Goal: Contribute content: Contribute content

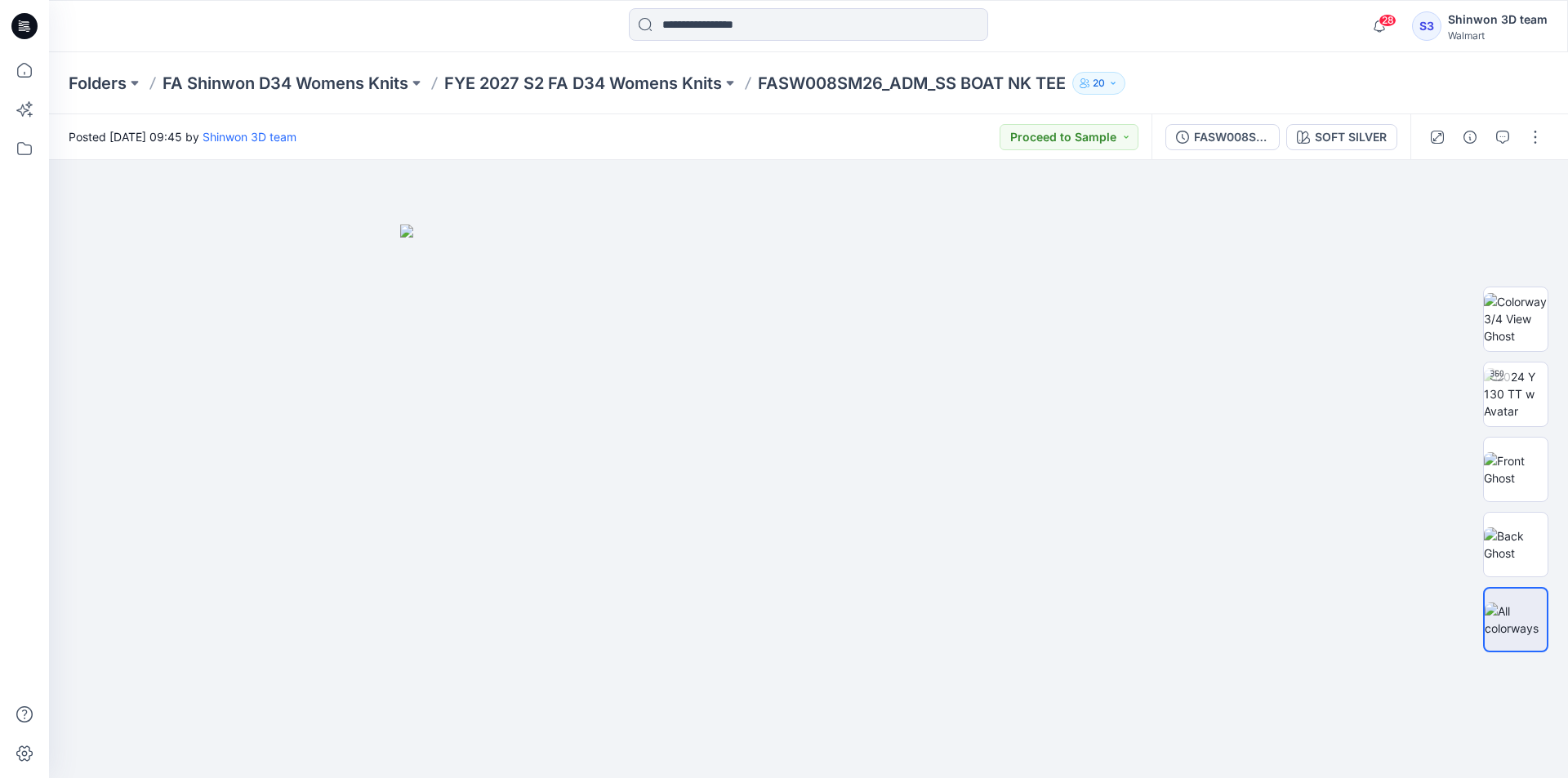
click at [1240, 47] on div "28 Notifications Your style HQ019955_PP_NB FITTED CREW TANK is ready 3 hours ag…" at bounding box center [808, 26] width 1519 height 52
click at [968, 134] on div "Posted [DATE] 09:45 by Shinwon 3D team Proceed to Sample" at bounding box center [599, 137] width 1102 height 45
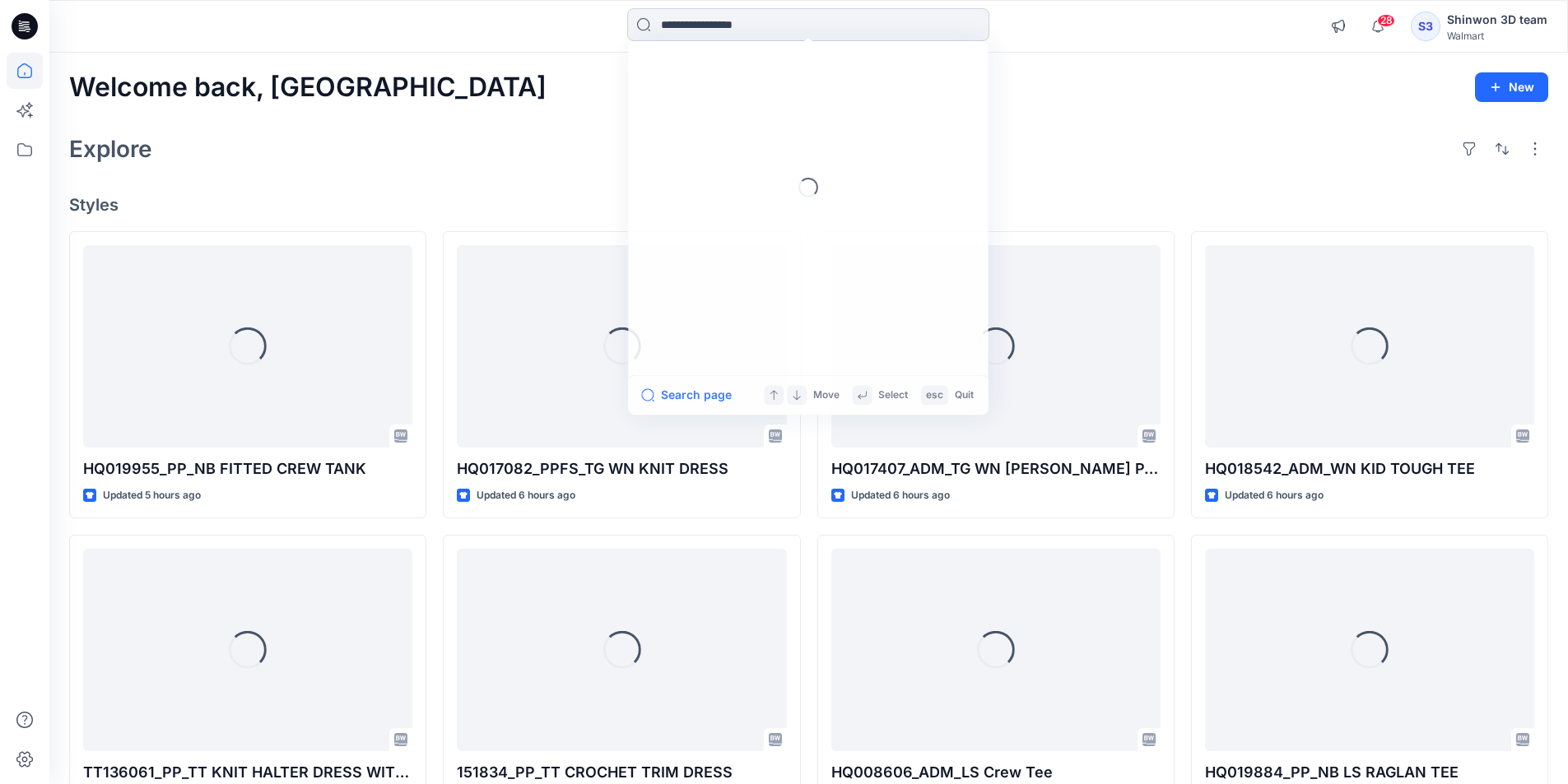
click at [788, 15] on input at bounding box center [808, 24] width 362 height 33
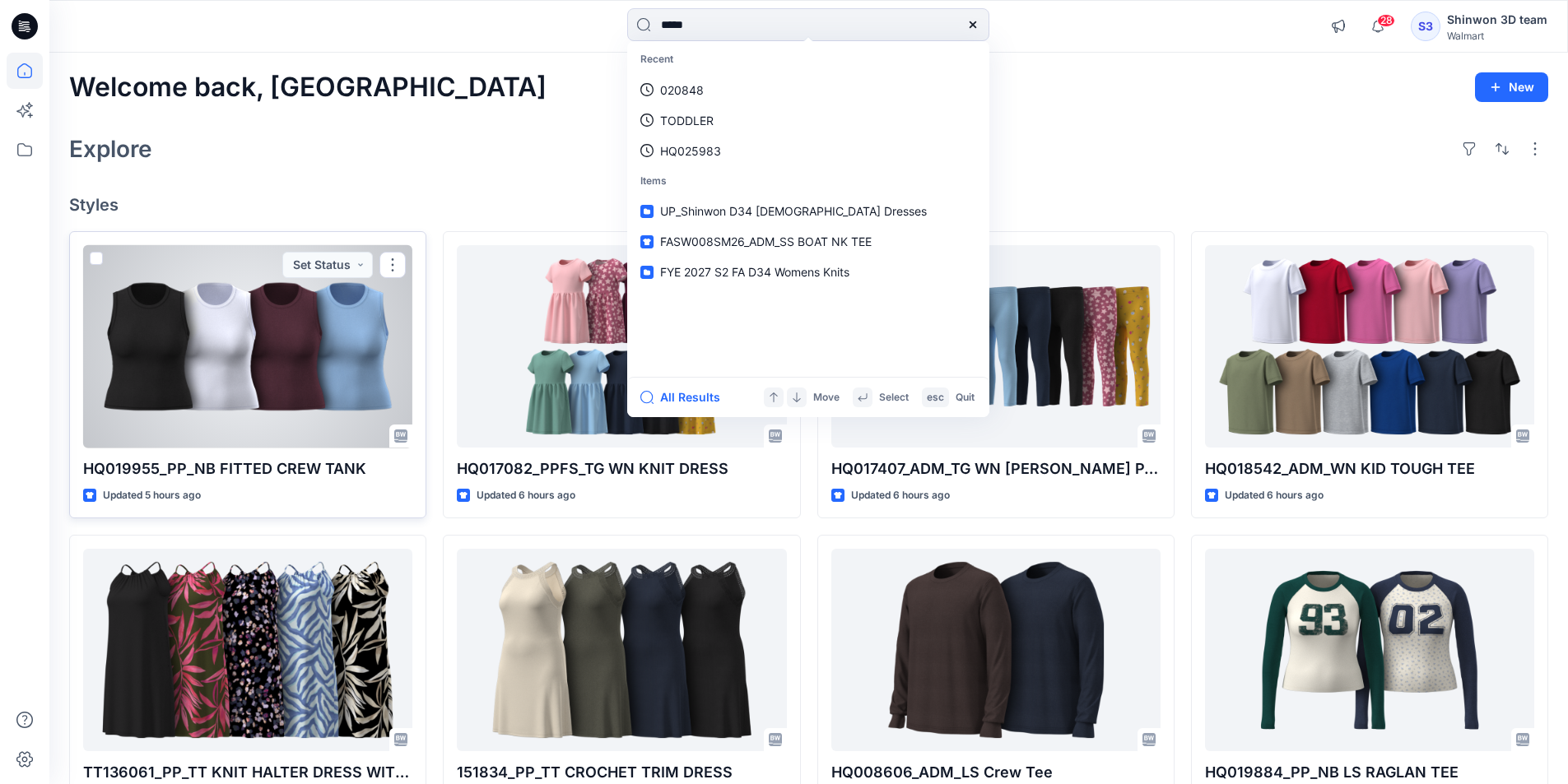
type input "******"
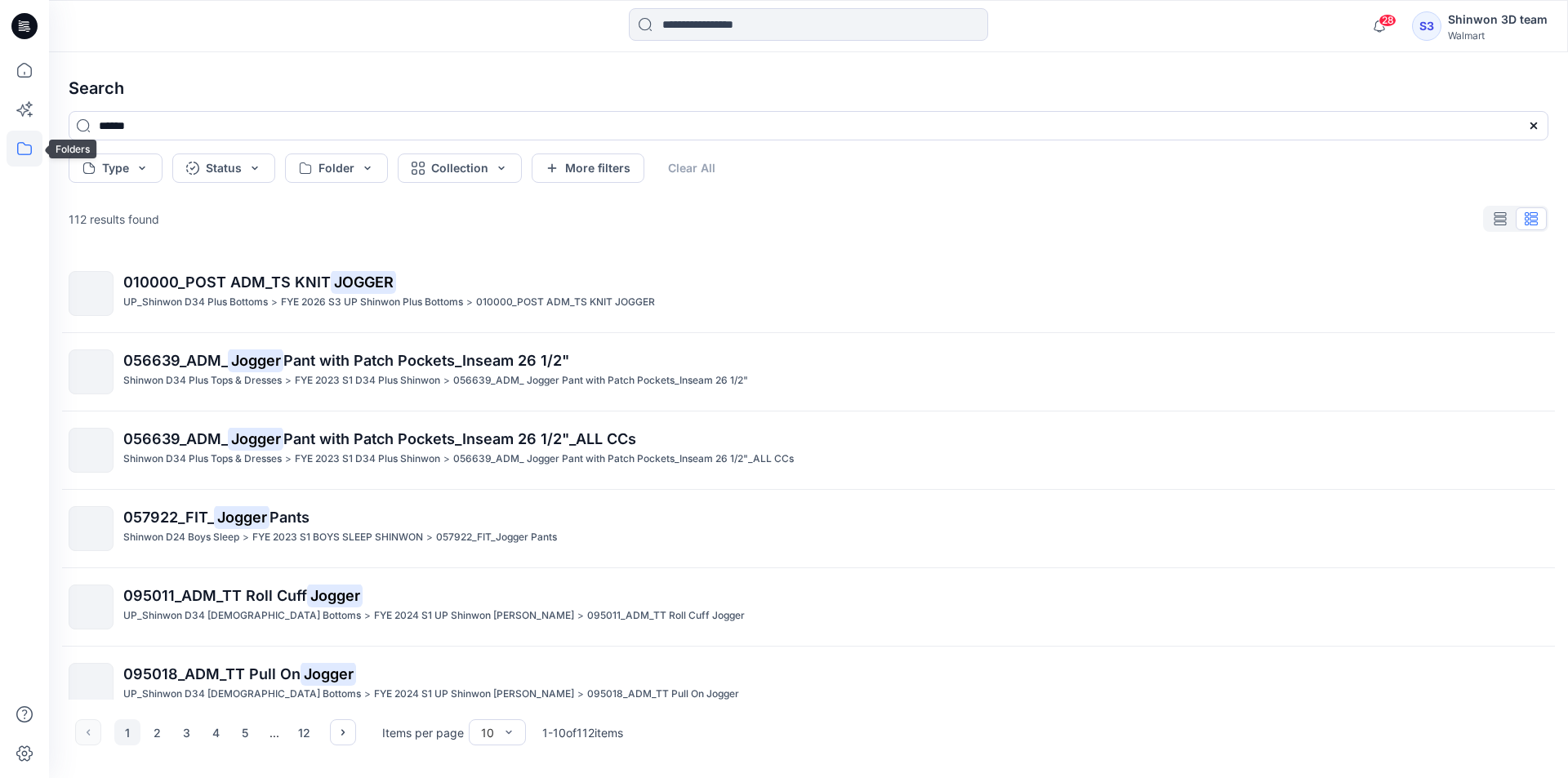
click at [16, 144] on icon at bounding box center [24, 148] width 36 height 36
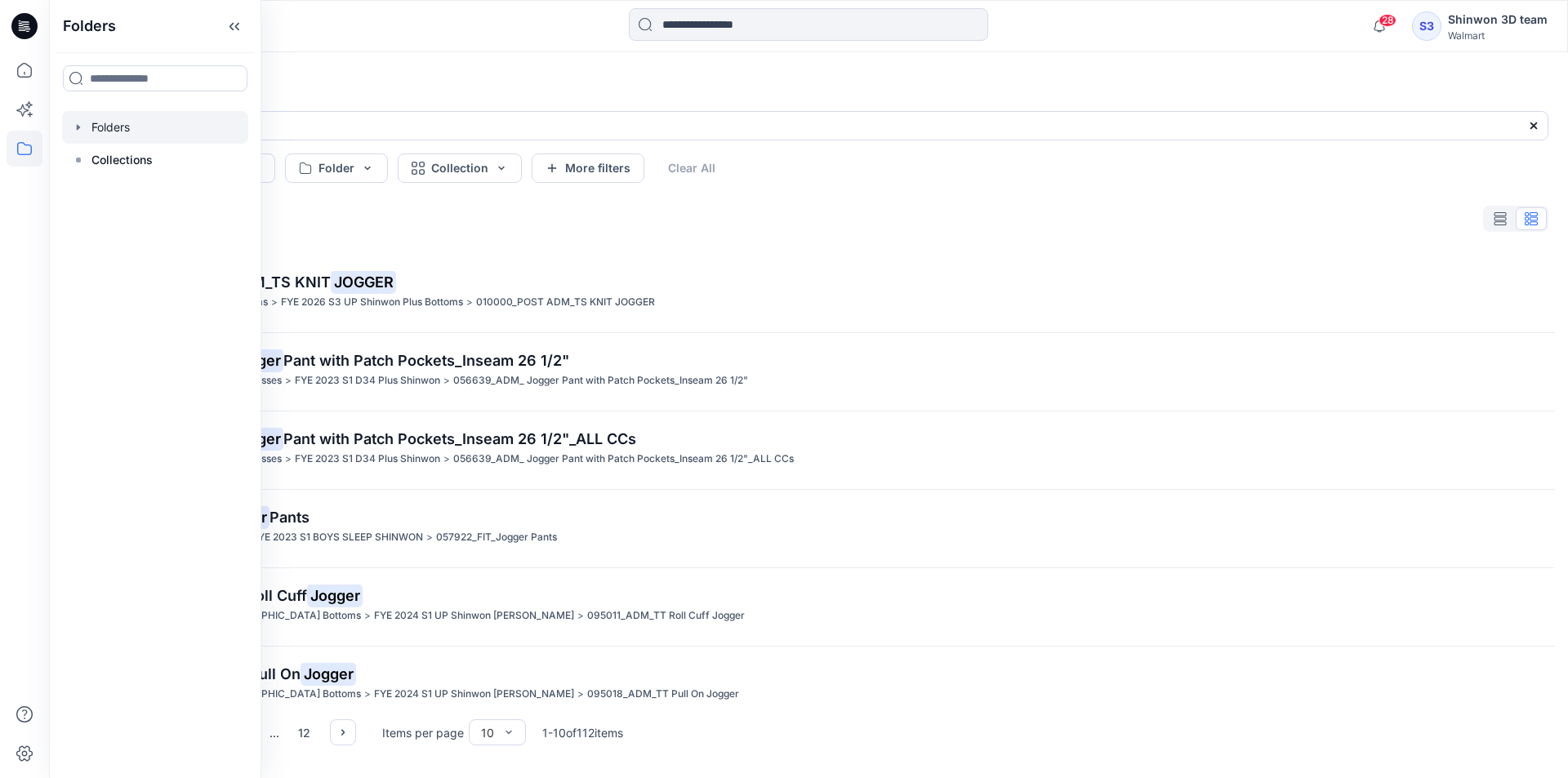
click at [146, 131] on div at bounding box center [155, 127] width 186 height 32
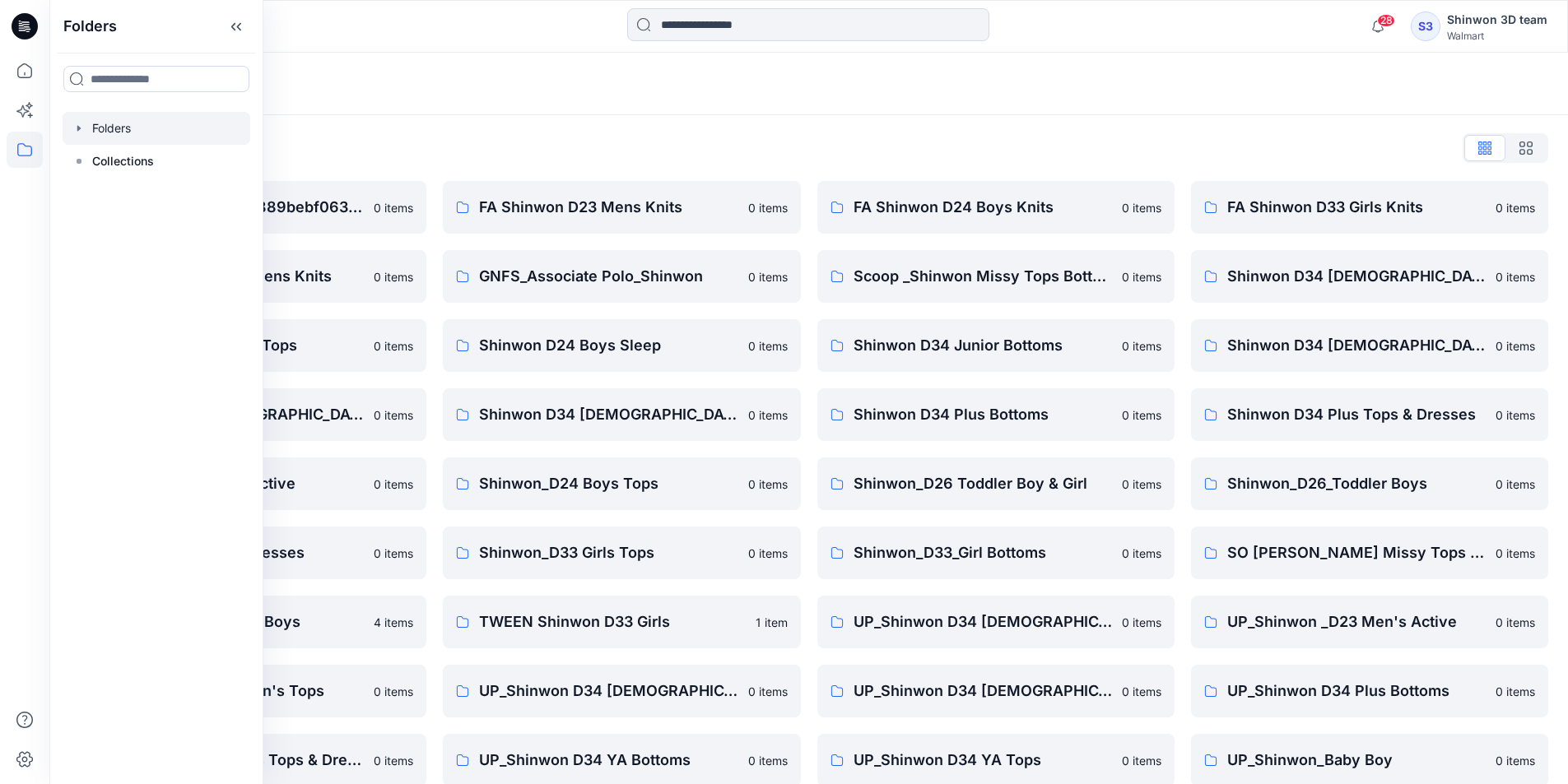
click at [481, 111] on div "Folders" at bounding box center [808, 83] width 1519 height 63
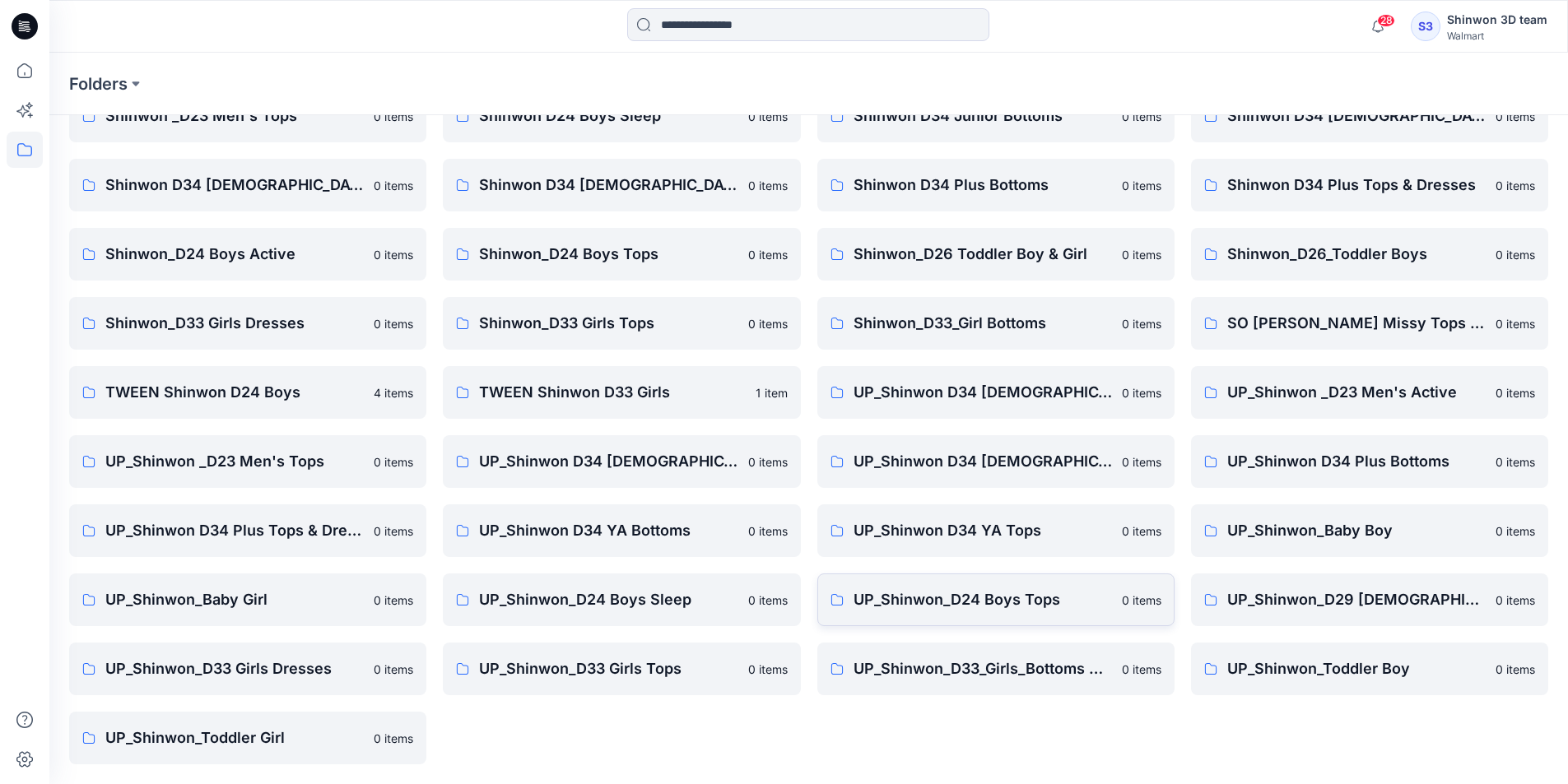
scroll to position [147, 0]
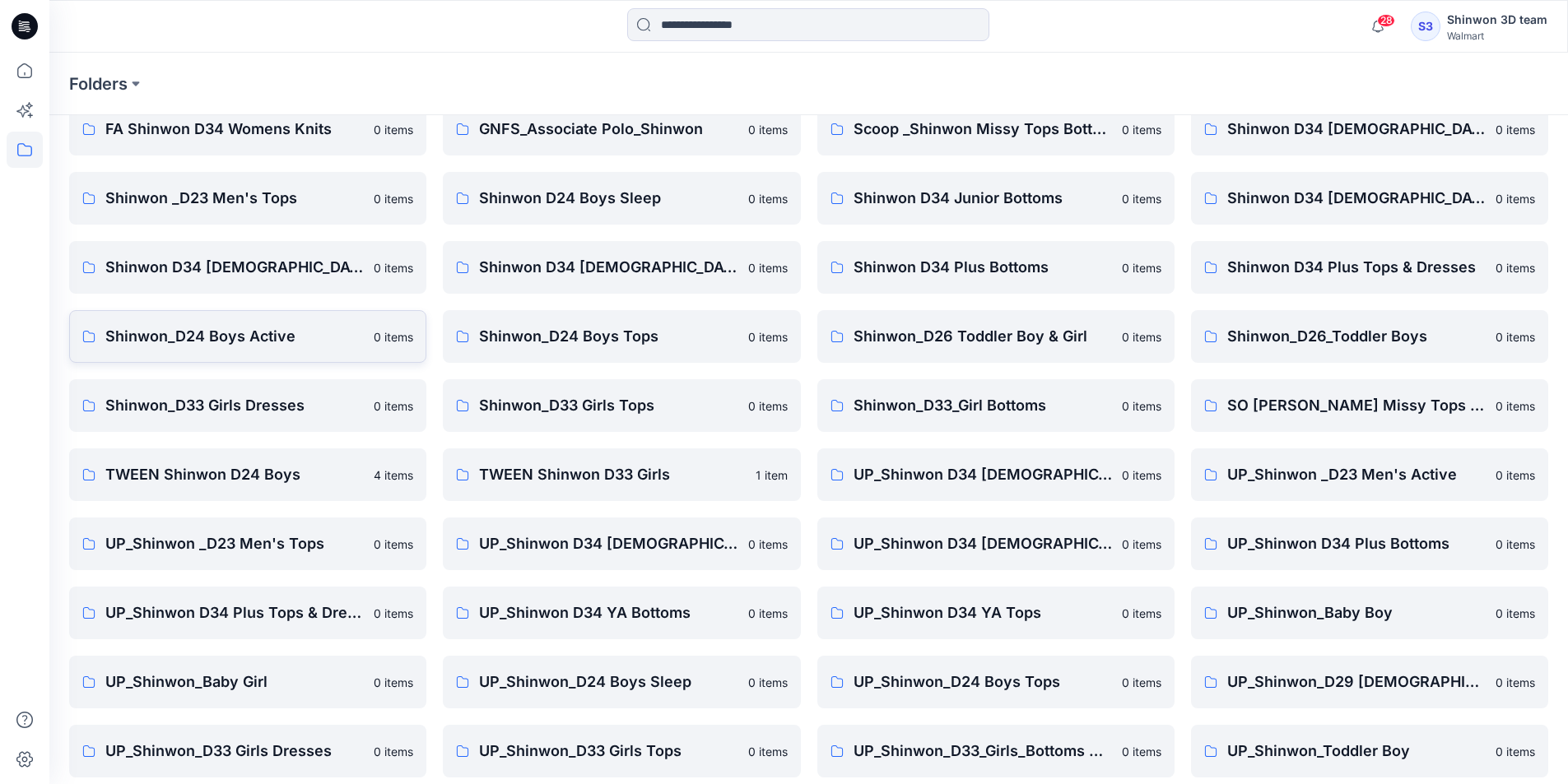
click at [352, 334] on p "Shinwon_D24 Boys Active" at bounding box center [234, 336] width 258 height 23
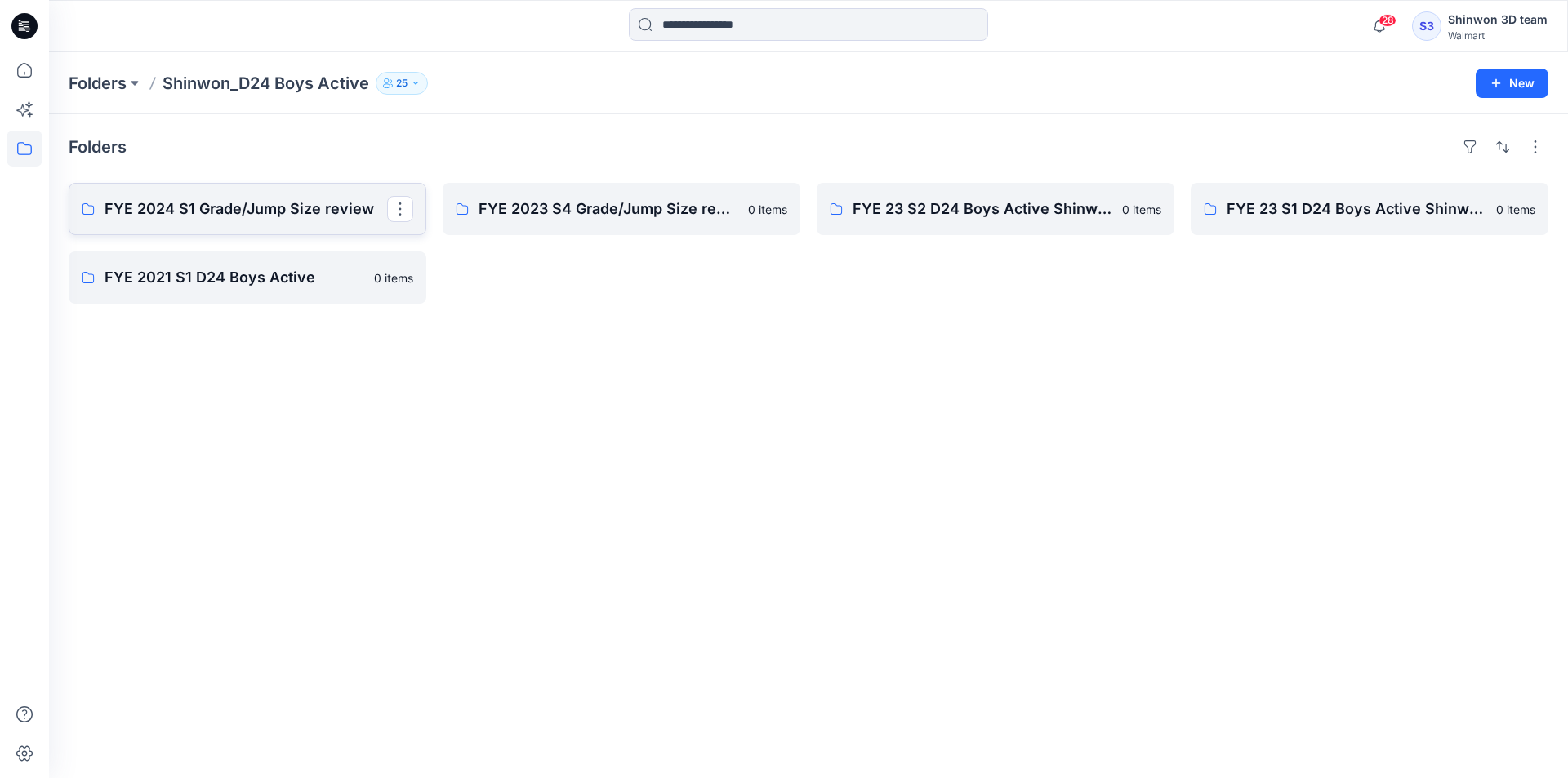
click at [328, 217] on p "FYE 2024 S1 Grade/Jump Size review" at bounding box center [246, 209] width 282 height 22
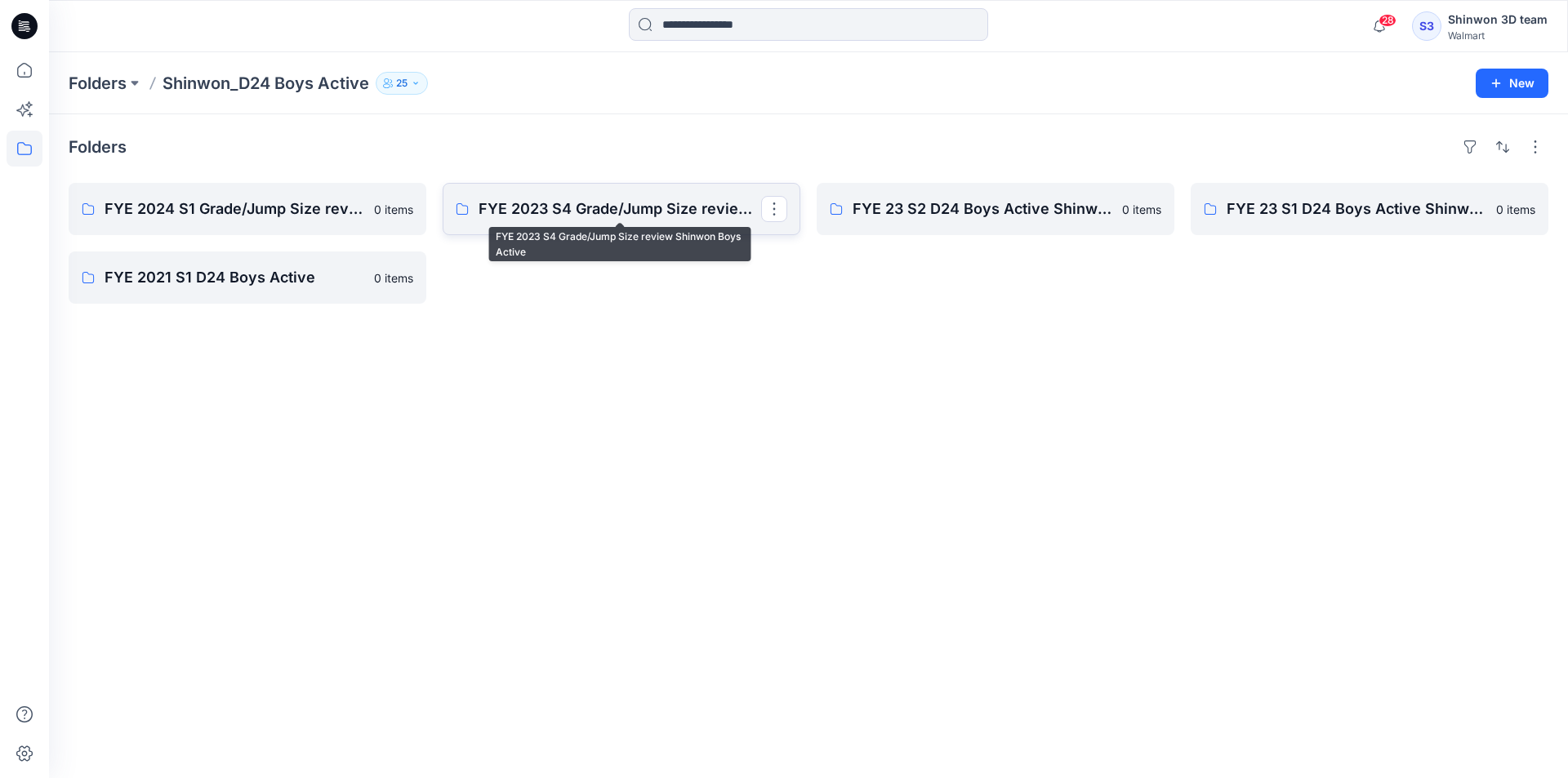
click at [549, 204] on p "FYE 2023 S4 Grade/Jump Size review Shinwon Boys Active" at bounding box center [620, 209] width 282 height 22
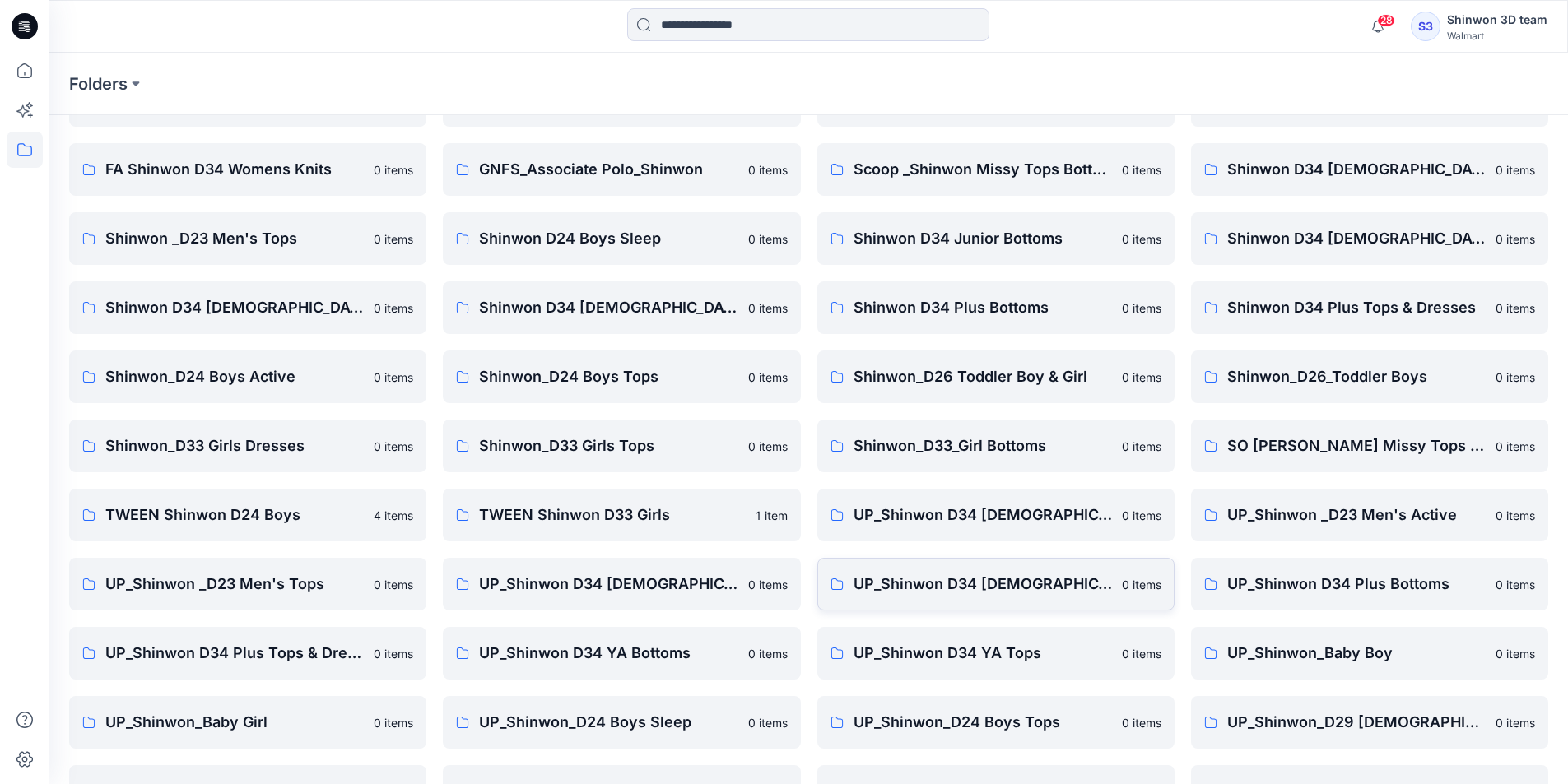
scroll to position [229, 0]
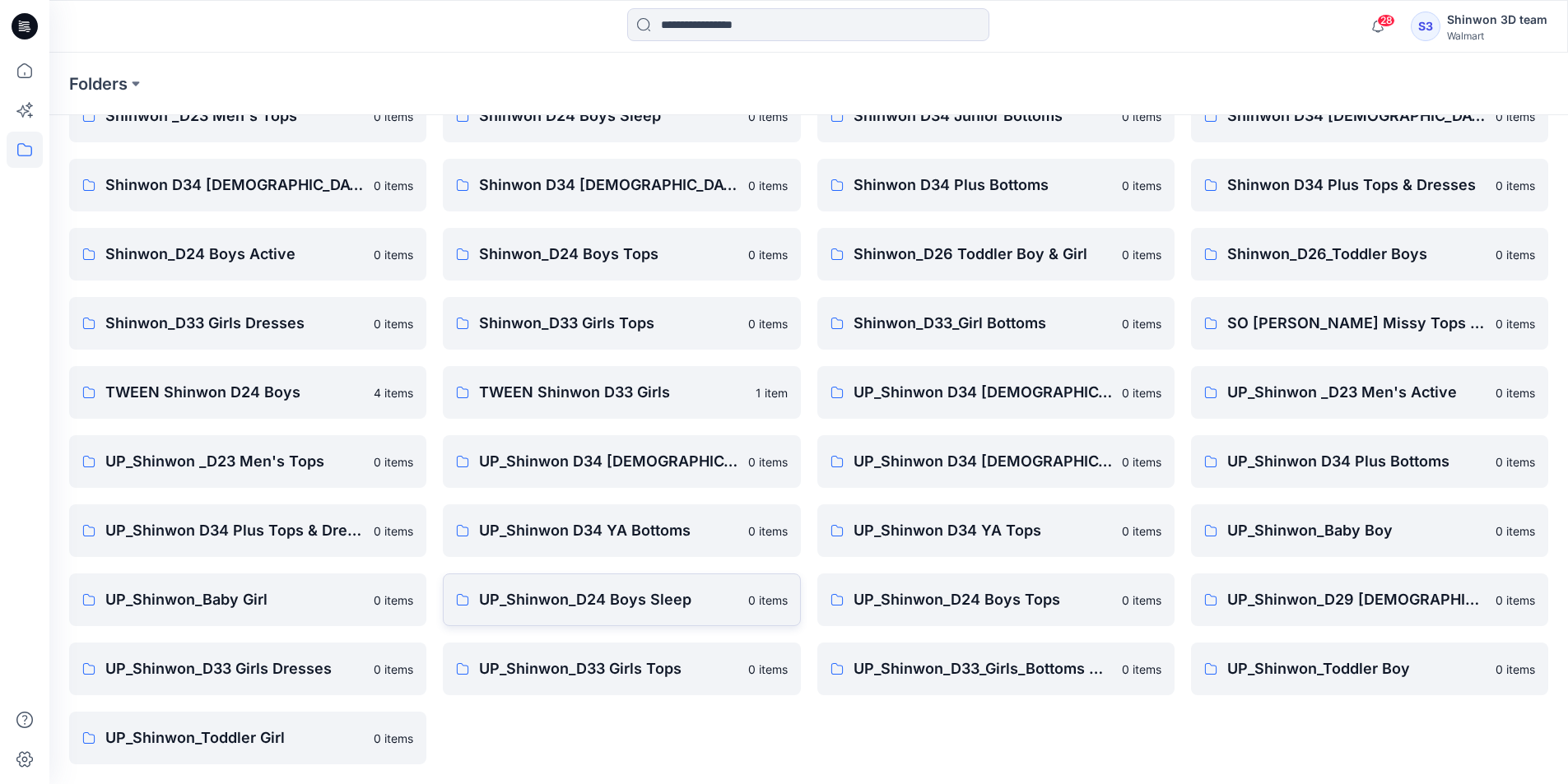
click at [552, 589] on p "UP_Shinwon_D24 Boys Sleep" at bounding box center [608, 599] width 258 height 23
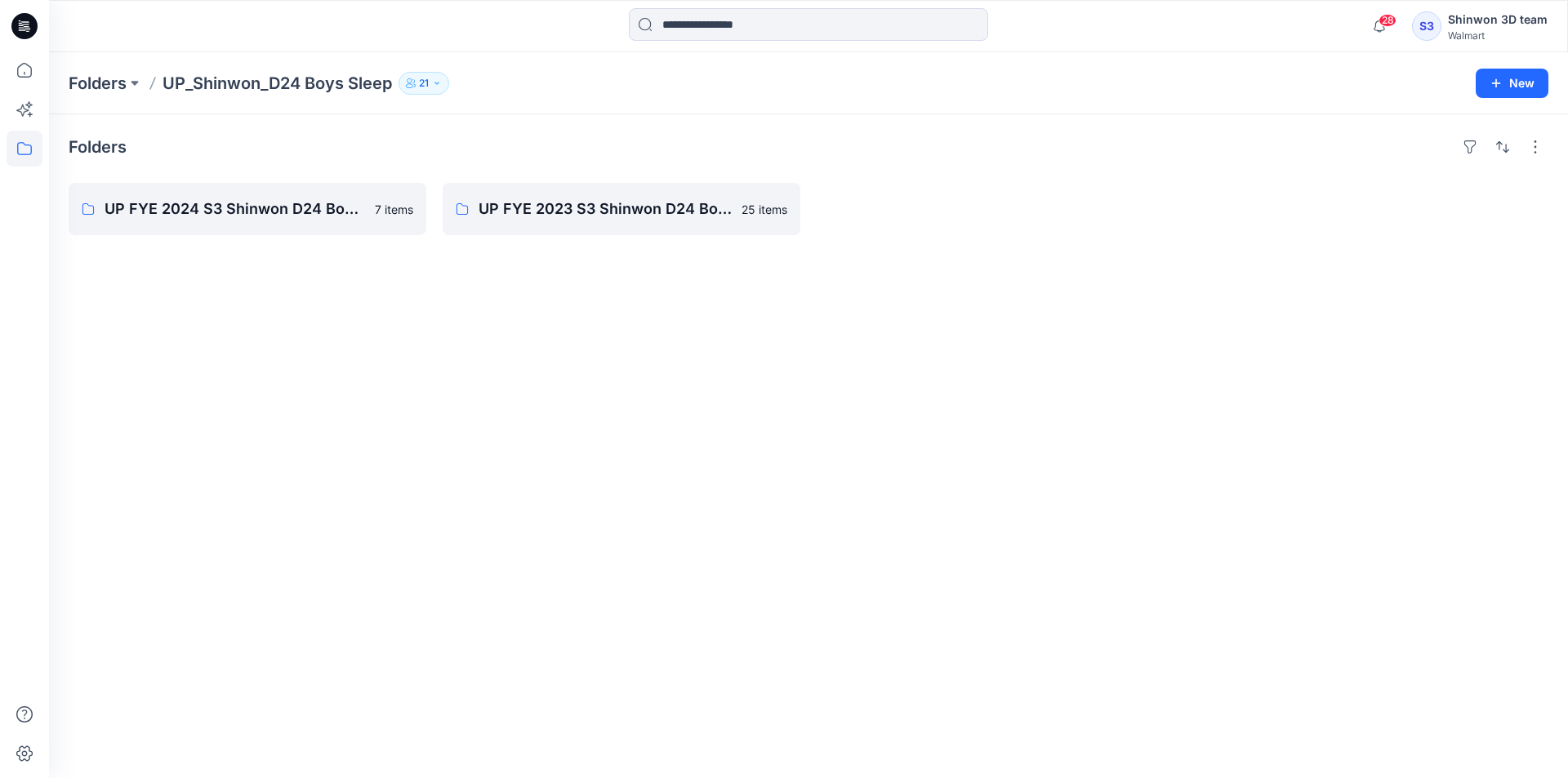
click at [358, 175] on div "Folders UP FYE 2024 S3 Shinwon D24 Boy Sleep 7 items UP FYE 2023 S3 Shinwon D24…" at bounding box center [808, 446] width 1519 height 664
click at [347, 183] on div "Folders UP FYE 2024 S3 Shinwon D24 Boy Sleep UP FYE 2023 S3 Shinwon D24 Boys Sl…" at bounding box center [808, 446] width 1519 height 664
click at [339, 199] on p "UP FYE 2024 S3 Shinwon D24 Boy Sleep" at bounding box center [246, 209] width 282 height 22
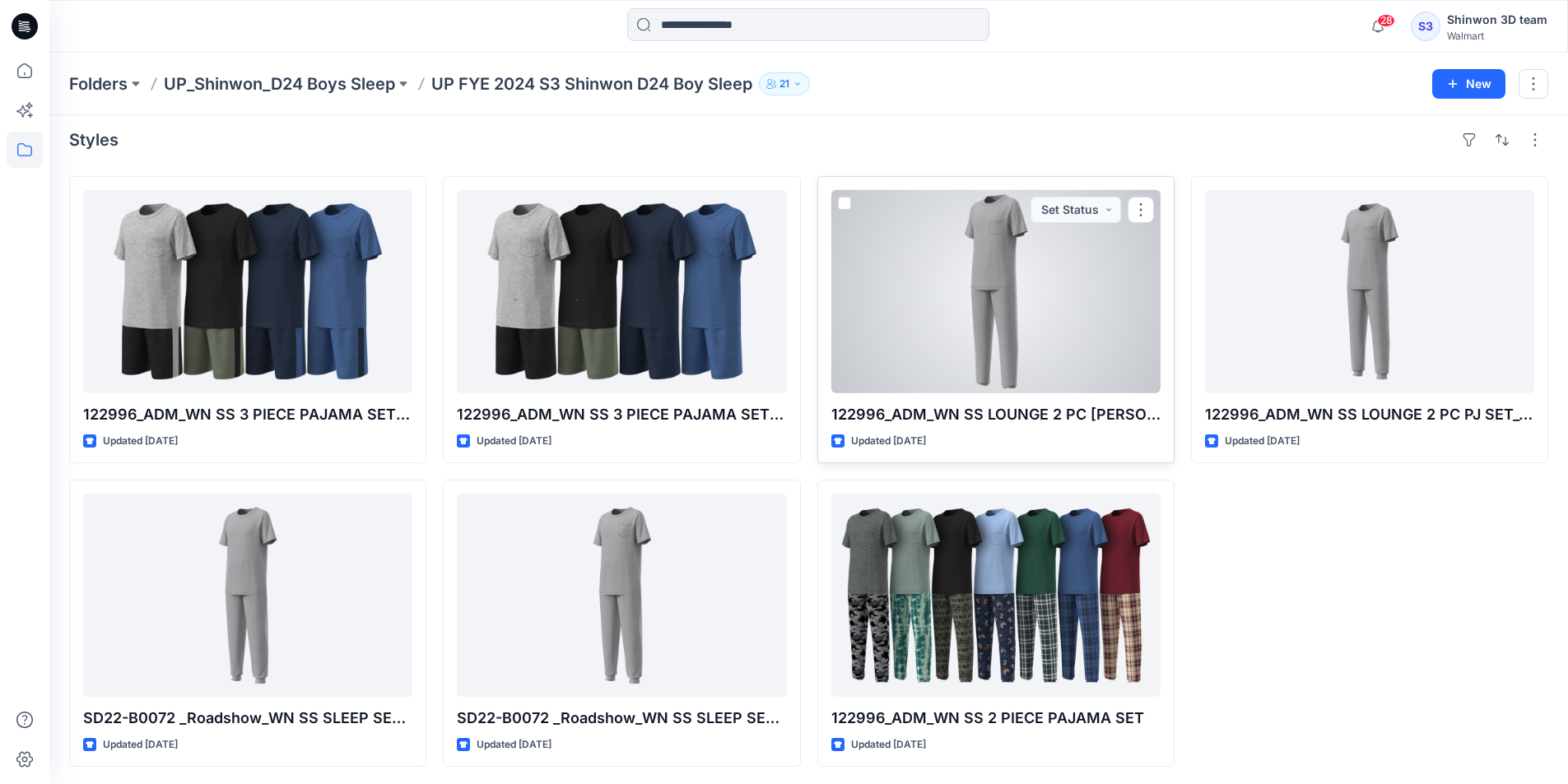
scroll to position [11, 0]
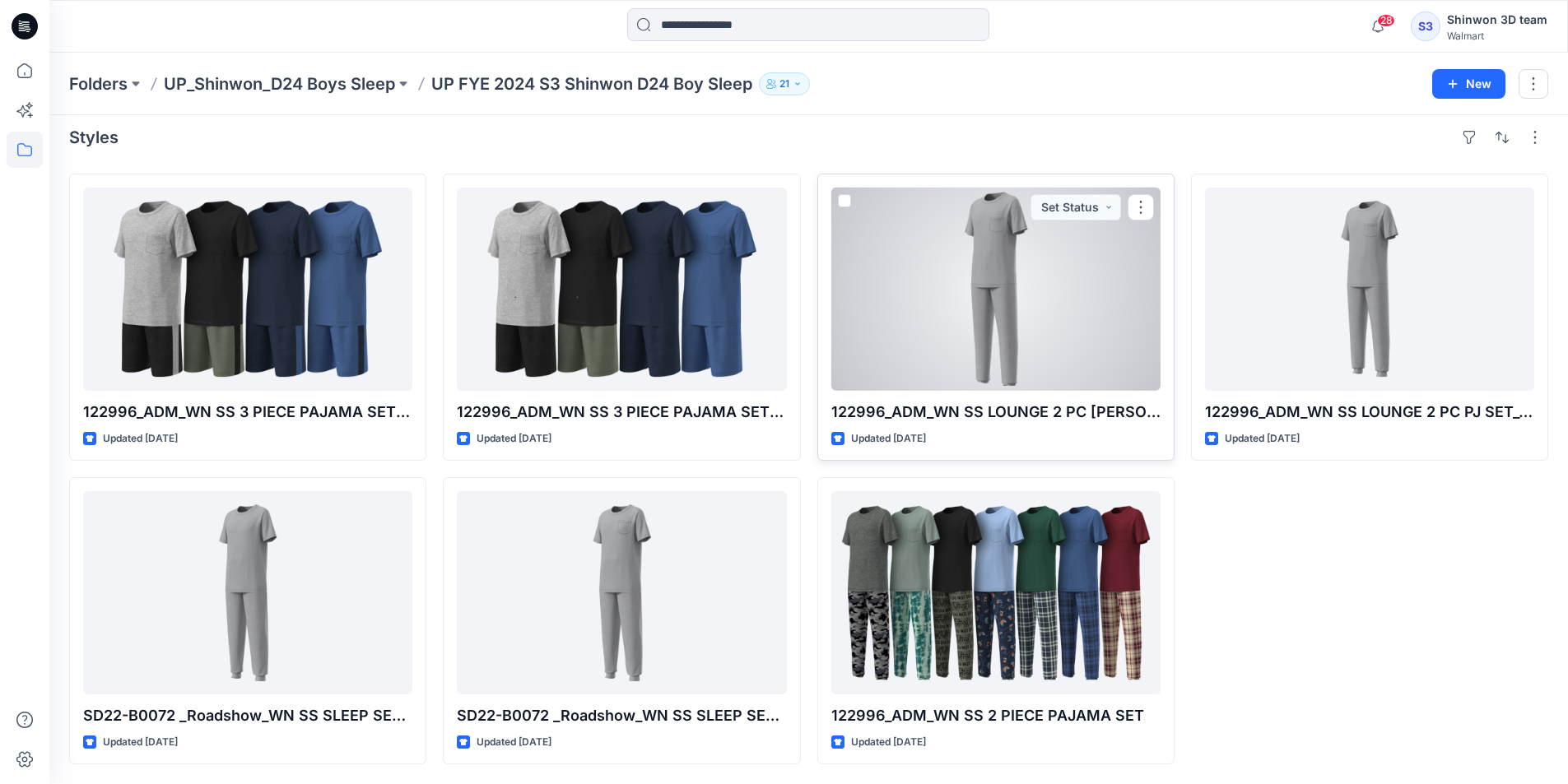
click at [925, 328] on div at bounding box center [996, 289] width 329 height 203
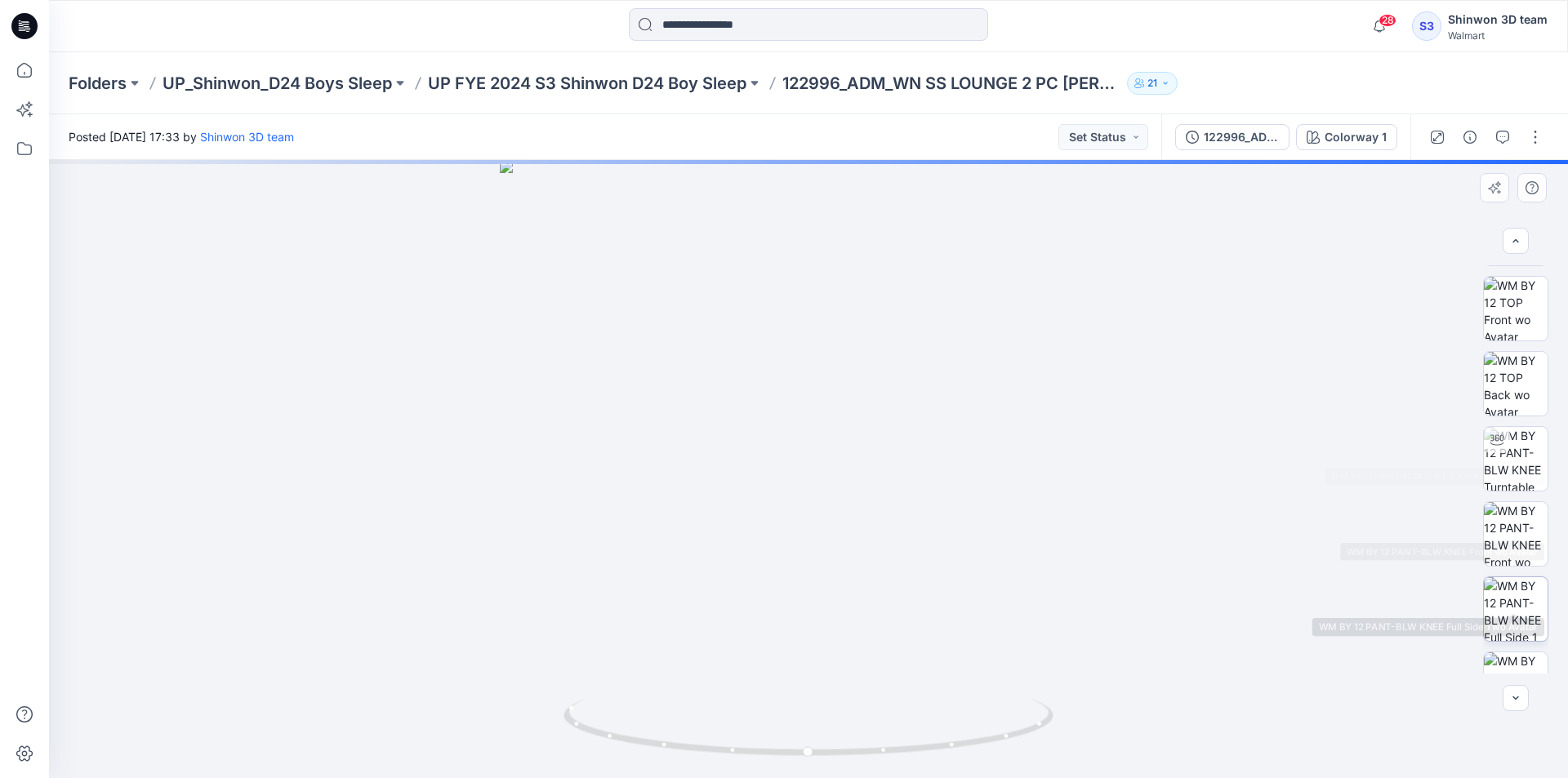
scroll to position [245, 0]
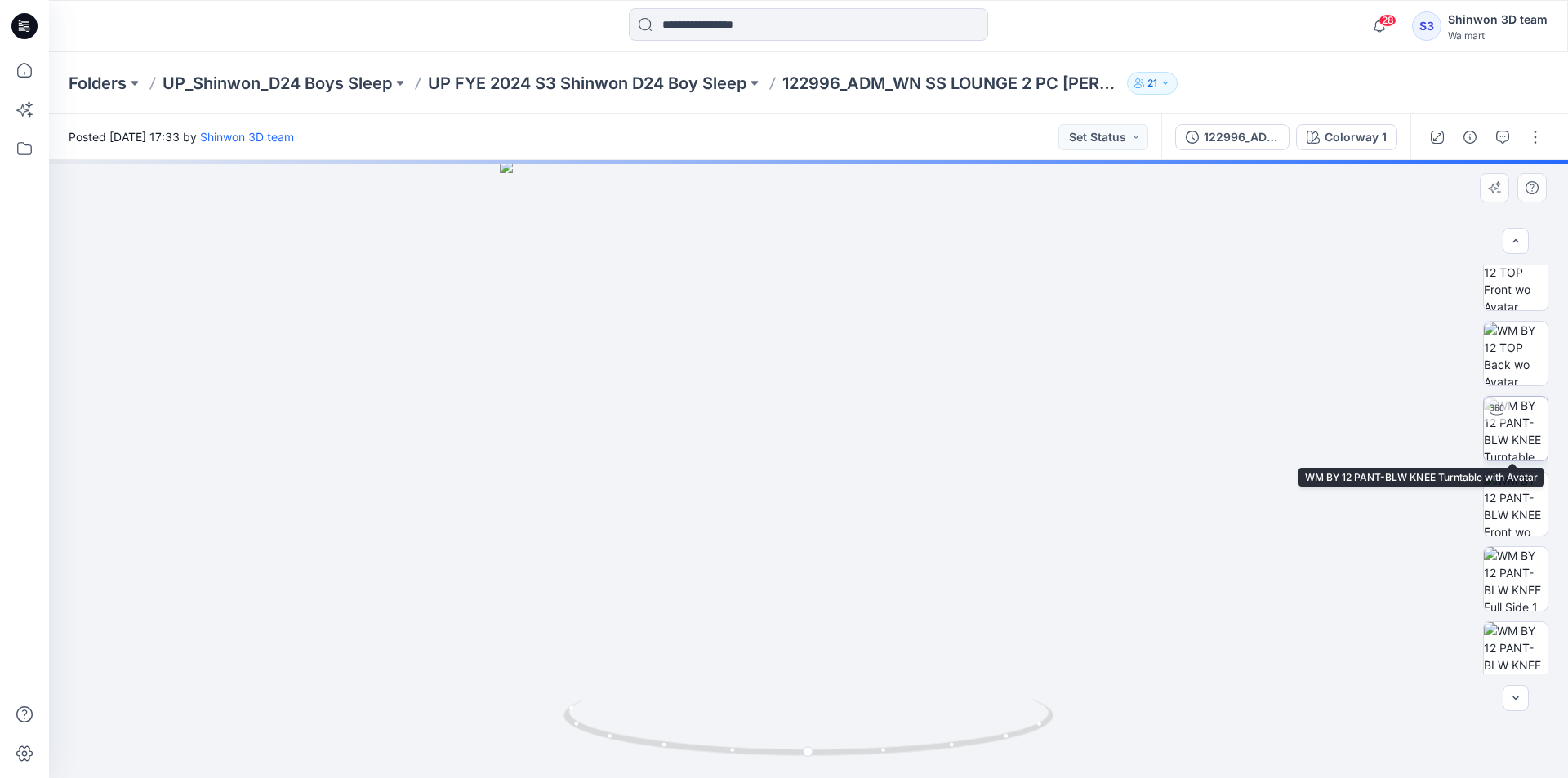
click at [1523, 438] on img at bounding box center [1515, 428] width 64 height 64
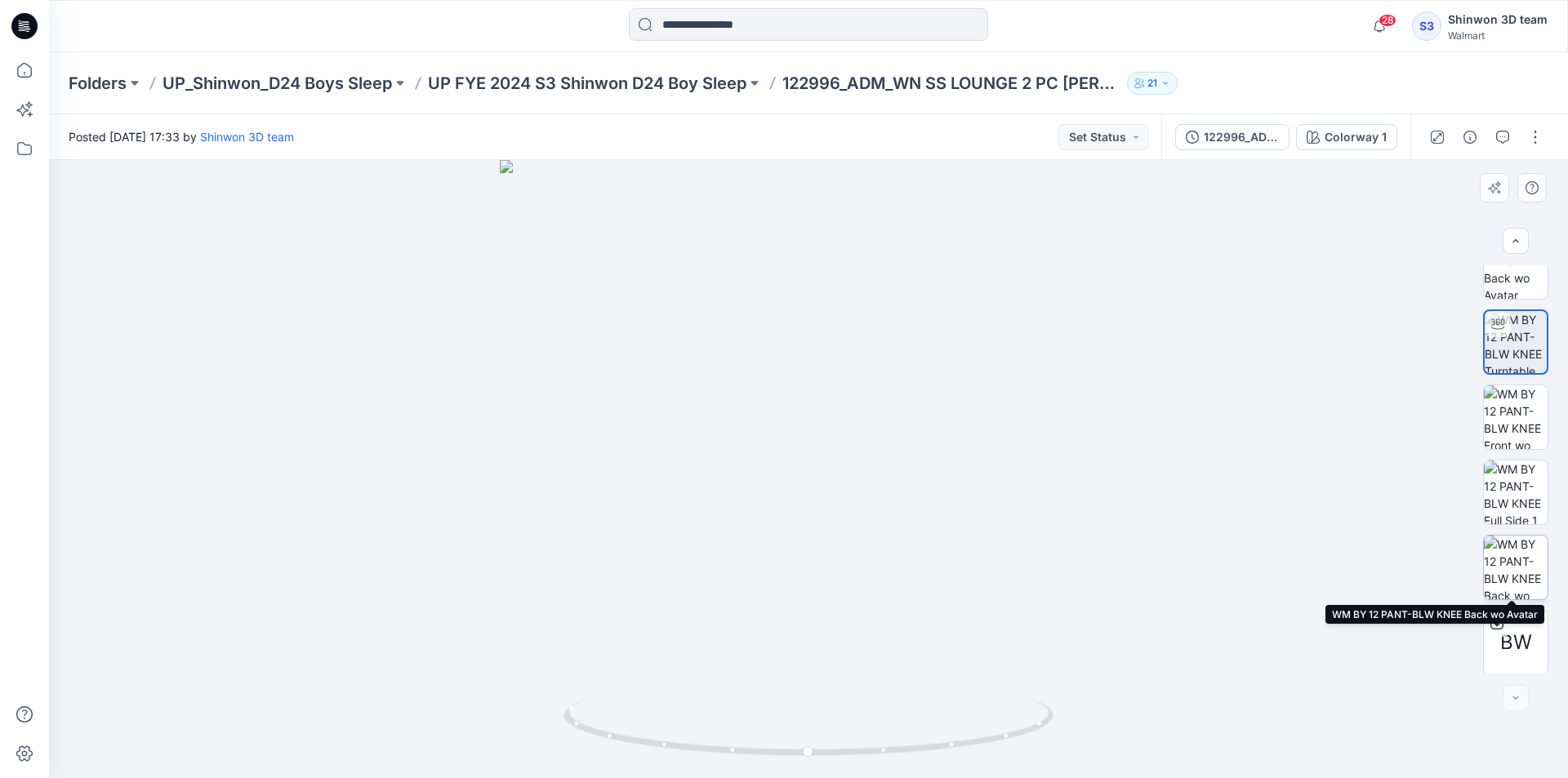
scroll to position [333, 0]
click at [1244, 369] on div at bounding box center [808, 469] width 1519 height 618
click at [1526, 420] on img at bounding box center [1515, 416] width 64 height 64
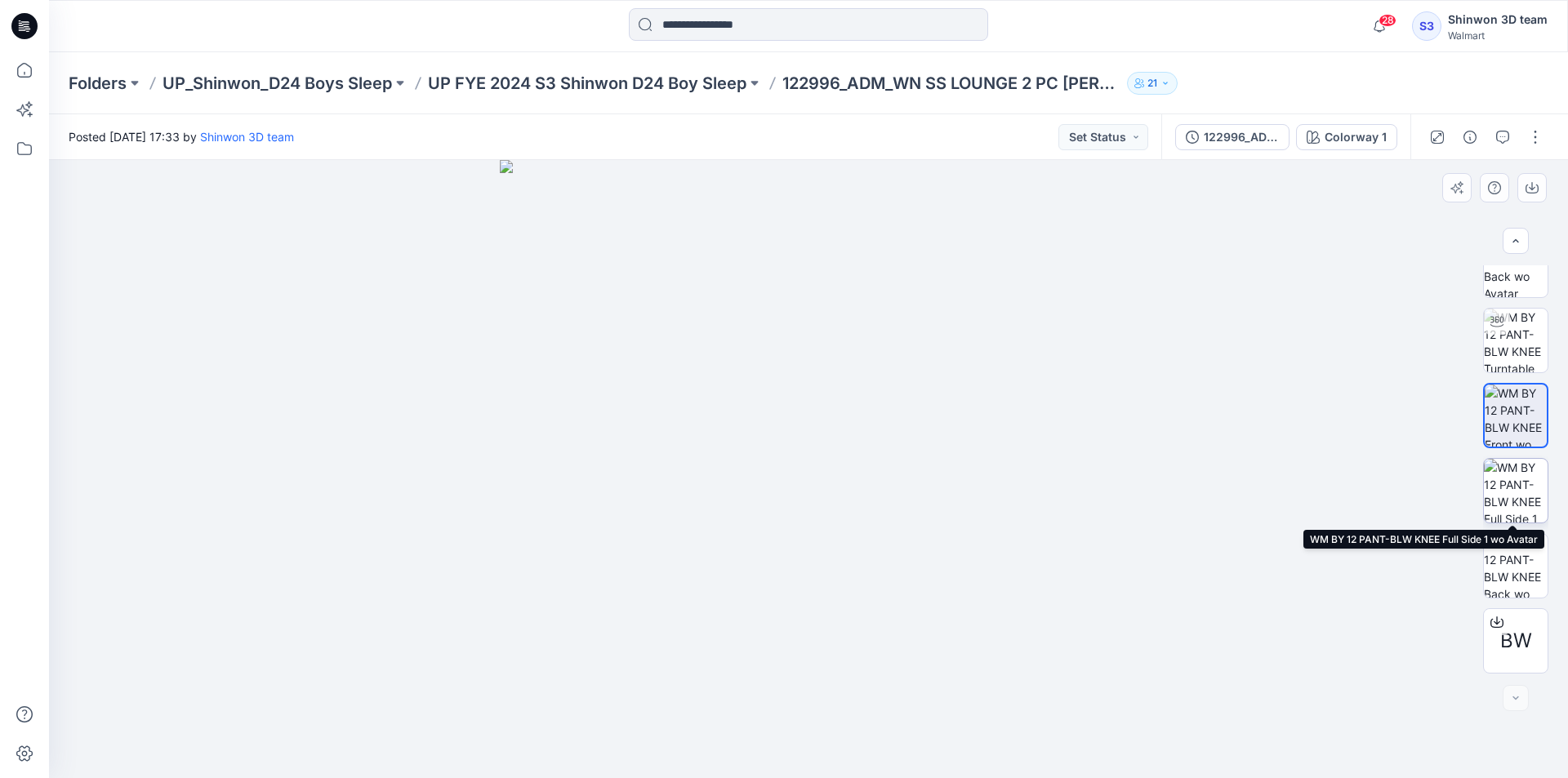
click at [1500, 492] on img at bounding box center [1515, 490] width 64 height 64
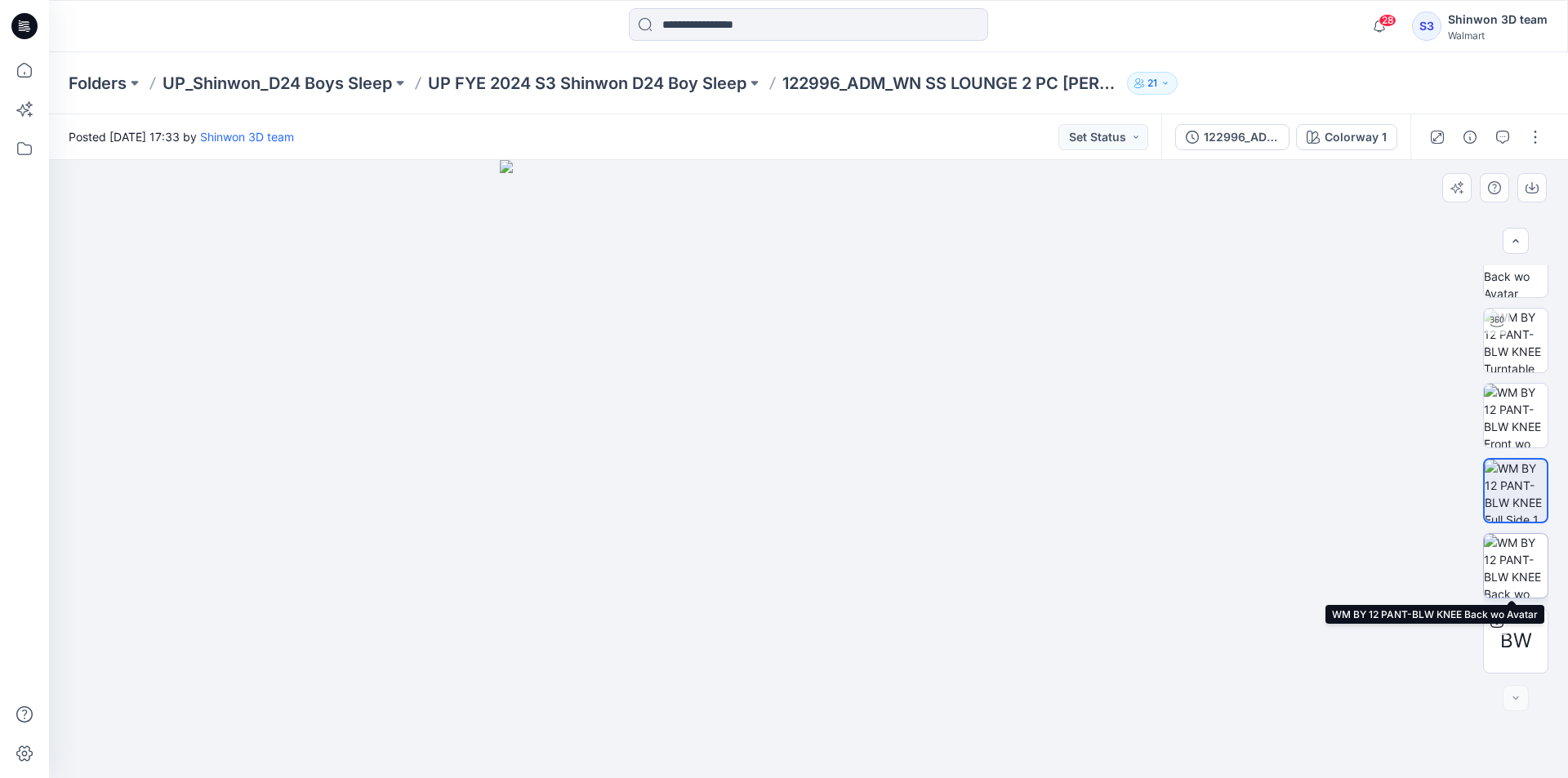
click at [1504, 560] on img at bounding box center [1515, 566] width 64 height 64
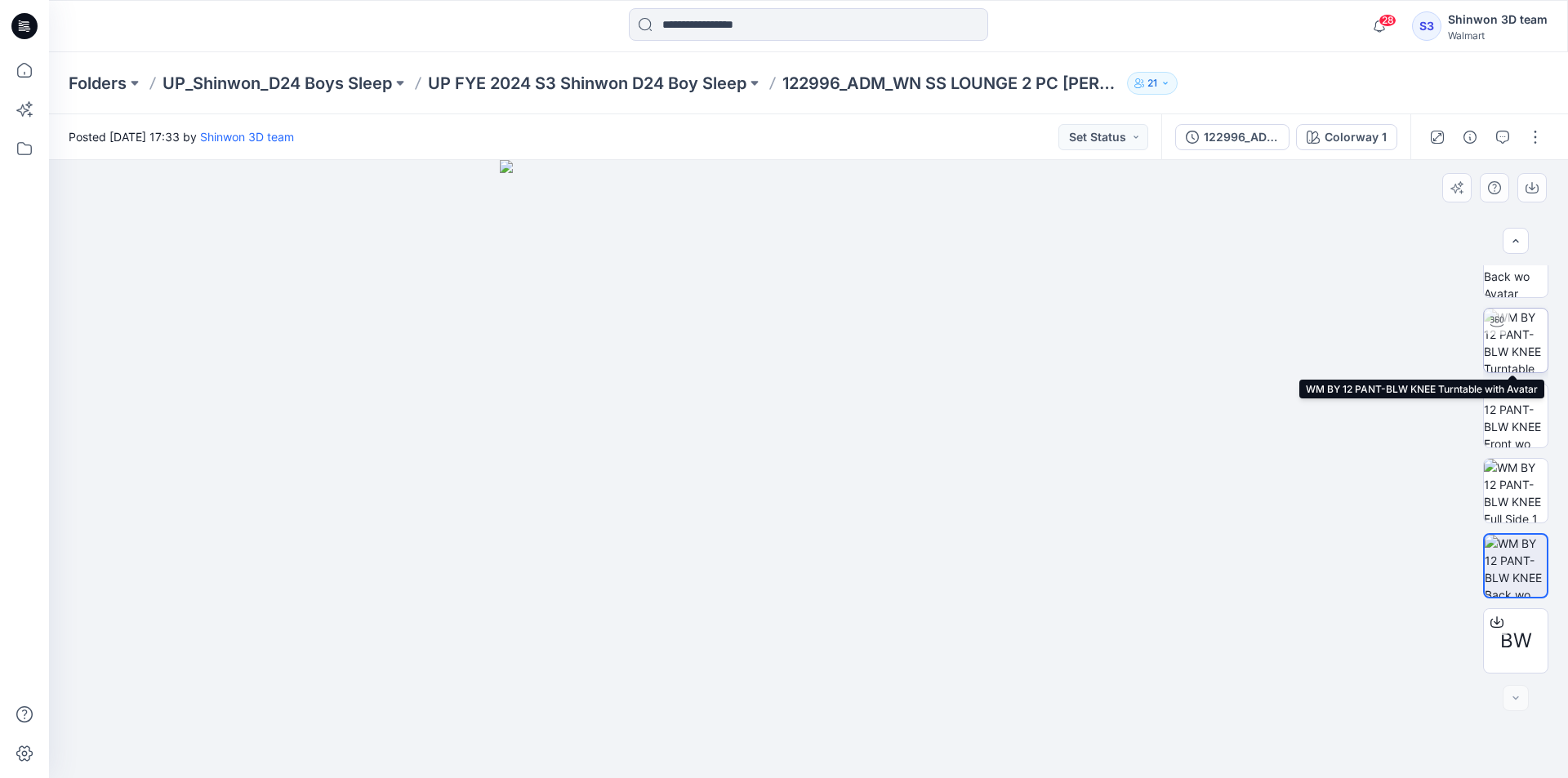
click at [1511, 320] on img at bounding box center [1515, 340] width 64 height 64
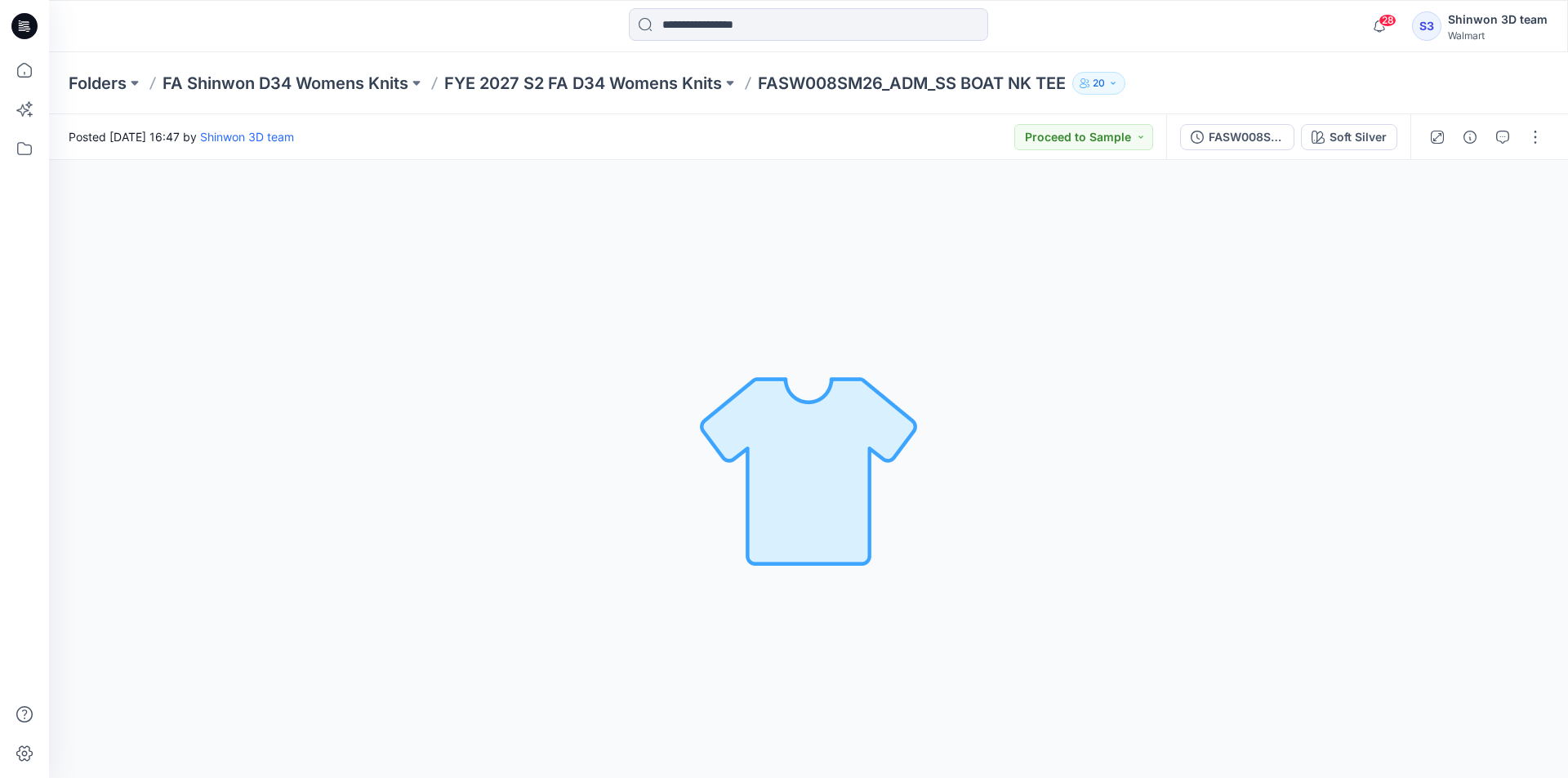
click at [1019, 48] on div "28 Notifications Your style HQ019955_PP_NB FITTED CREW TANK is ready 5 hours ag…" at bounding box center [808, 26] width 1519 height 52
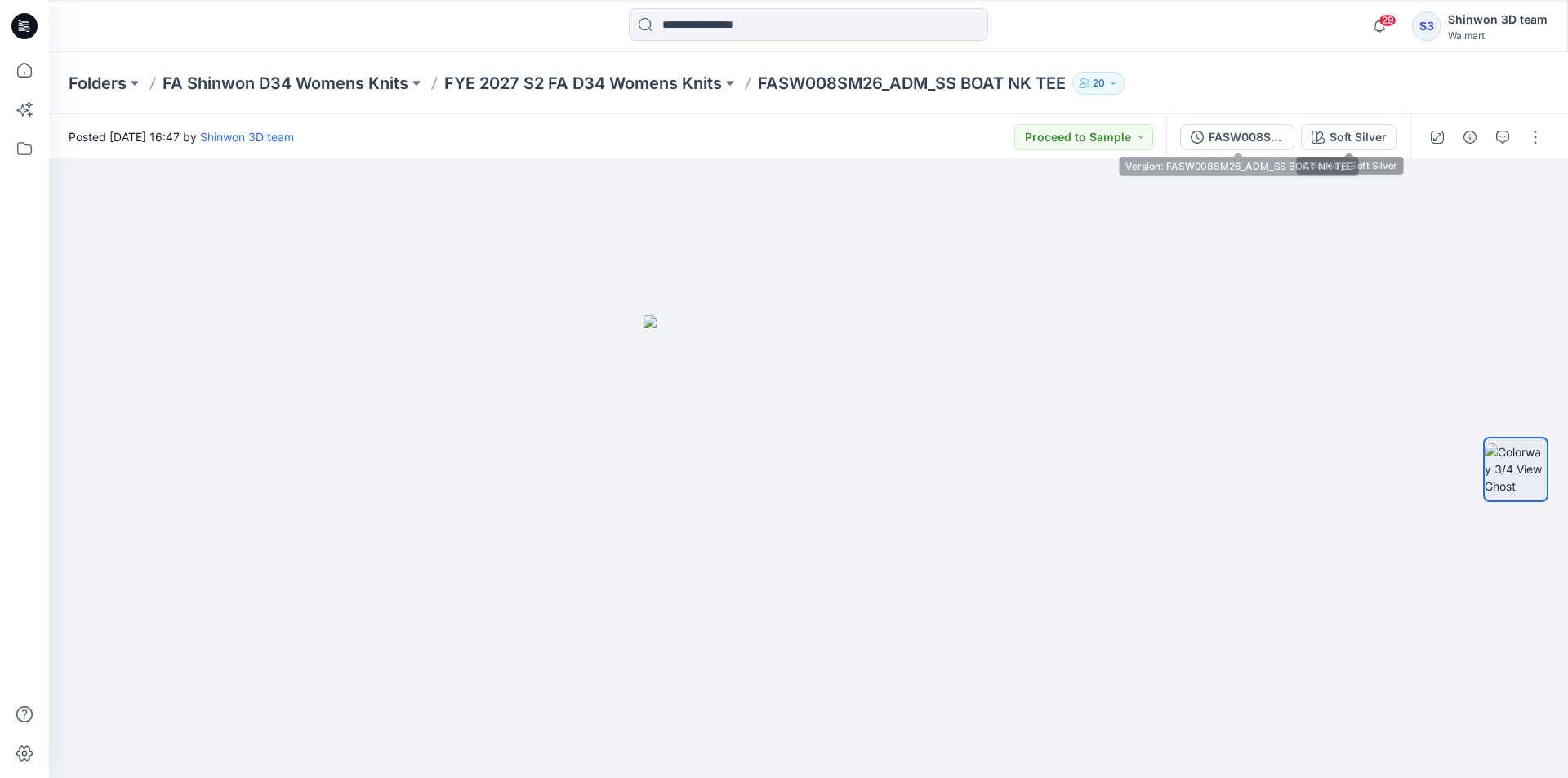
click at [1259, 130] on div "FASW008SM26_ADM_SS BOAT NK TEE" at bounding box center [1246, 138] width 76 height 18
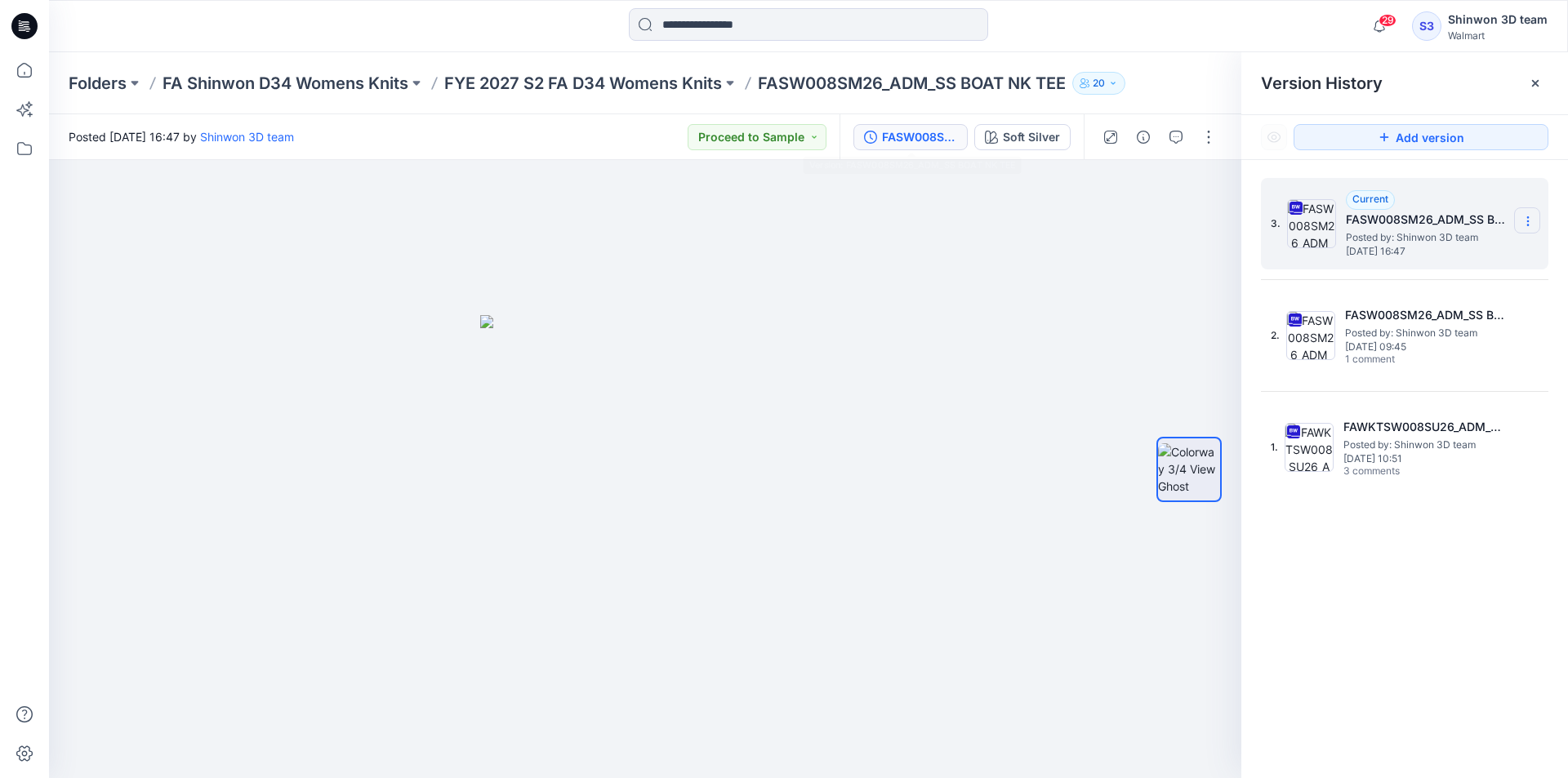
click at [1534, 221] on icon at bounding box center [1528, 221] width 13 height 13
click at [1431, 264] on div "Download Source BW File" at bounding box center [1440, 253] width 190 height 32
click at [1528, 219] on icon at bounding box center [1528, 221] width 13 height 13
click at [1533, 82] on icon at bounding box center [1535, 83] width 6 height 6
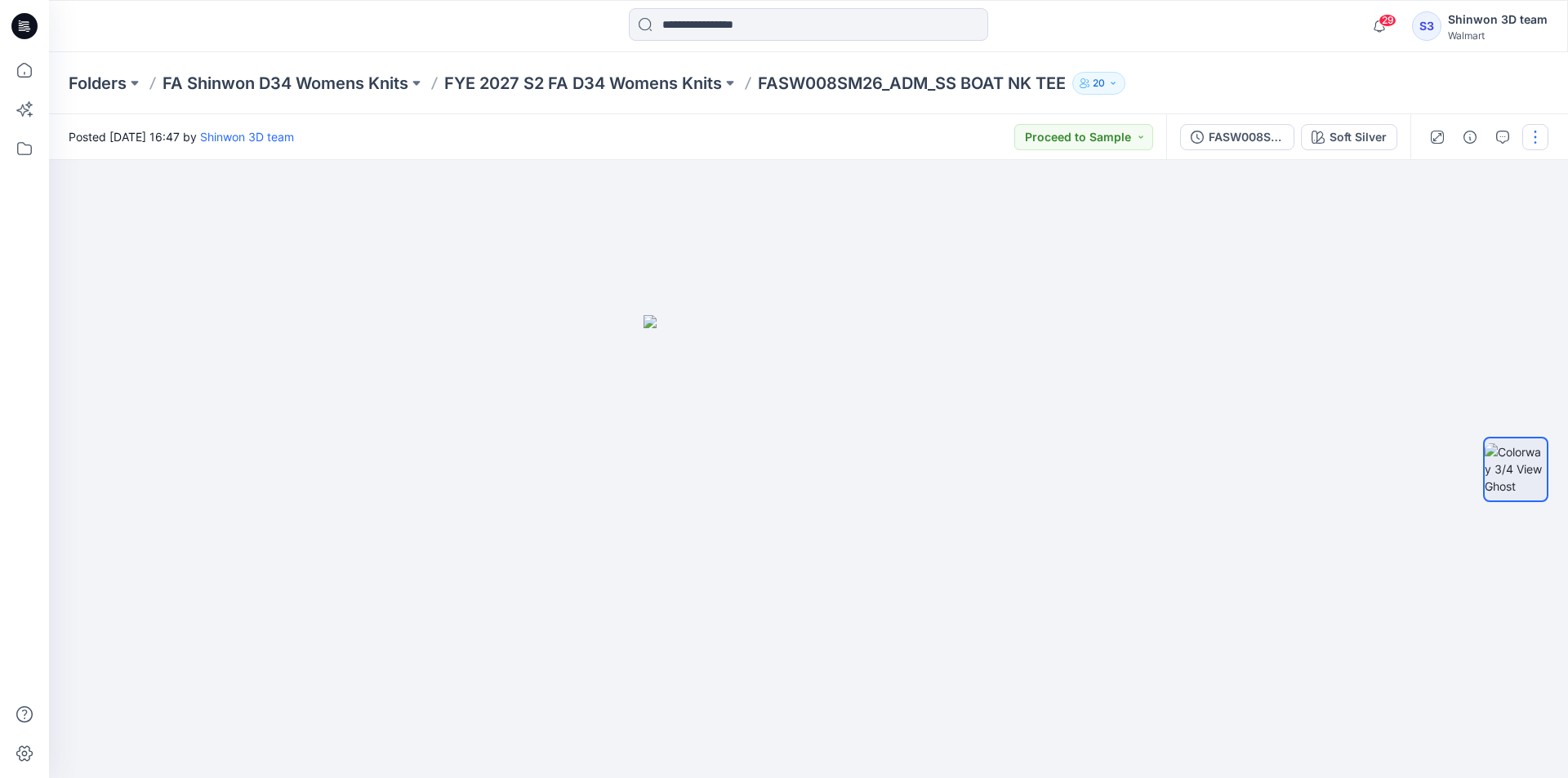
click at [1540, 127] on button "button" at bounding box center [1535, 137] width 26 height 26
click at [1428, 215] on p "Edit" at bounding box center [1430, 220] width 21 height 17
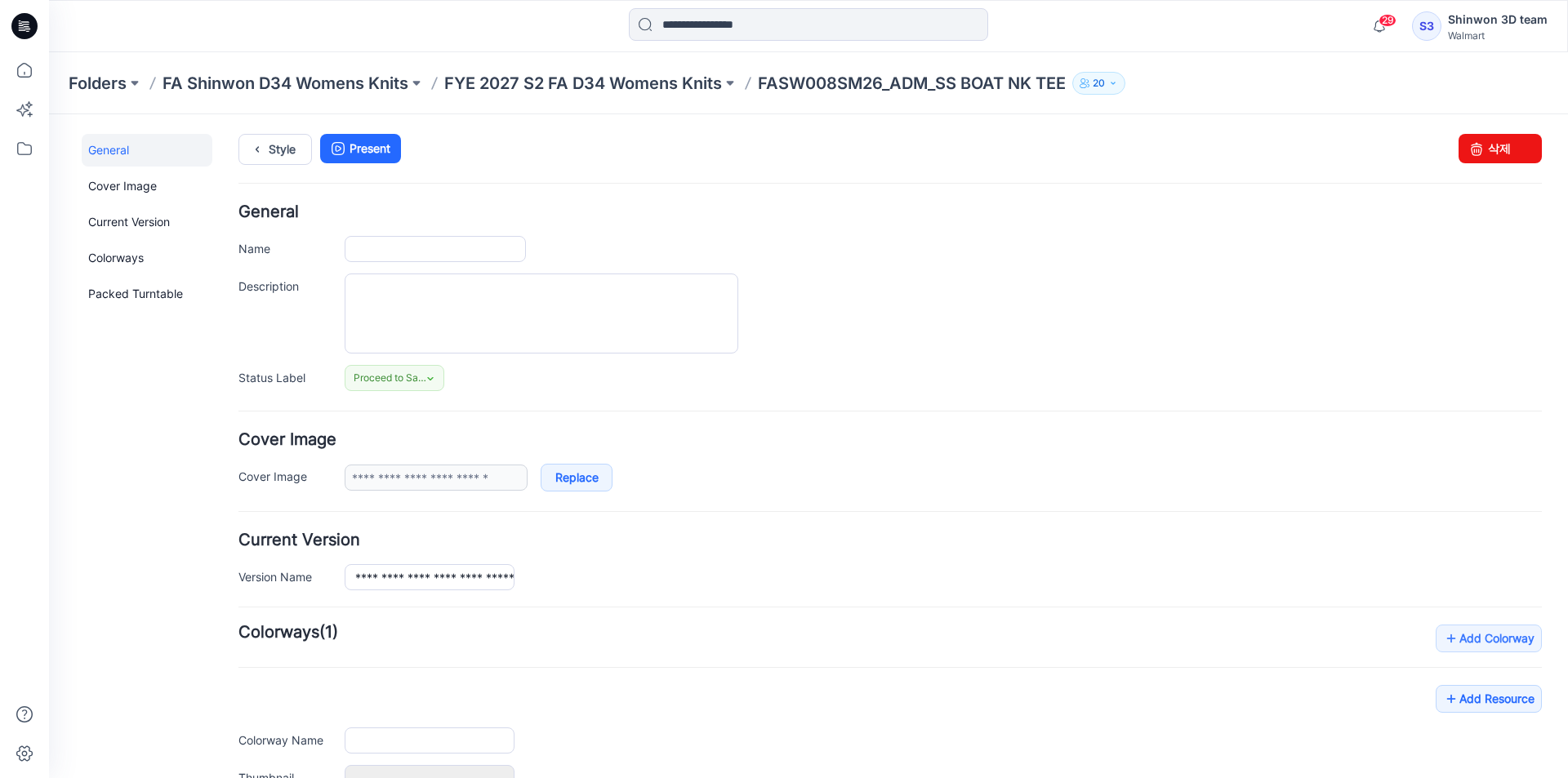
type input "**********"
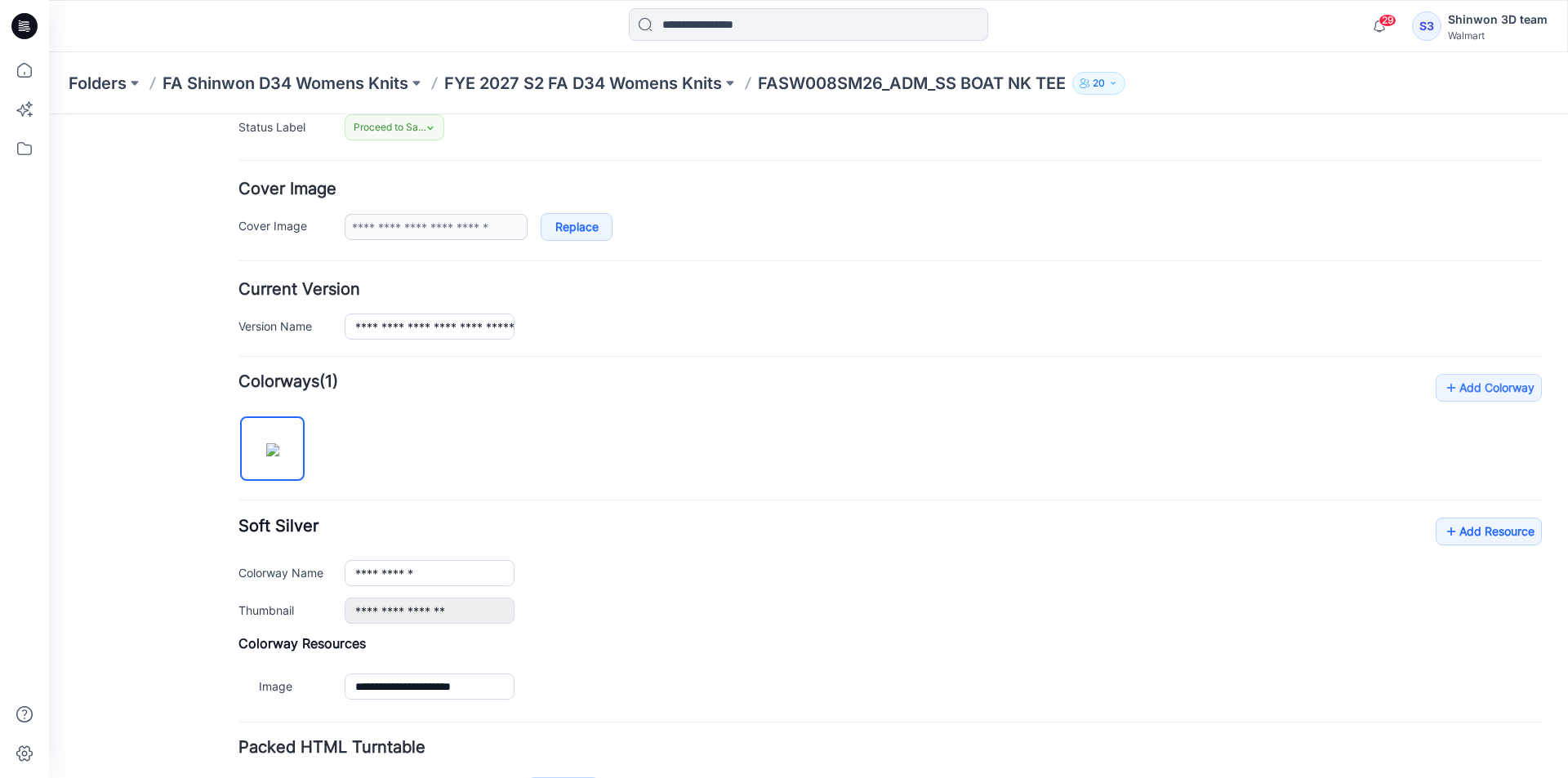
scroll to position [365, 0]
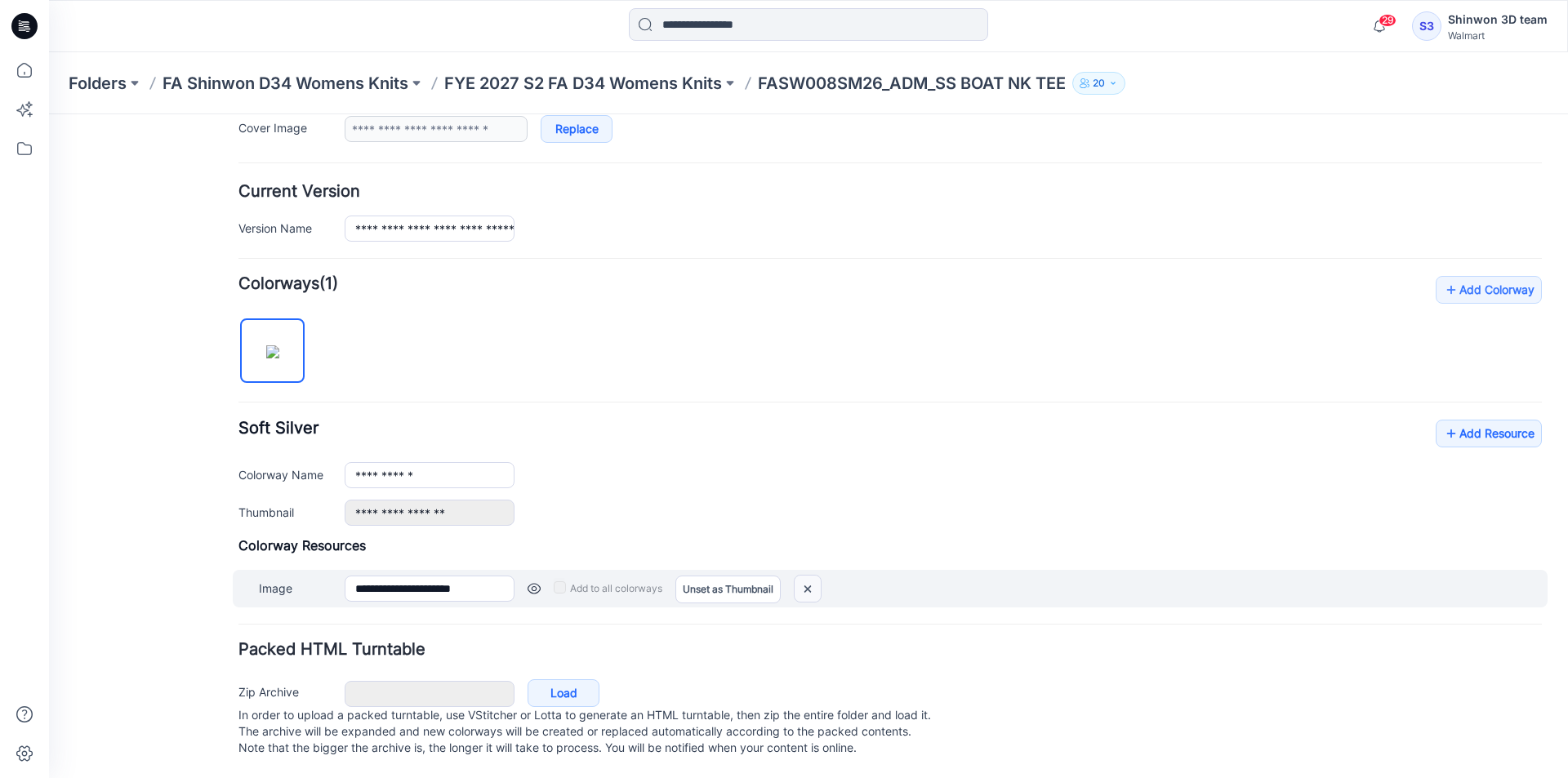
drag, startPoint x: 927, startPoint y: 194, endPoint x: 811, endPoint y: 572, distance: 395.4
click at [811, 576] on img at bounding box center [807, 589] width 26 height 27
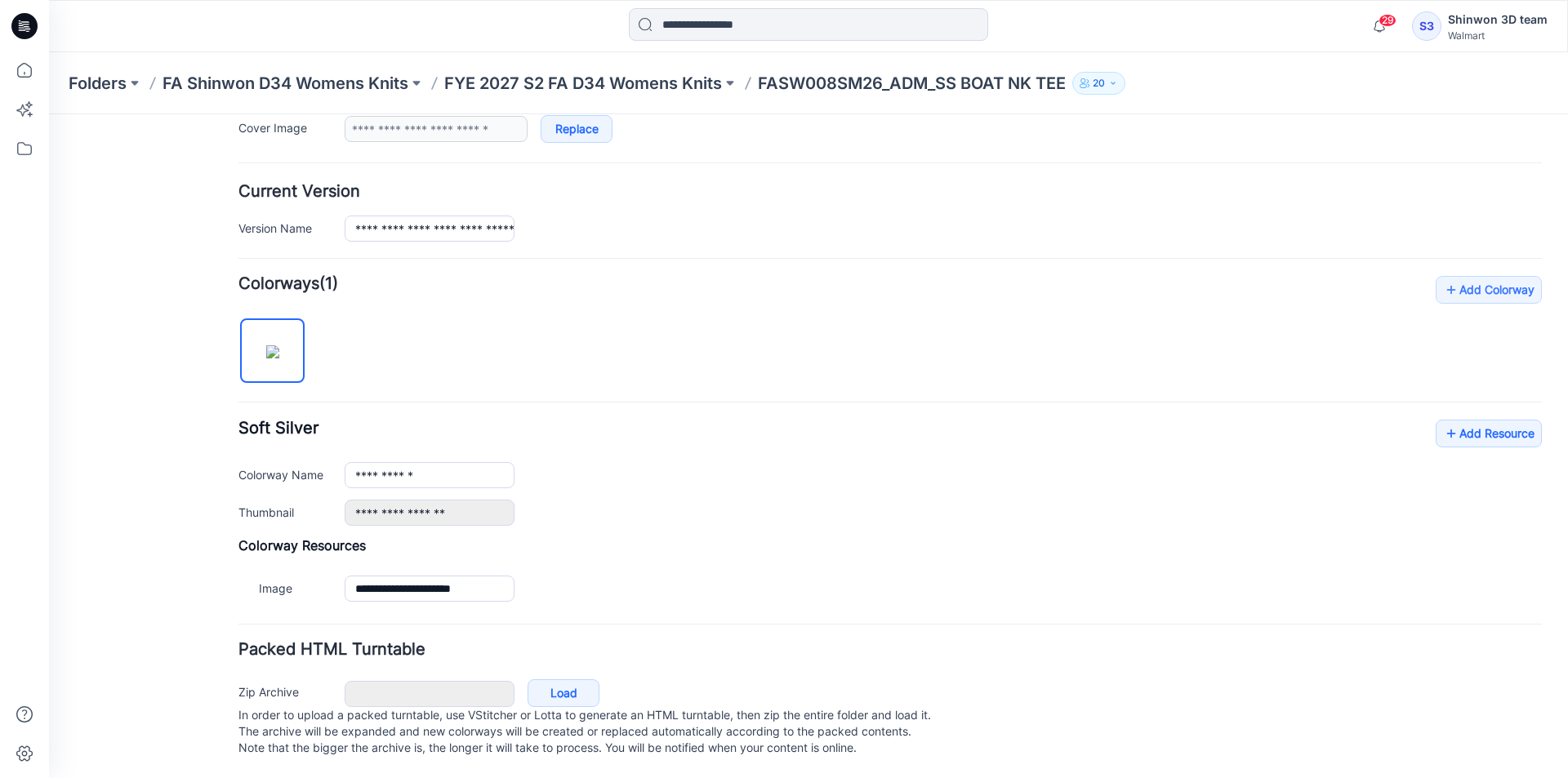
scroll to position [311, 0]
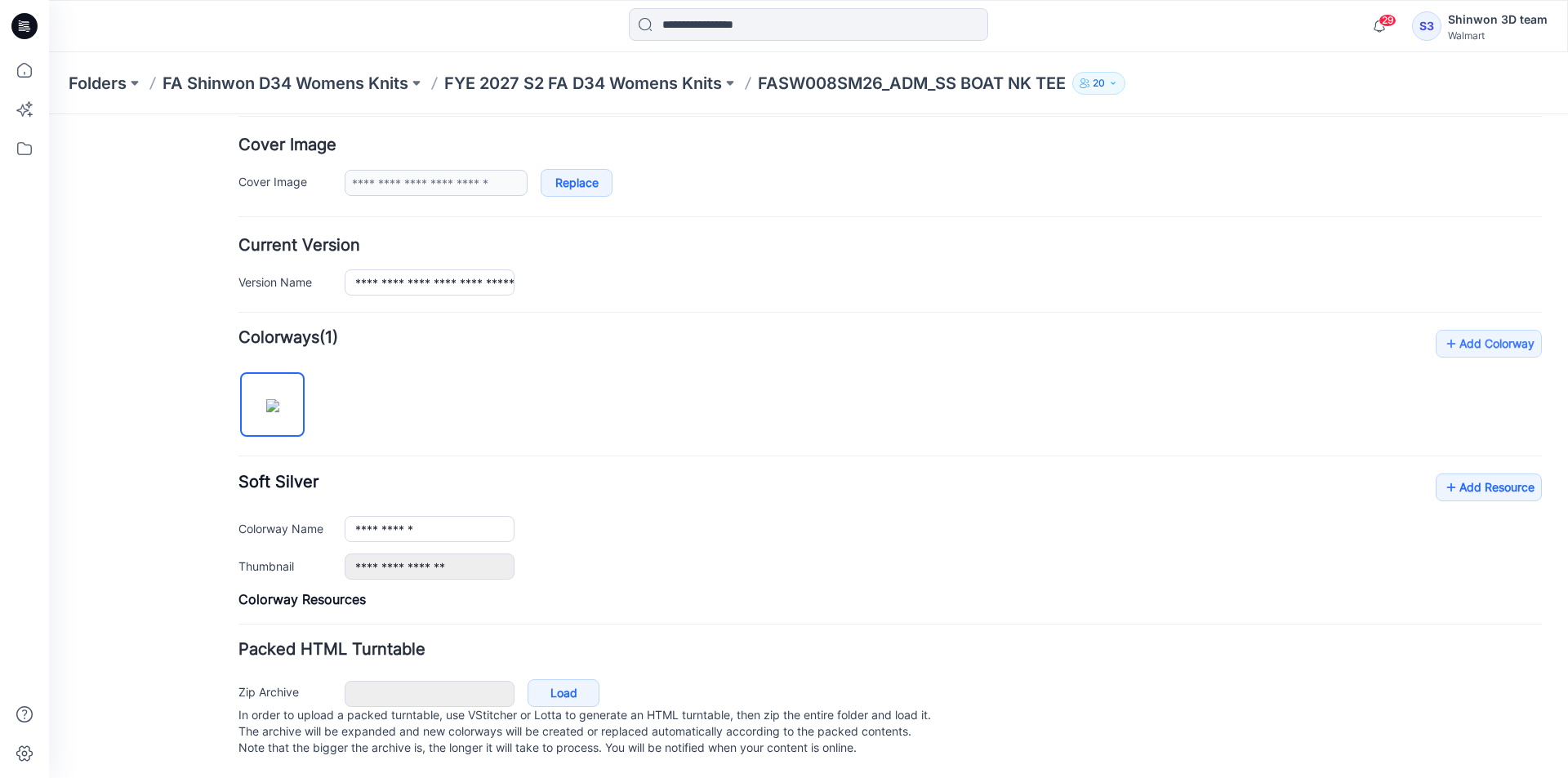
click at [1125, 80] on button "20" at bounding box center [1098, 83] width 53 height 22
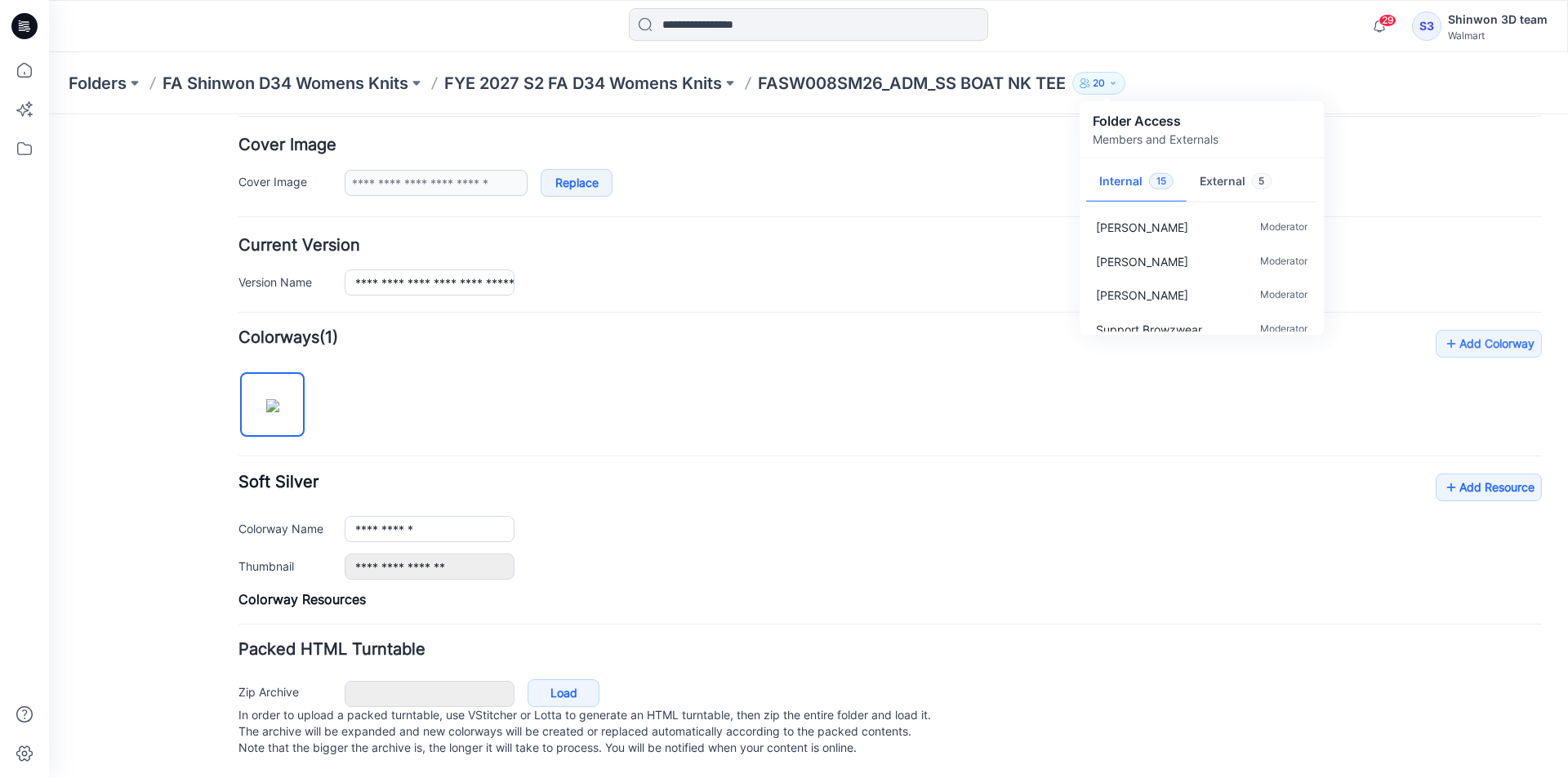
click at [1165, 67] on div "Folders FA Shinwon D34 Womens Knits FYE 2027 S2 FA D34 Womens Knits FASW008SM26…" at bounding box center [808, 83] width 1519 height 62
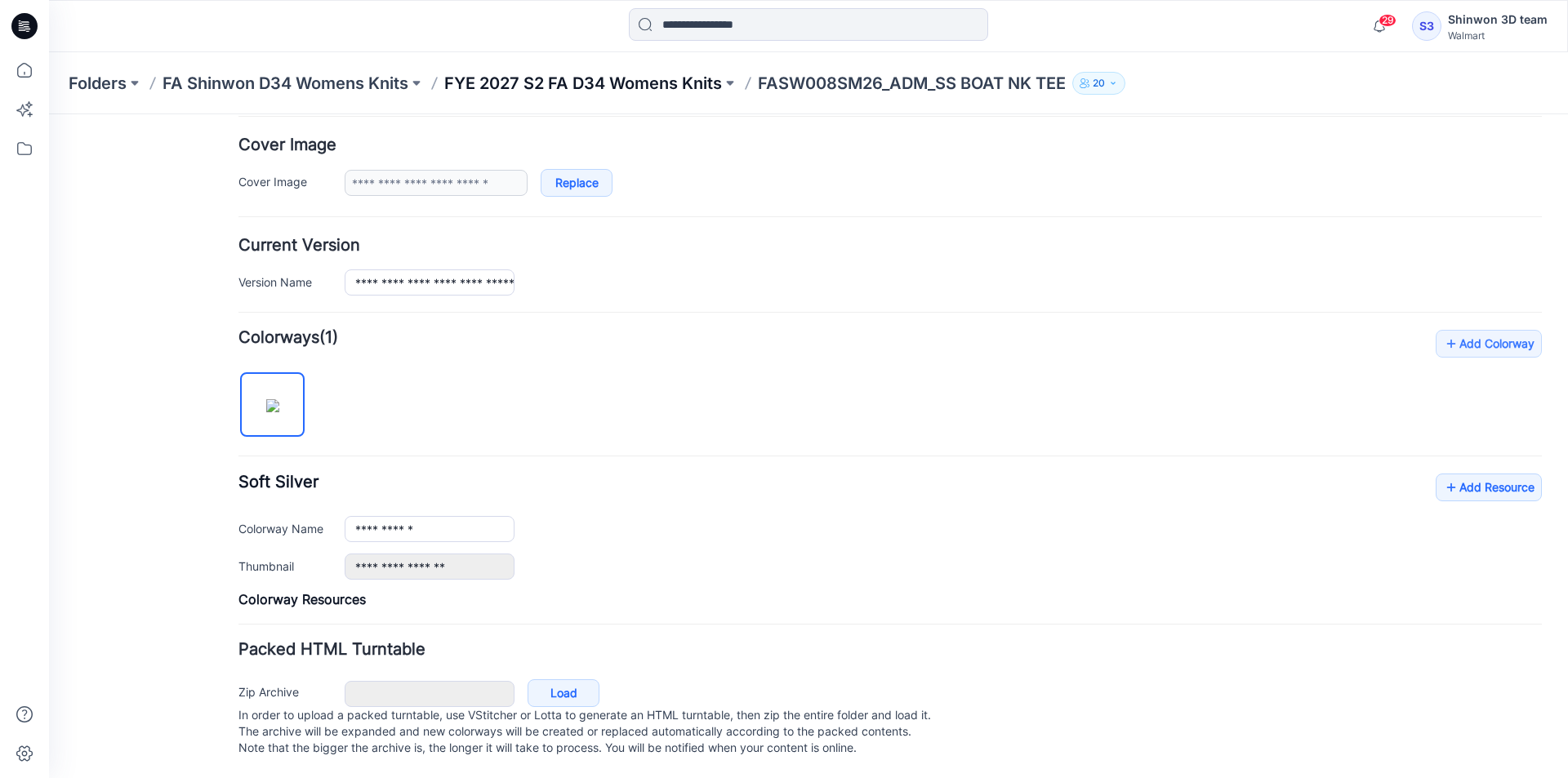
click at [704, 74] on p "FYE 2027 S2 FA D34 Womens Knits" at bounding box center [583, 83] width 278 height 22
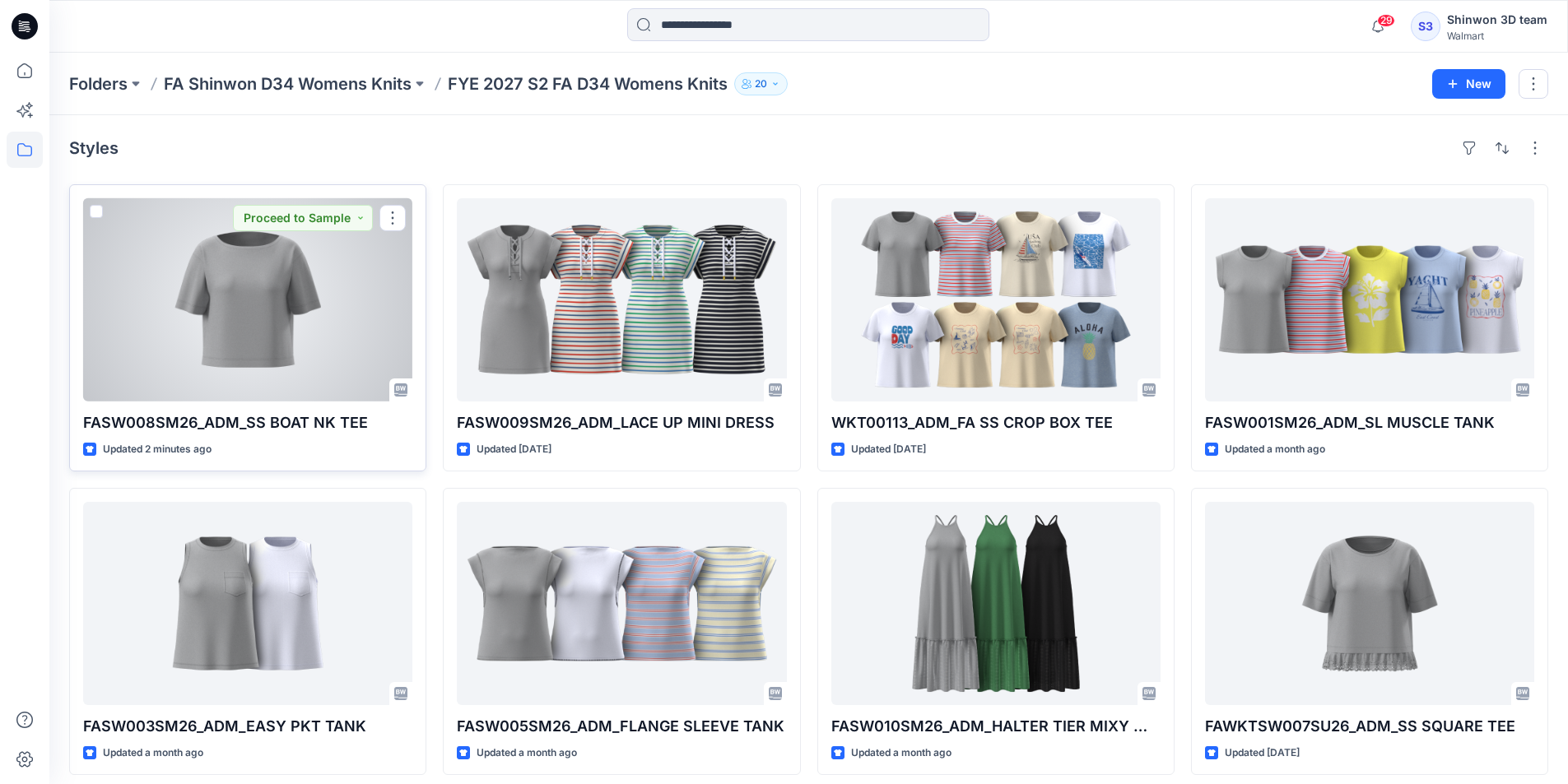
click at [320, 324] on div at bounding box center [248, 300] width 329 height 203
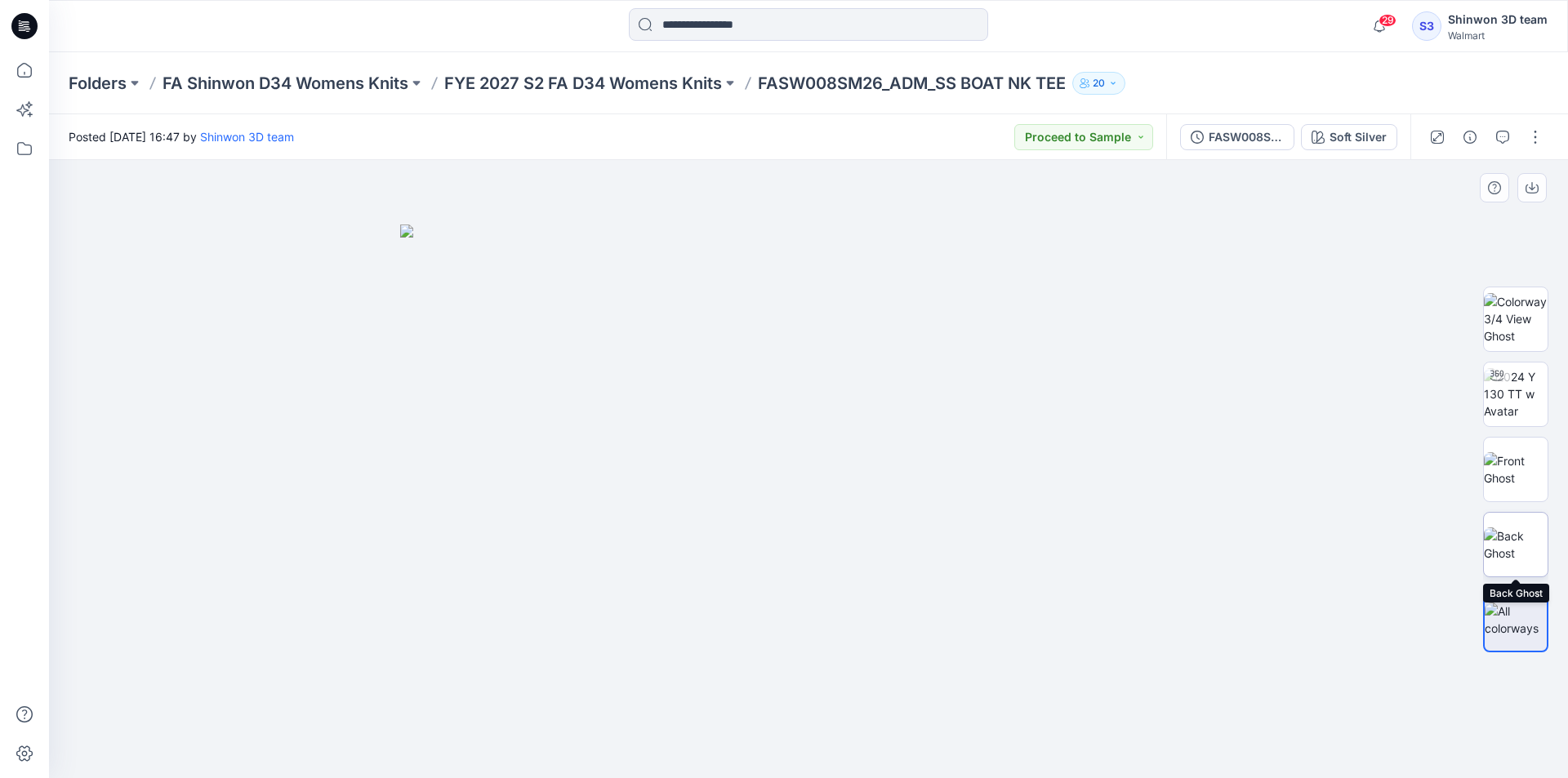
click at [1516, 538] on img at bounding box center [1515, 544] width 64 height 34
click at [1495, 322] on img at bounding box center [1515, 318] width 64 height 51
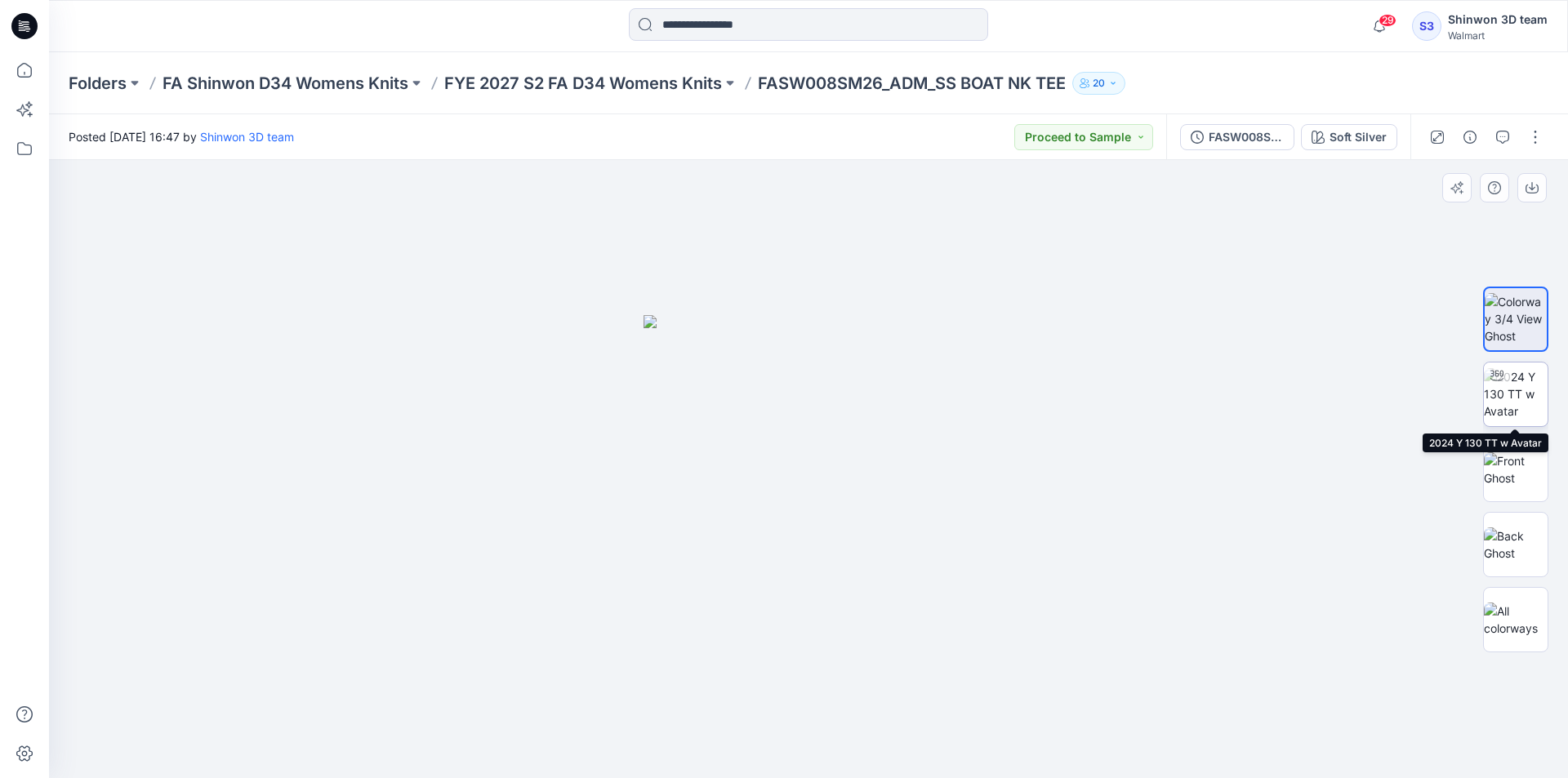
click at [1512, 410] on img at bounding box center [1515, 393] width 64 height 51
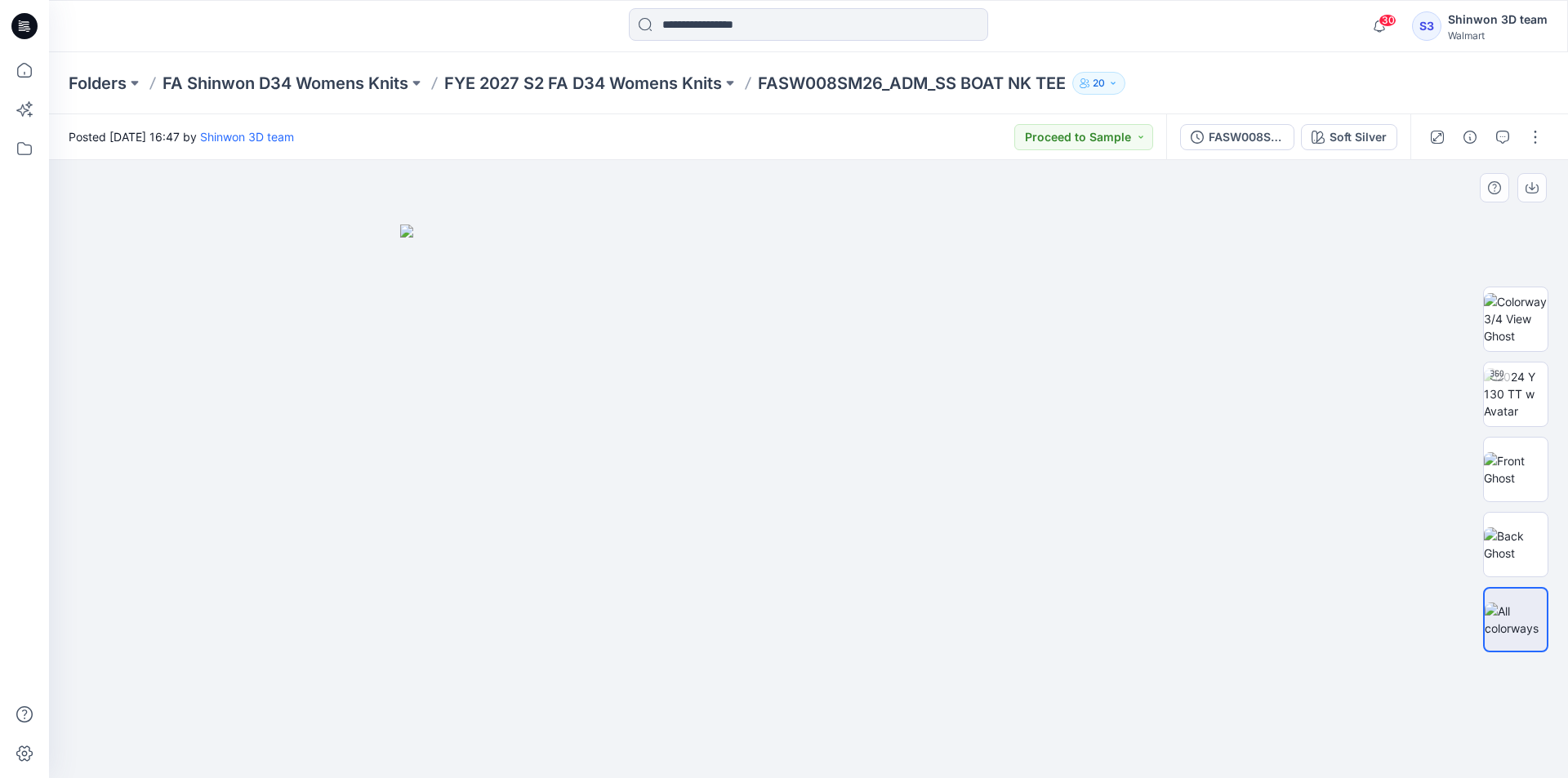
click at [1104, 377] on img at bounding box center [809, 502] width 817 height 554
click at [1471, 133] on icon "button" at bounding box center [1470, 137] width 13 height 13
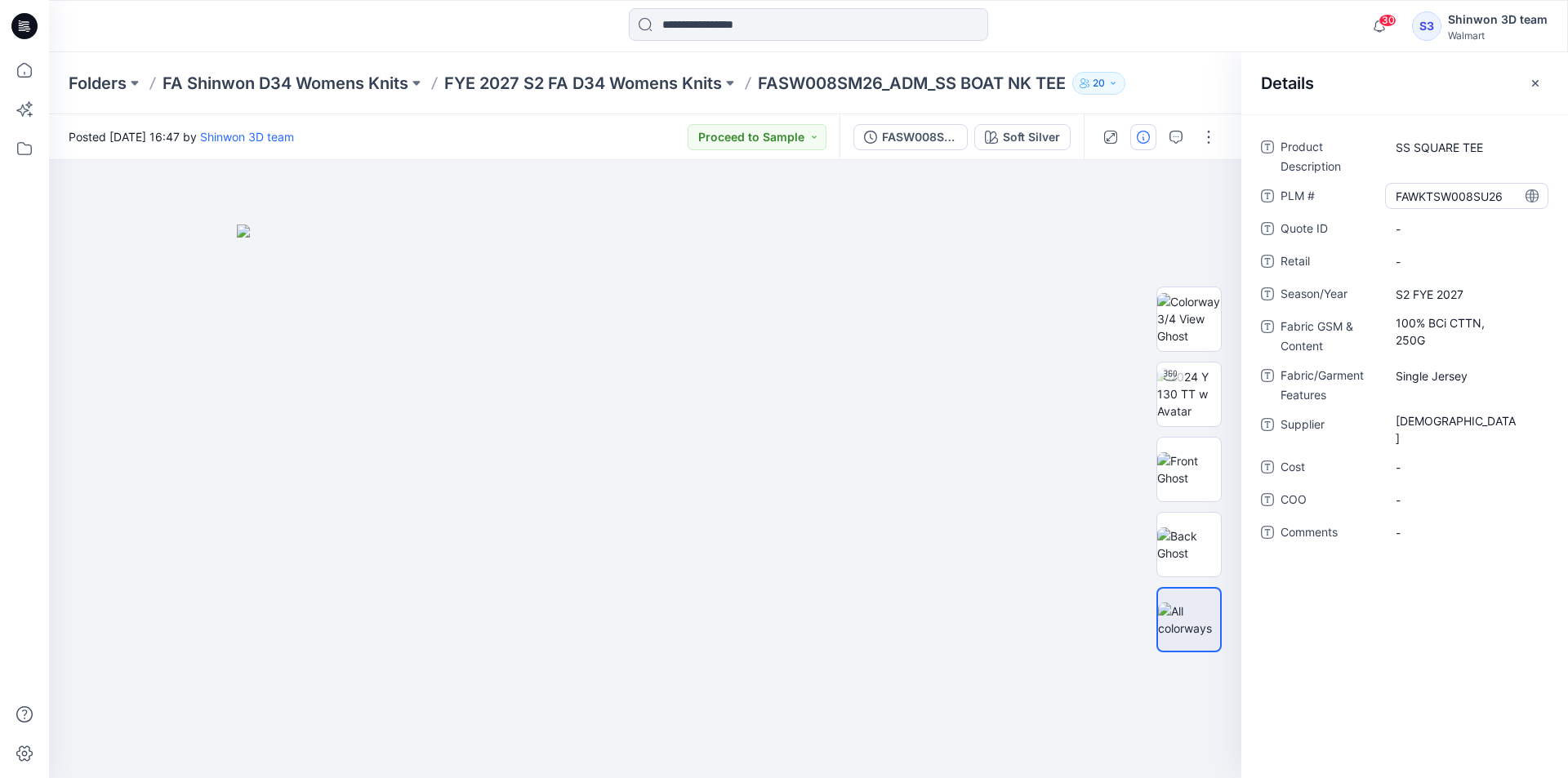
click at [1431, 191] on \ "FAWKTSW008SU26" at bounding box center [1466, 196] width 142 height 17
type textarea "**********"
click at [1388, 110] on div "Details" at bounding box center [1404, 83] width 327 height 61
click at [1455, 147] on Description "SS SQUARE TEE" at bounding box center [1466, 147] width 142 height 17
type textarea "**********"
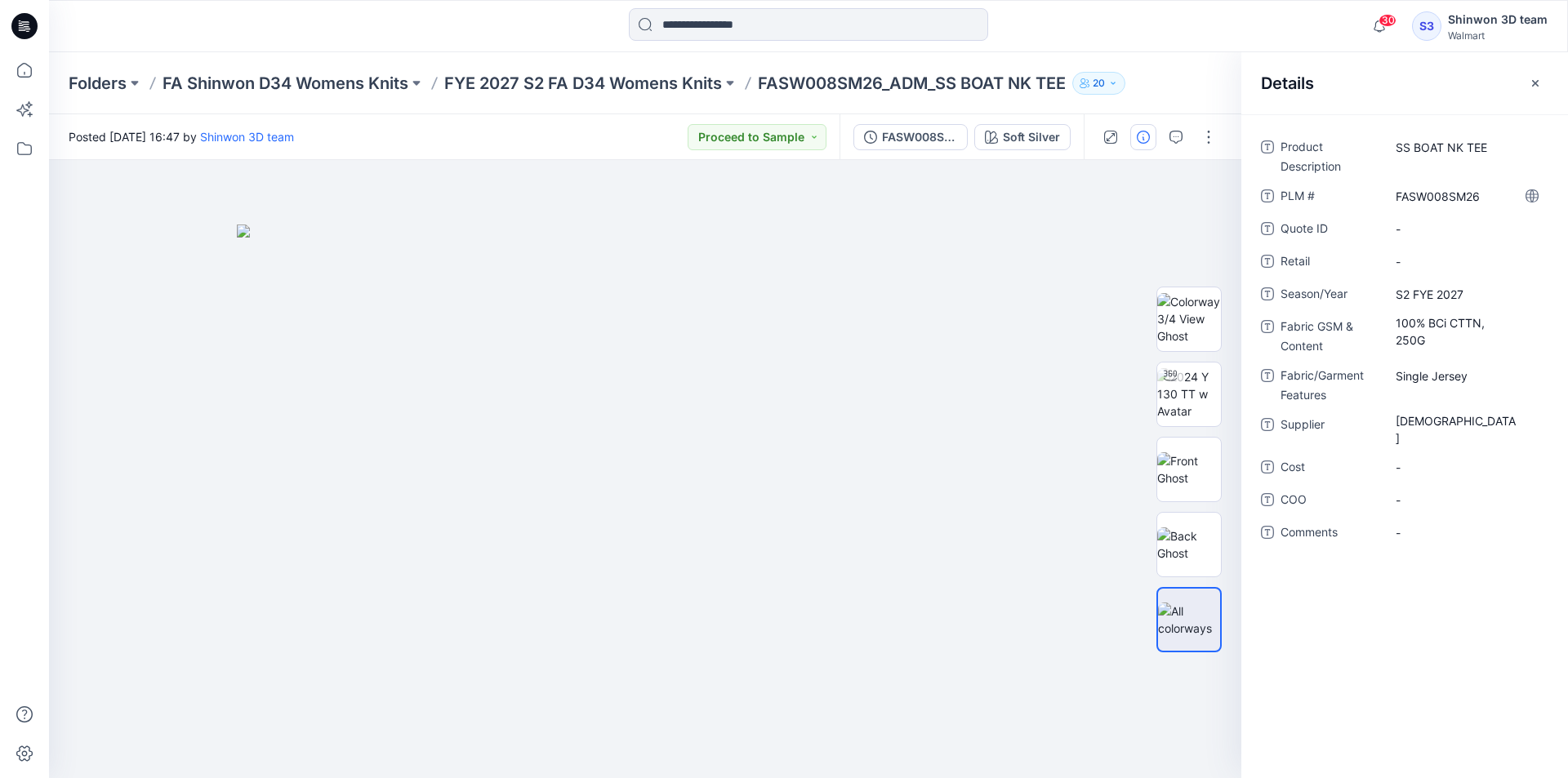
click at [1446, 101] on div "Details" at bounding box center [1404, 83] width 327 height 61
click at [1528, 89] on icon "button" at bounding box center [1535, 83] width 13 height 13
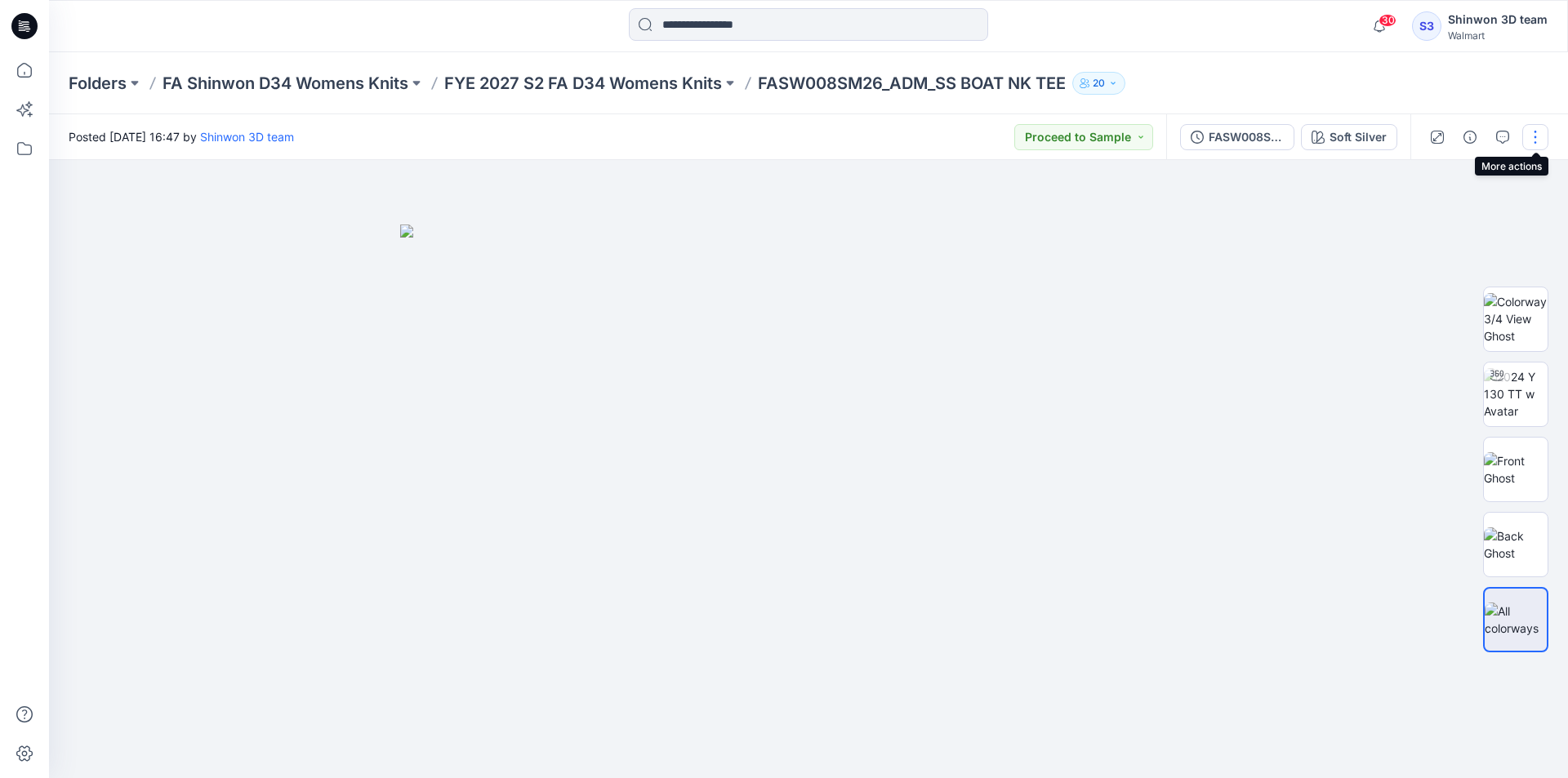
click at [1529, 137] on button "button" at bounding box center [1535, 137] width 26 height 26
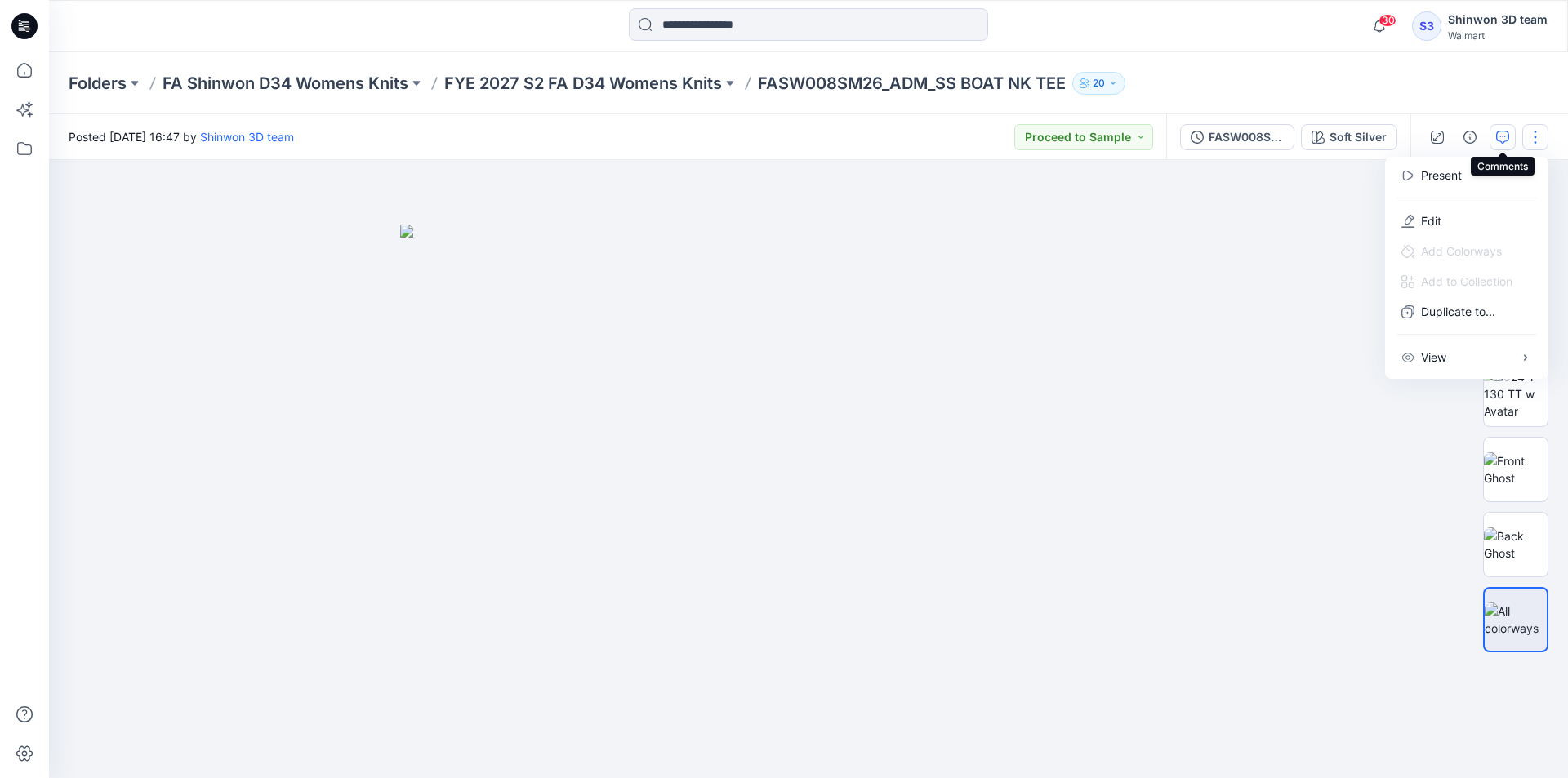
click at [1509, 137] on button "button" at bounding box center [1502, 137] width 26 height 26
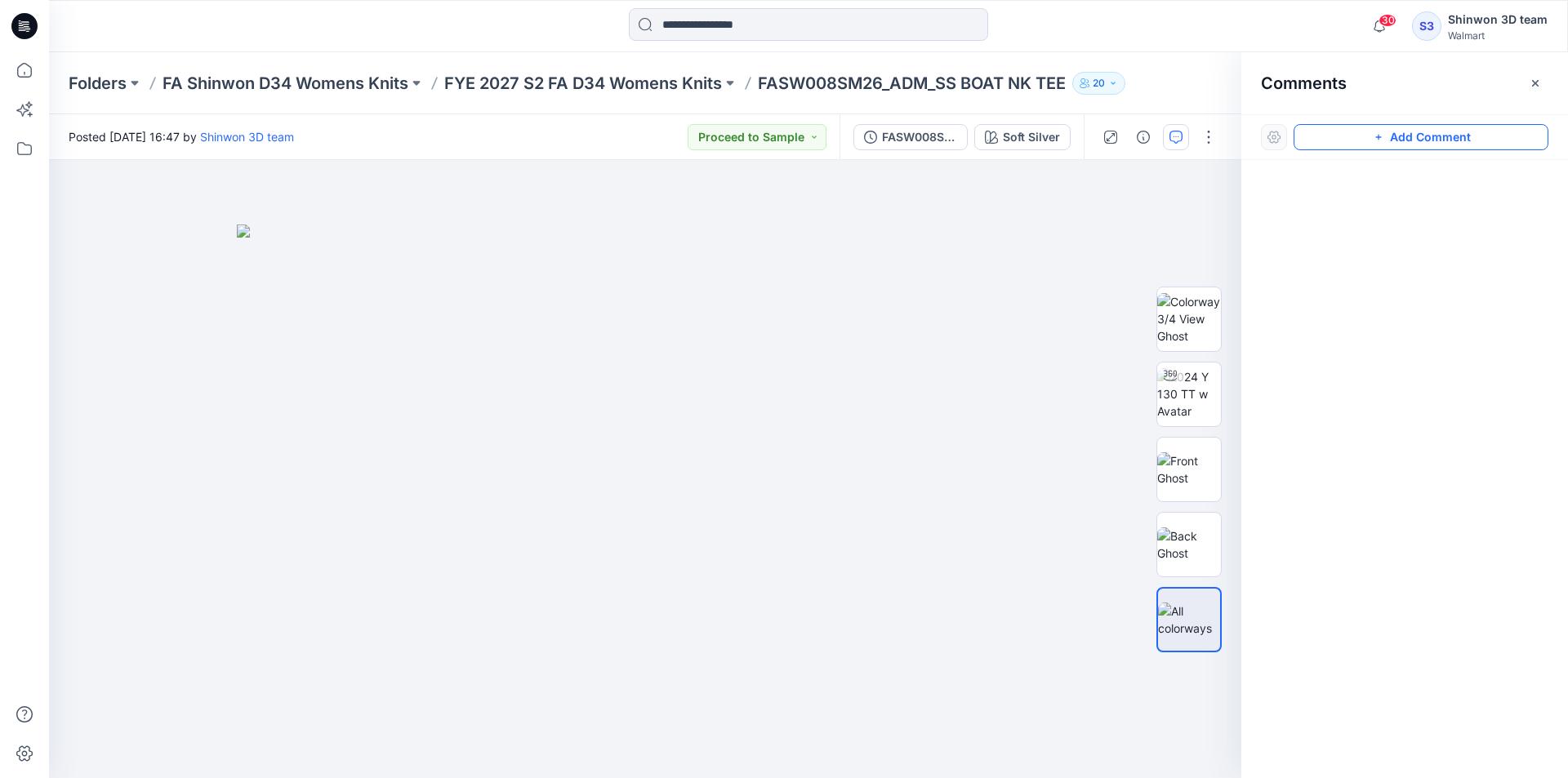
click at [1393, 146] on button "Add Comment" at bounding box center [1420, 137] width 255 height 26
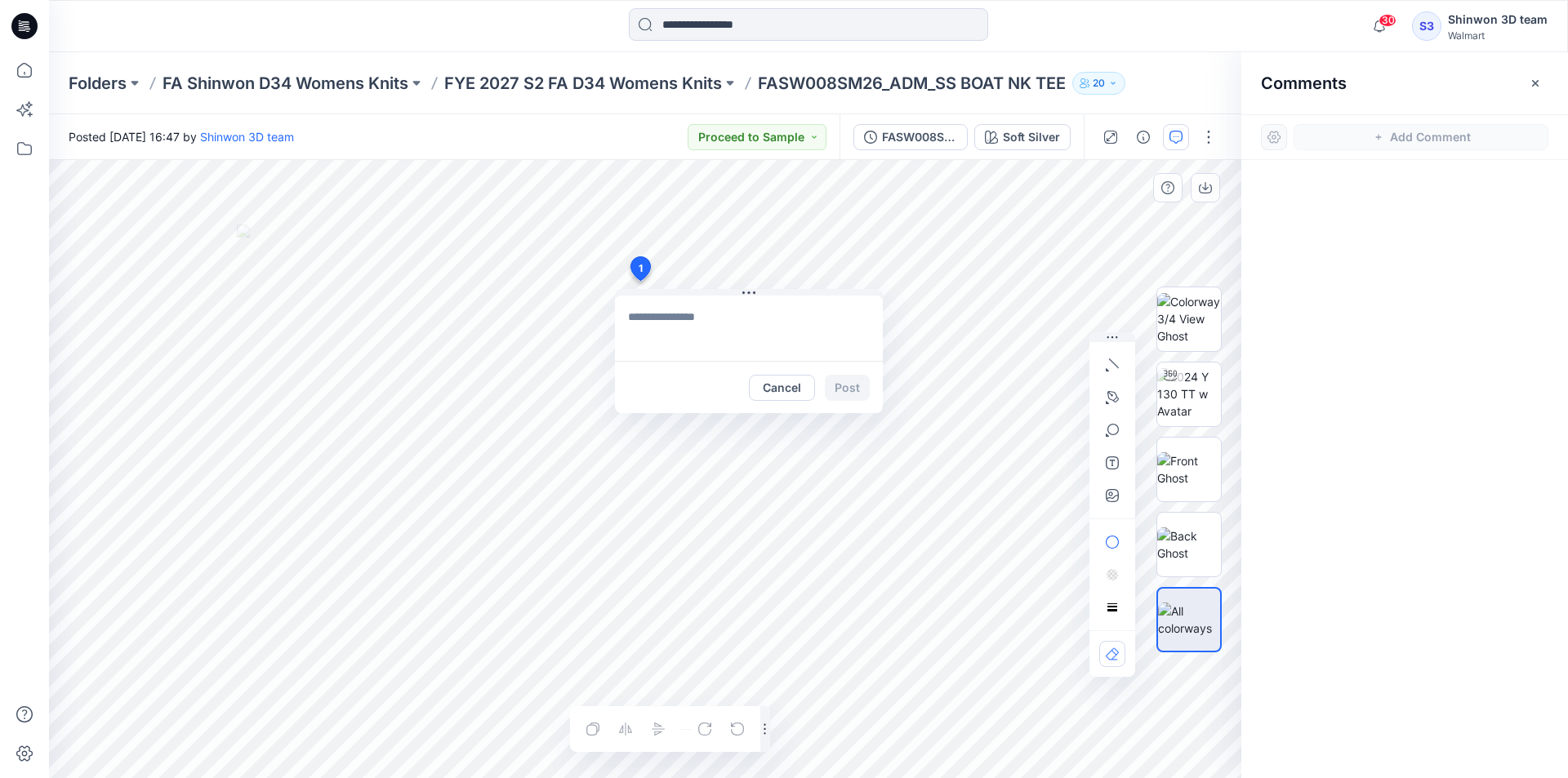
click at [640, 281] on div "1 Cancel Post Layer 1" at bounding box center [644, 469] width 1192 height 618
drag, startPoint x: 639, startPoint y: 342, endPoint x: 1099, endPoint y: 392, distance: 462.7
click at [1099, 391] on div "**********" at bounding box center [644, 469] width 1192 height 618
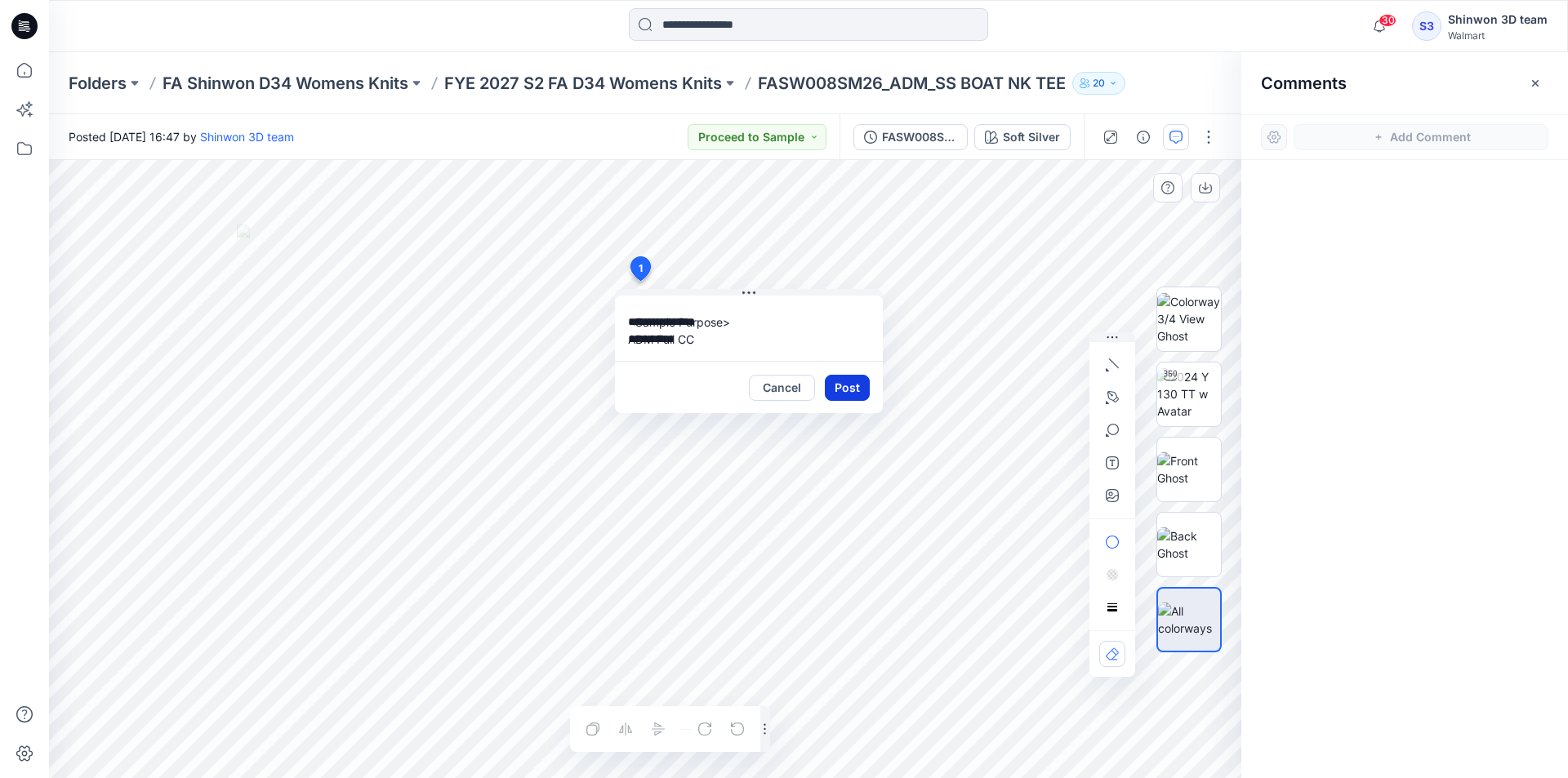
type textarea "**********"
click at [829, 387] on button "Post" at bounding box center [847, 388] width 45 height 26
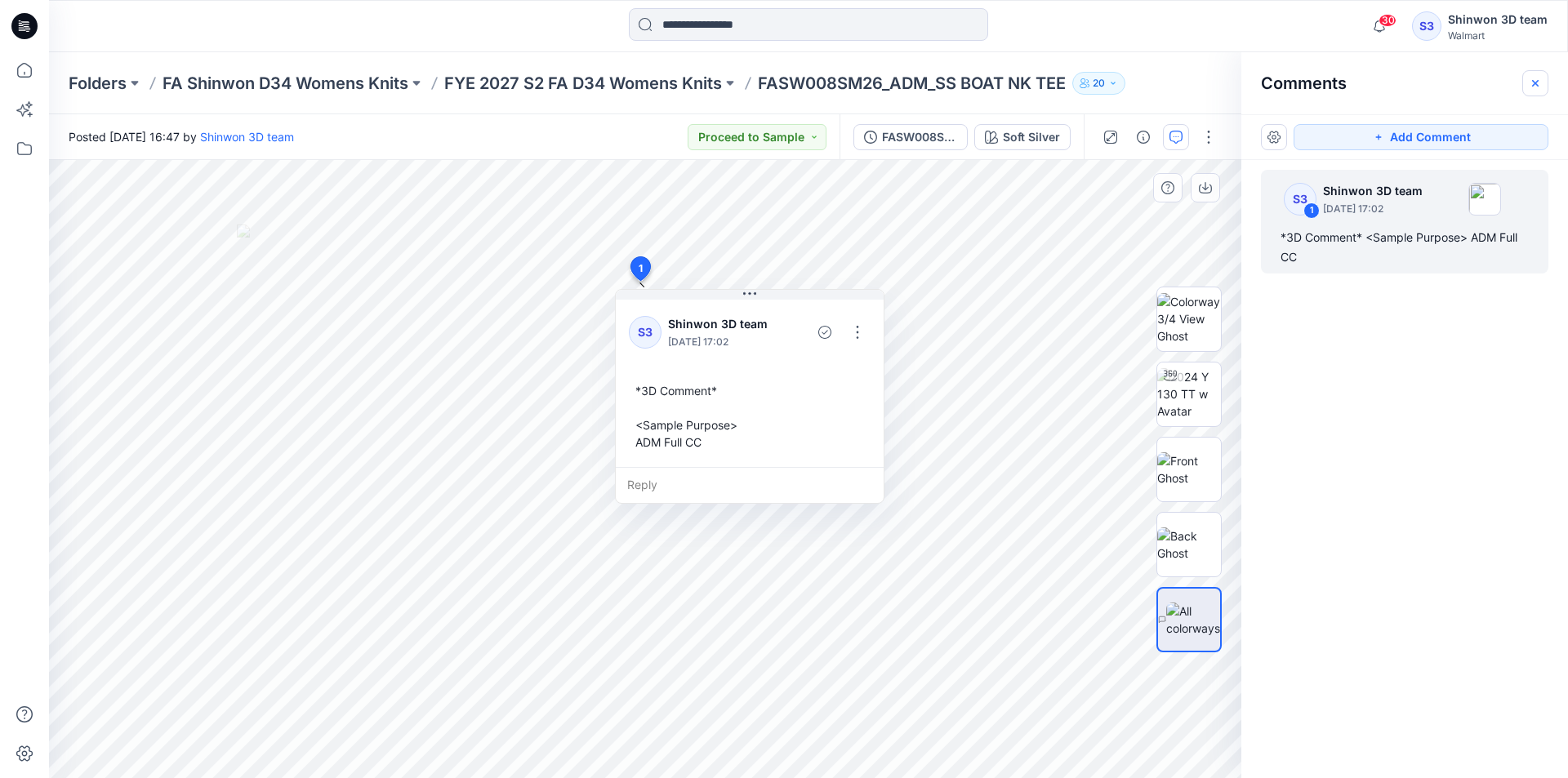
click at [1545, 79] on button "button" at bounding box center [1535, 83] width 26 height 26
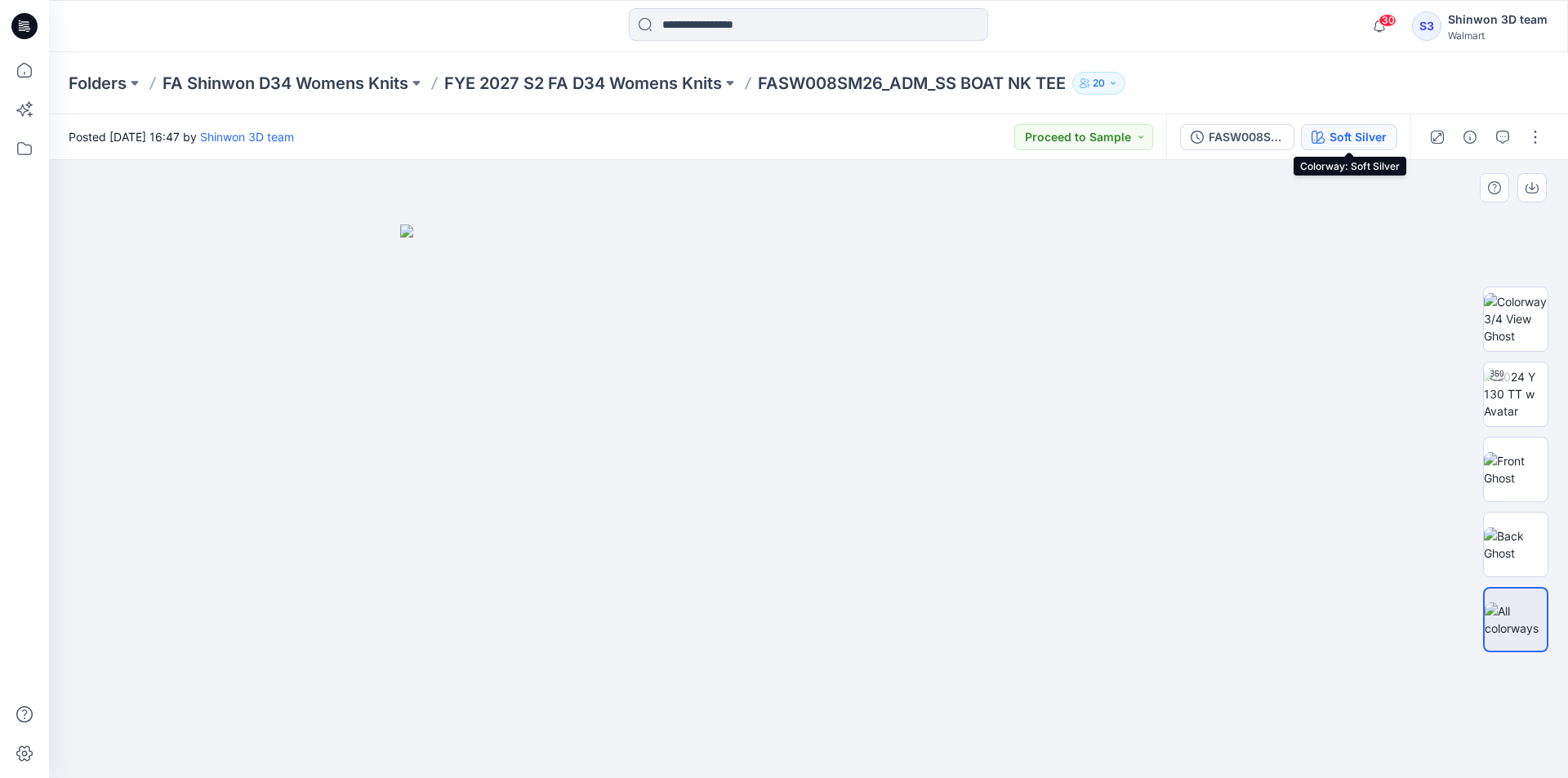
click at [1353, 135] on div "Soft Silver" at bounding box center [1358, 138] width 58 height 18
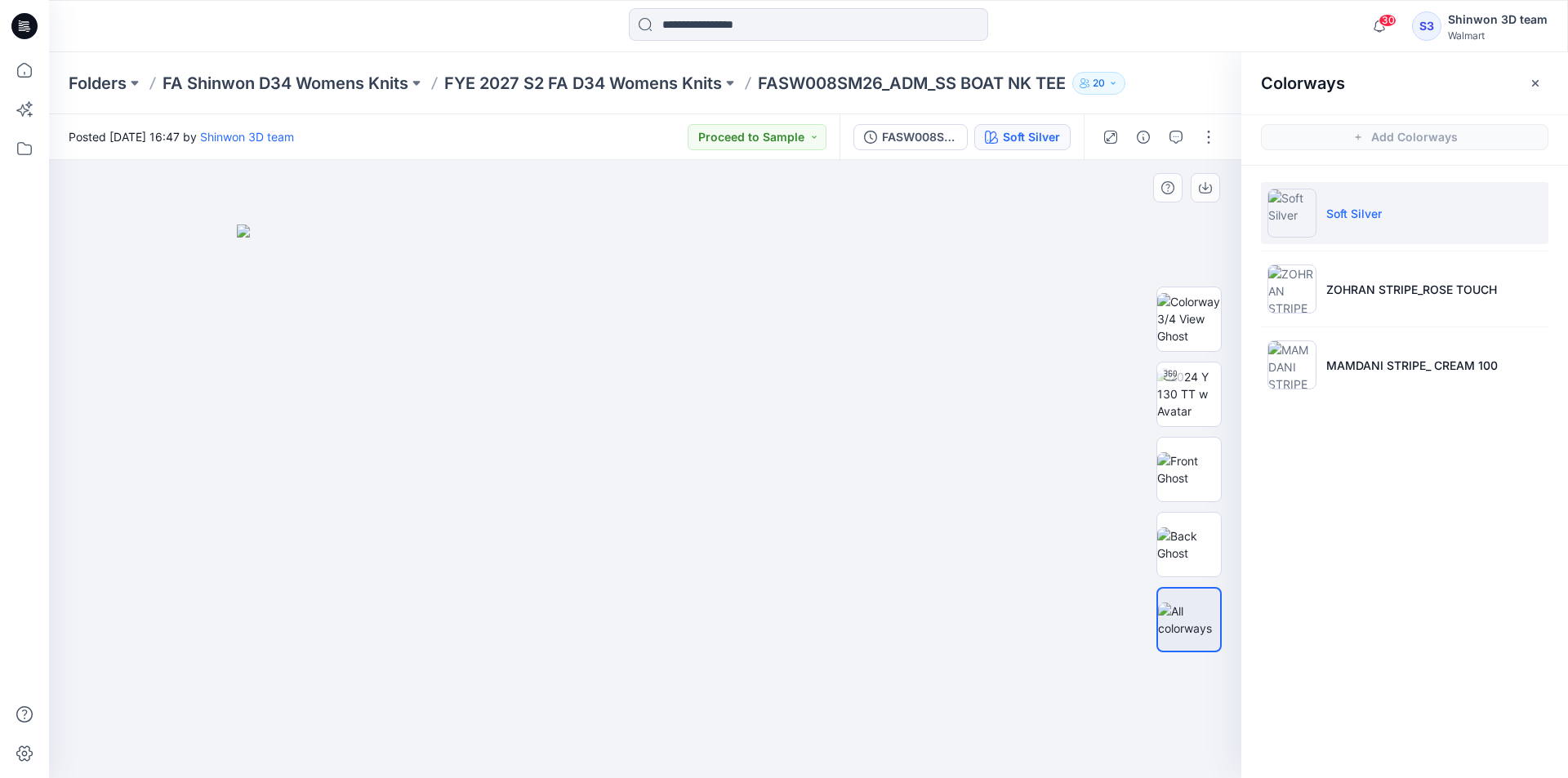
click at [1557, 85] on div "Colorways" at bounding box center [1404, 83] width 327 height 61
click at [1543, 83] on button "button" at bounding box center [1535, 83] width 26 height 26
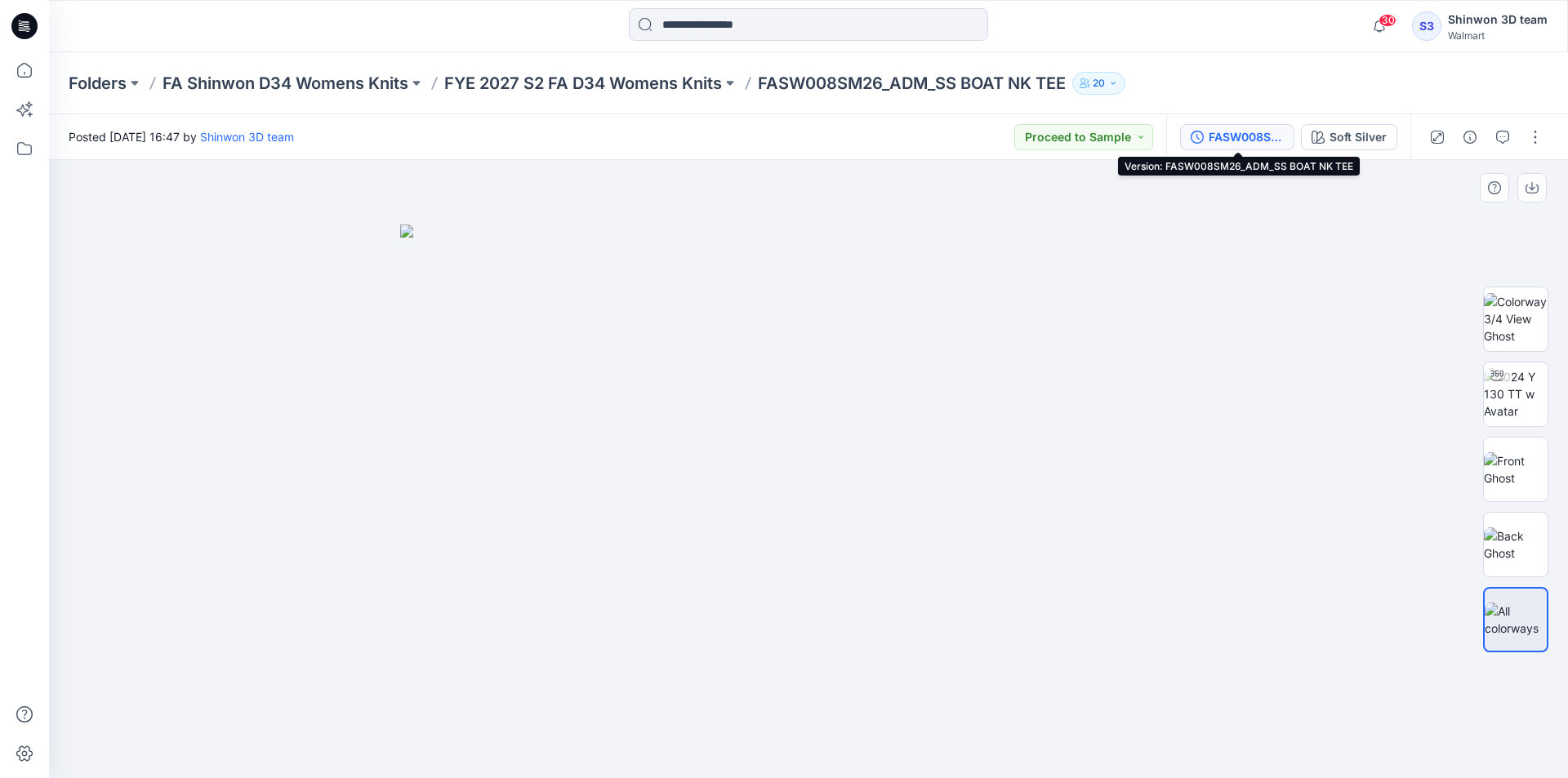
click at [1269, 147] on button "FASW008SM26_ADM_SS BOAT NK TEE" at bounding box center [1237, 137] width 114 height 26
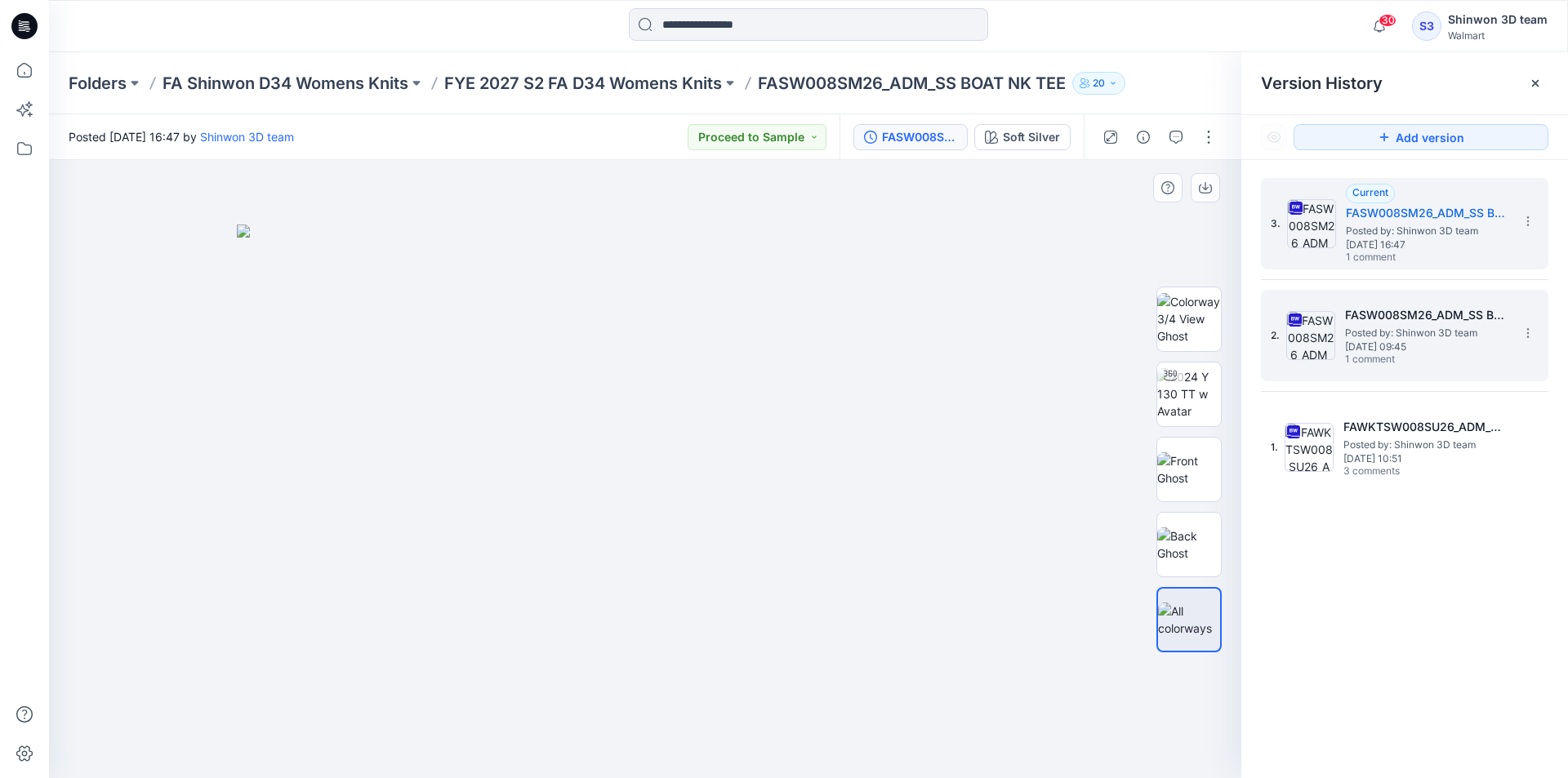
click at [1353, 356] on span "1 comment" at bounding box center [1402, 360] width 114 height 13
click at [1367, 239] on span "Thursday, August 21, 2025 16:47" at bounding box center [1428, 245] width 164 height 12
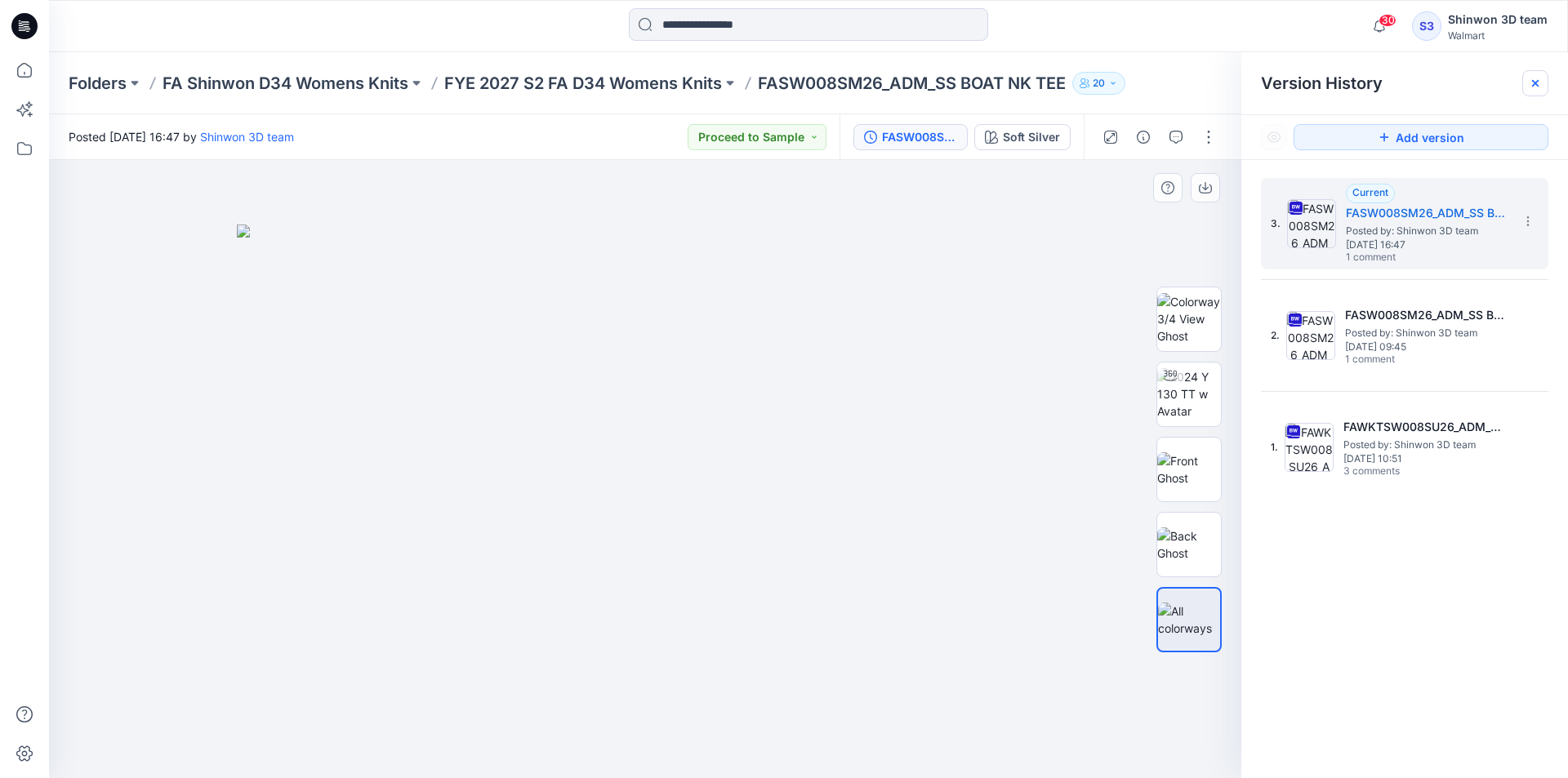
click at [1544, 82] on div at bounding box center [1535, 83] width 26 height 26
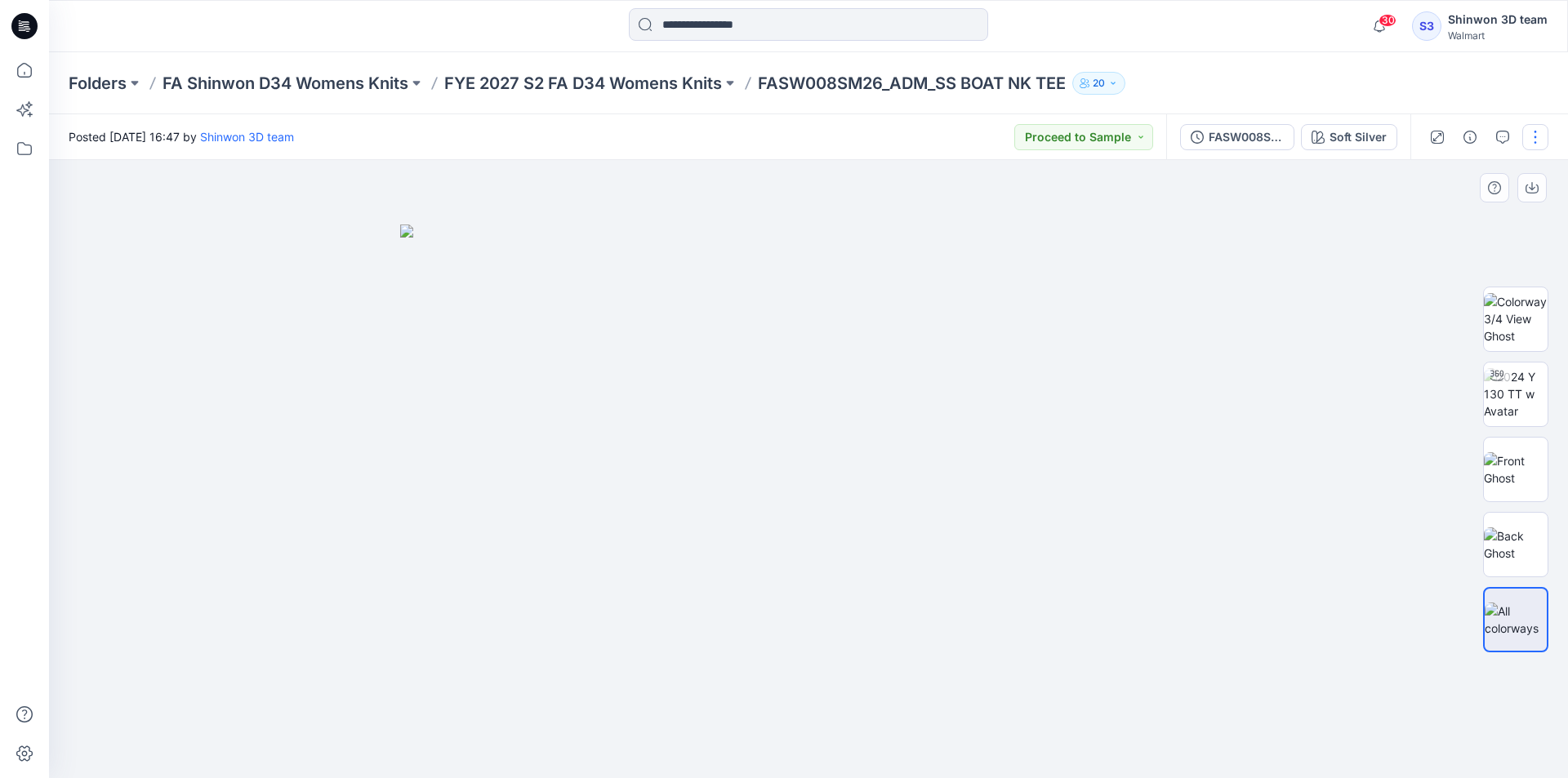
click at [1535, 133] on button "button" at bounding box center [1535, 137] width 26 height 26
click at [1460, 222] on button "Edit" at bounding box center [1466, 221] width 150 height 31
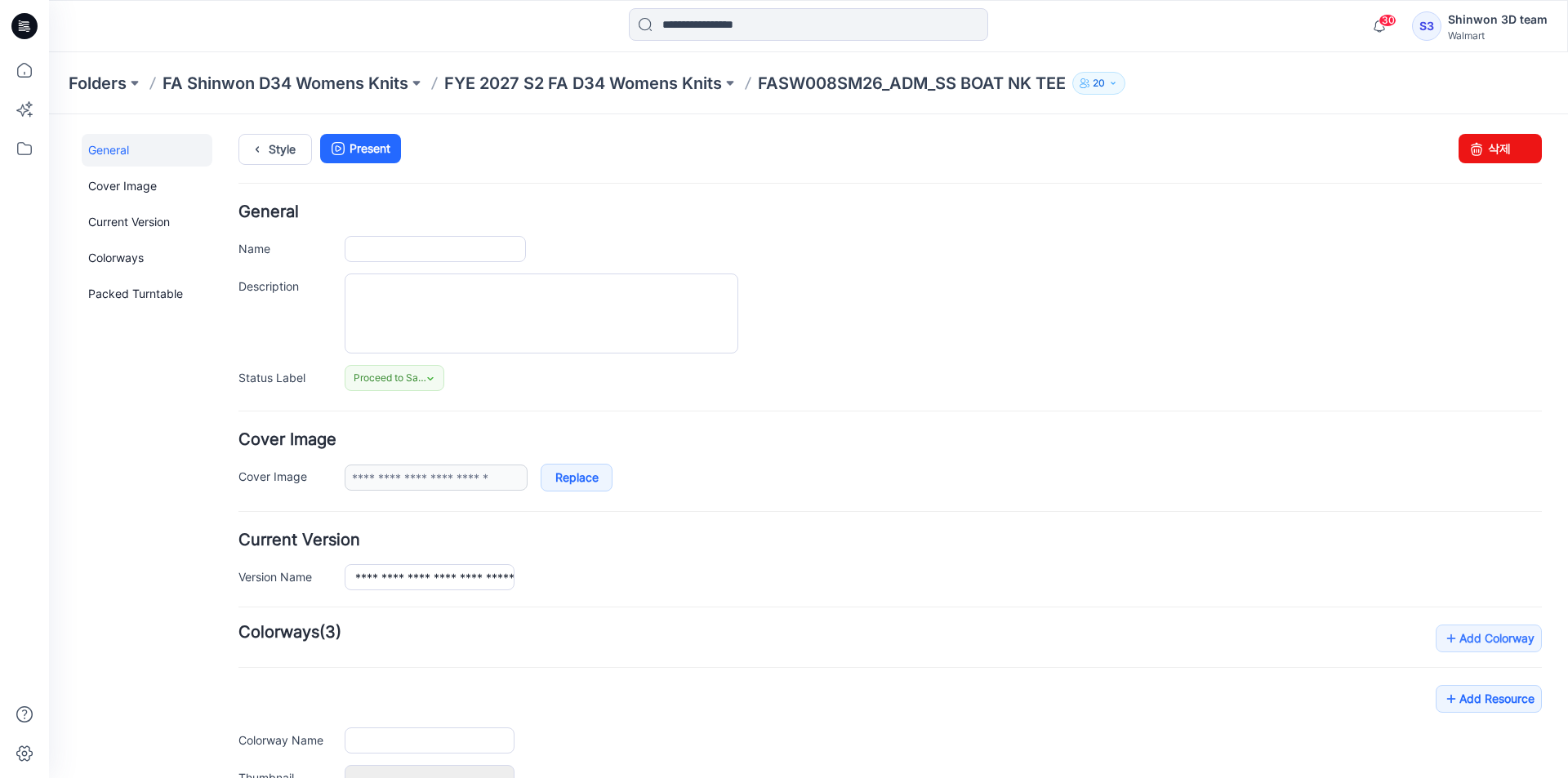
type input "**********"
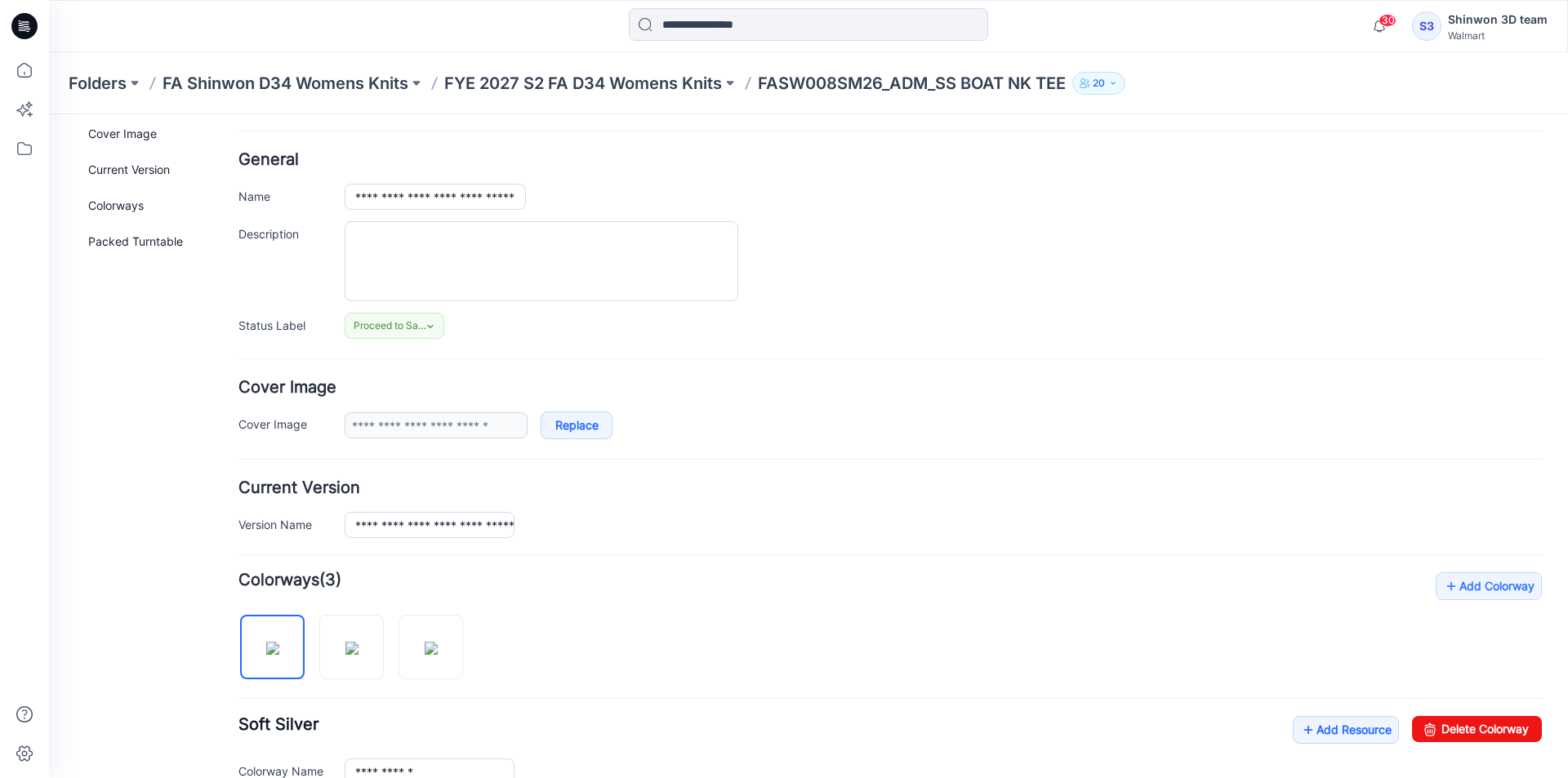
scroll to position [82, 0]
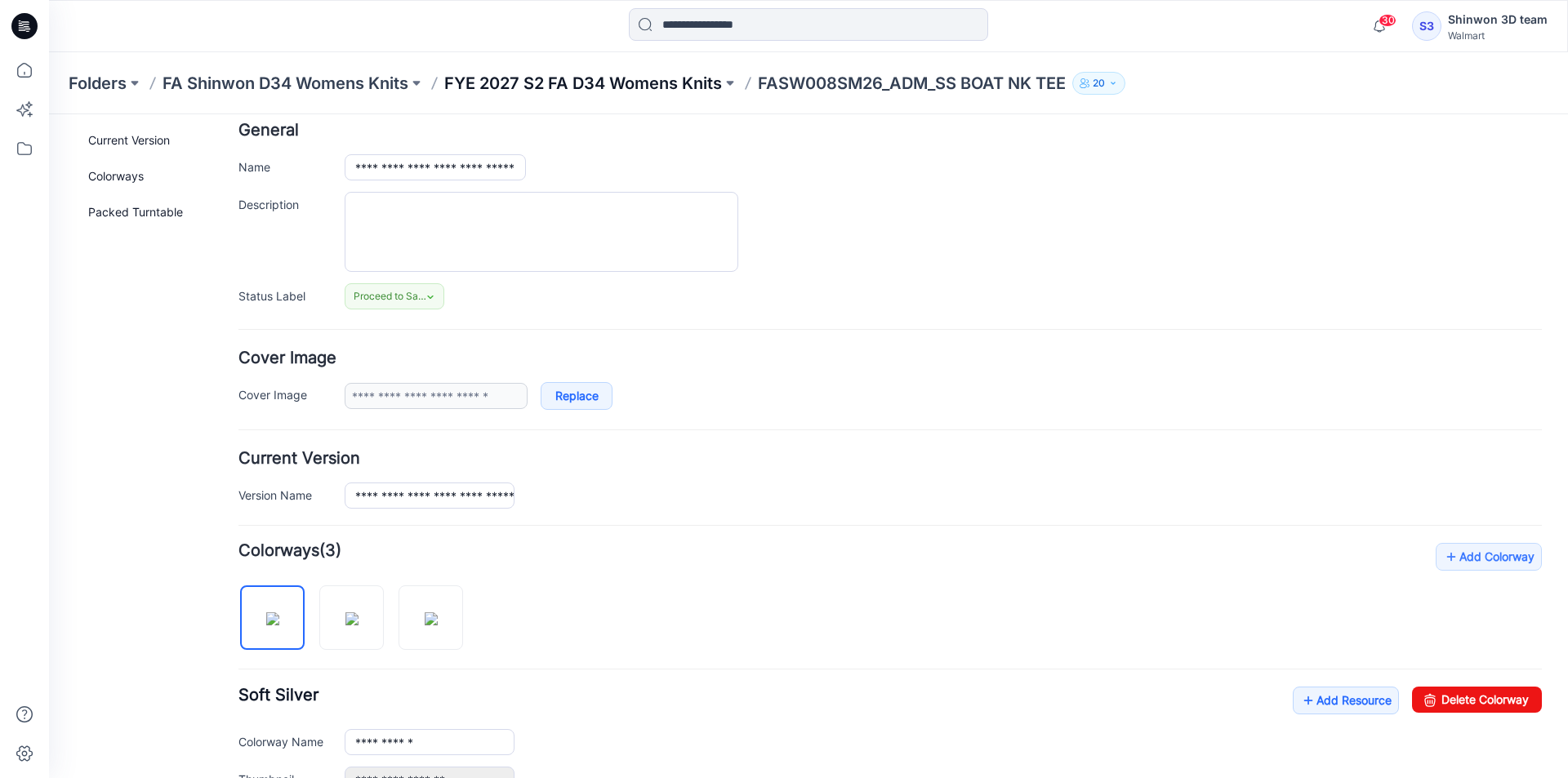
click at [668, 84] on p "FYE 2027 S2 FA D34 Womens Knits" at bounding box center [583, 83] width 278 height 22
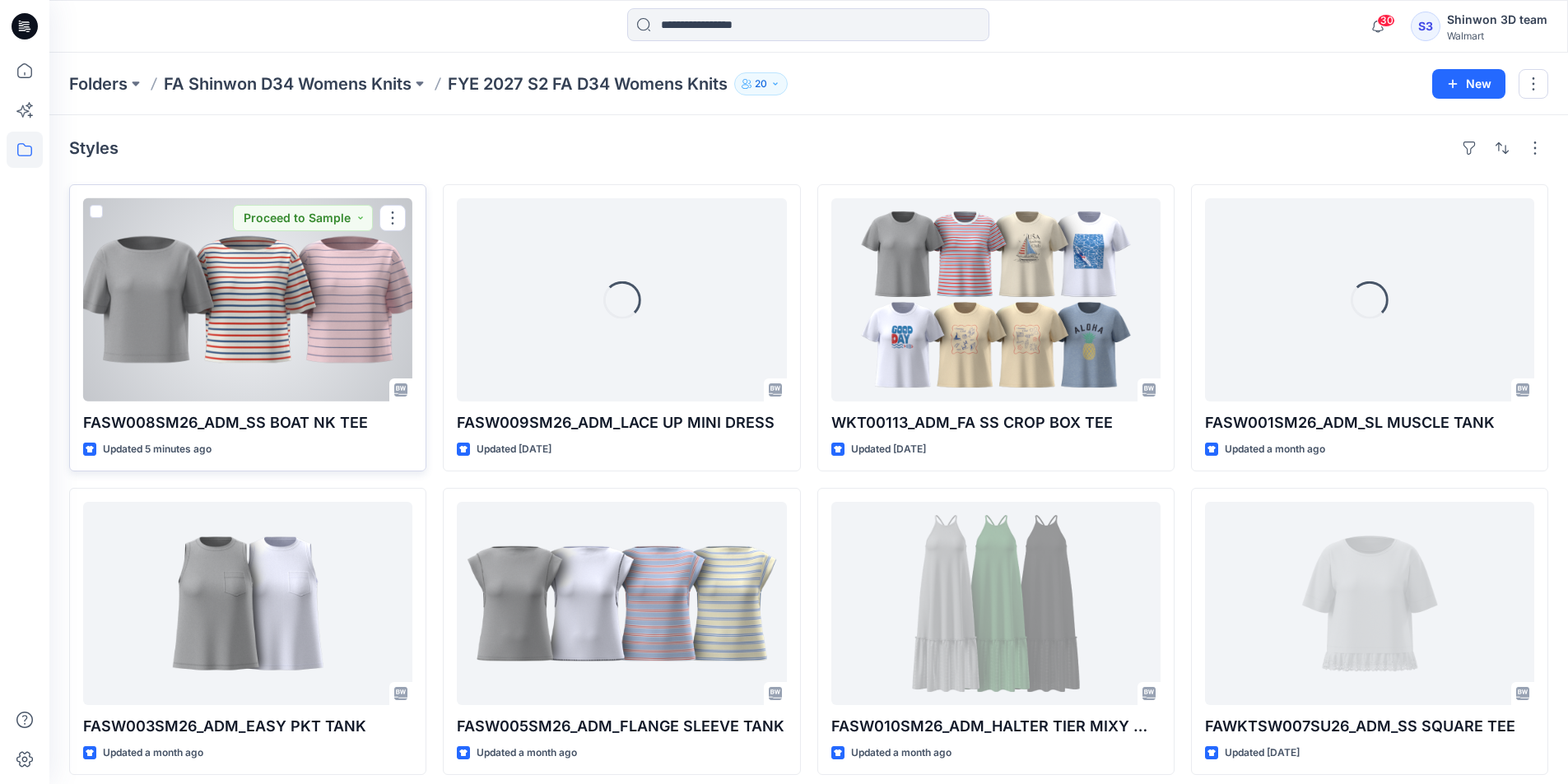
click at [318, 307] on div at bounding box center [248, 300] width 329 height 203
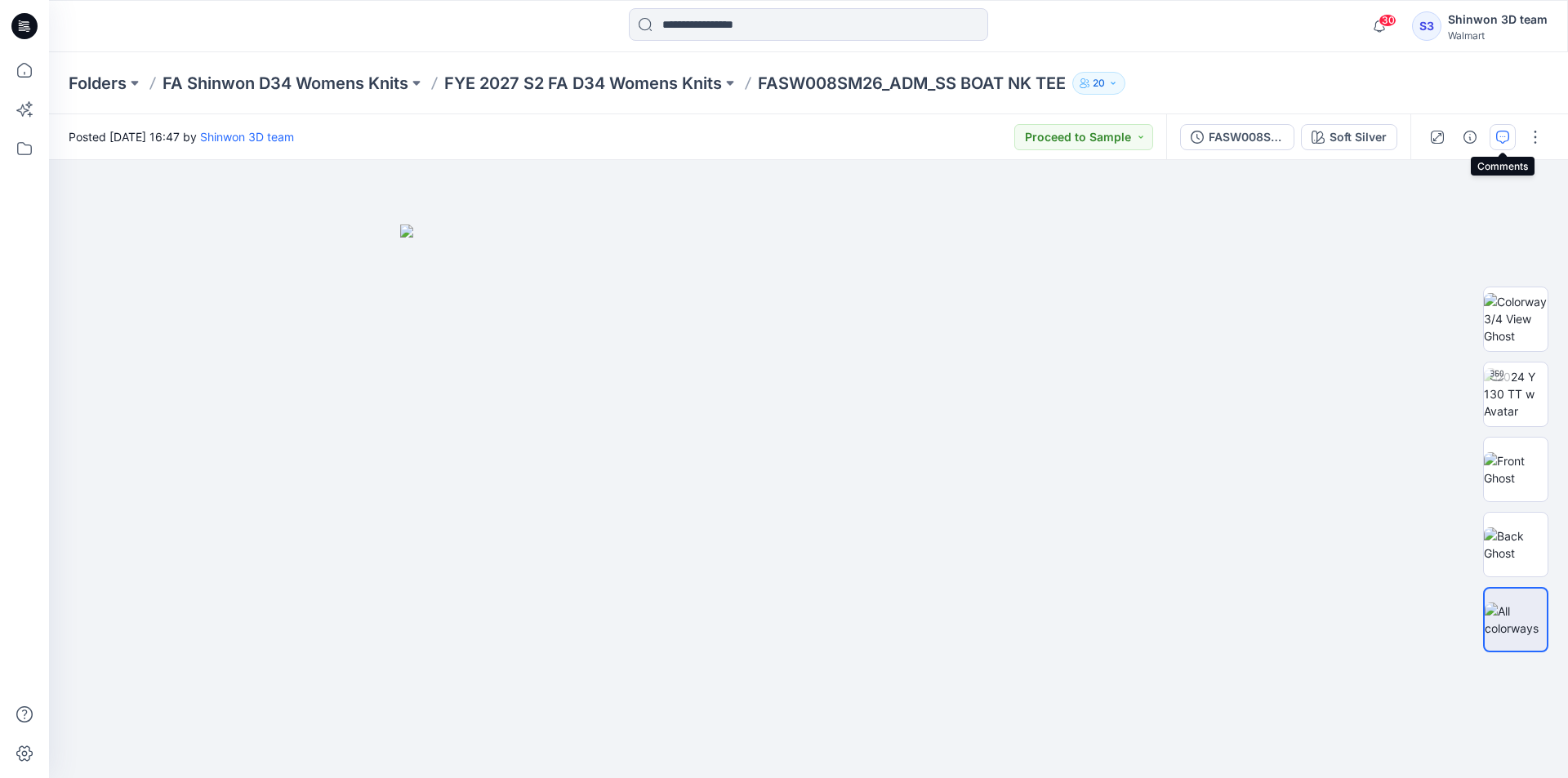
click at [1494, 140] on button "button" at bounding box center [1502, 137] width 26 height 26
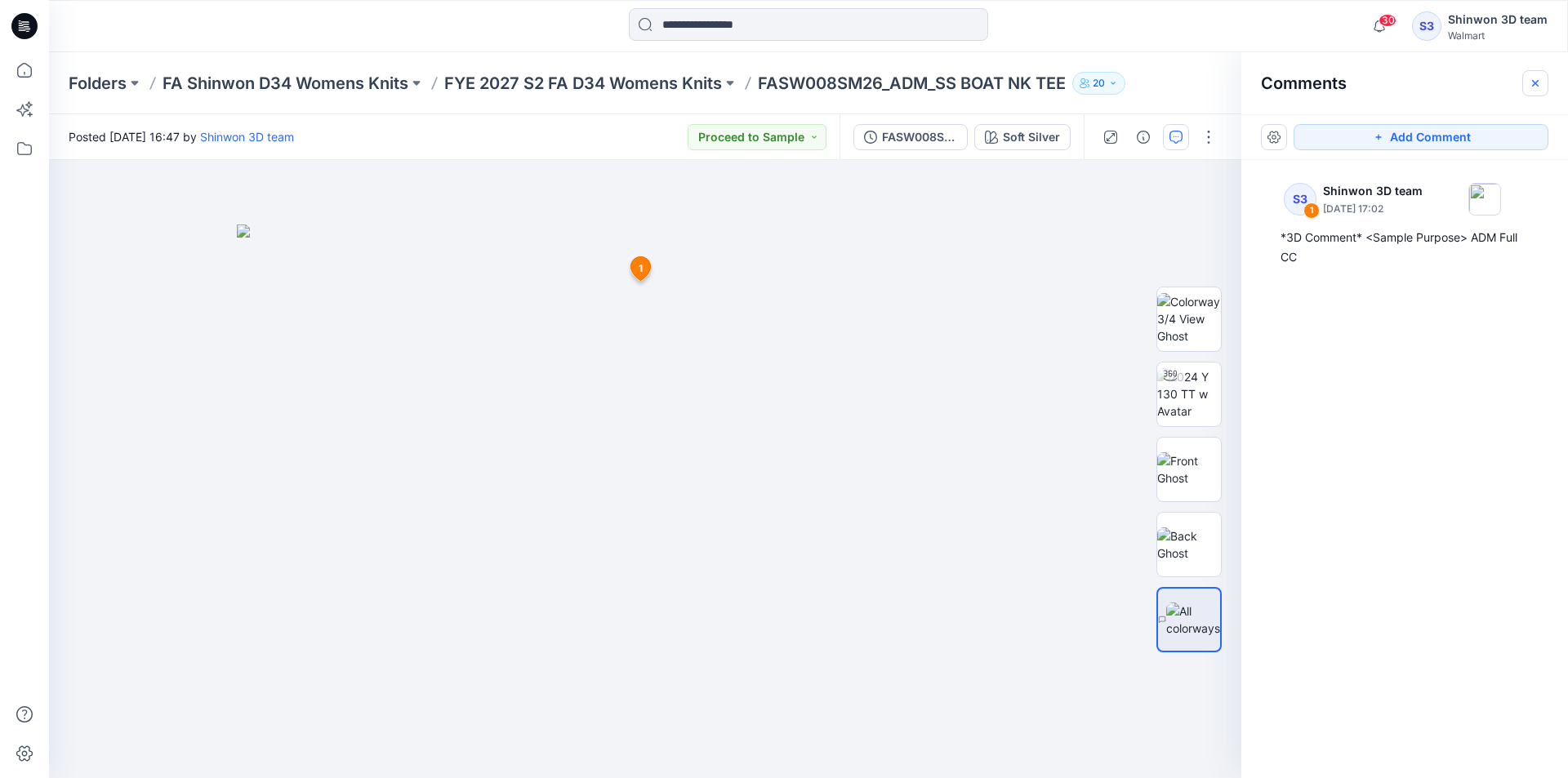
click at [1546, 89] on button "button" at bounding box center [1535, 83] width 26 height 26
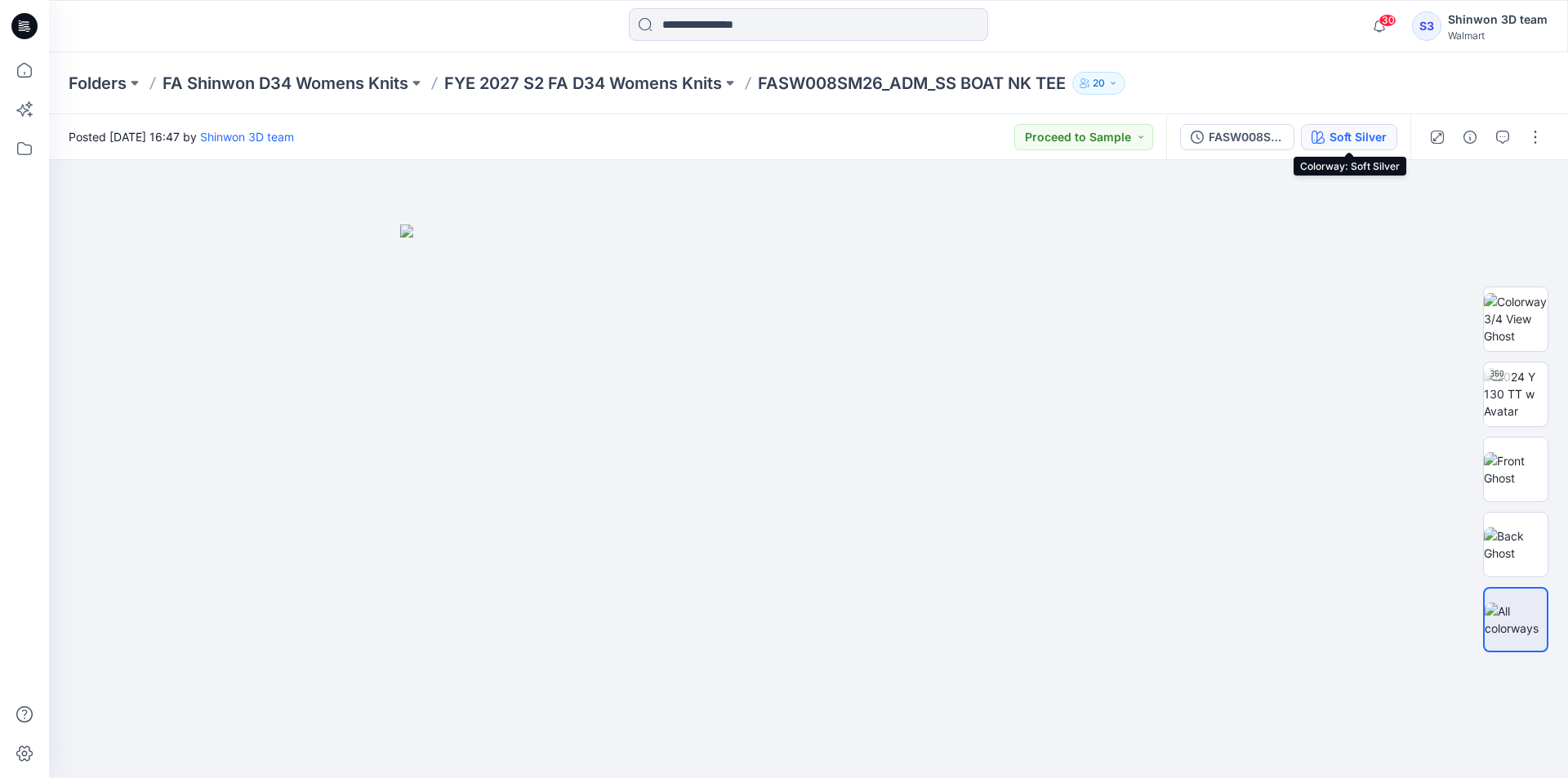
click at [1355, 129] on div "Soft Silver" at bounding box center [1358, 138] width 58 height 18
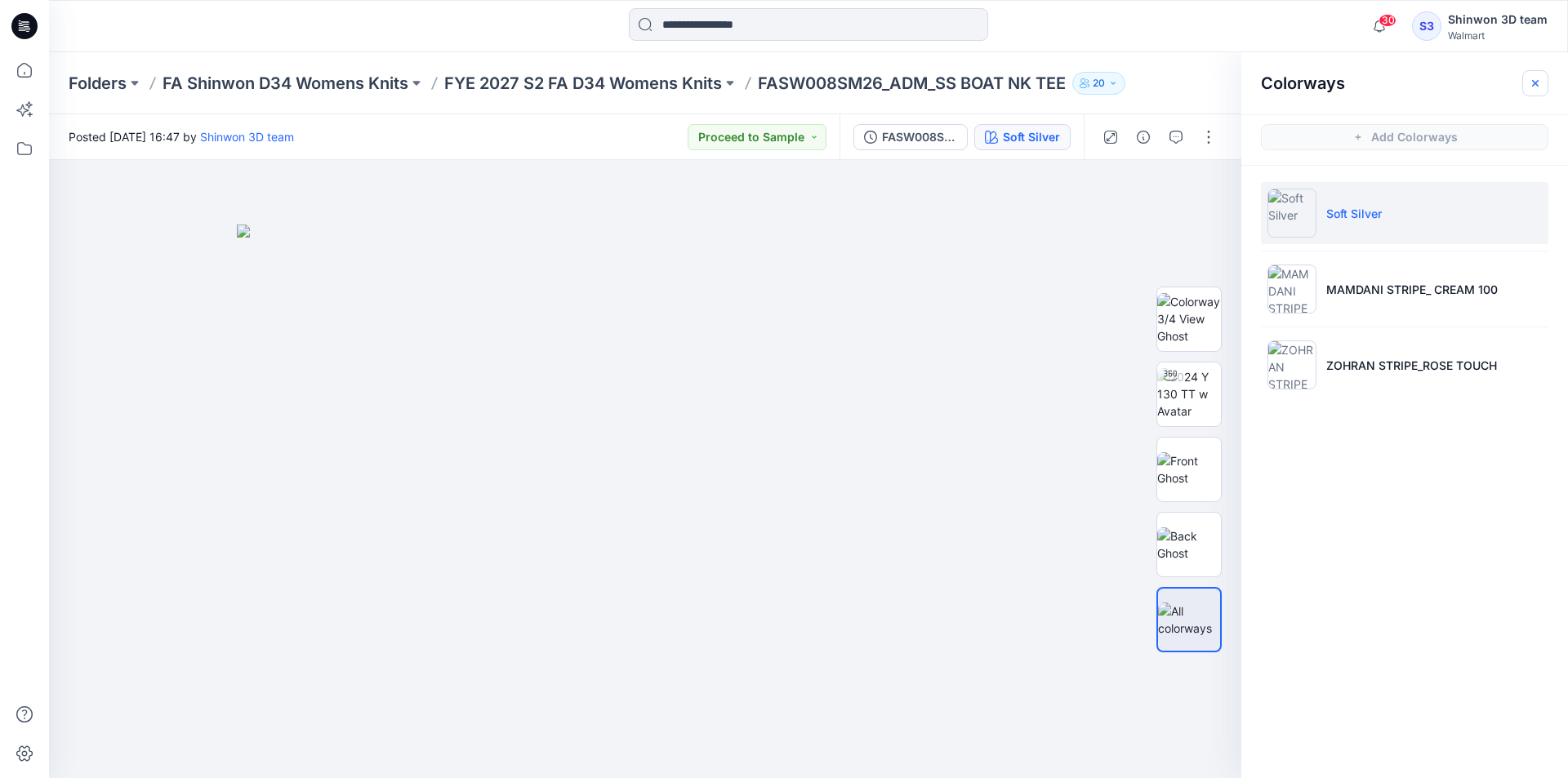
click at [1528, 84] on icon "button" at bounding box center [1535, 83] width 13 height 13
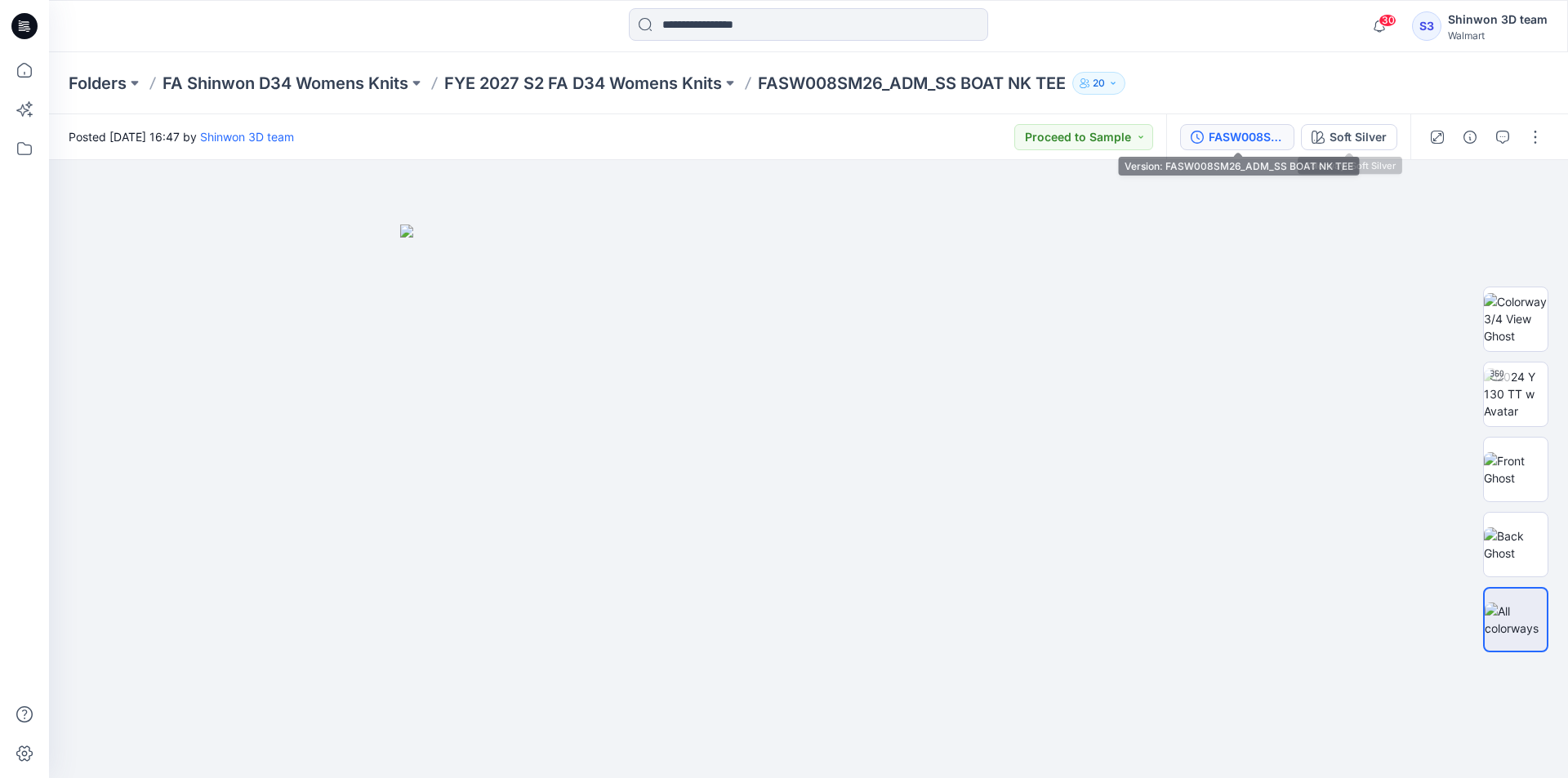
click at [1256, 137] on div "FASW008SM26_ADM_SS BOAT NK TEE" at bounding box center [1246, 138] width 76 height 18
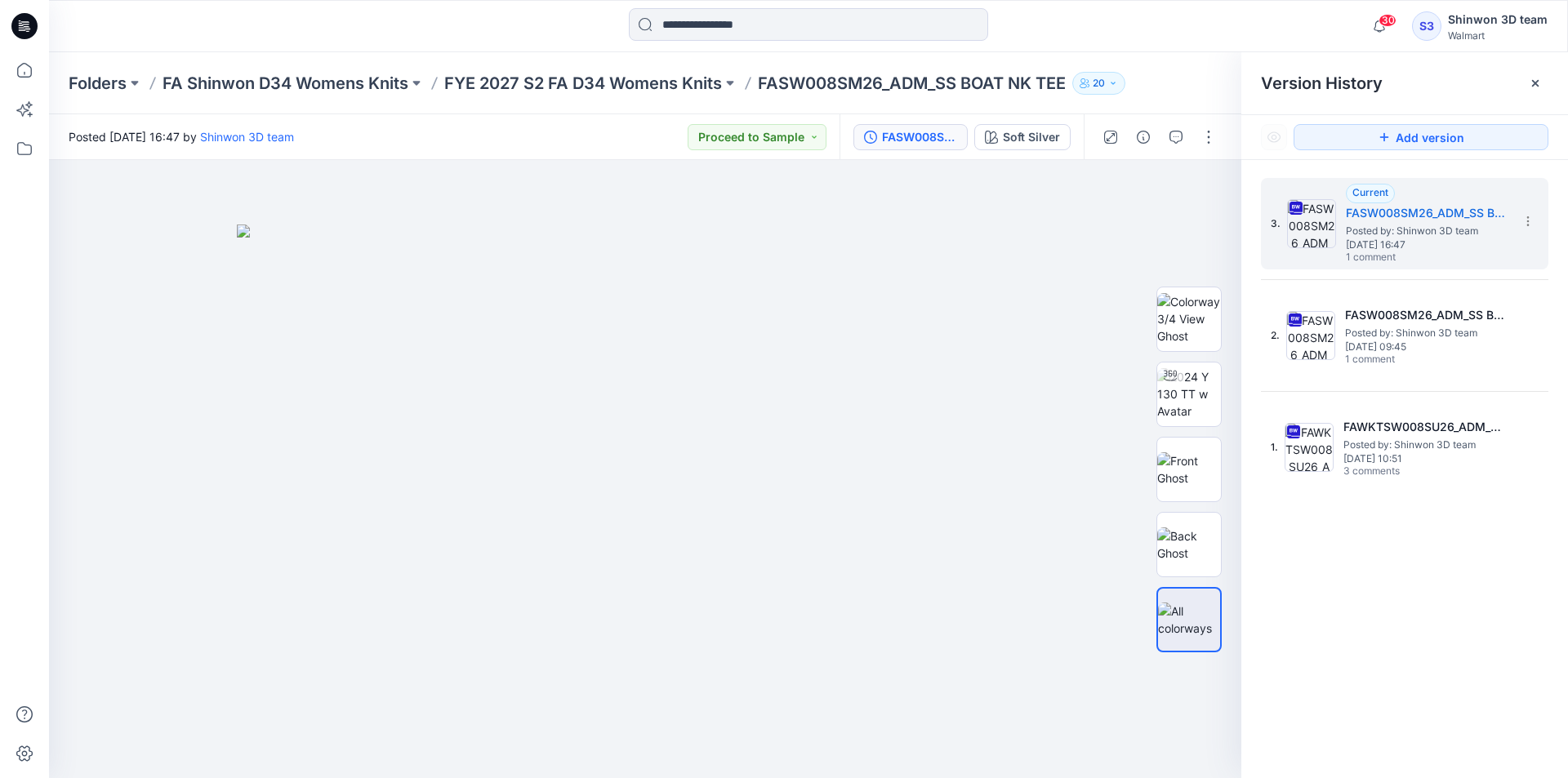
click at [1524, 85] on div at bounding box center [1535, 83] width 26 height 26
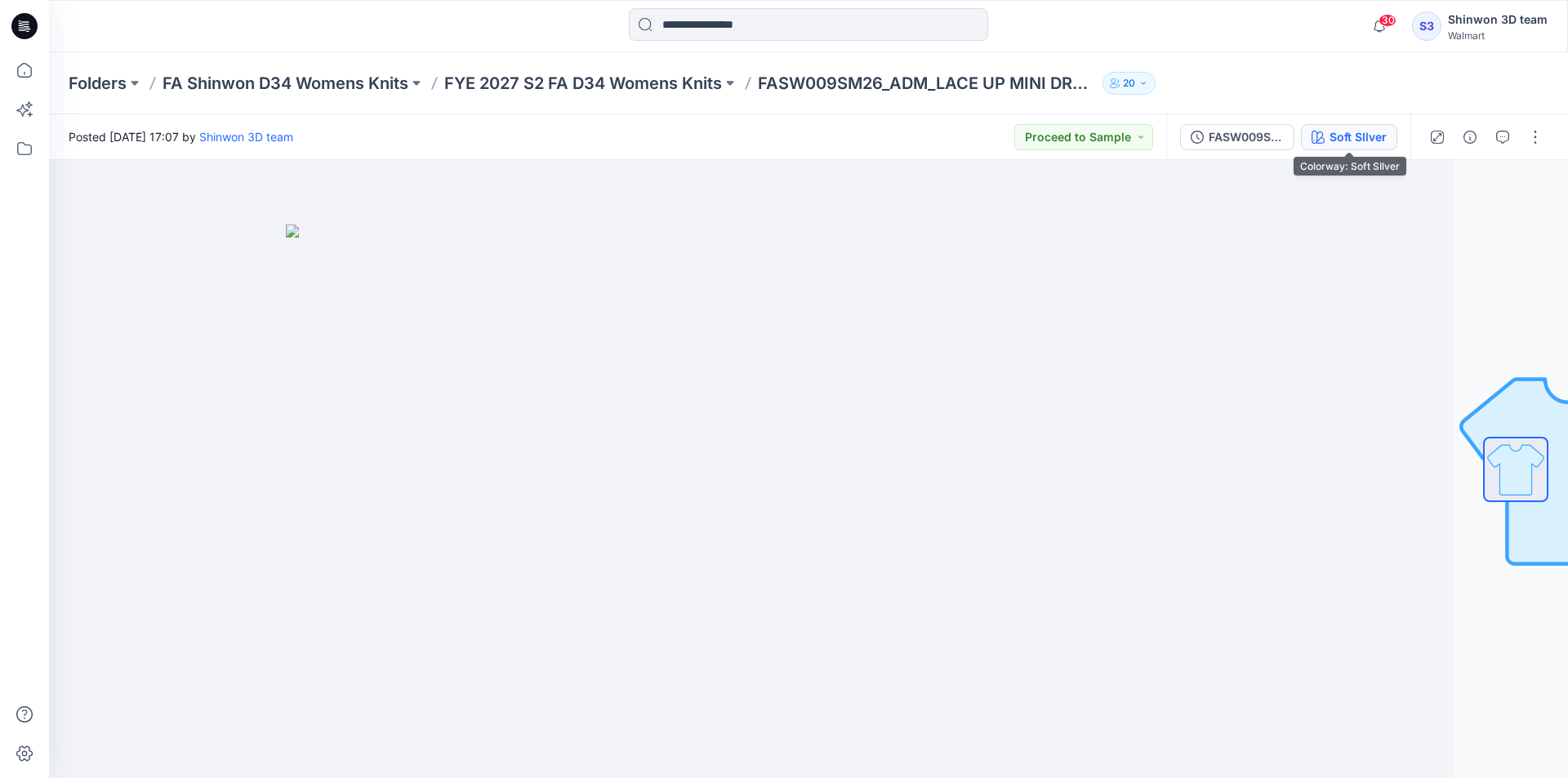
click at [1357, 139] on div "Soft SIlver" at bounding box center [1358, 138] width 58 height 18
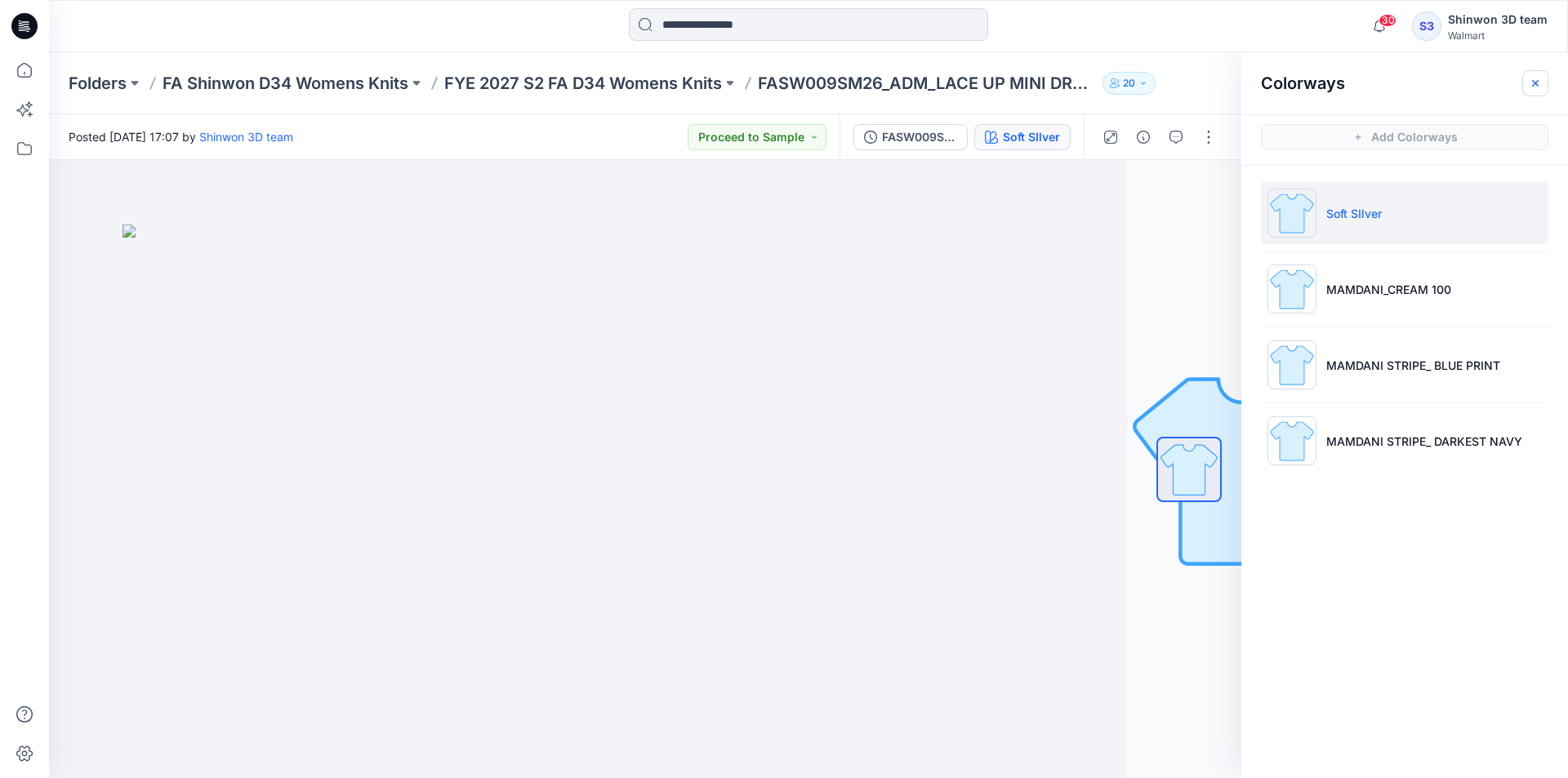
click at [1532, 89] on icon "button" at bounding box center [1535, 83] width 13 height 13
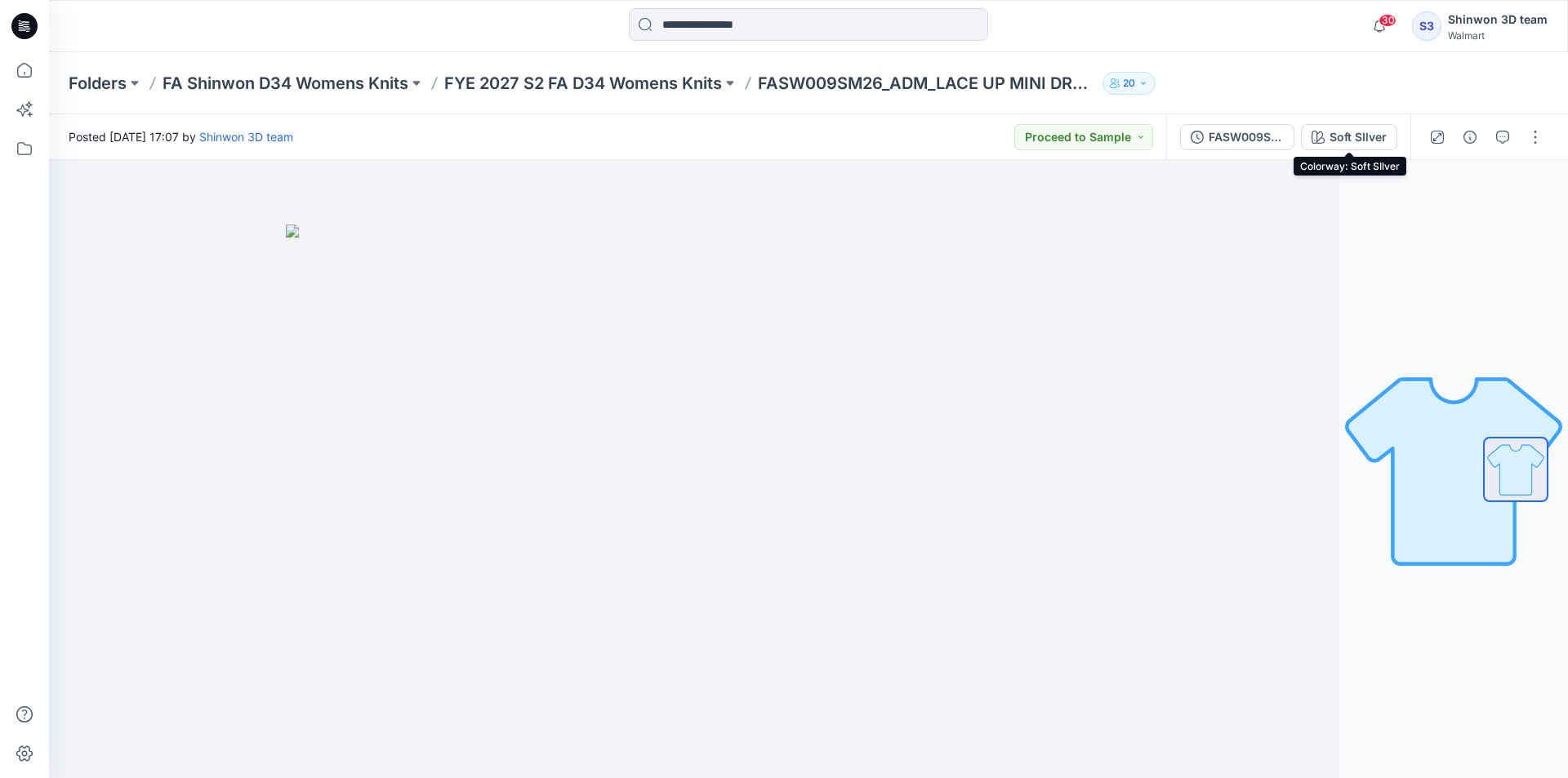
click at [1277, 130] on div "FASW009SM26_ADM_LACE UP MINI DRESS" at bounding box center [1246, 138] width 76 height 18
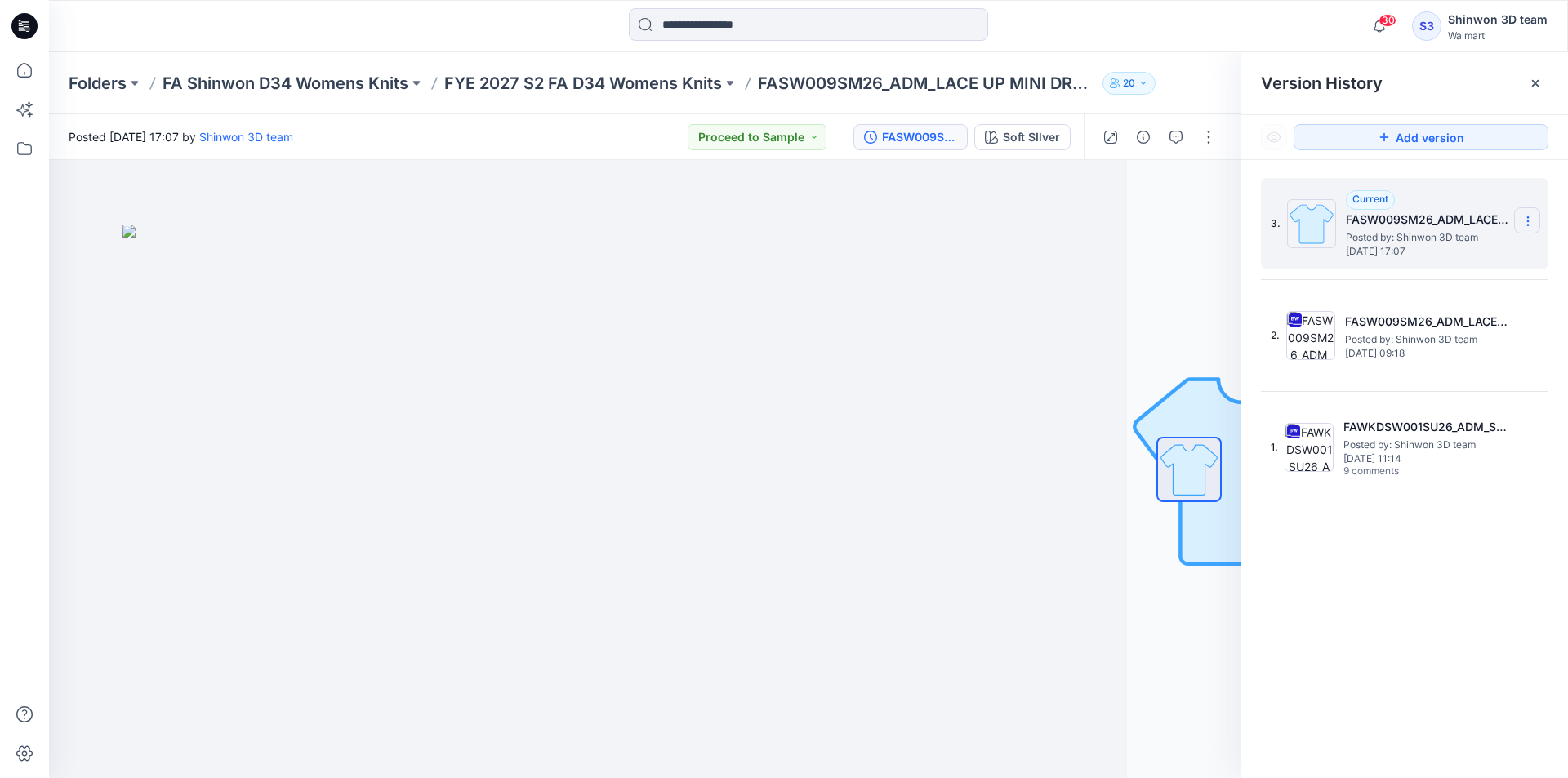
click at [1530, 221] on icon at bounding box center [1528, 221] width 13 height 13
click at [1402, 319] on span "Delete Version" at bounding box center [1414, 326] width 76 height 20
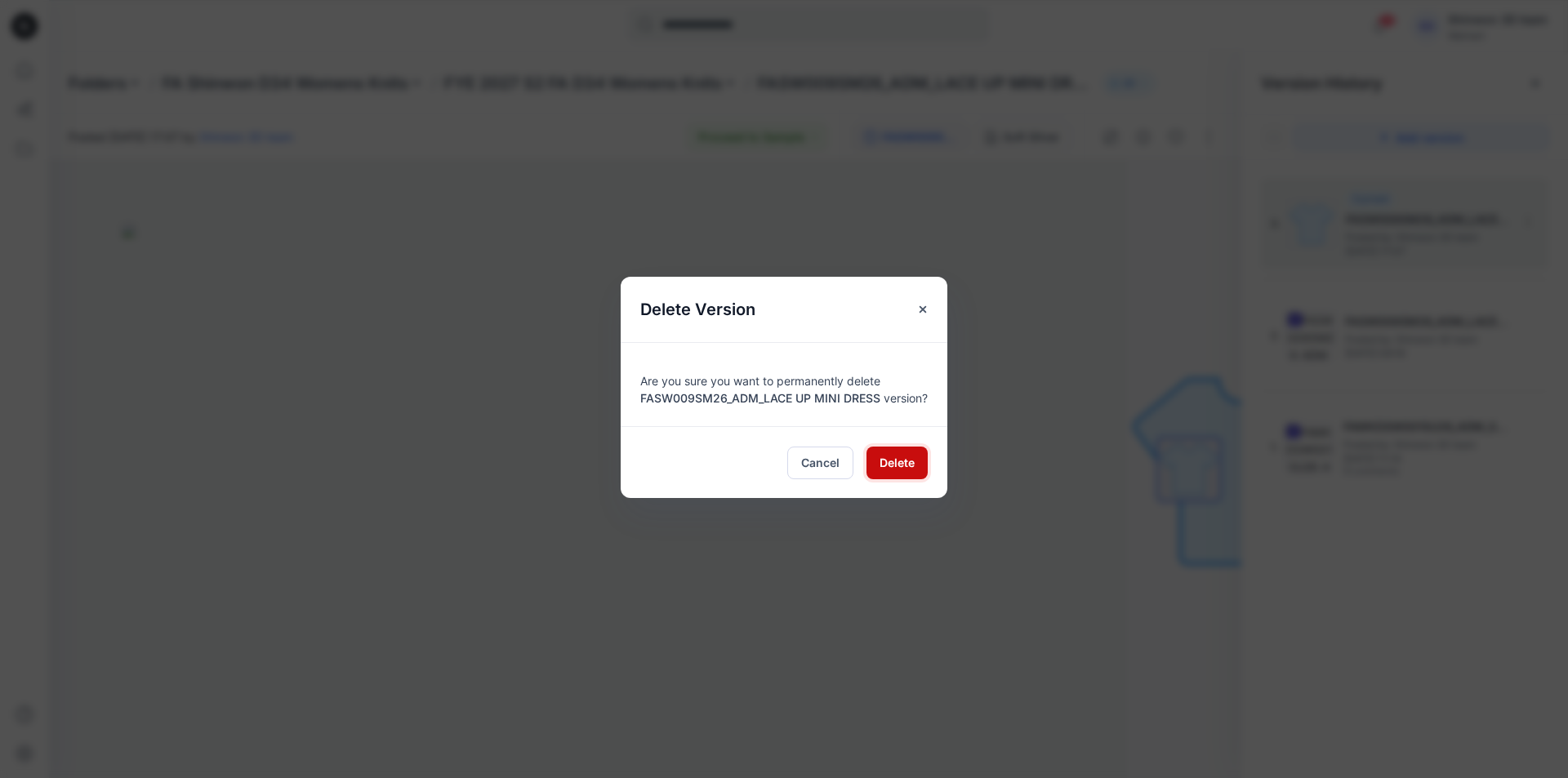
click at [889, 471] on span "Delete" at bounding box center [897, 462] width 35 height 17
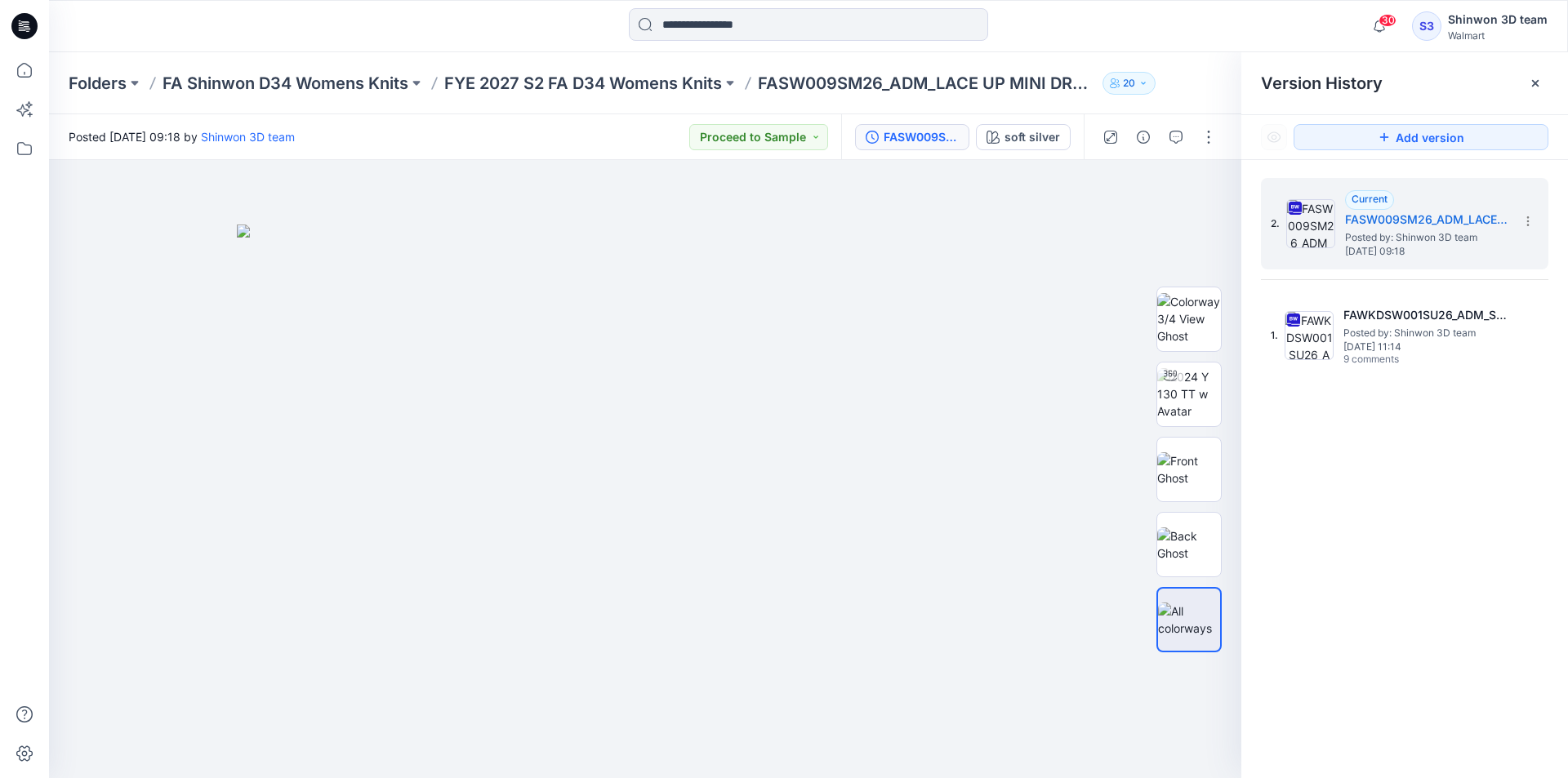
click at [787, 44] on div "30 Notifications Your style FASW008SM26_ADM_SS BOAT NK TEE has been updated wit…" at bounding box center [808, 26] width 1519 height 52
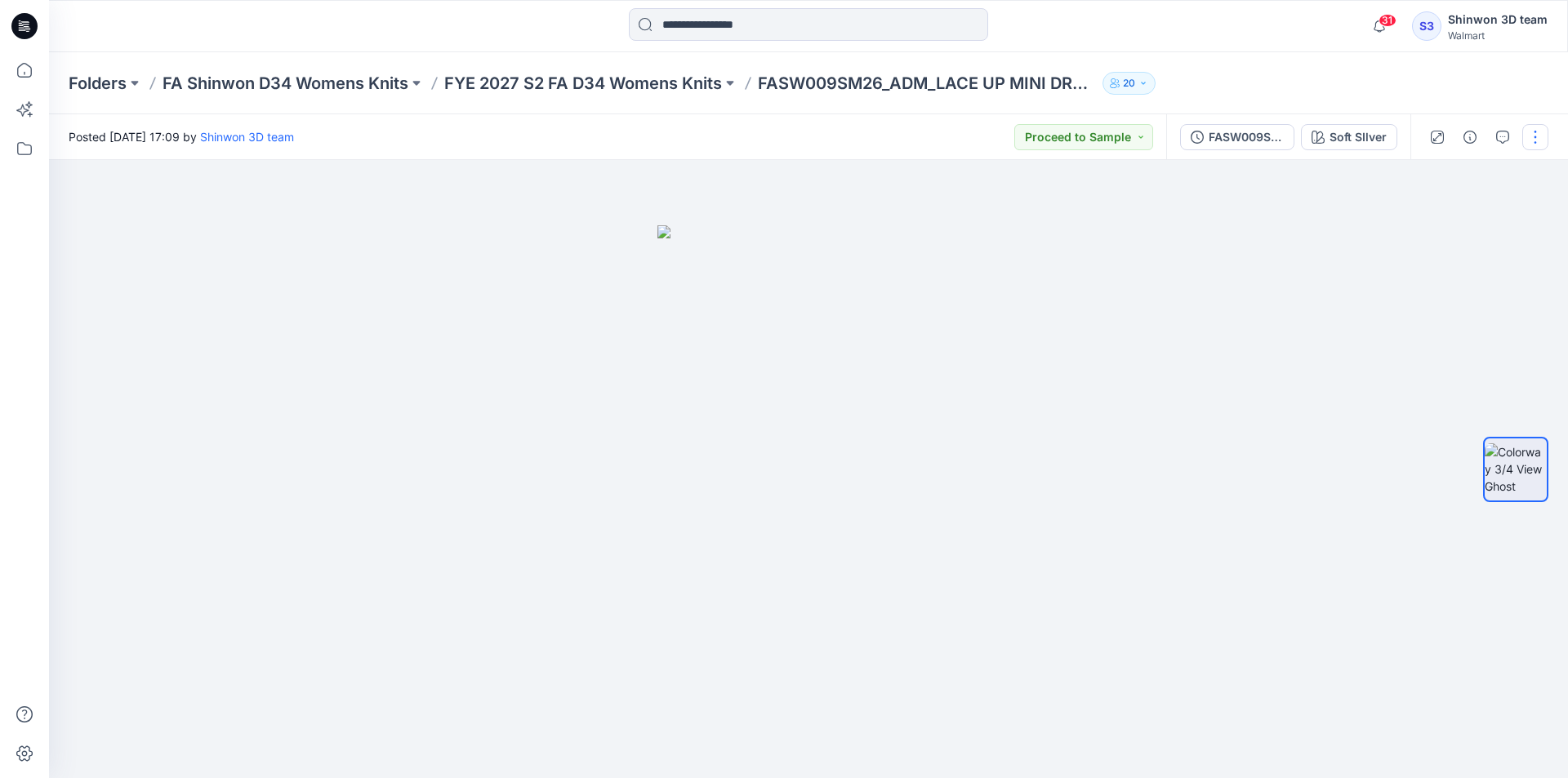
click at [1537, 137] on button "button" at bounding box center [1535, 137] width 26 height 26
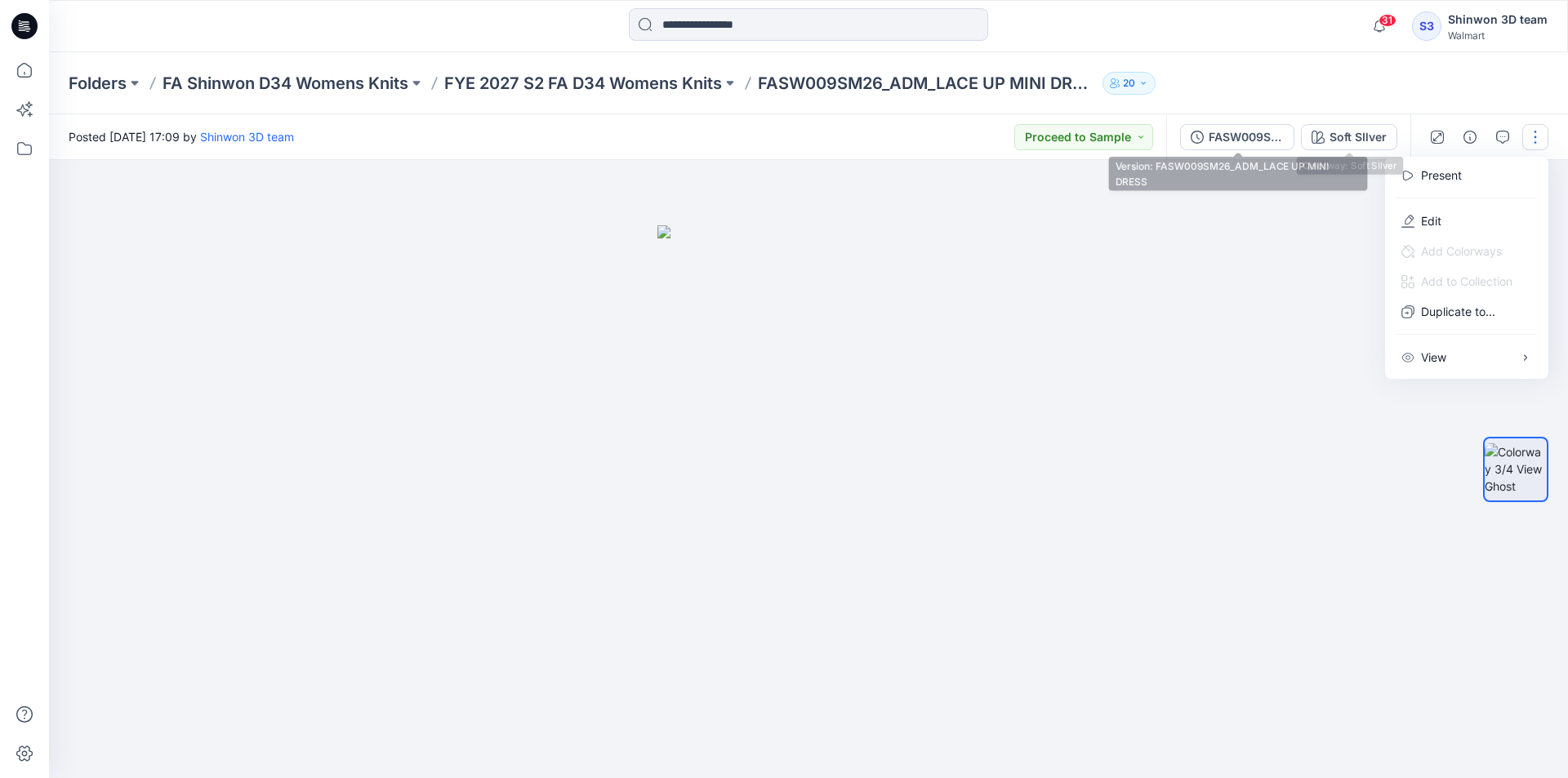
click at [1196, 139] on icon "button" at bounding box center [1196, 137] width 13 height 13
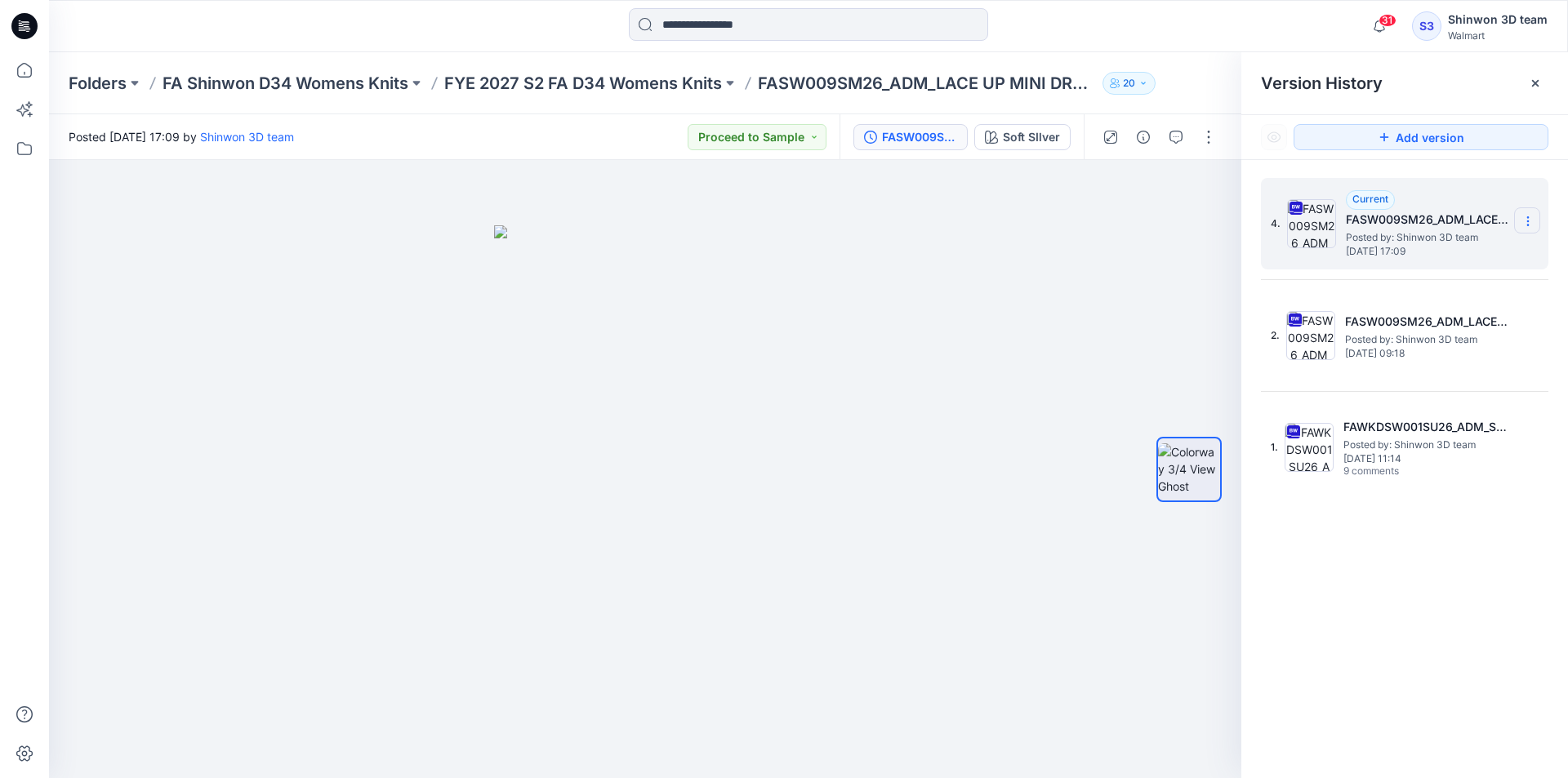
click at [1528, 213] on section at bounding box center [1527, 220] width 26 height 26
click at [1533, 216] on icon at bounding box center [1528, 221] width 13 height 13
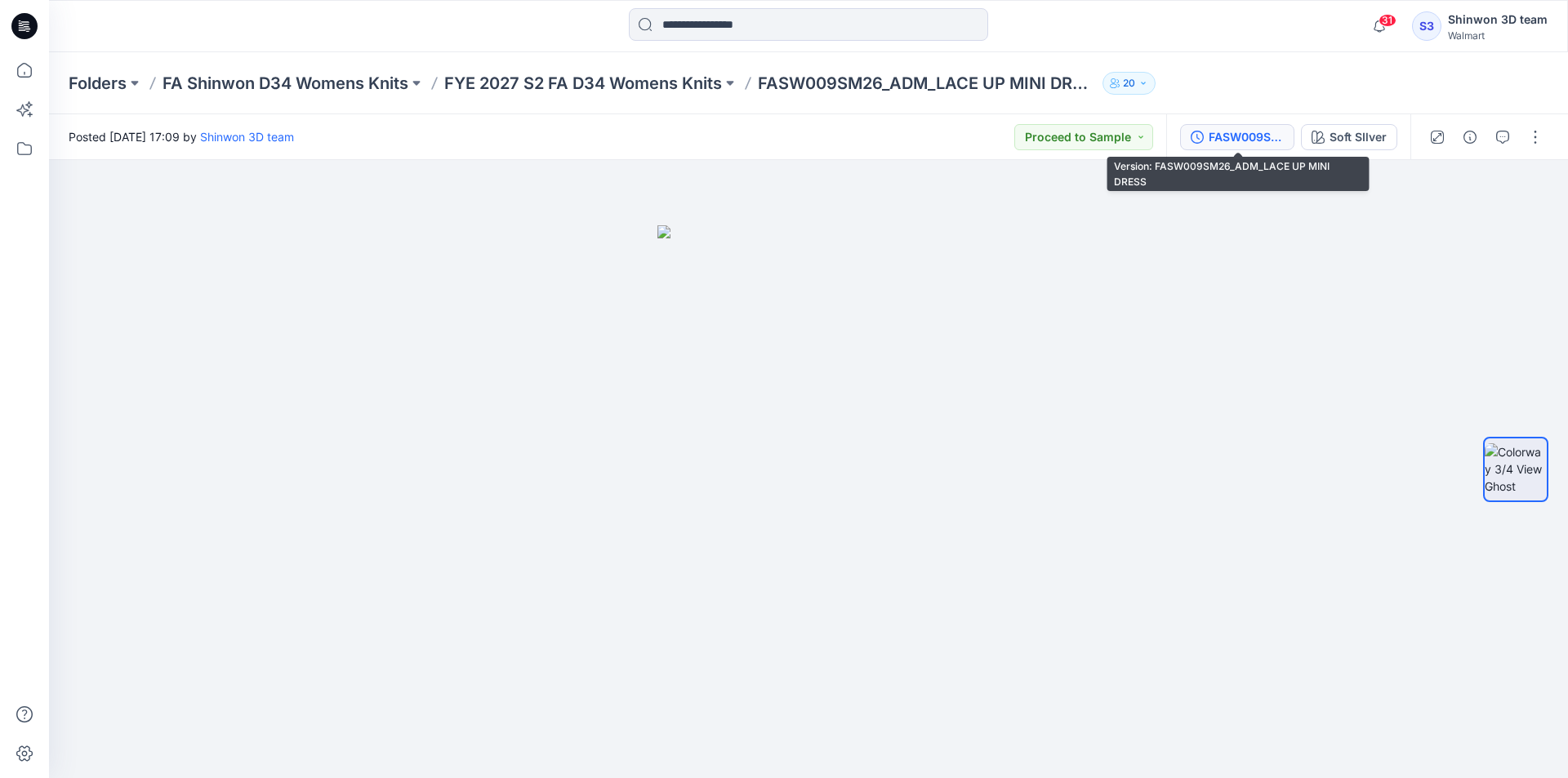
click at [1275, 133] on div "FASW009SM26_ADM_LACE UP MINI DRESS" at bounding box center [1246, 138] width 76 height 18
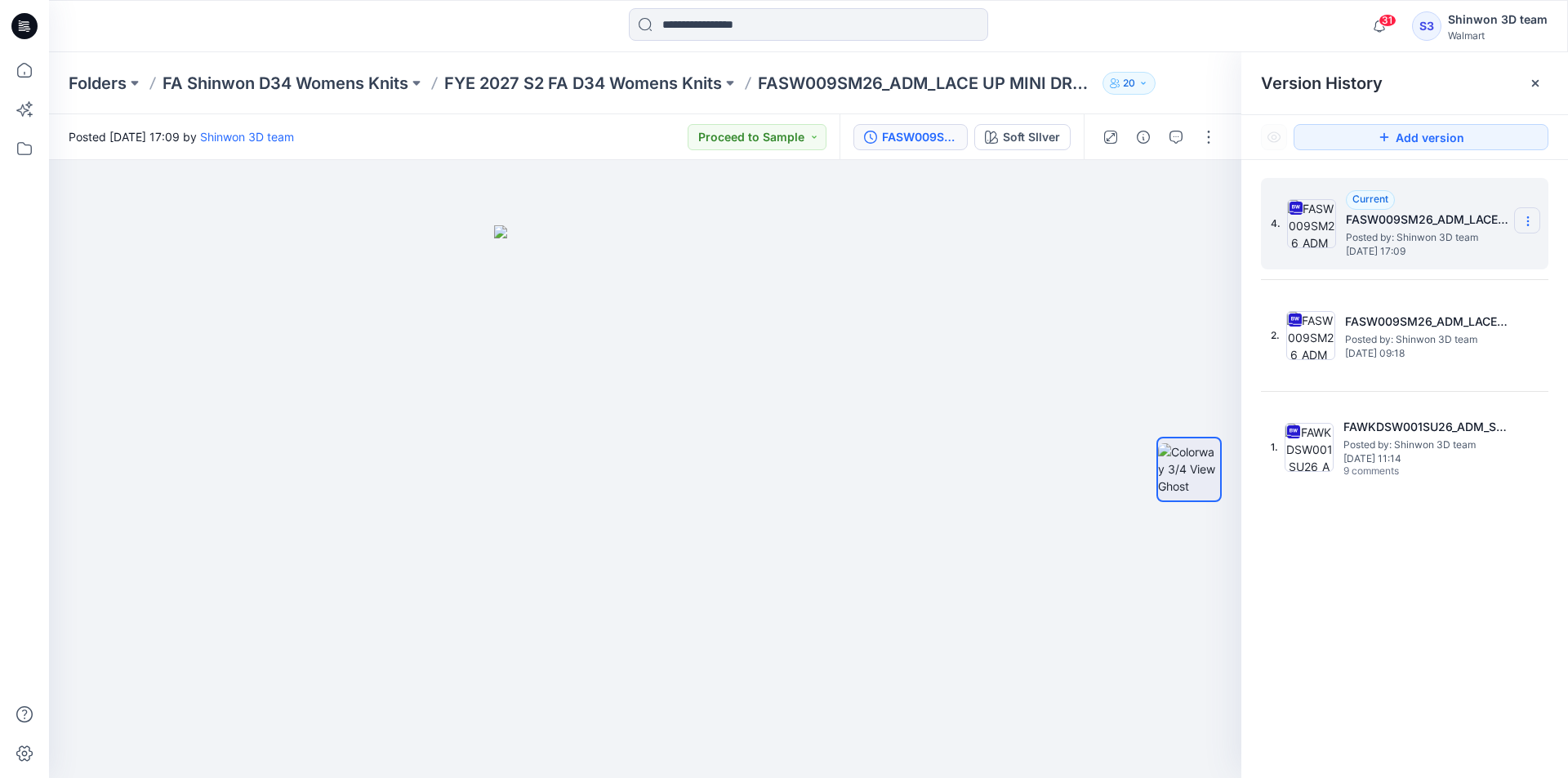
click at [1534, 221] on section at bounding box center [1527, 220] width 26 height 26
click at [1421, 257] on span "Download Source BW File" at bounding box center [1445, 253] width 137 height 20
click at [1528, 219] on icon at bounding box center [1528, 221] width 13 height 13
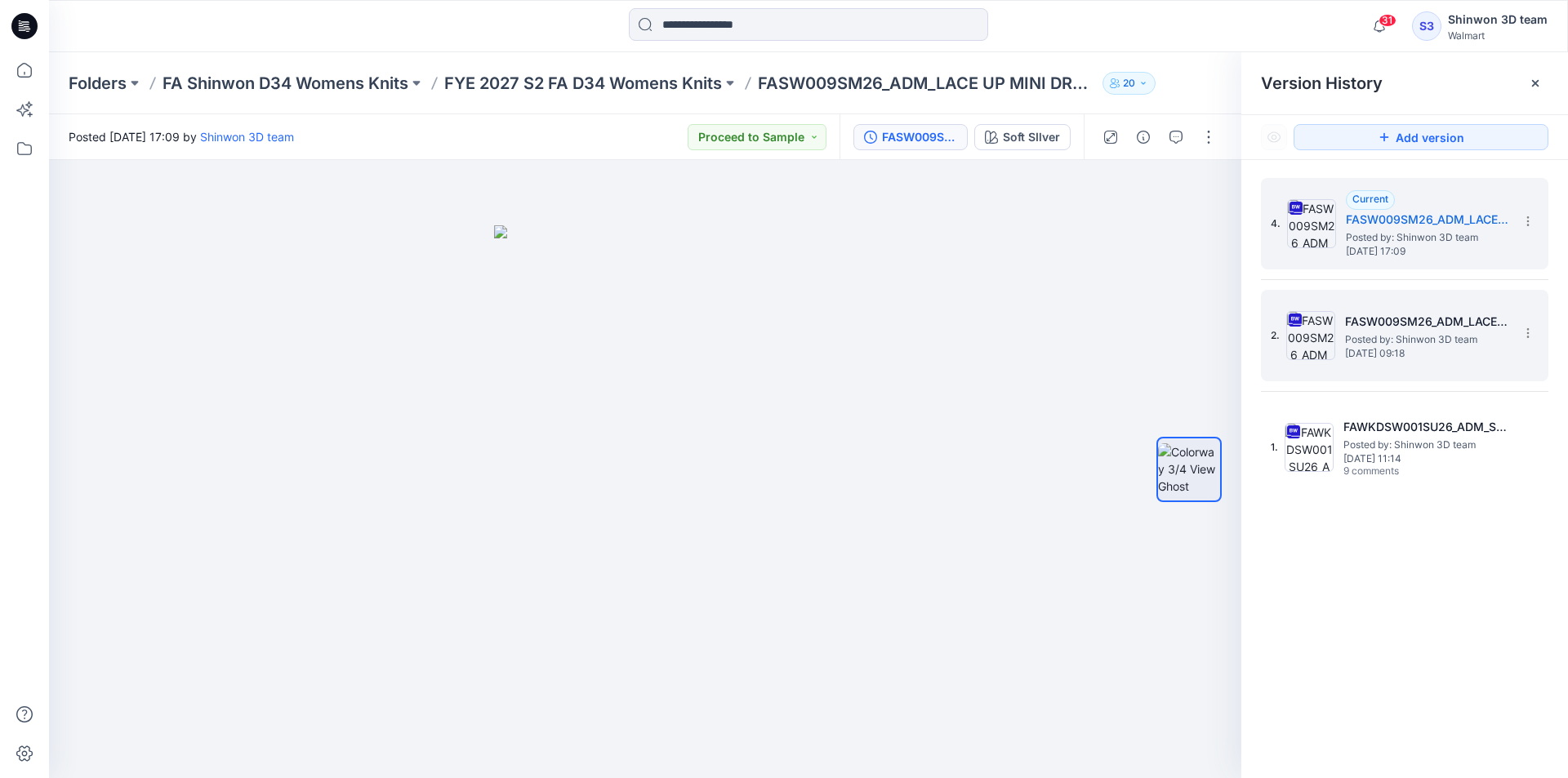
click at [1320, 344] on img at bounding box center [1311, 335] width 49 height 49
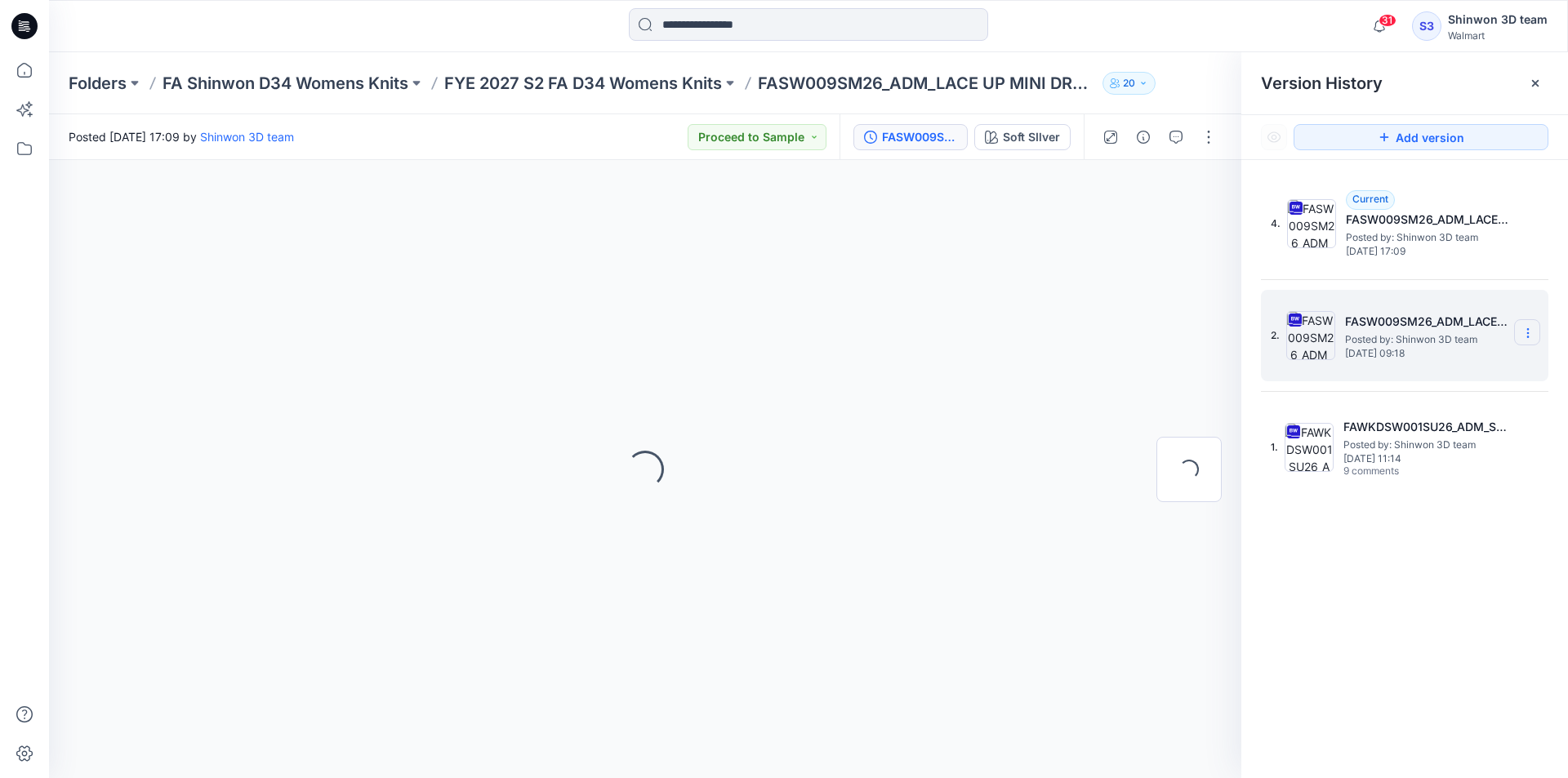
click at [1523, 330] on icon at bounding box center [1528, 333] width 13 height 13
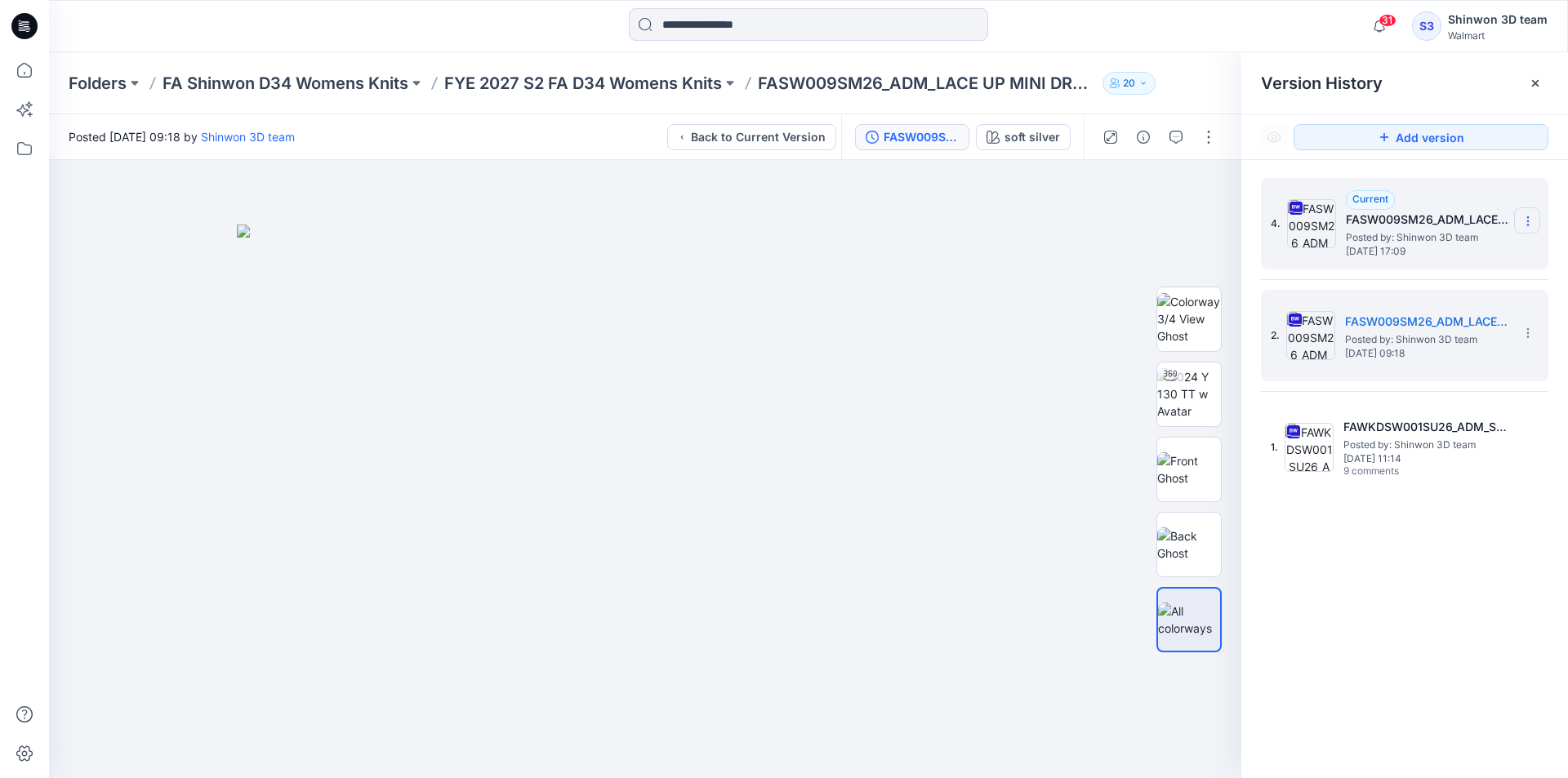
click at [1527, 222] on icon at bounding box center [1527, 221] width 1 height 1
click at [1528, 219] on icon at bounding box center [1528, 221] width 13 height 13
click at [1323, 220] on img at bounding box center [1311, 223] width 49 height 49
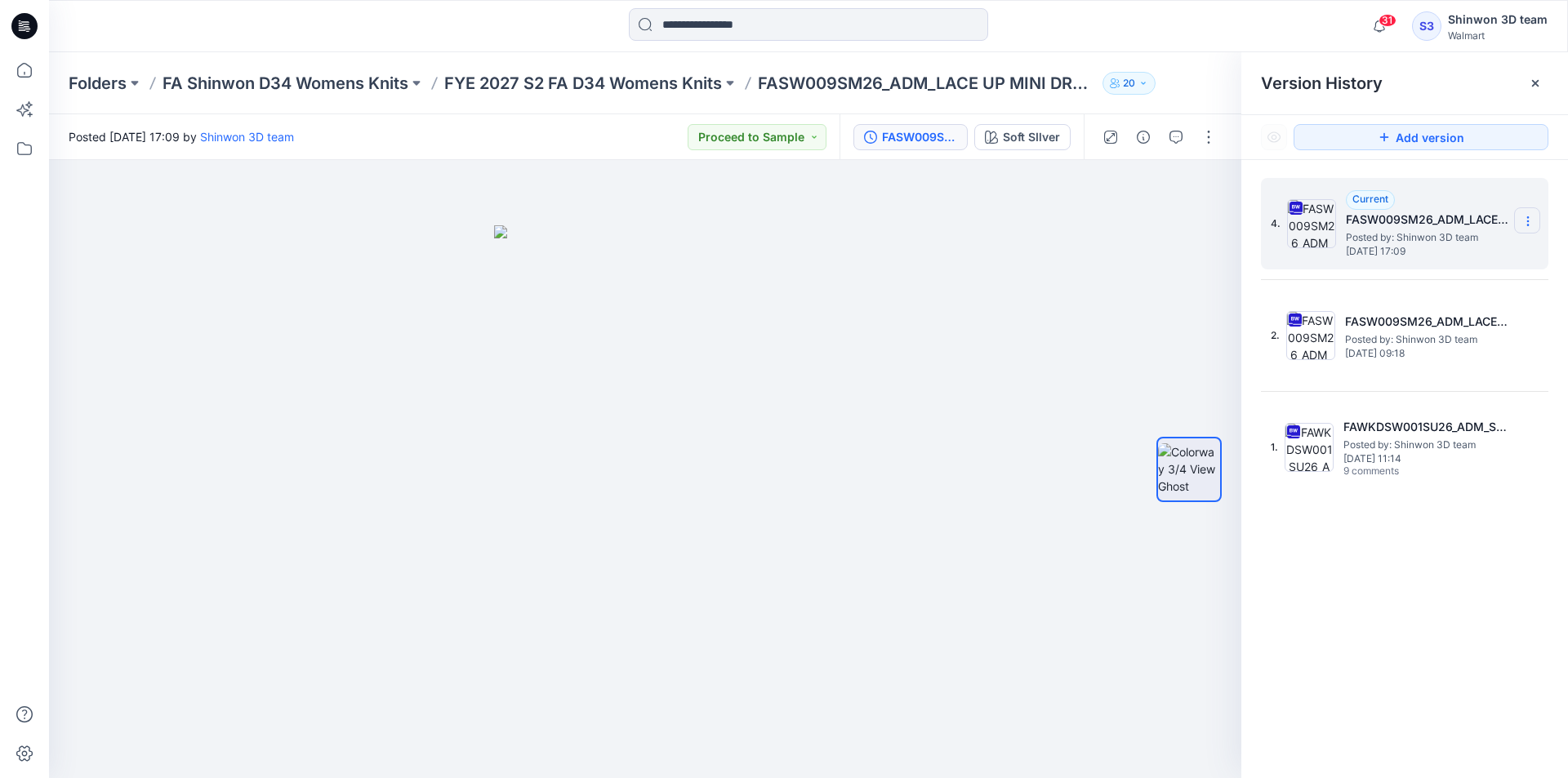
click at [1527, 220] on icon at bounding box center [1528, 221] width 13 height 13
click at [1428, 356] on span "Delete Version" at bounding box center [1414, 359] width 76 height 20
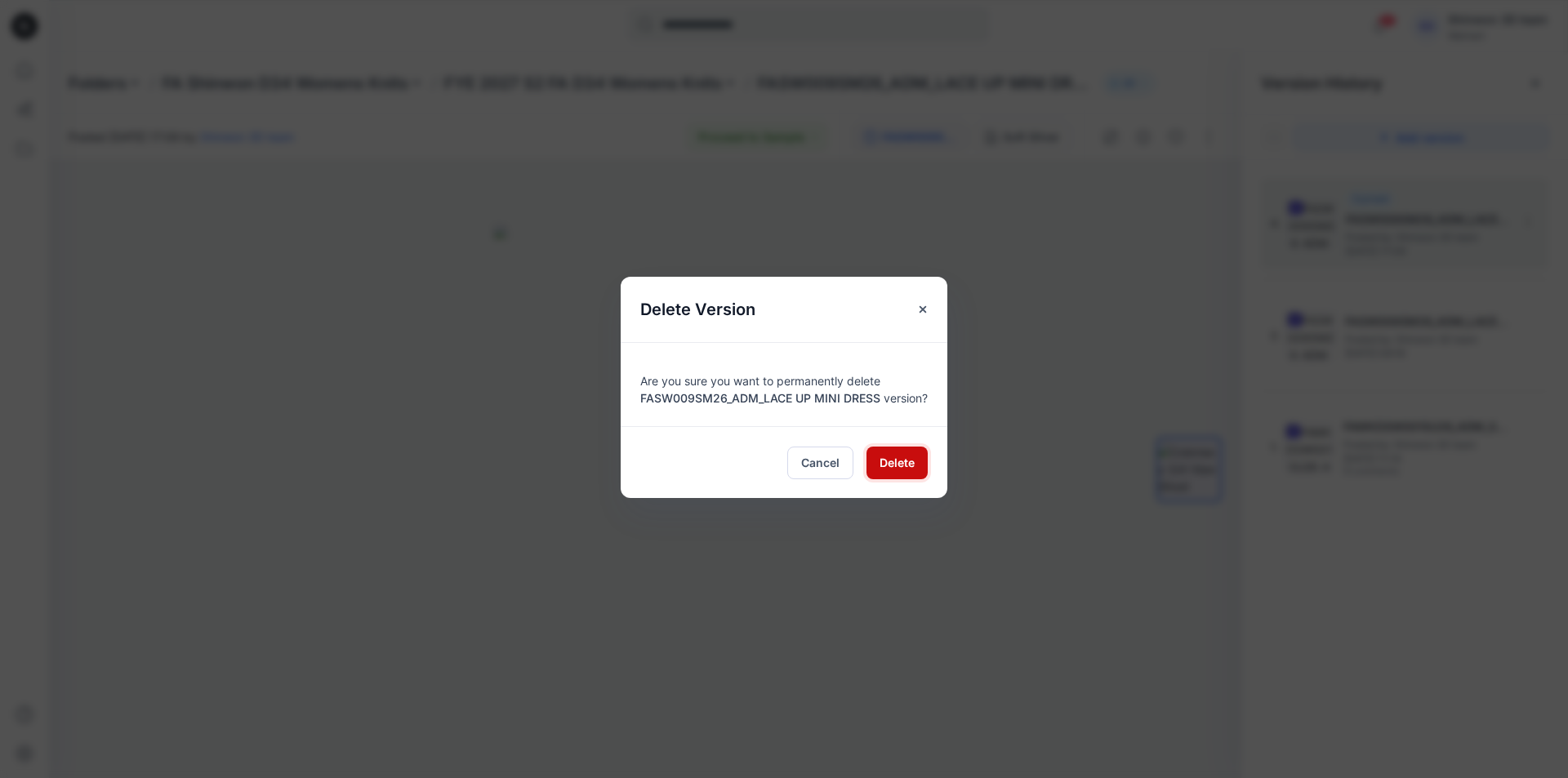
click at [897, 469] on span "Delete" at bounding box center [897, 462] width 35 height 17
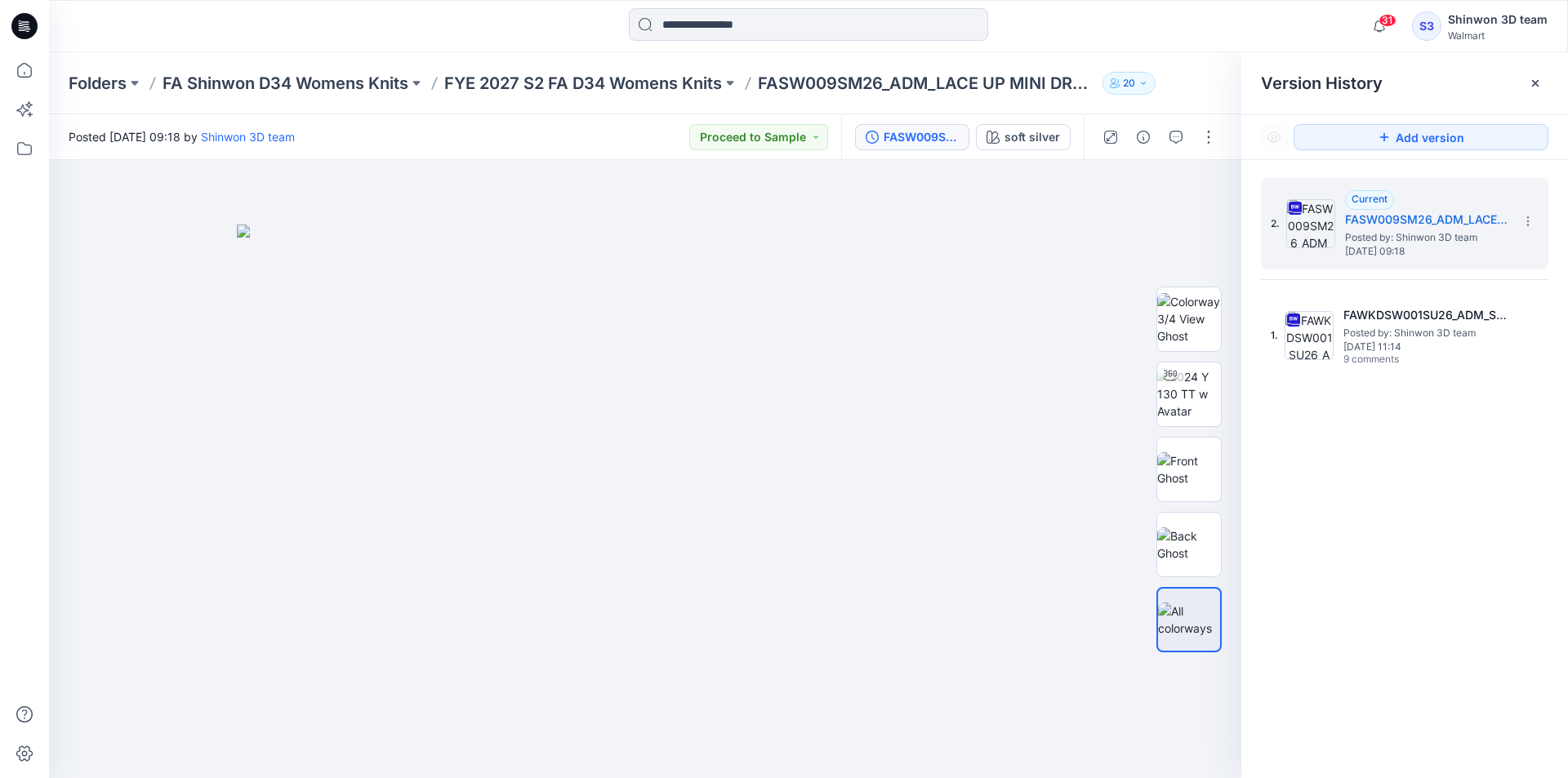
click at [1142, 19] on div at bounding box center [809, 26] width 759 height 36
click at [1178, 408] on img at bounding box center [1188, 393] width 64 height 51
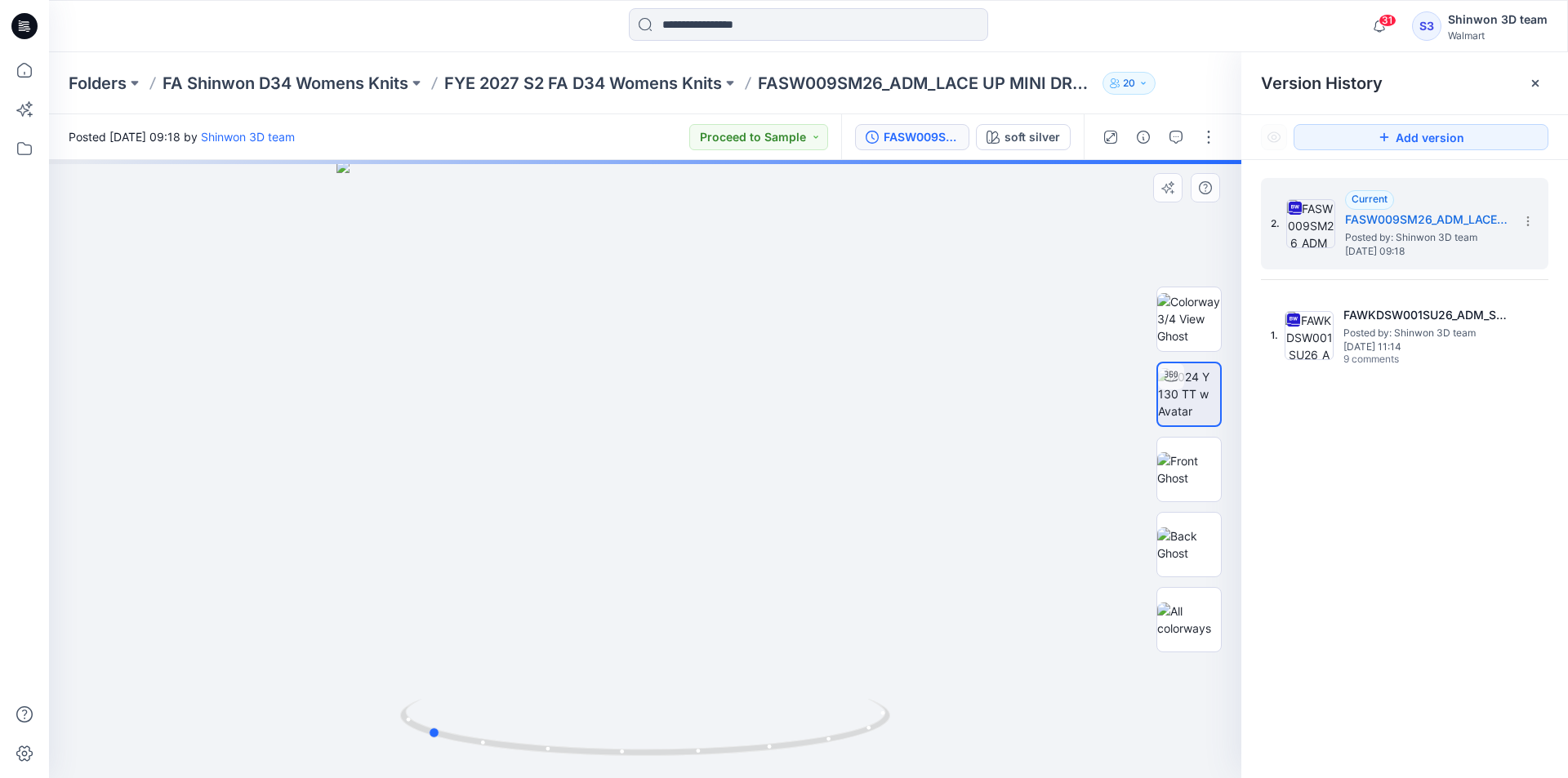
drag, startPoint x: 703, startPoint y: 763, endPoint x: 976, endPoint y: 714, distance: 277.4
click at [976, 714] on div at bounding box center [644, 469] width 1192 height 618
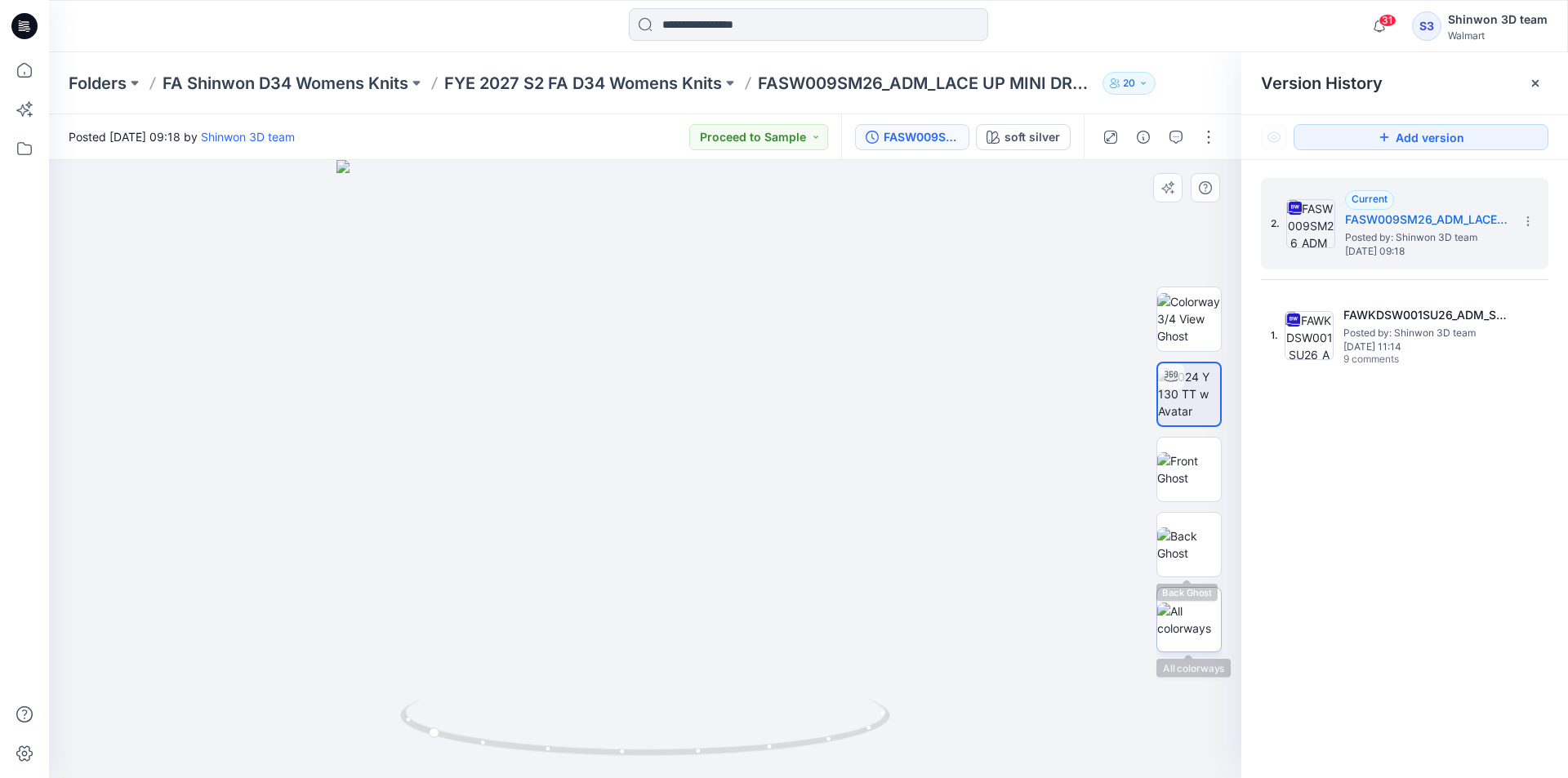
click at [1189, 606] on img at bounding box center [1188, 620] width 64 height 34
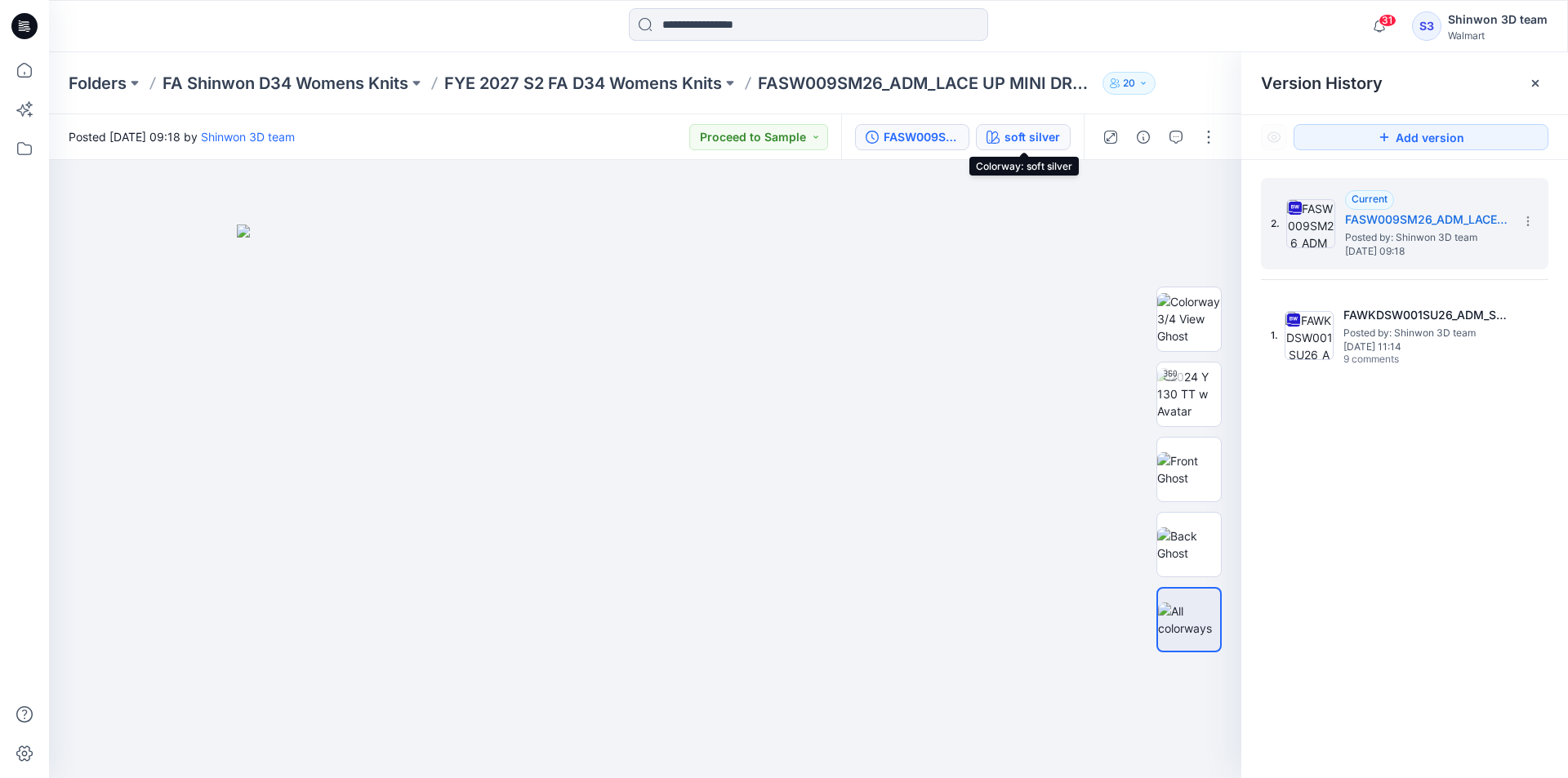
click at [1026, 132] on div "soft silver" at bounding box center [1032, 138] width 56 height 18
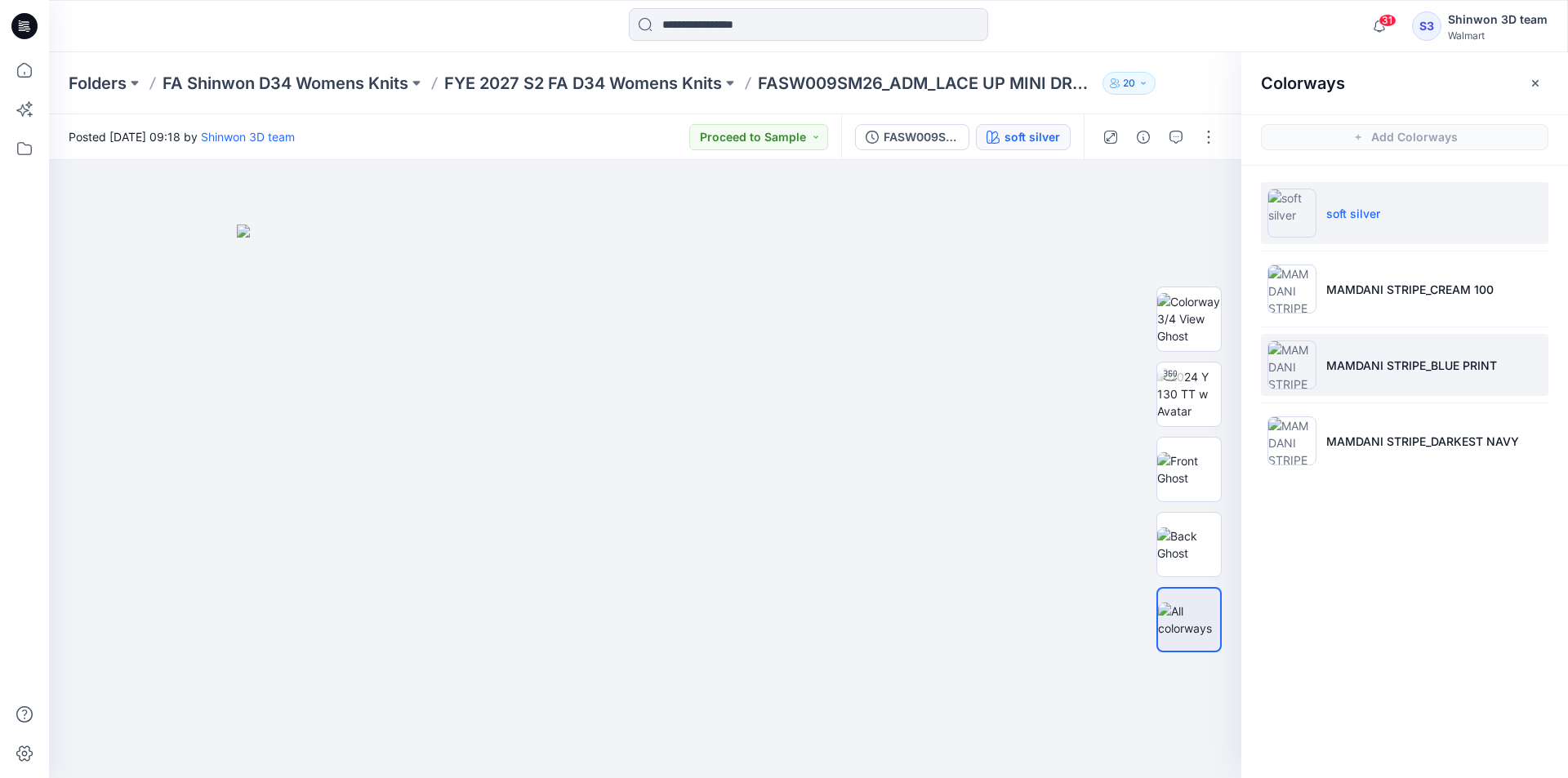
click at [1318, 380] on li "MAMDANI STRIPE_BLUE PRINT" at bounding box center [1403, 364] width 287 height 62
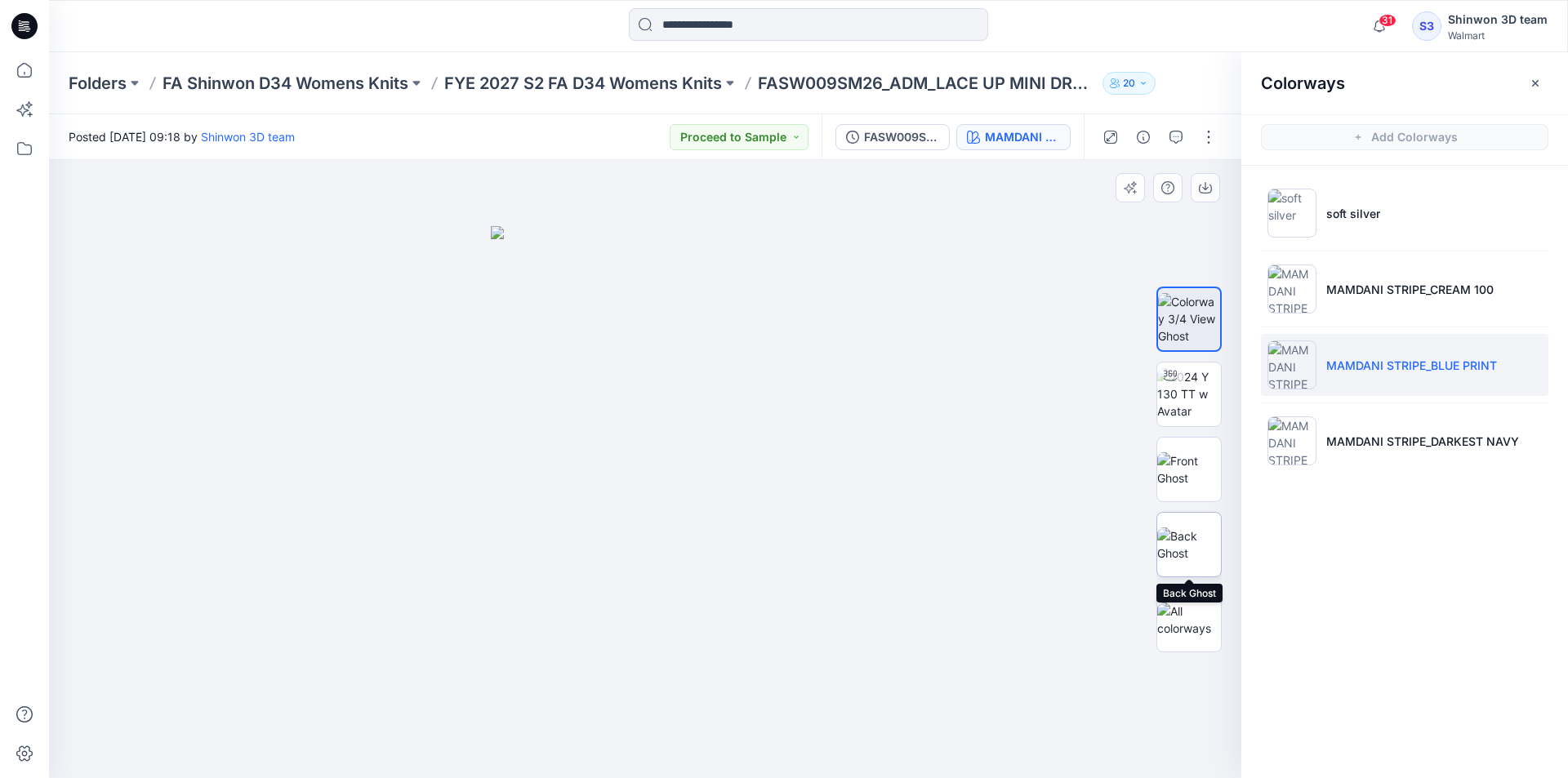
click at [1201, 550] on img at bounding box center [1188, 544] width 64 height 34
click at [1178, 468] on img at bounding box center [1188, 469] width 64 height 34
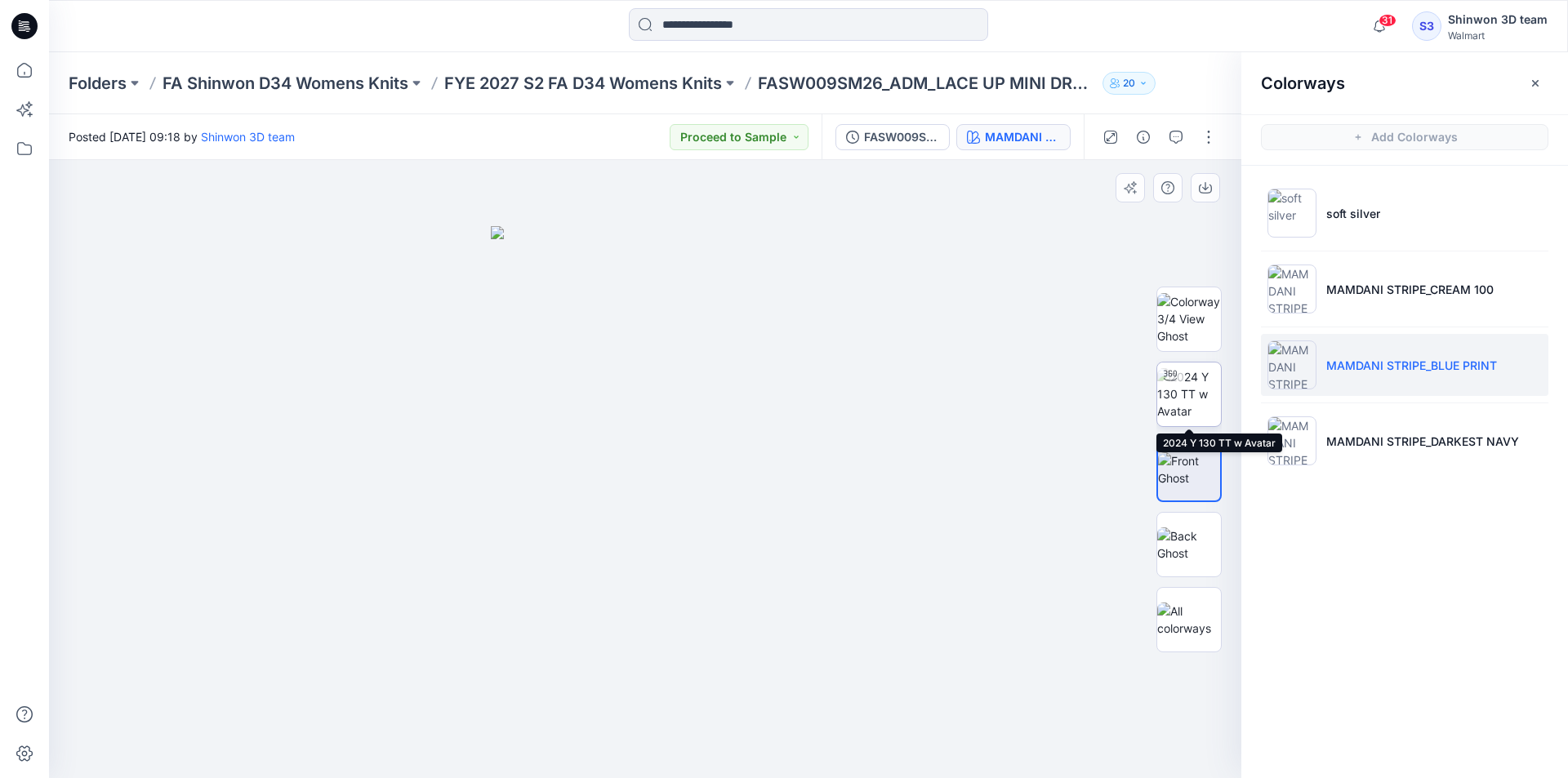
click at [1190, 398] on img at bounding box center [1188, 393] width 64 height 51
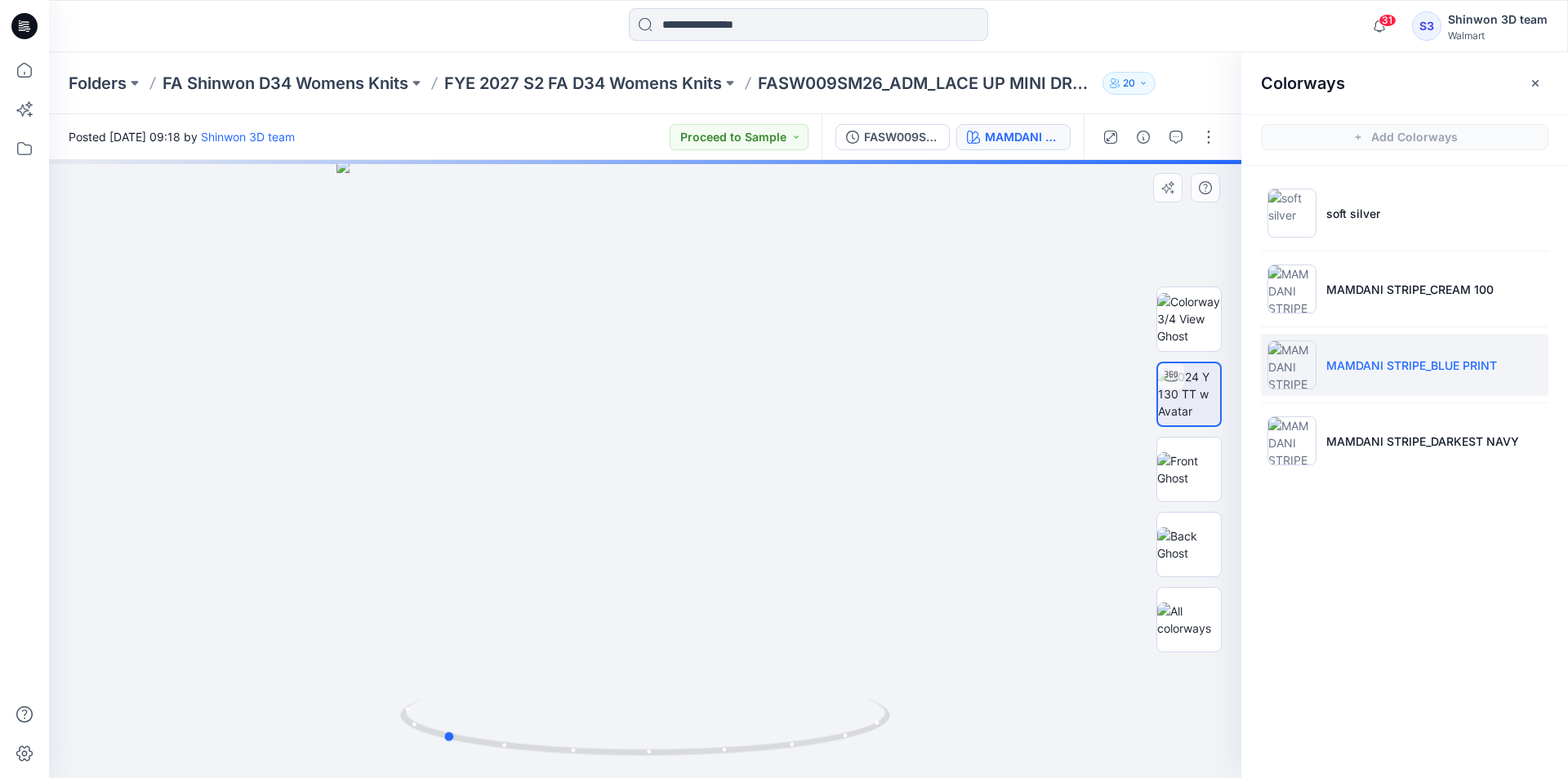
drag, startPoint x: 743, startPoint y: 756, endPoint x: 1030, endPoint y: 709, distance: 290.8
click at [1030, 709] on div at bounding box center [644, 469] width 1192 height 618
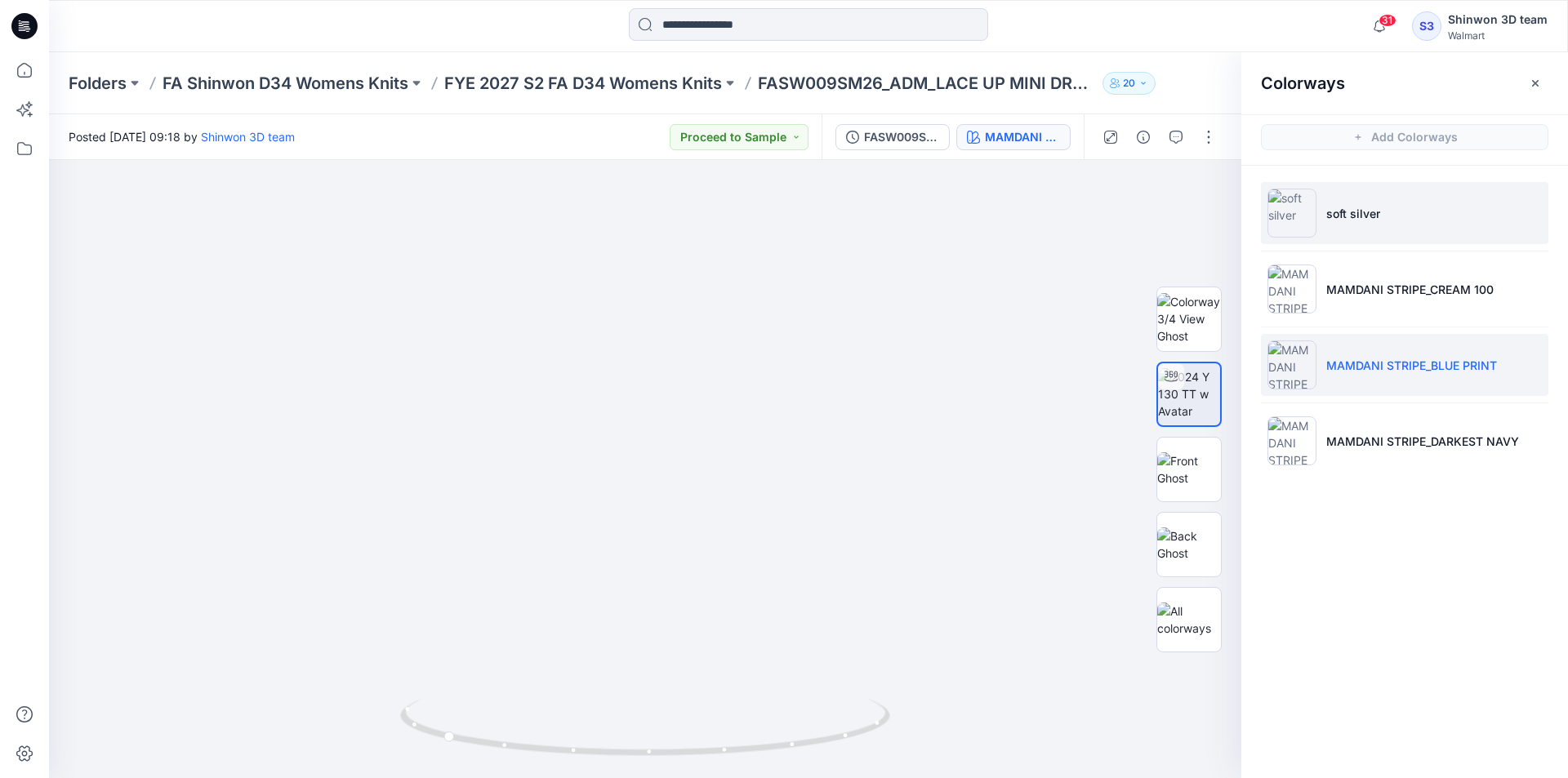
click at [1304, 218] on img at bounding box center [1292, 213] width 49 height 49
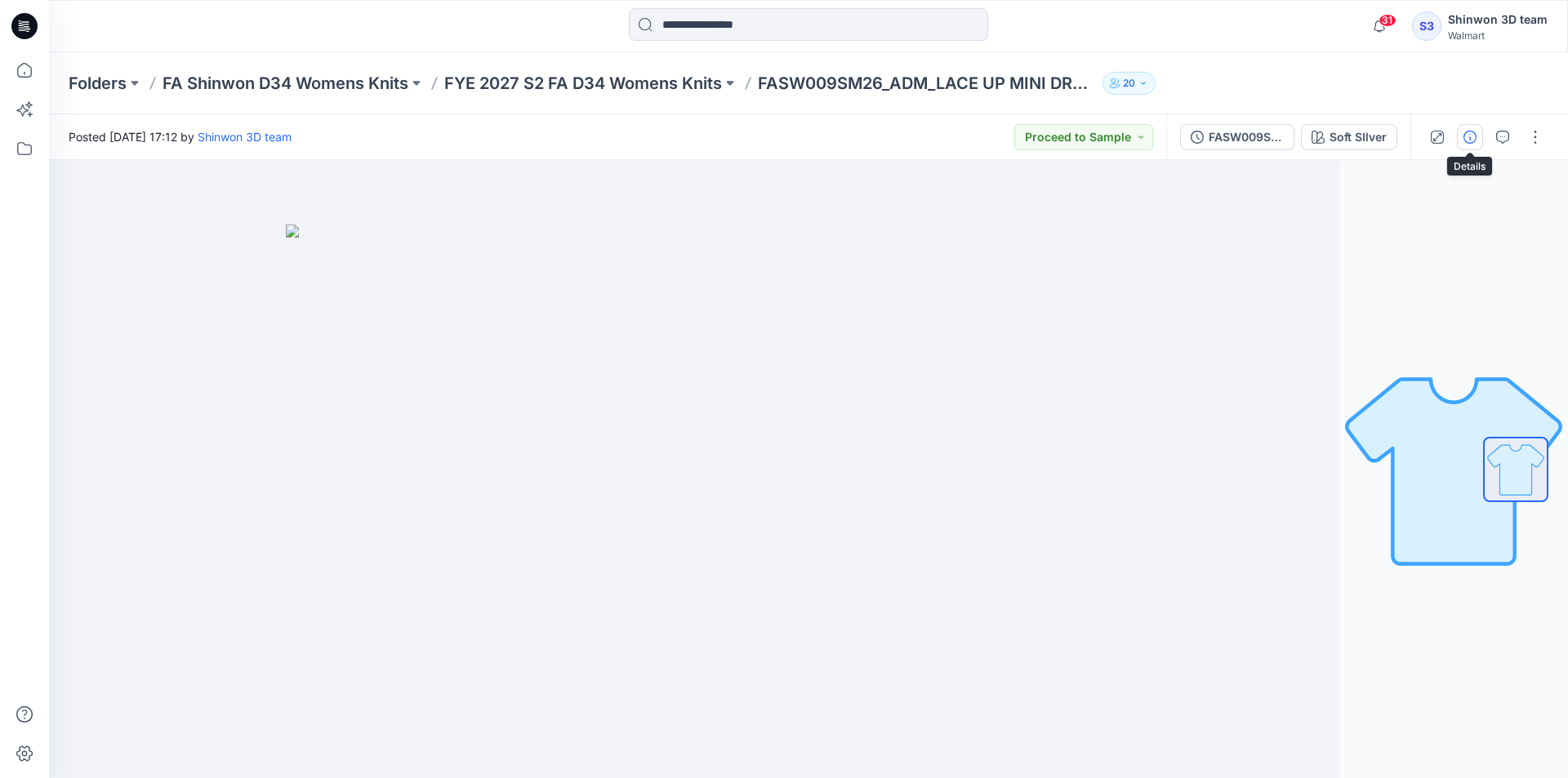
click at [1473, 141] on icon "button" at bounding box center [1470, 137] width 13 height 13
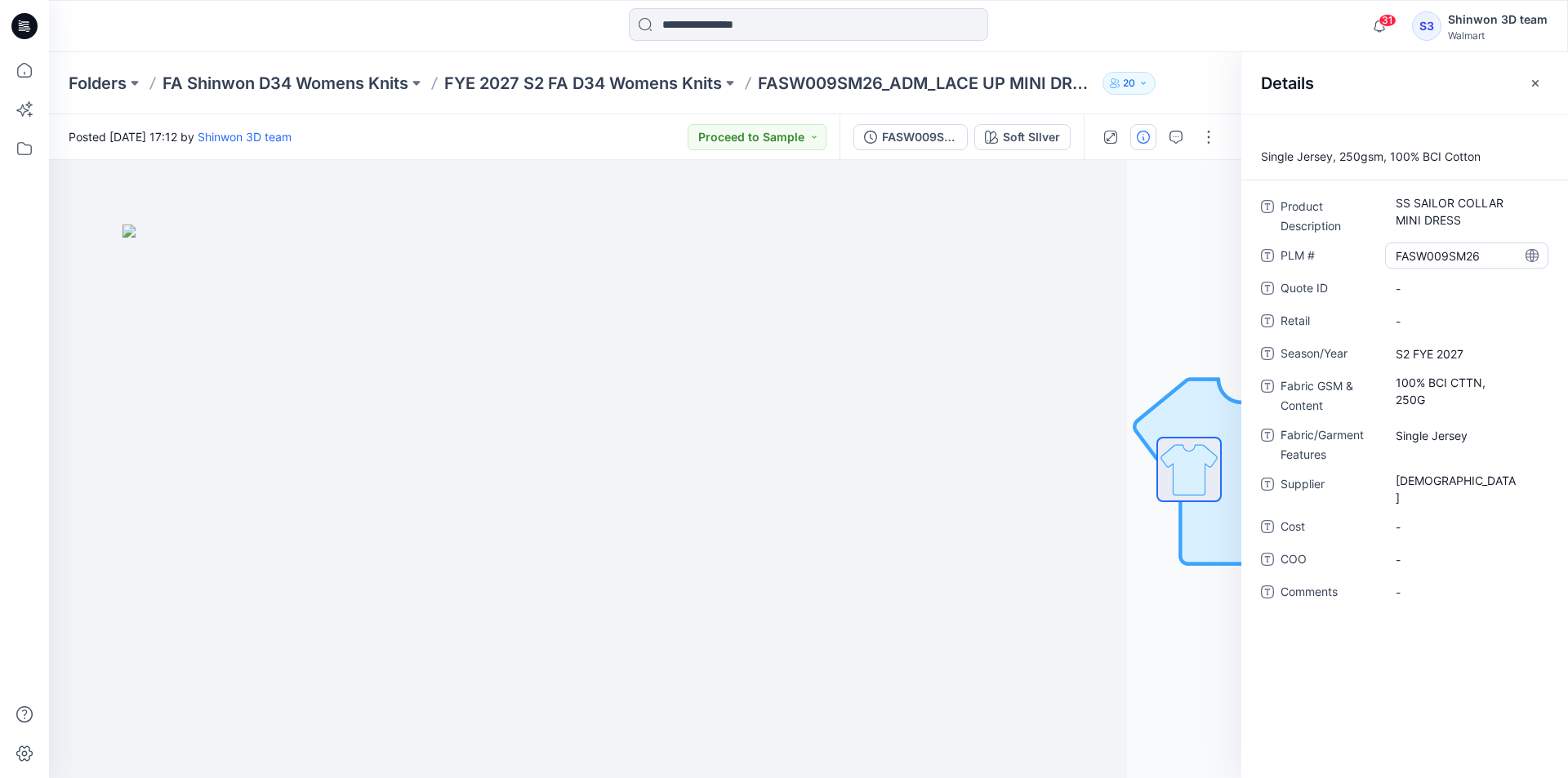
click at [1431, 253] on \ "FASW009SM26" at bounding box center [1466, 255] width 142 height 17
click at [1534, 90] on button "button" at bounding box center [1535, 83] width 26 height 26
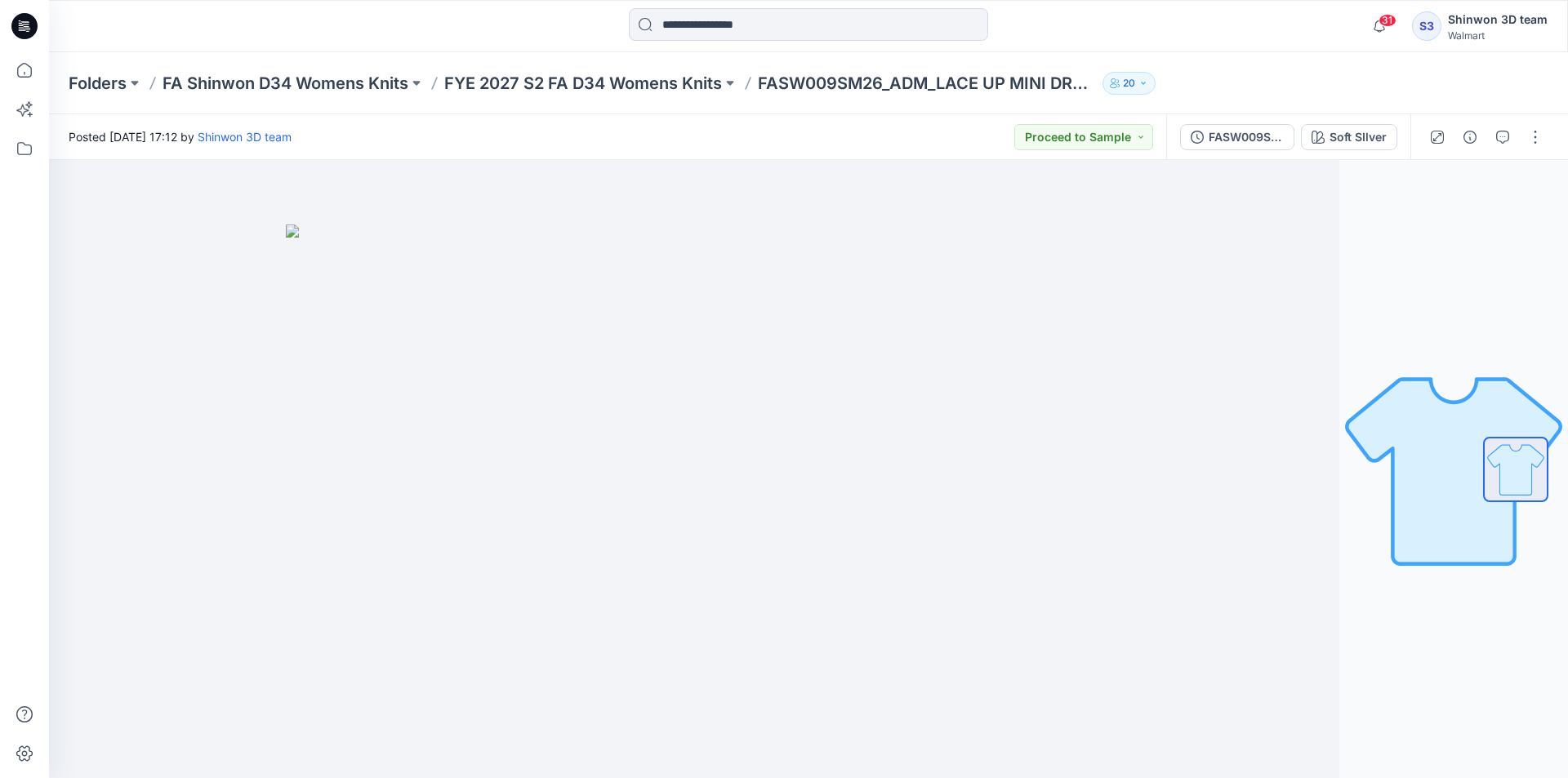
click at [1404, 80] on div "Folders FA Shinwon D34 Womens Knits FYE 2027 S2 FA D34 Womens Knits FASW009SM26…" at bounding box center [744, 83] width 1352 height 22
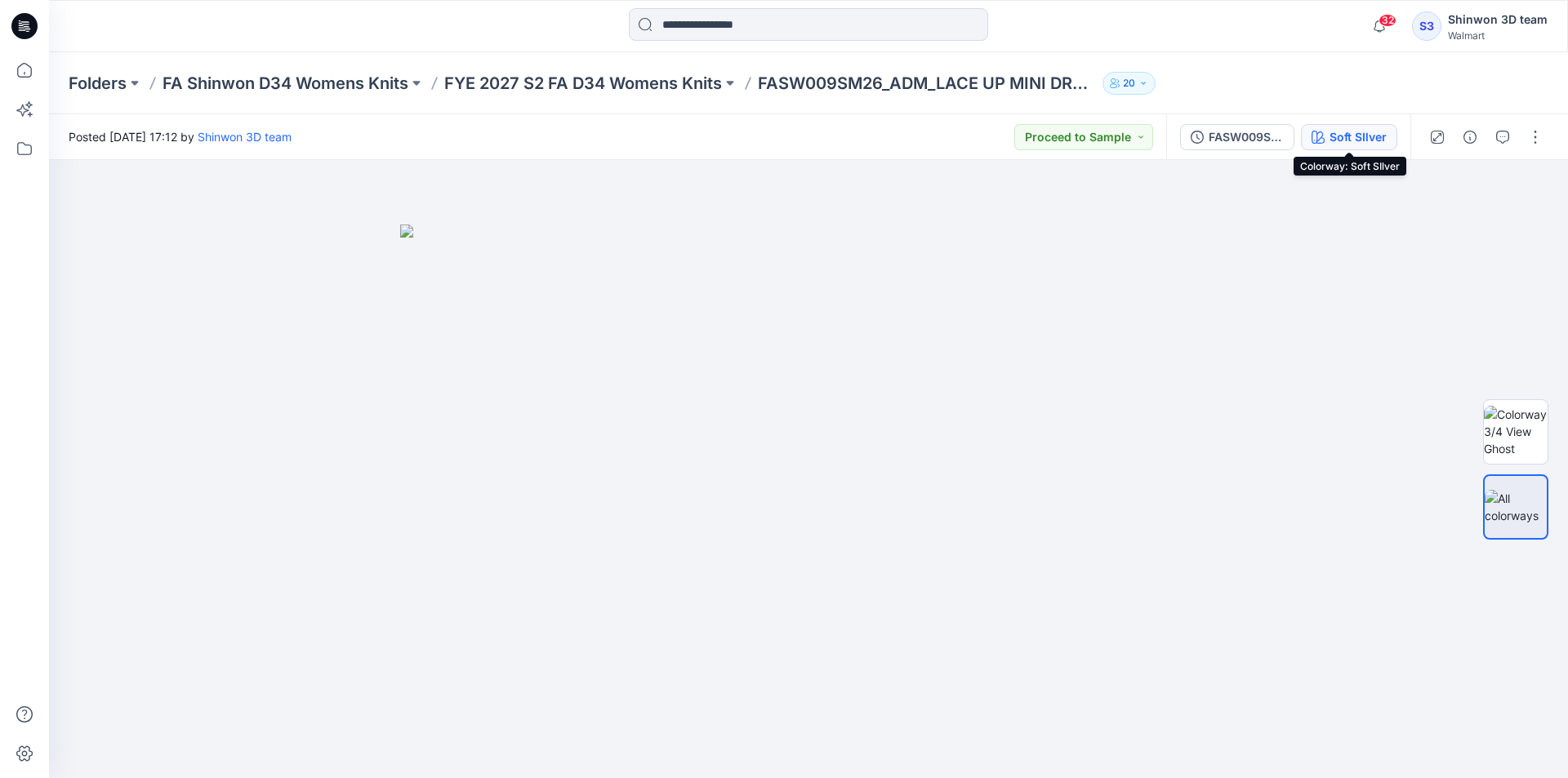
click at [1348, 140] on div "Soft SIlver" at bounding box center [1358, 138] width 58 height 18
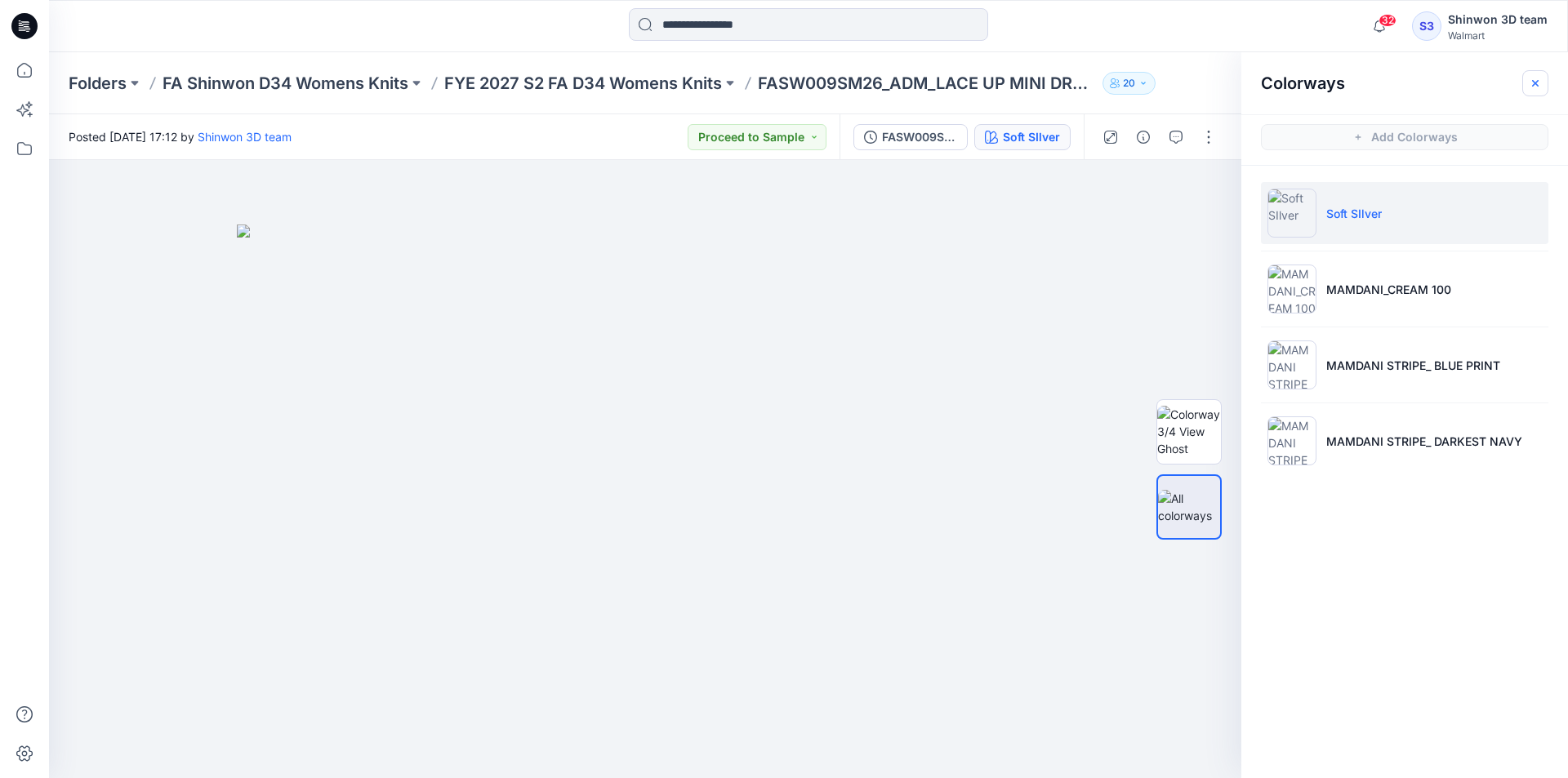
click at [1538, 89] on button "button" at bounding box center [1535, 83] width 26 height 26
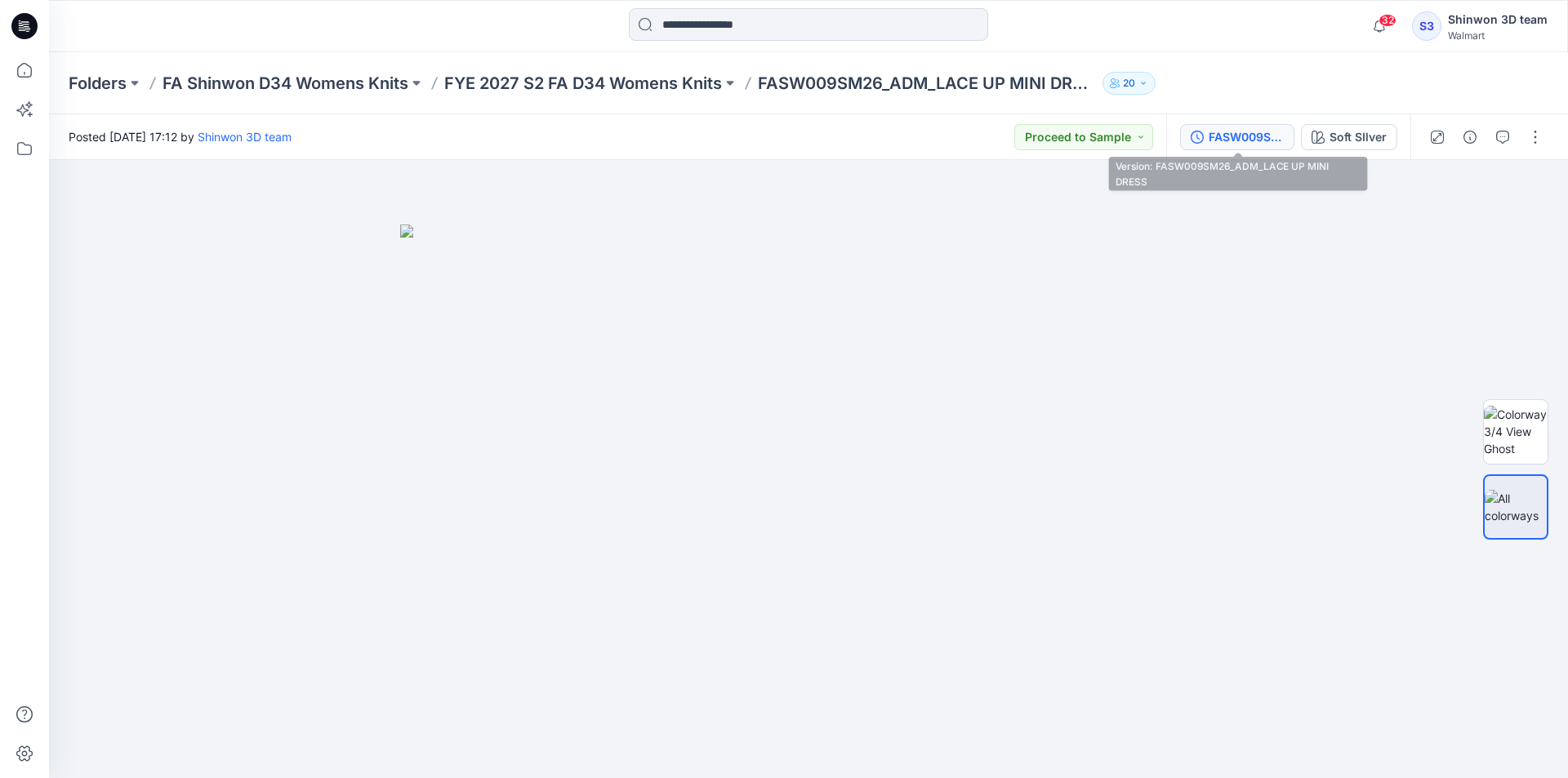
click at [1276, 137] on div "FASW009SM26_ADM_LACE UP MINI DRESS" at bounding box center [1246, 138] width 76 height 18
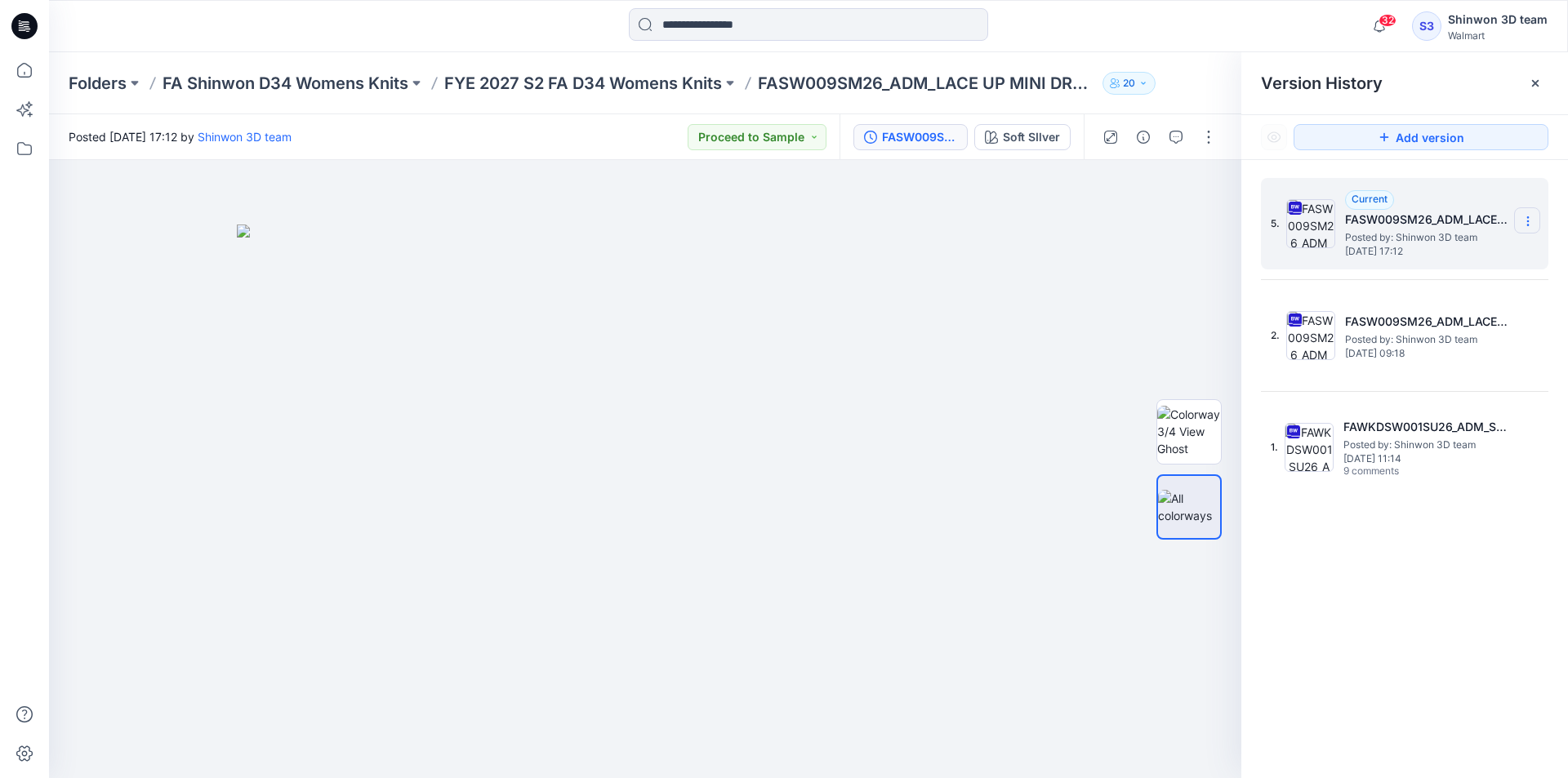
click at [1520, 213] on section at bounding box center [1527, 220] width 26 height 26
click at [1526, 78] on div at bounding box center [1535, 83] width 26 height 26
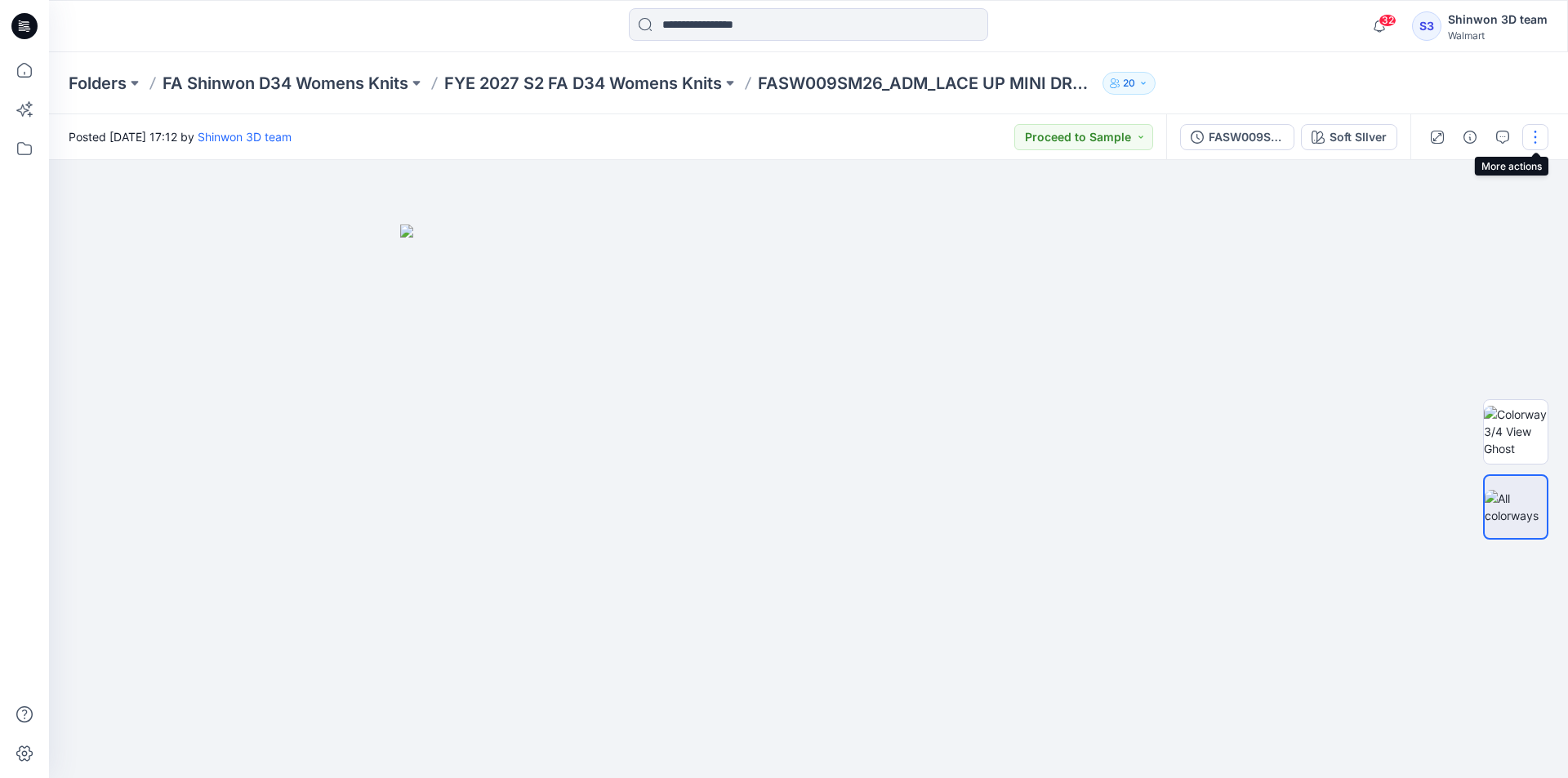
click at [1535, 139] on button "button" at bounding box center [1535, 137] width 26 height 26
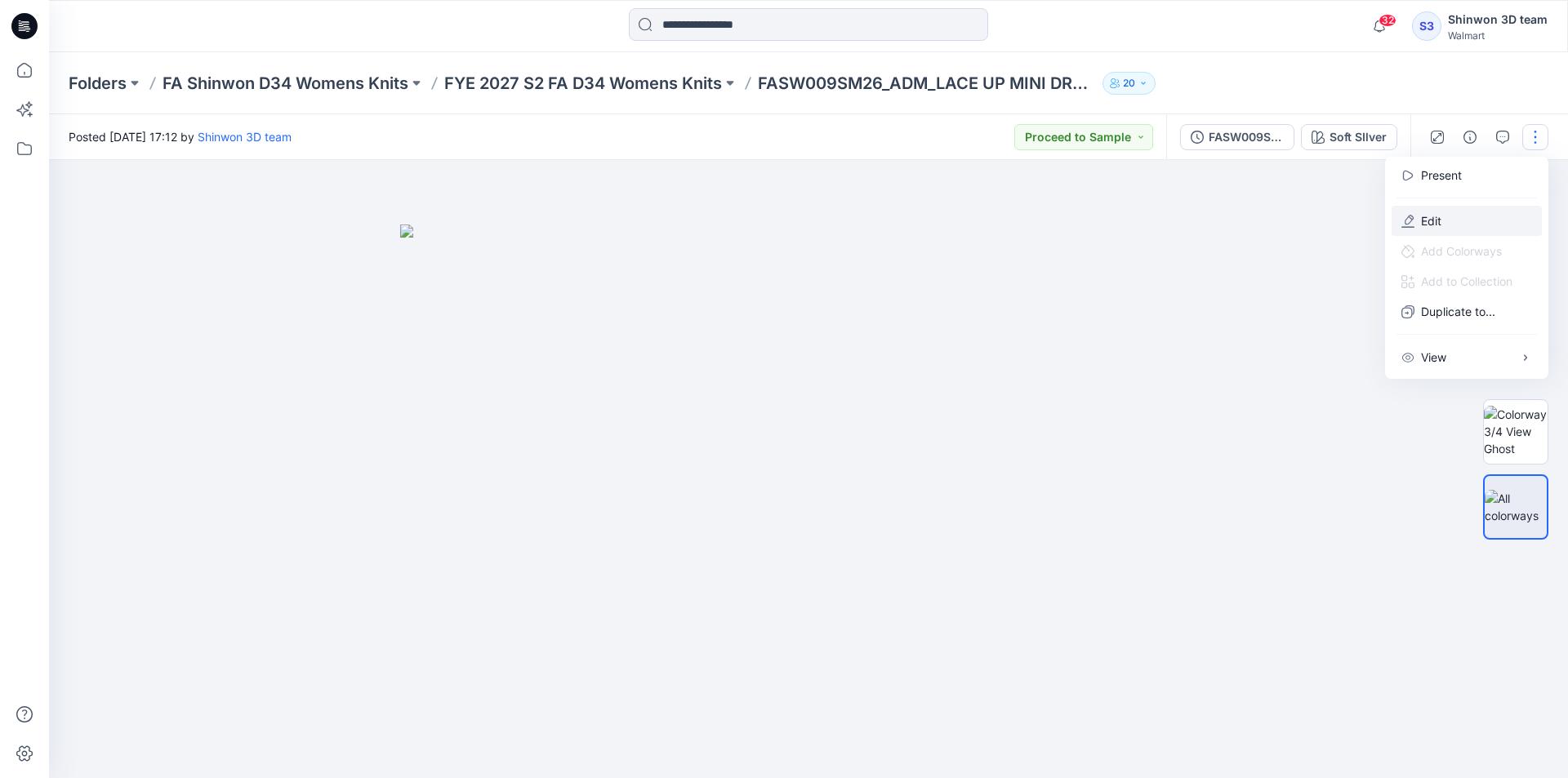
click at [1456, 227] on button "Edit" at bounding box center [1466, 221] width 150 height 31
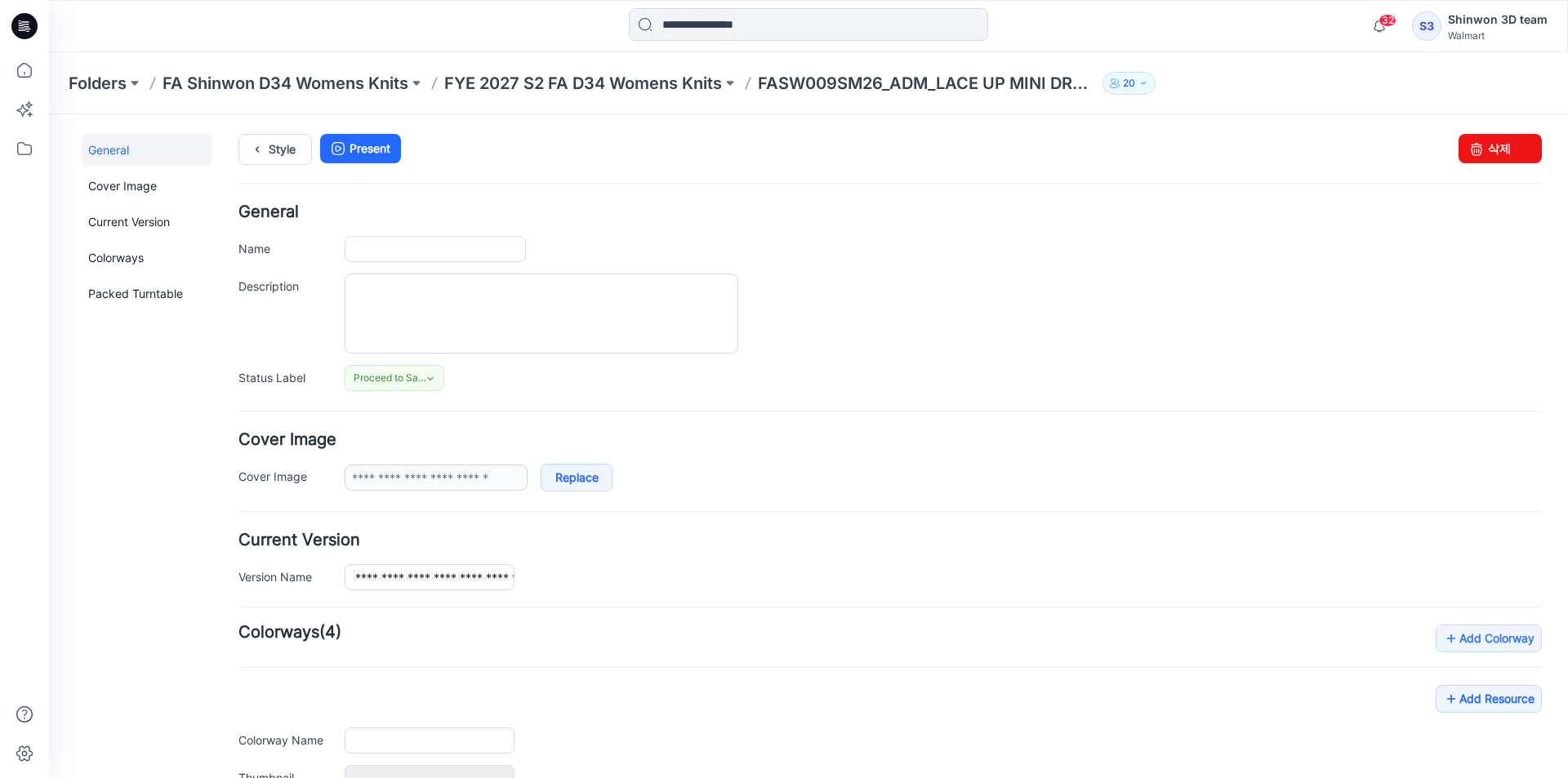
type input "**********"
type textarea "**********"
type input "**********"
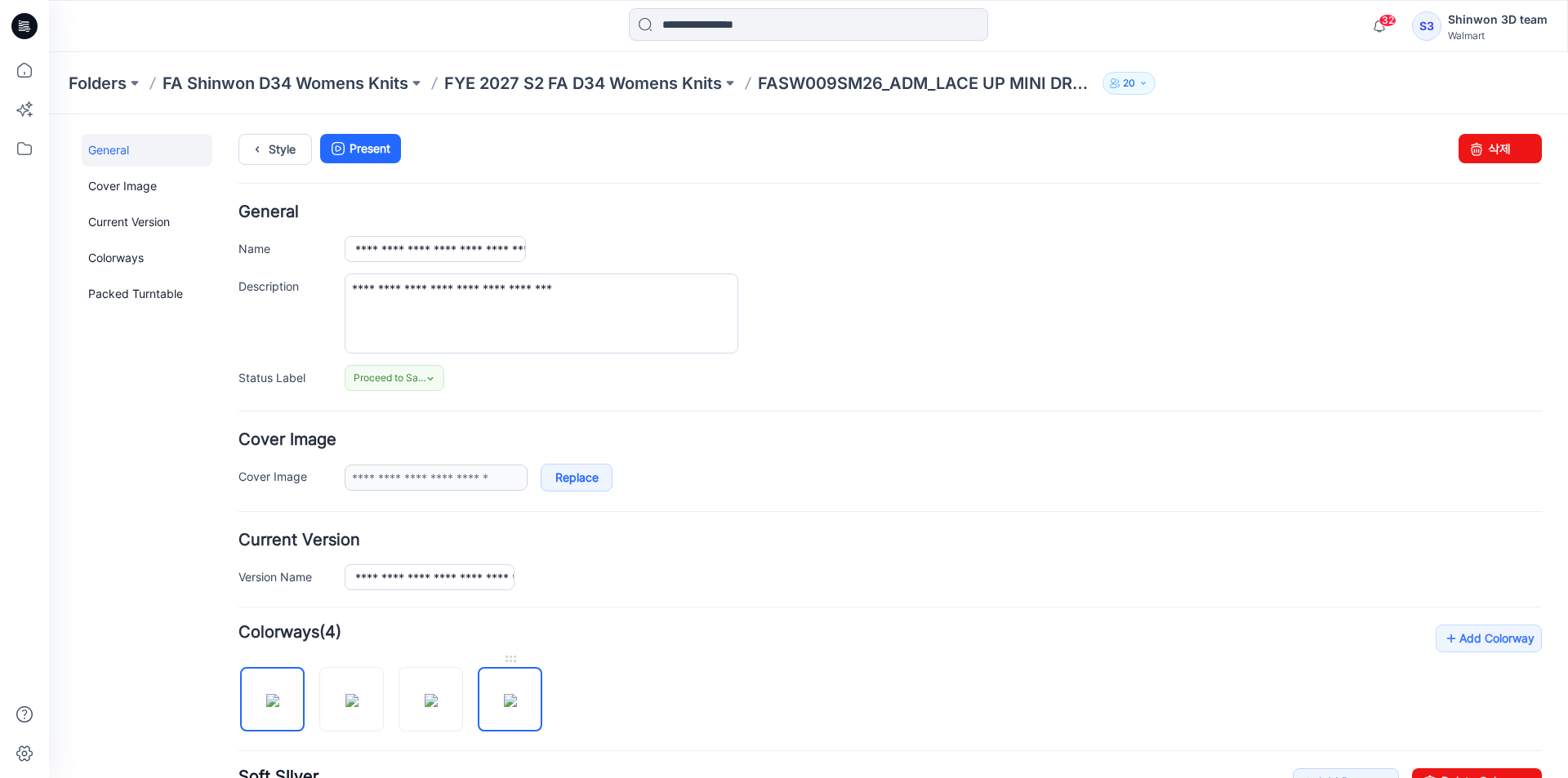
click at [517, 694] on img at bounding box center [510, 701] width 13 height 13
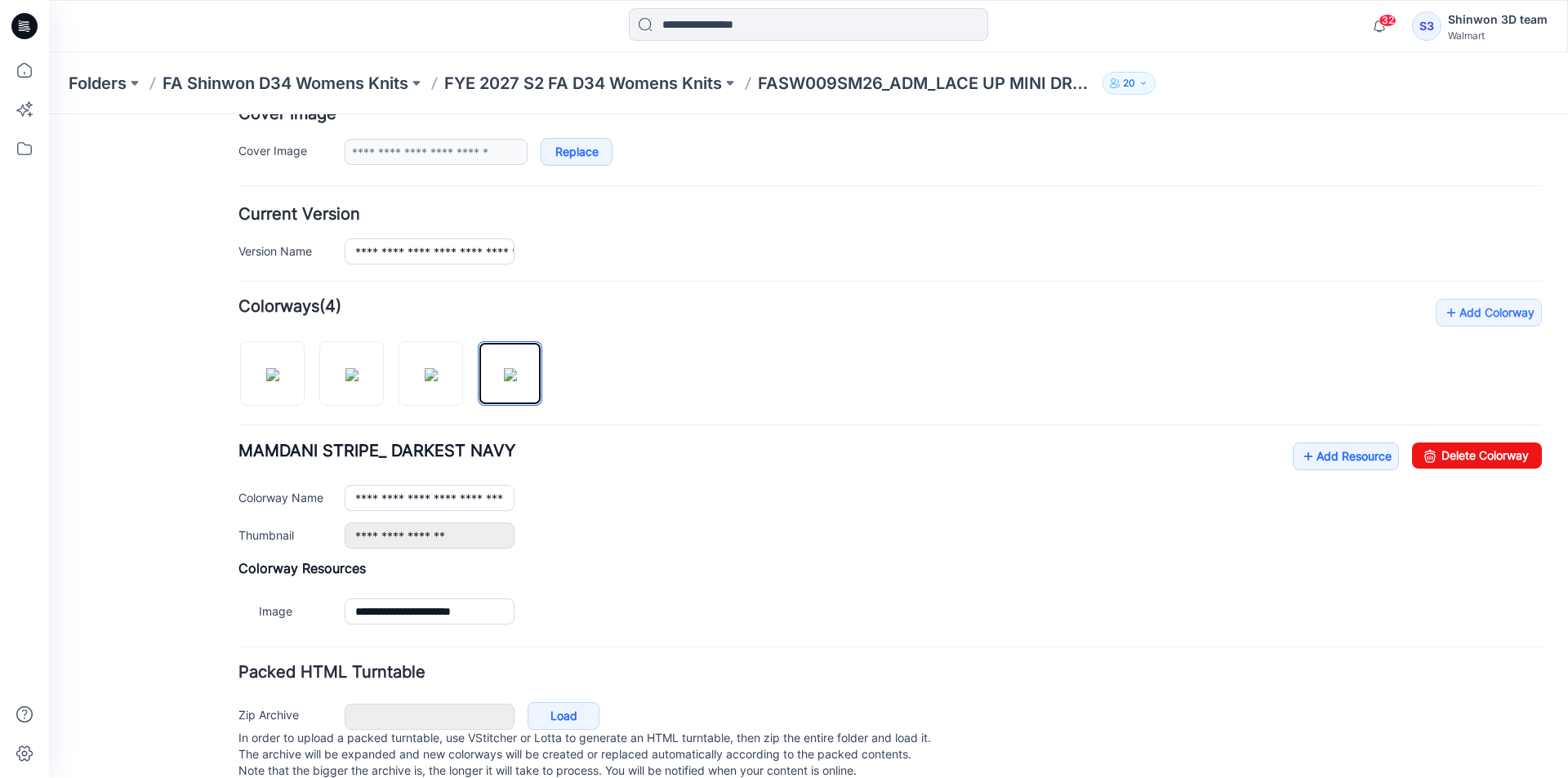
scroll to position [326, 0]
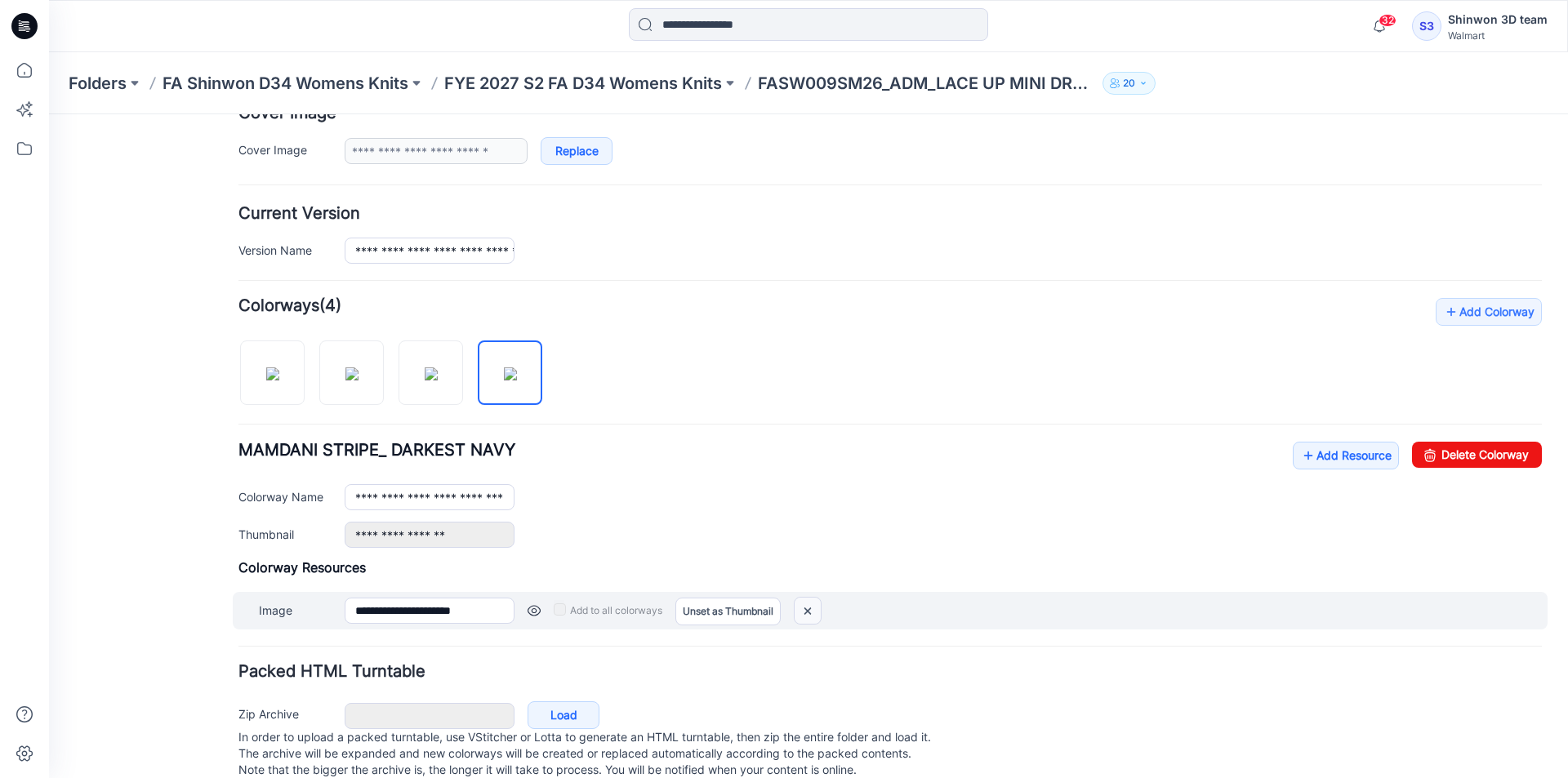
click at [812, 618] on img at bounding box center [807, 611] width 26 height 27
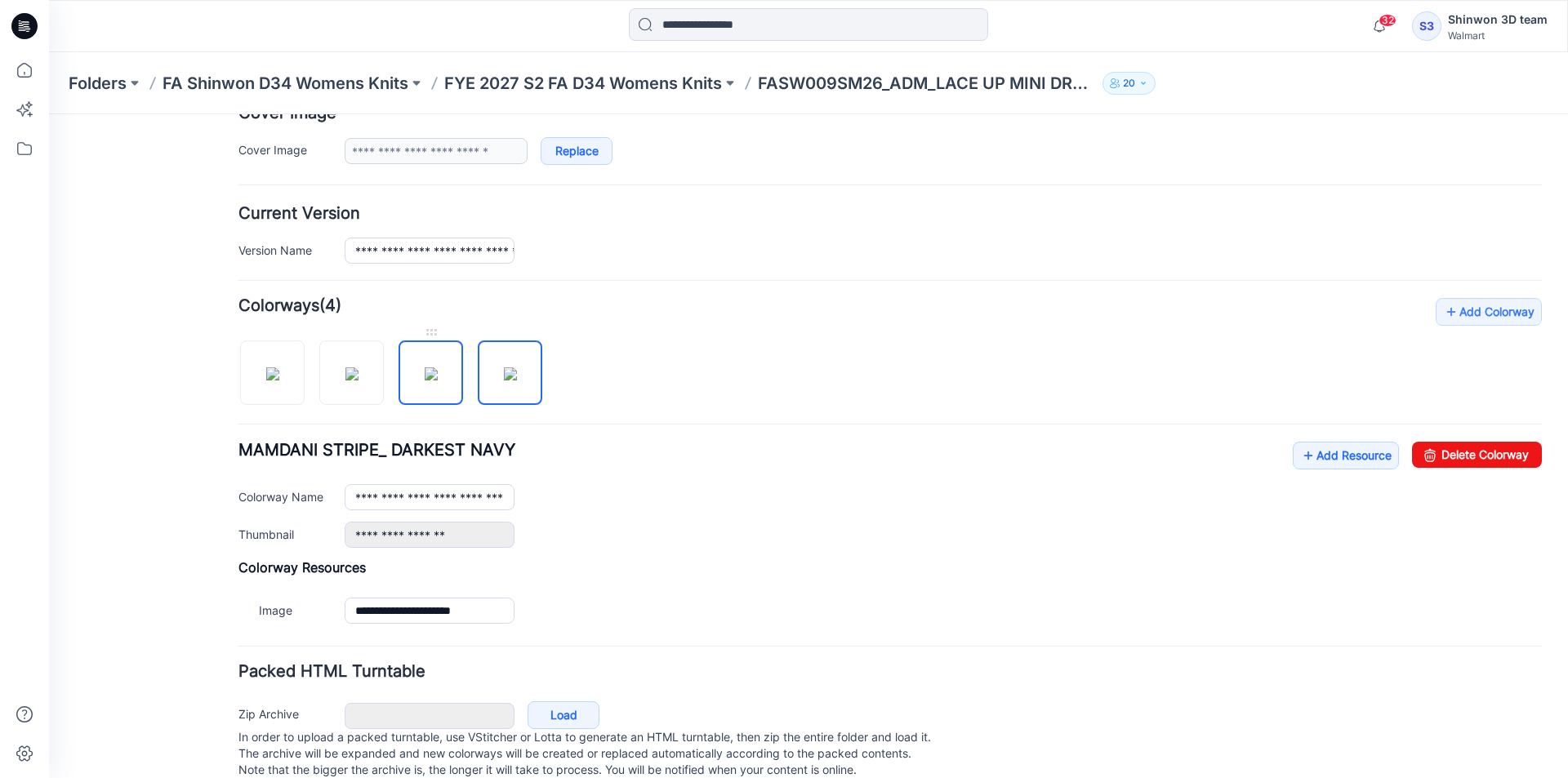
click at [435, 368] on img at bounding box center [431, 373] width 13 height 13
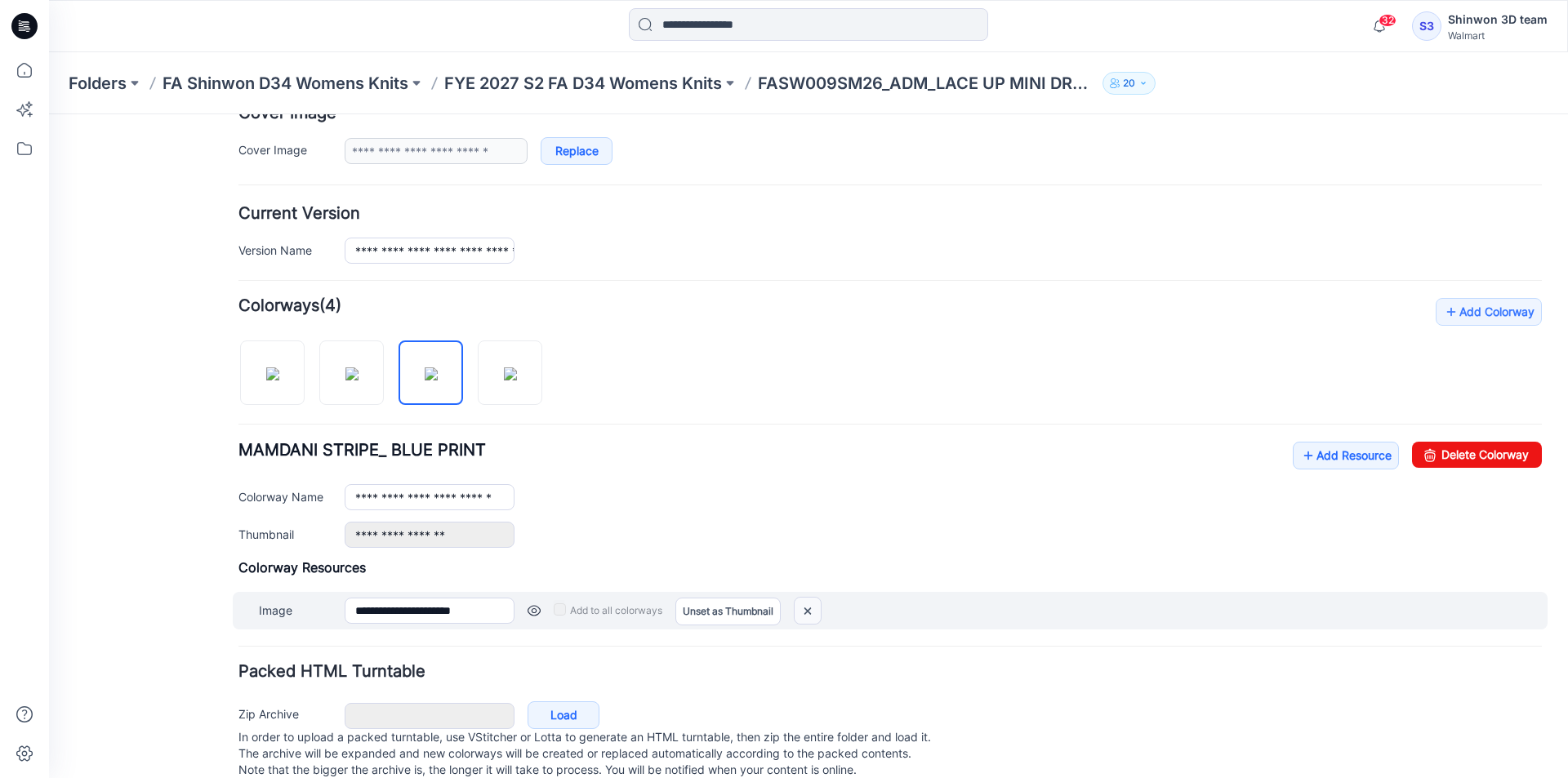
click at [800, 614] on img at bounding box center [807, 611] width 26 height 27
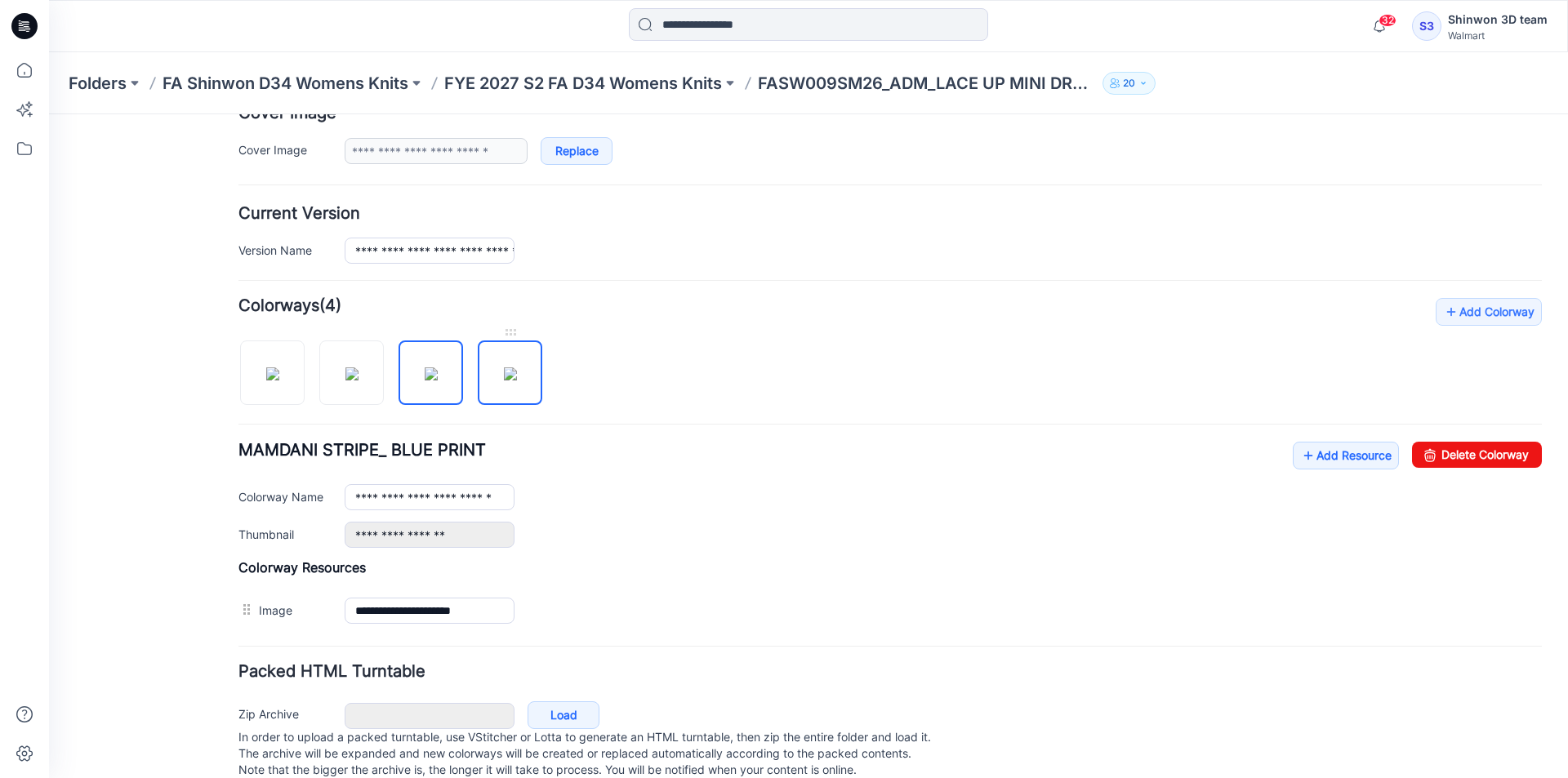
click at [504, 380] on img at bounding box center [510, 373] width 13 height 13
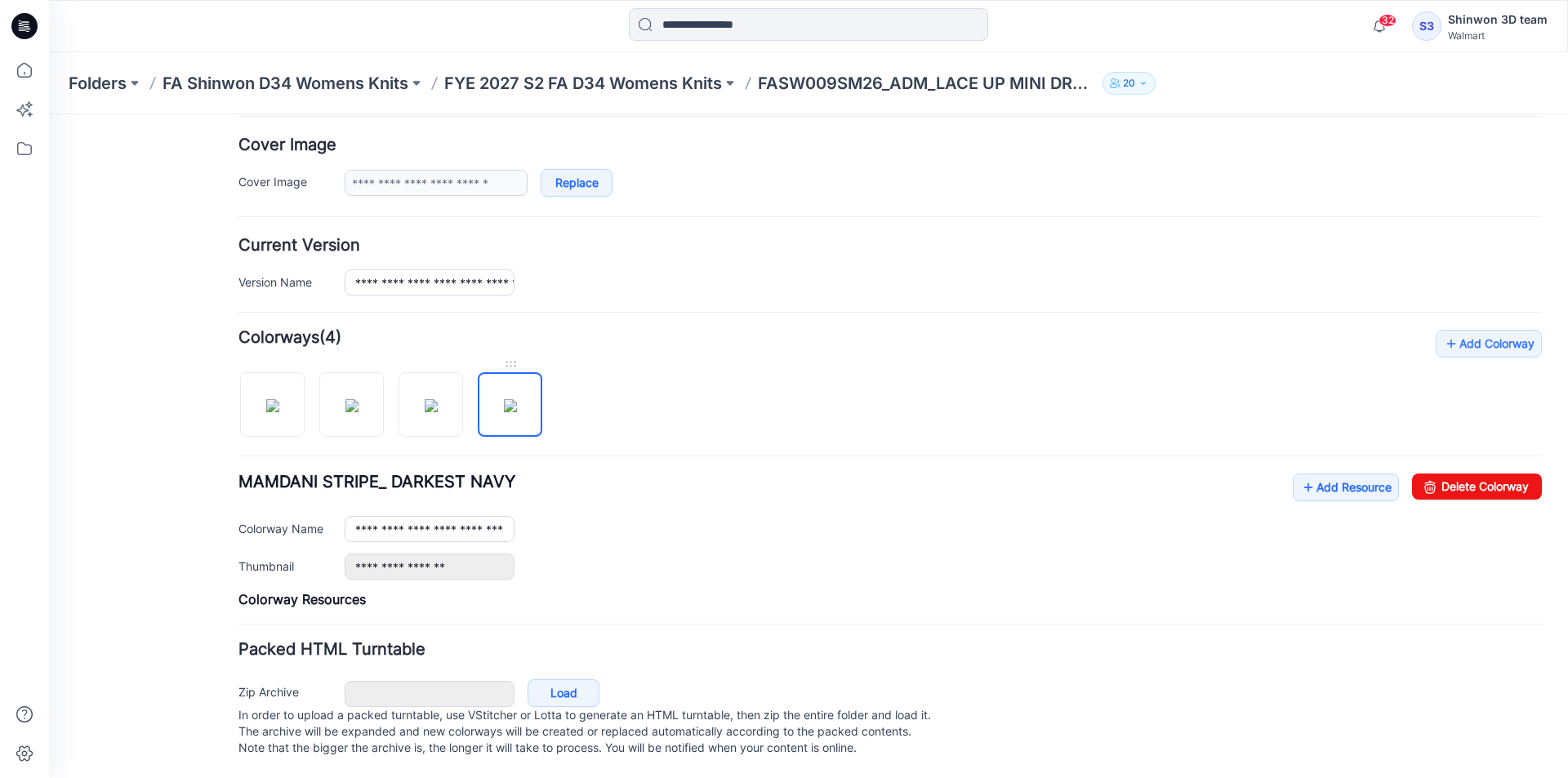
scroll to position [311, 0]
click at [438, 403] on img at bounding box center [431, 406] width 13 height 13
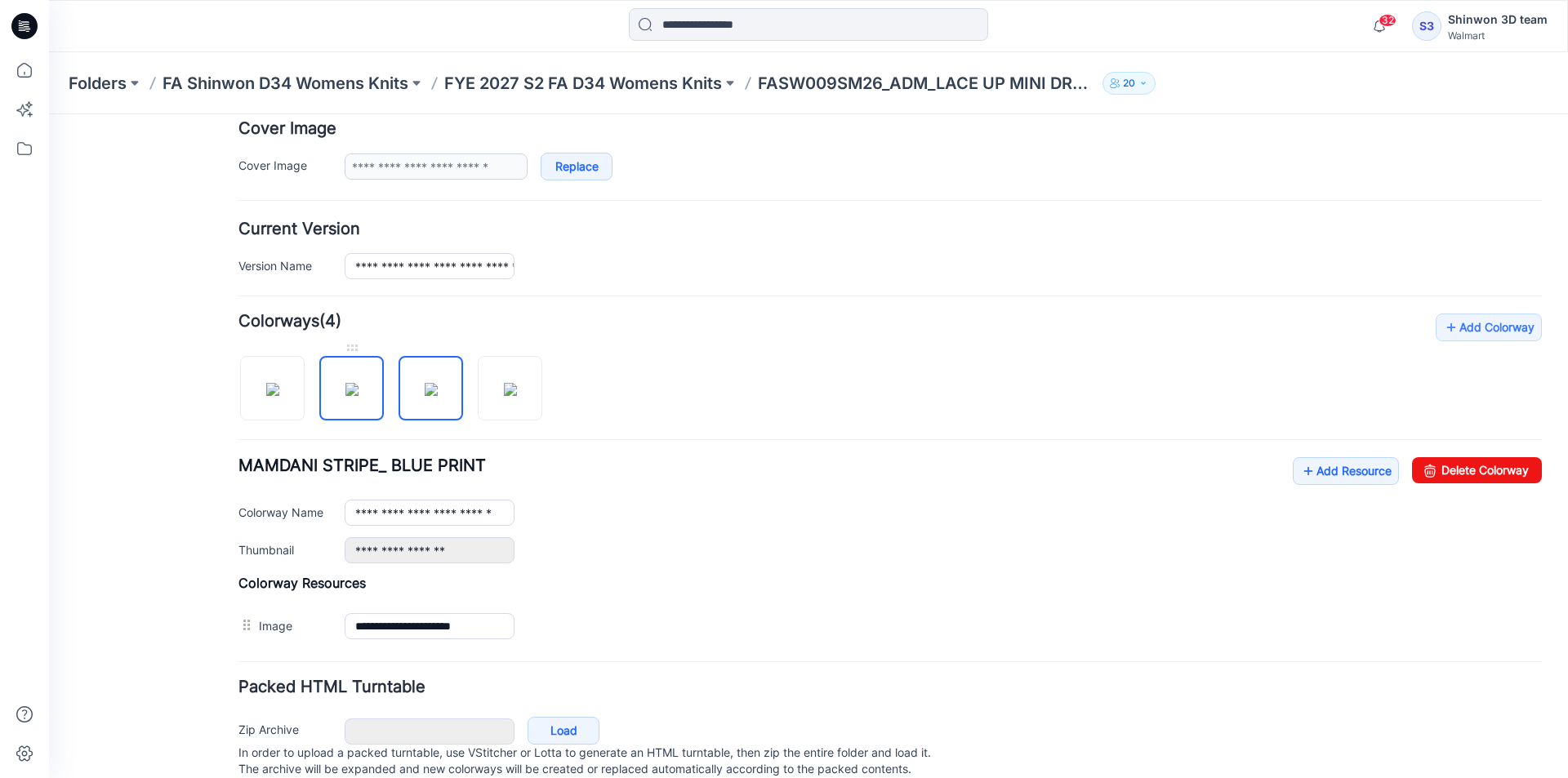
click at [347, 396] on img at bounding box center [352, 389] width 13 height 13
click at [399, 403] on link at bounding box center [431, 389] width 65 height 65
click at [358, 396] on img at bounding box center [352, 389] width 13 height 13
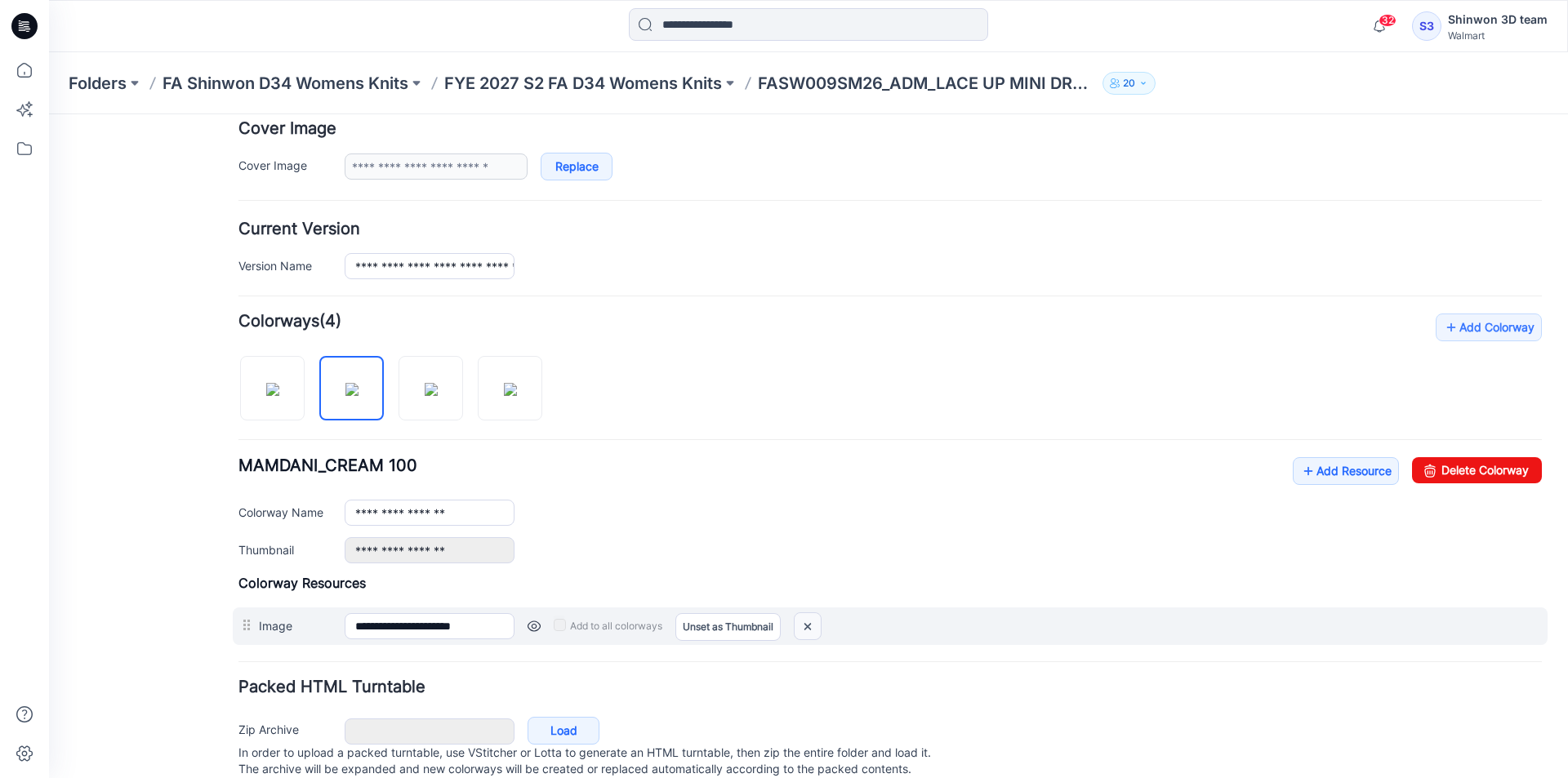
click at [801, 628] on img at bounding box center [807, 627] width 26 height 27
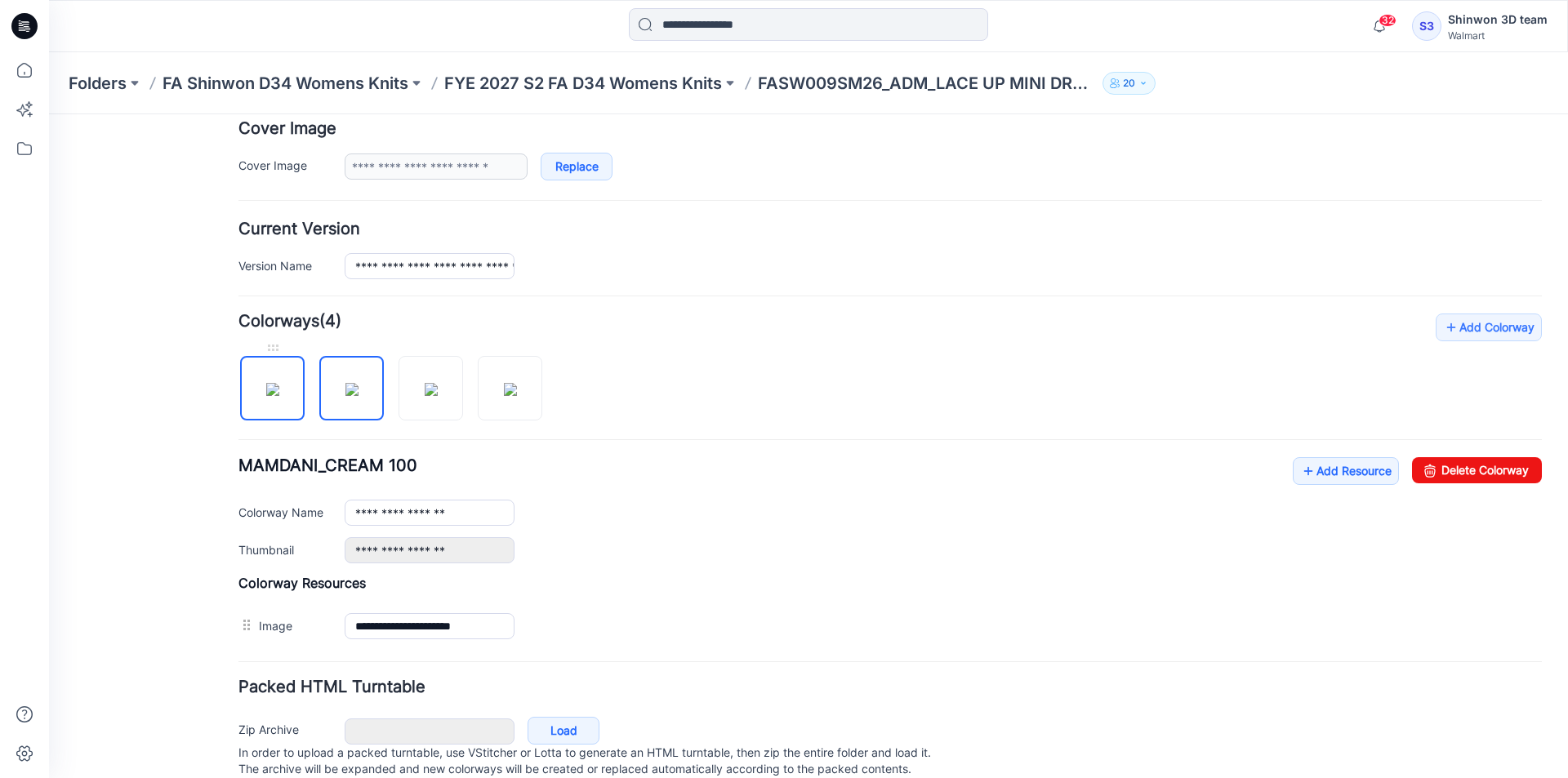
click at [279, 396] on img at bounding box center [273, 389] width 13 height 13
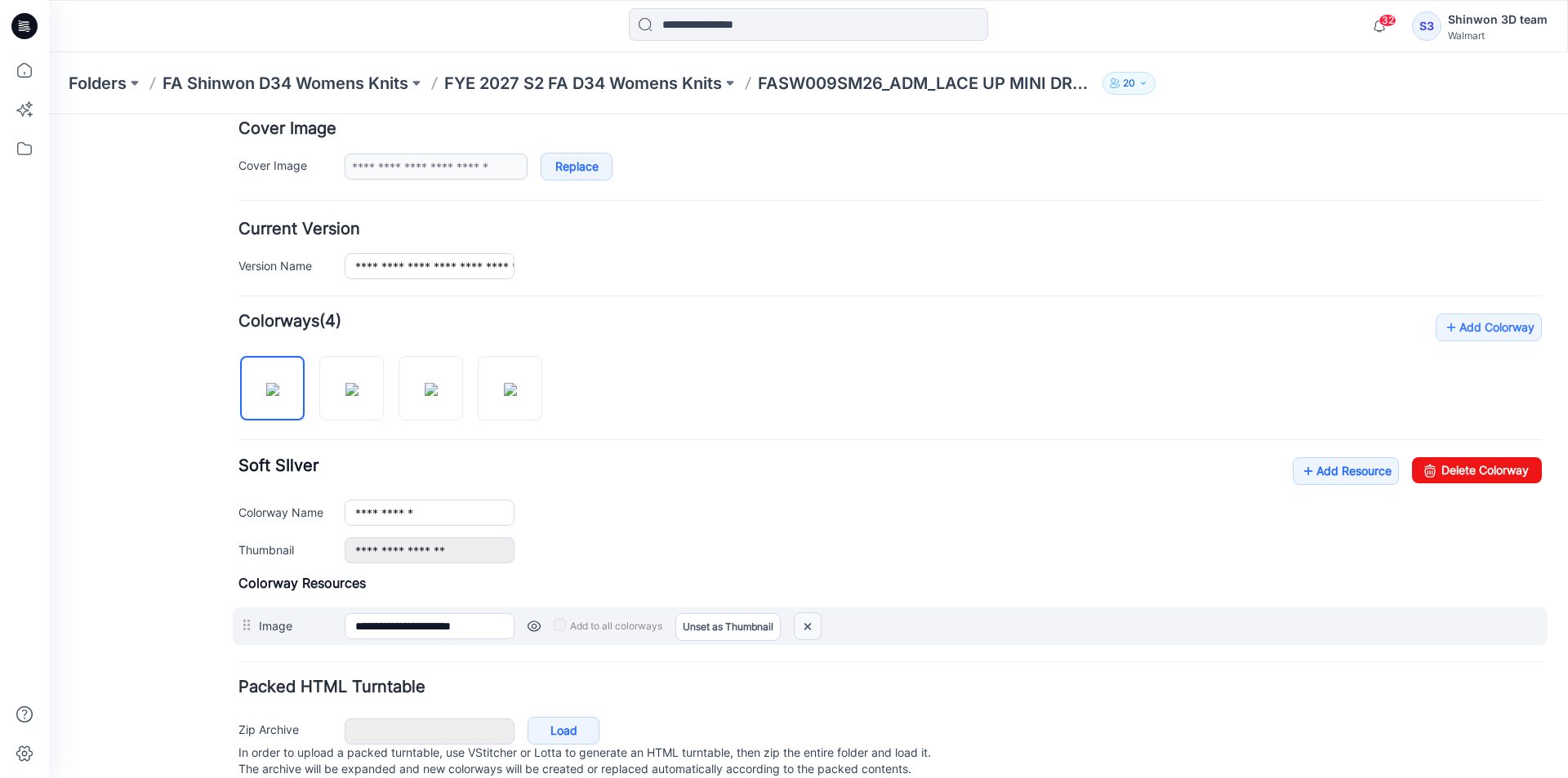
click at [809, 634] on img at bounding box center [807, 627] width 26 height 27
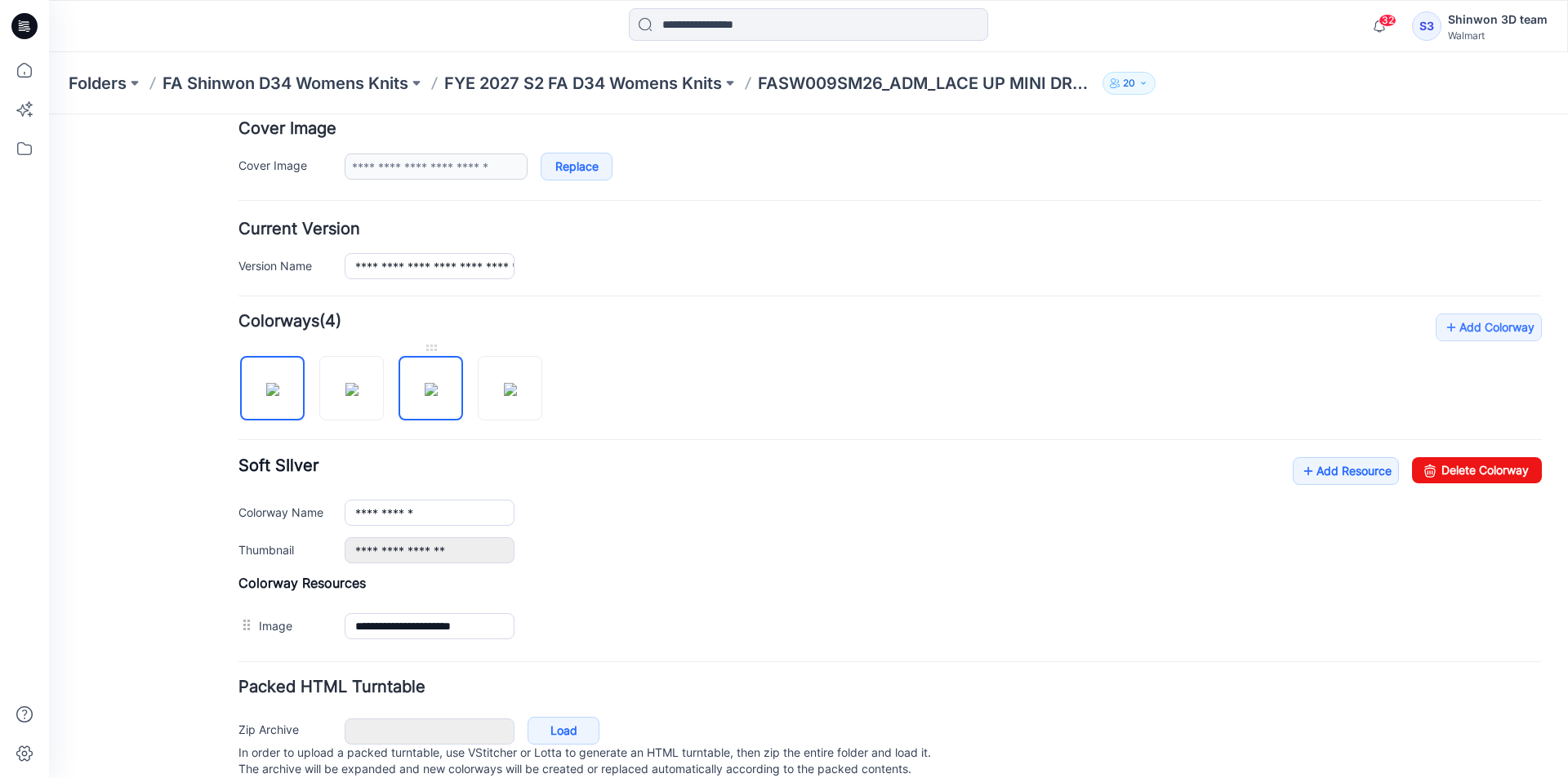
click at [437, 396] on img at bounding box center [431, 389] width 13 height 13
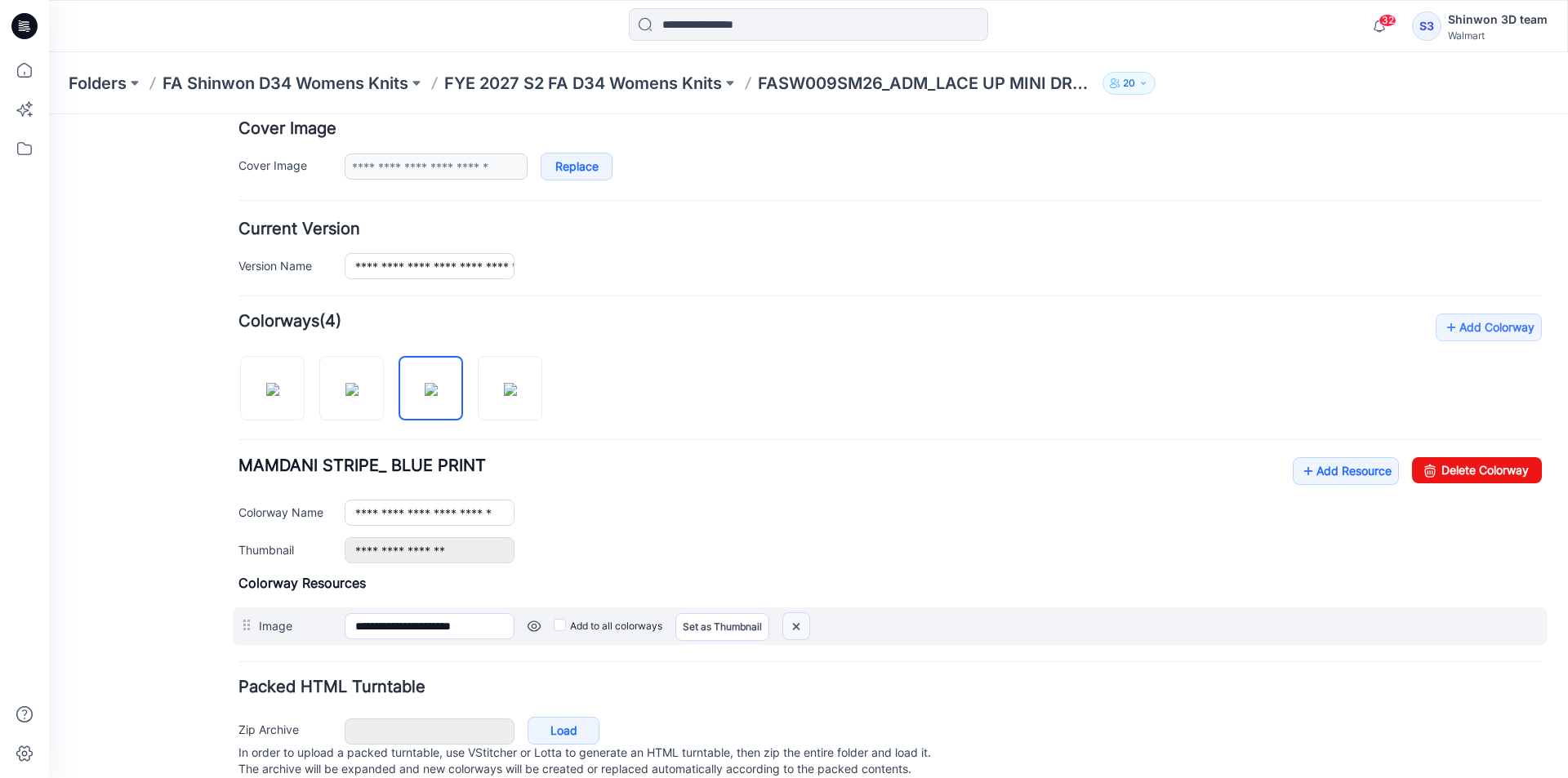
click at [49, 114] on img at bounding box center [49, 114] width 0 height 0
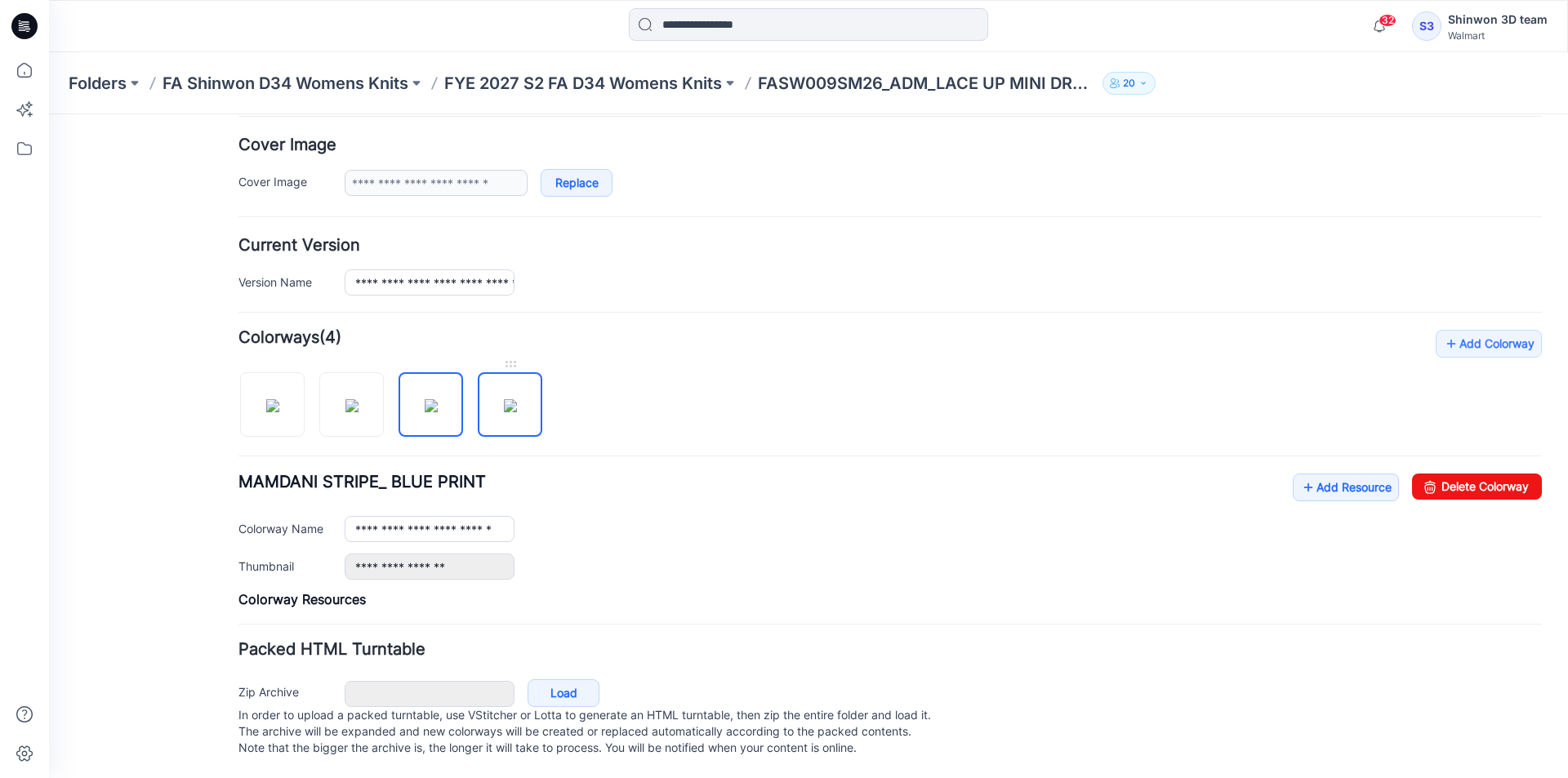
click at [516, 403] on img at bounding box center [510, 406] width 13 height 13
click at [438, 401] on img at bounding box center [431, 406] width 13 height 13
click at [358, 400] on img at bounding box center [352, 406] width 13 height 13
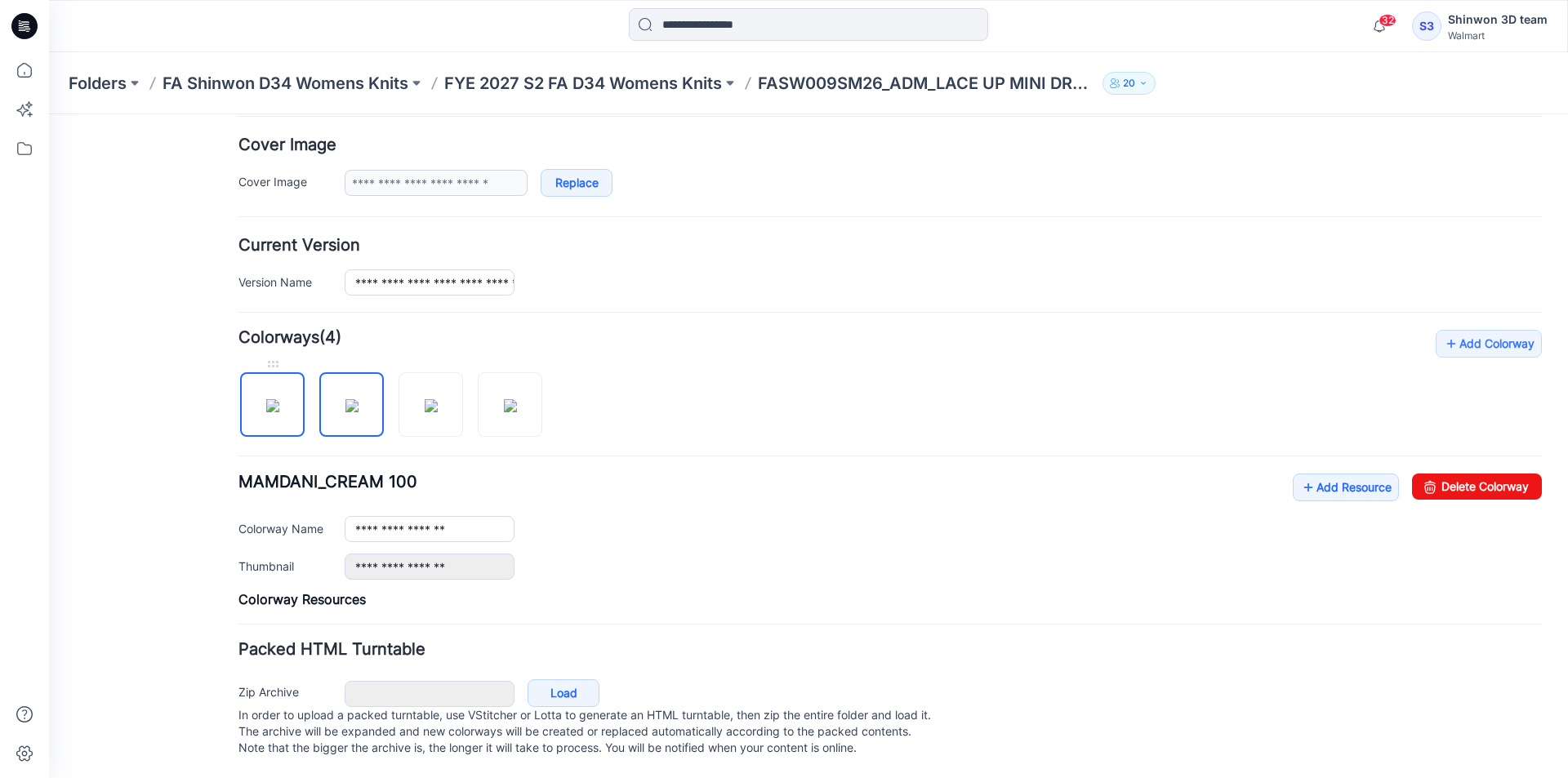
click at [279, 399] on img at bounding box center [273, 406] width 13 height 13
type input "**********"
click at [589, 84] on p "FYE 2027 S2 FA D34 Womens Knits" at bounding box center [583, 83] width 278 height 22
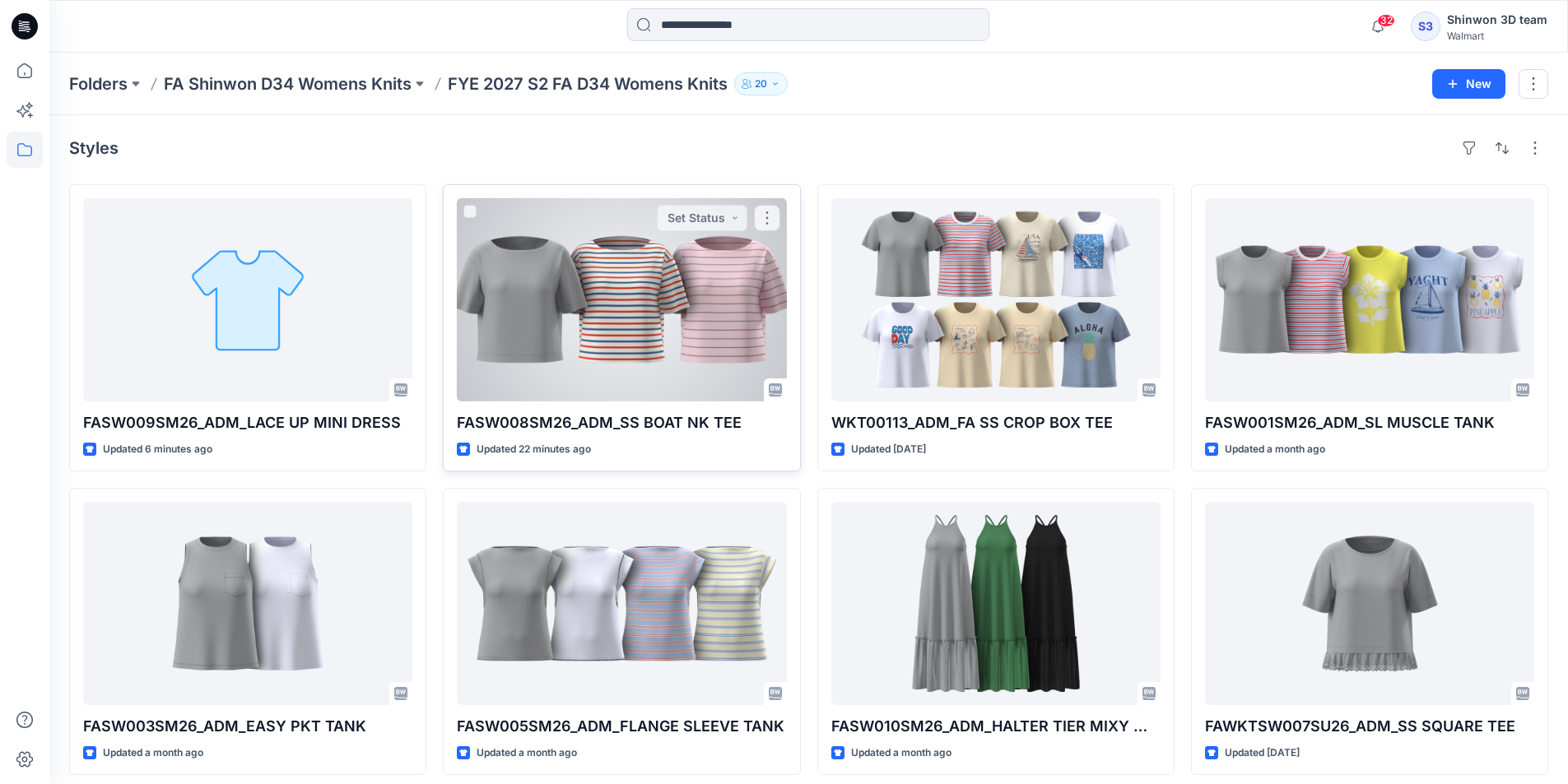
click at [708, 266] on div at bounding box center [621, 300] width 329 height 203
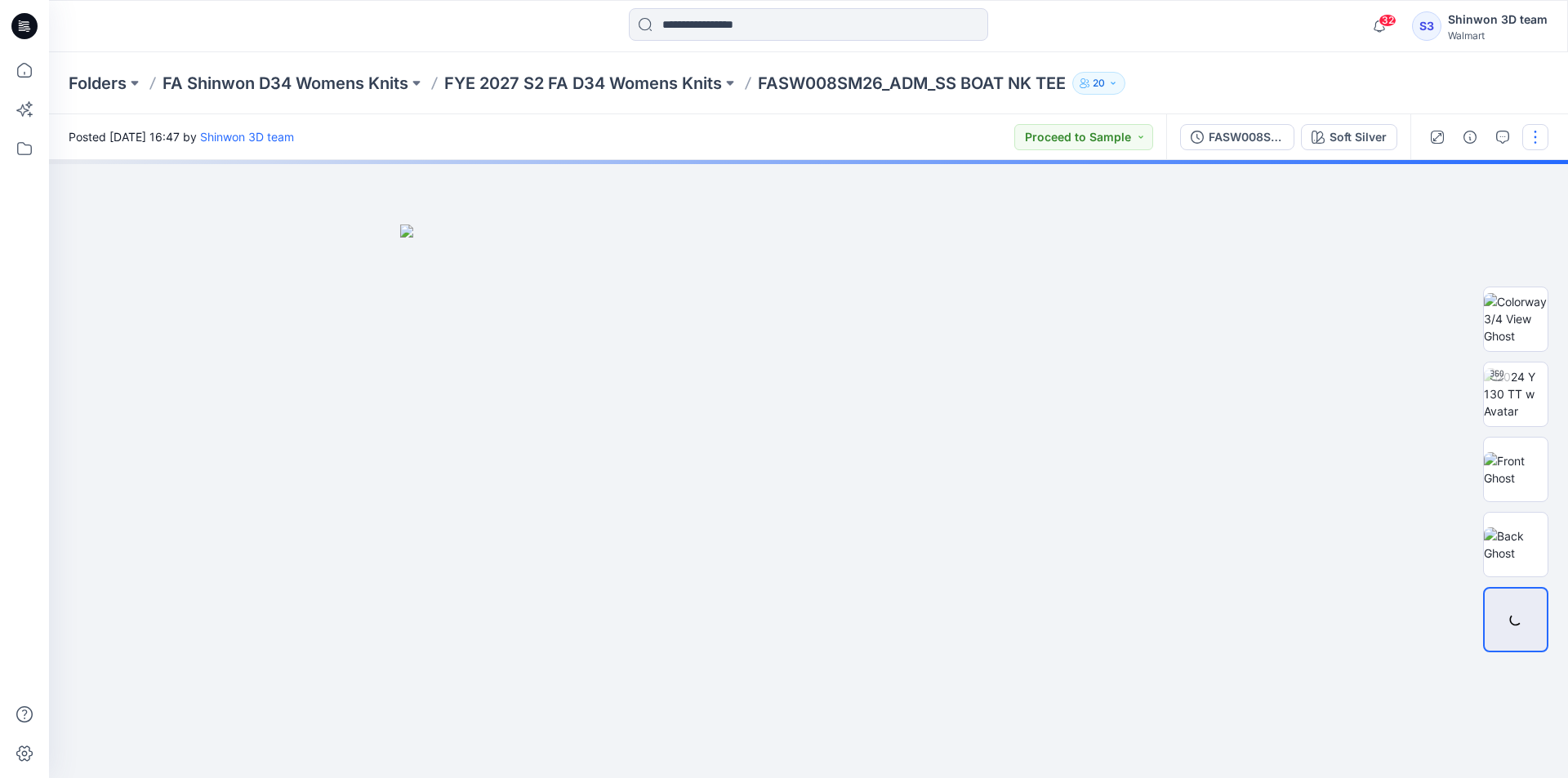
click at [1534, 136] on button "button" at bounding box center [1535, 137] width 26 height 26
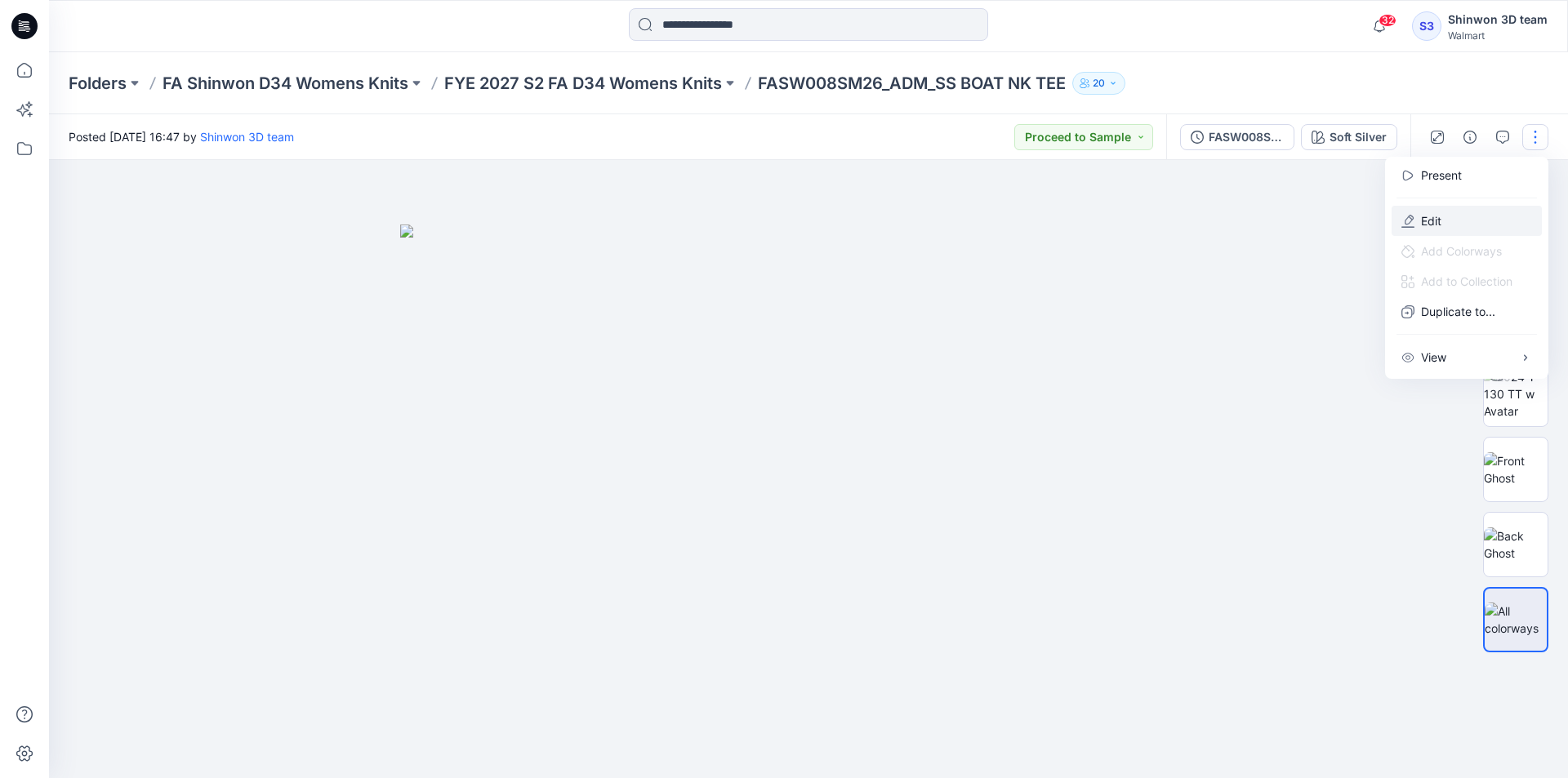
click at [1444, 226] on button "Edit" at bounding box center [1466, 221] width 150 height 31
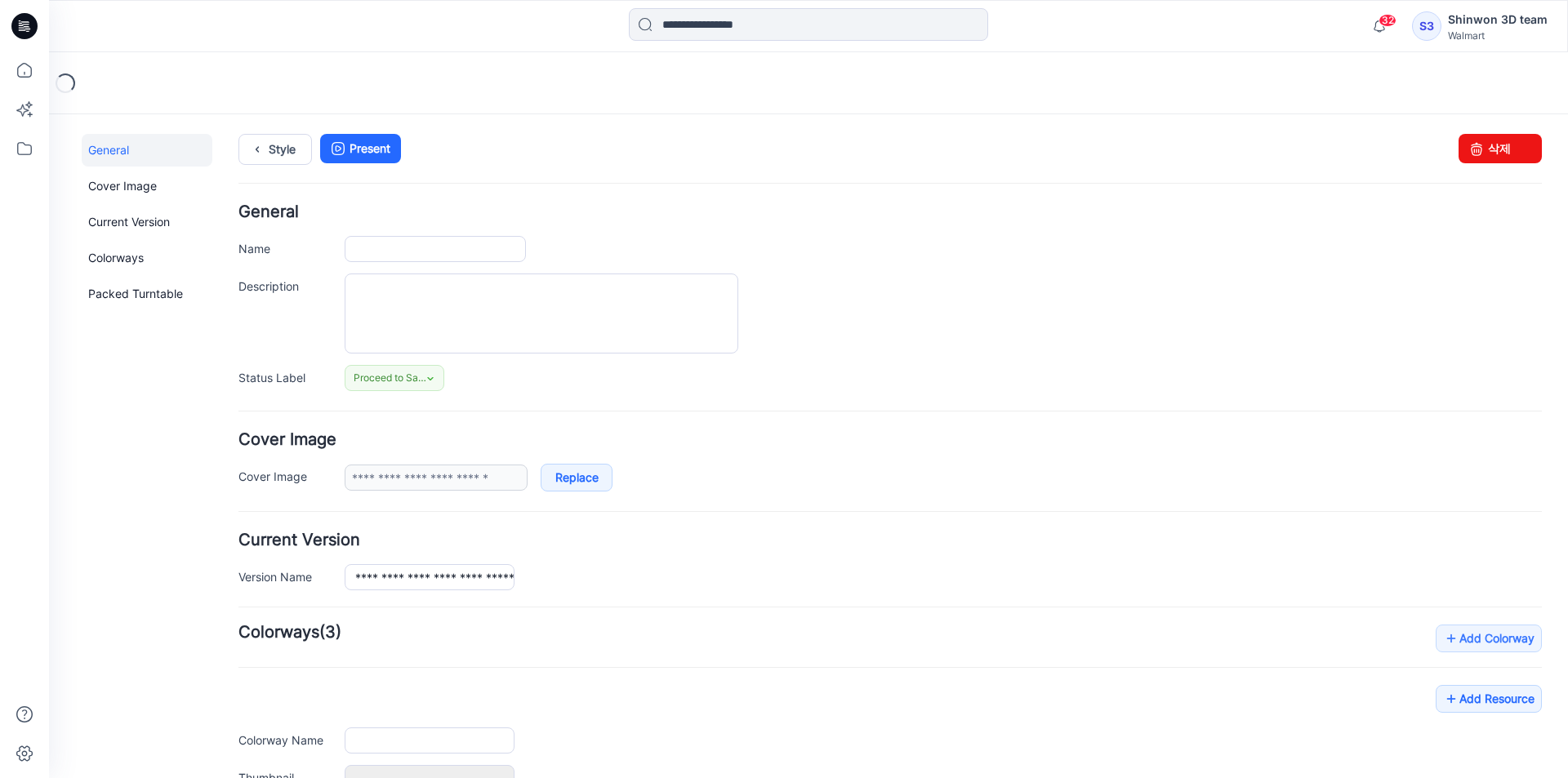
type input "**********"
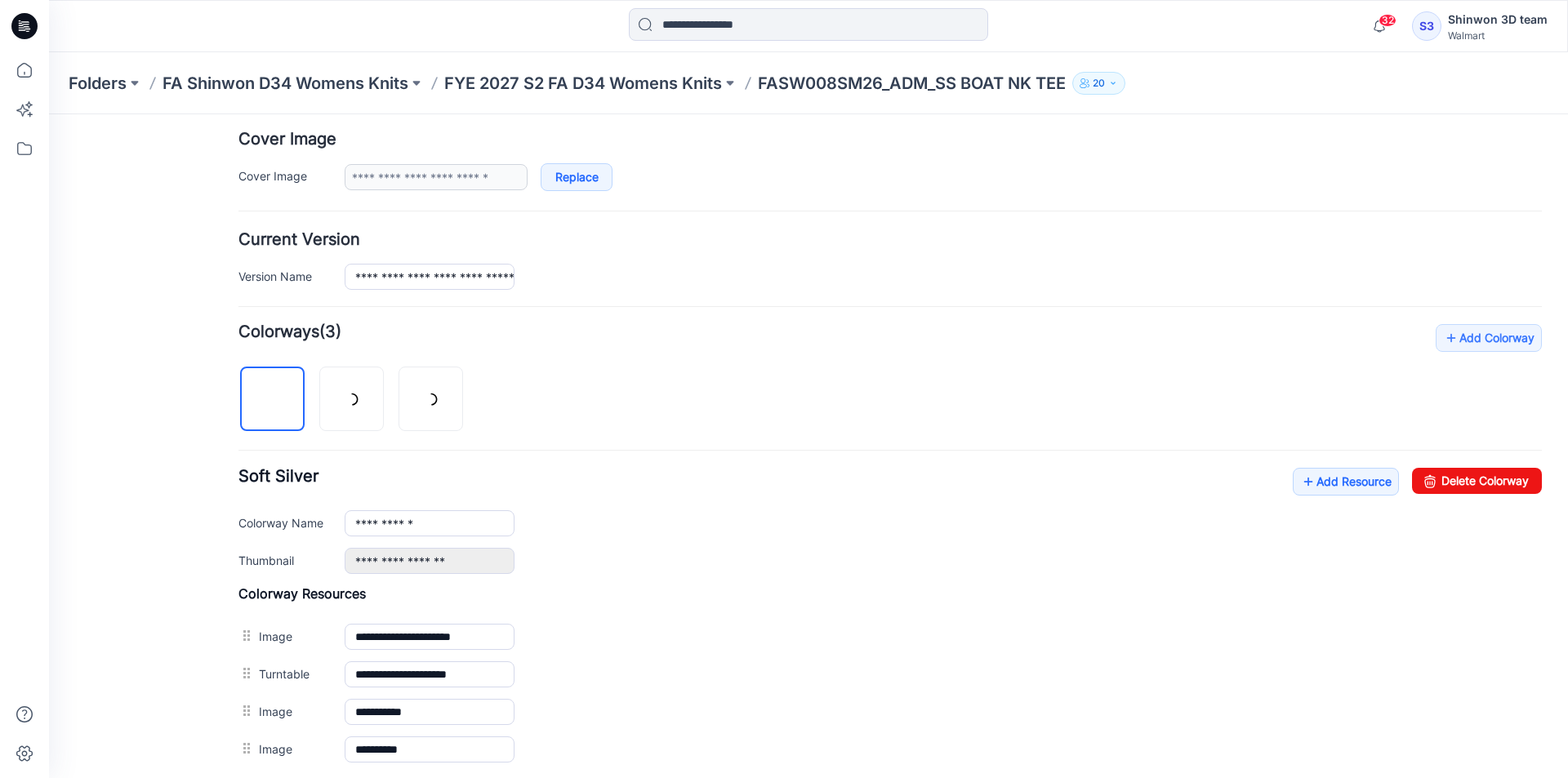
scroll to position [326, 0]
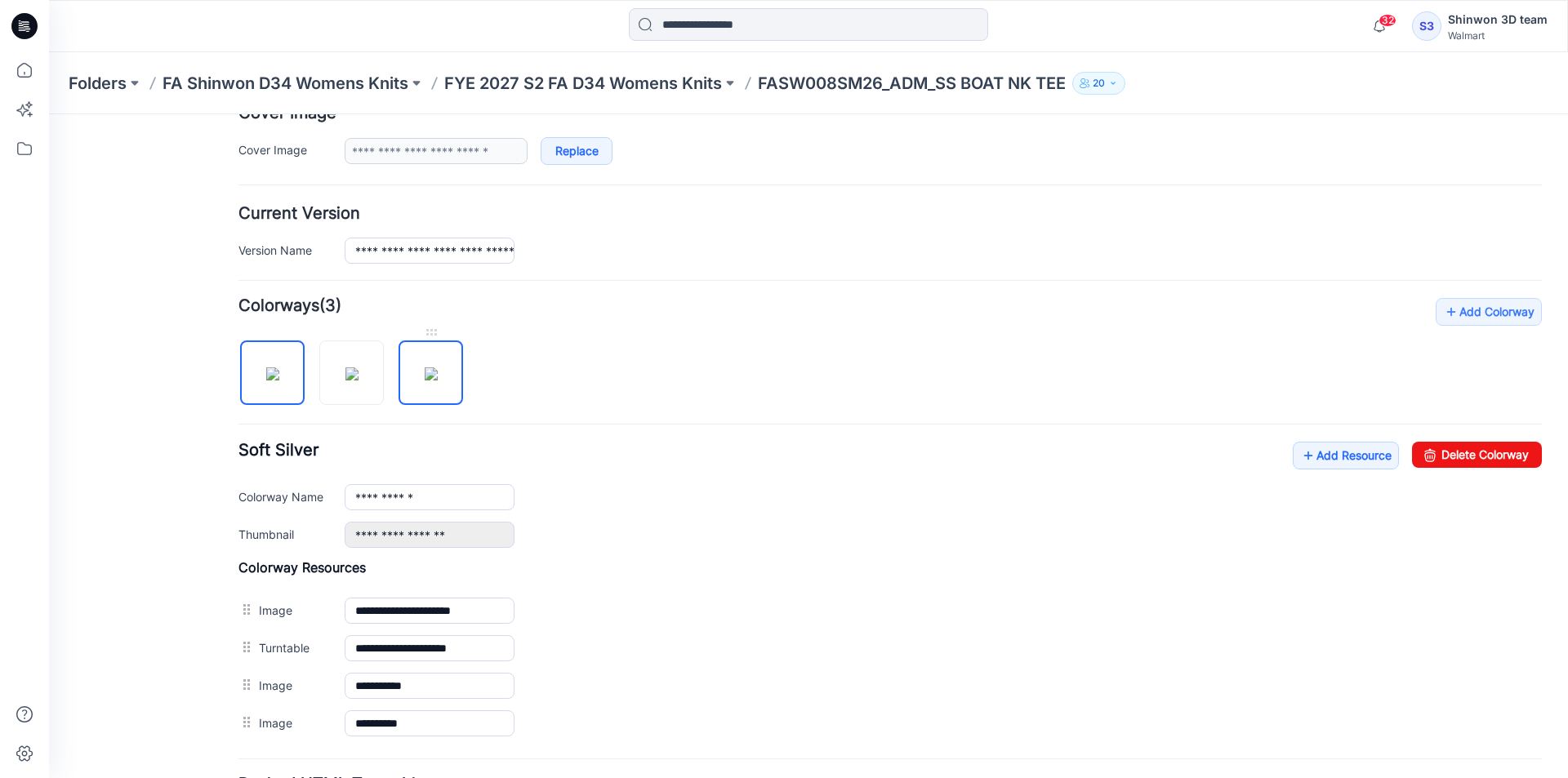
click at [433, 377] on img at bounding box center [431, 373] width 13 height 13
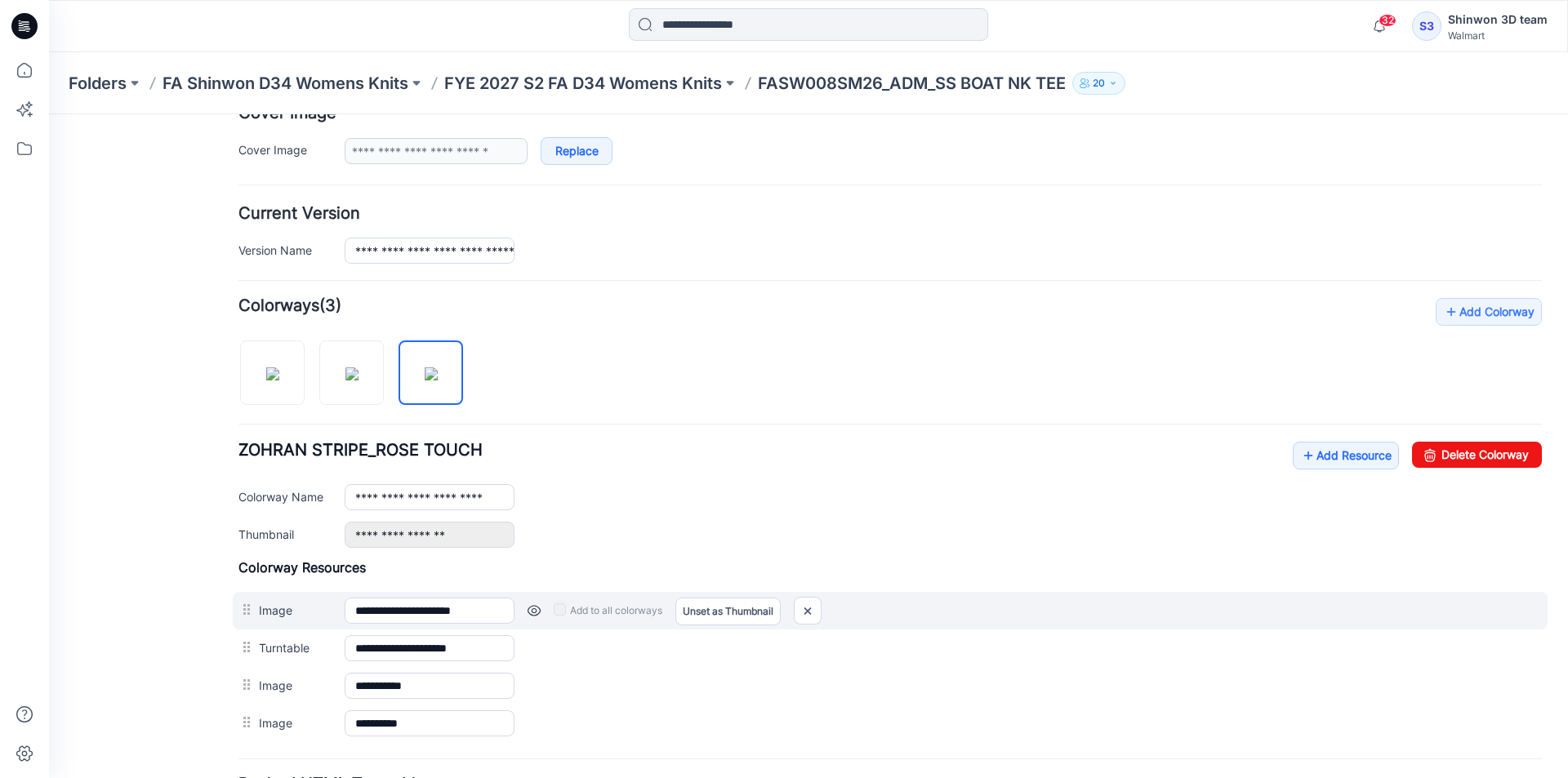
click at [535, 612] on link at bounding box center [533, 611] width 13 height 13
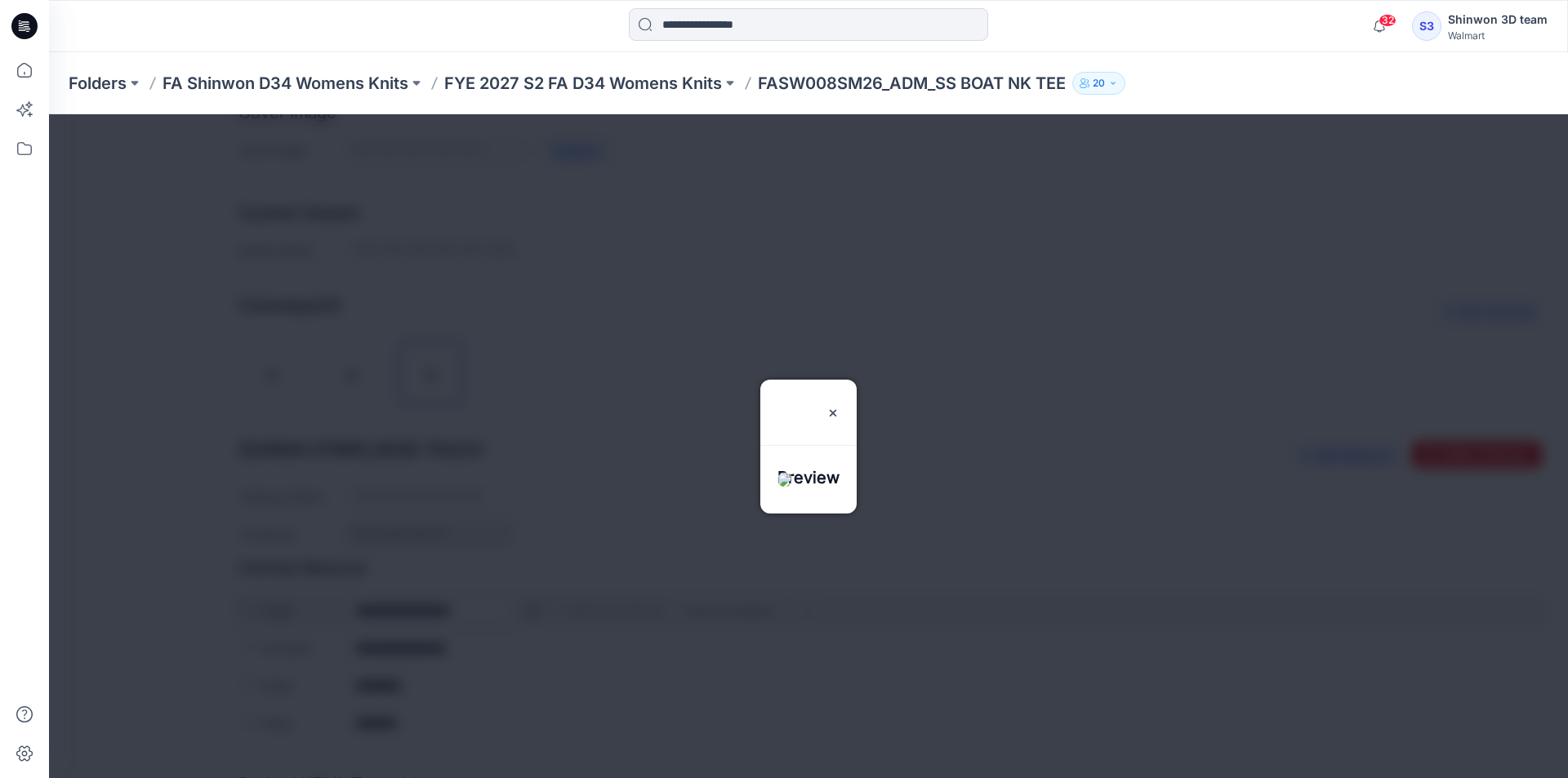
click at [535, 612] on div at bounding box center [808, 446] width 1519 height 664
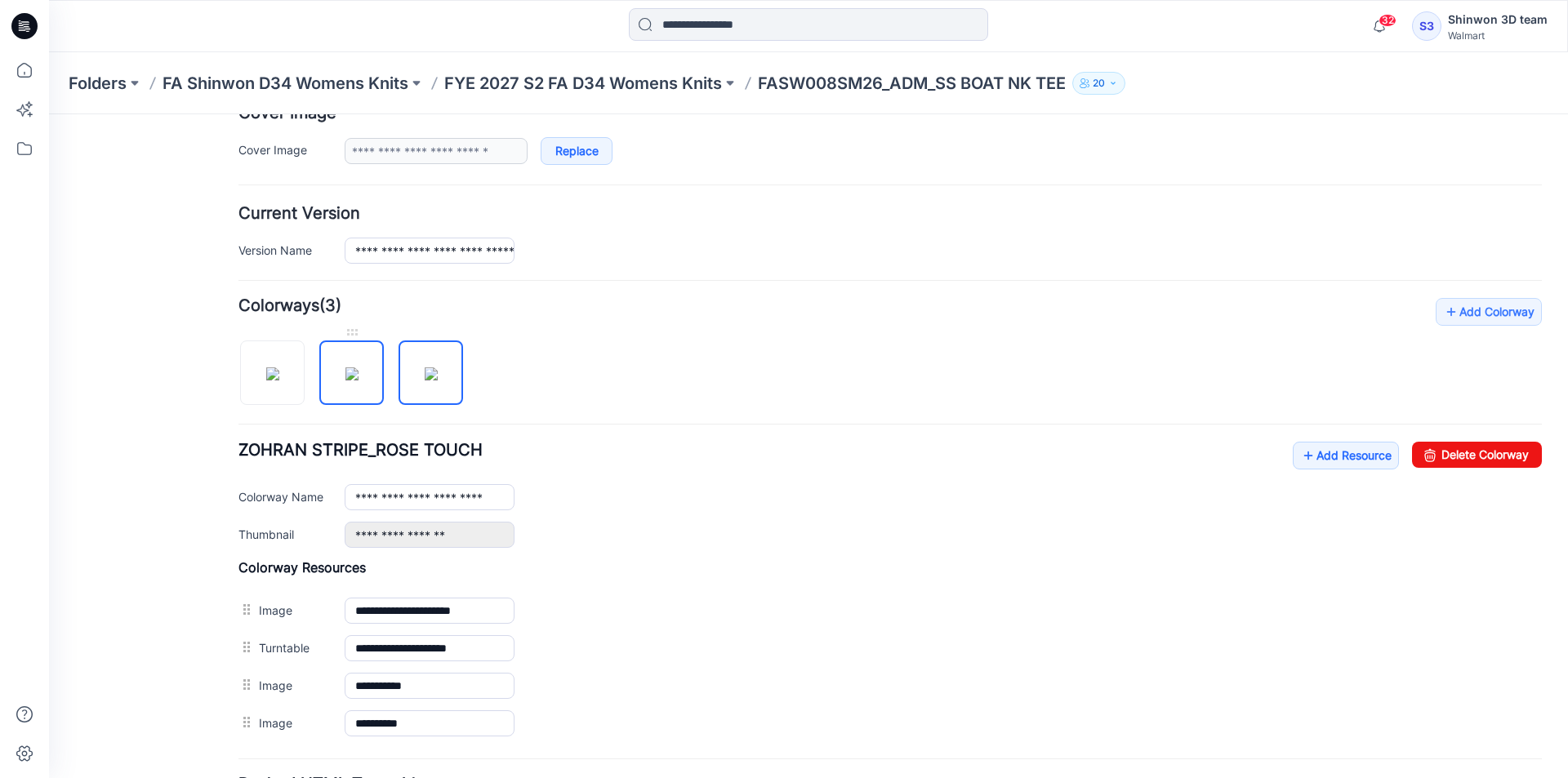
click at [358, 380] on img at bounding box center [352, 373] width 13 height 13
click at [268, 378] on img at bounding box center [273, 373] width 13 height 13
type input "**********"
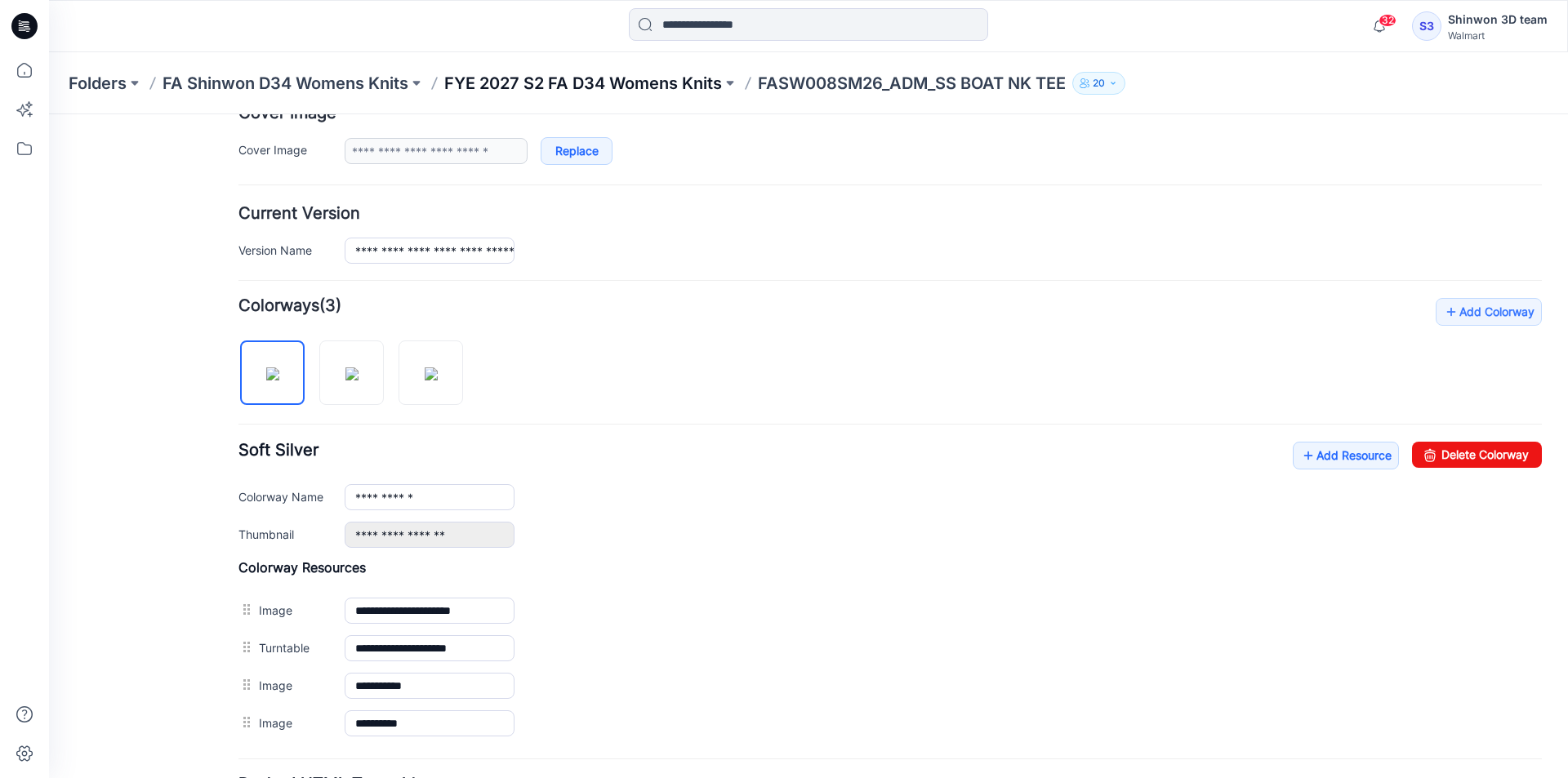
click at [548, 86] on p "FYE 2027 S2 FA D34 Womens Knits" at bounding box center [583, 83] width 278 height 22
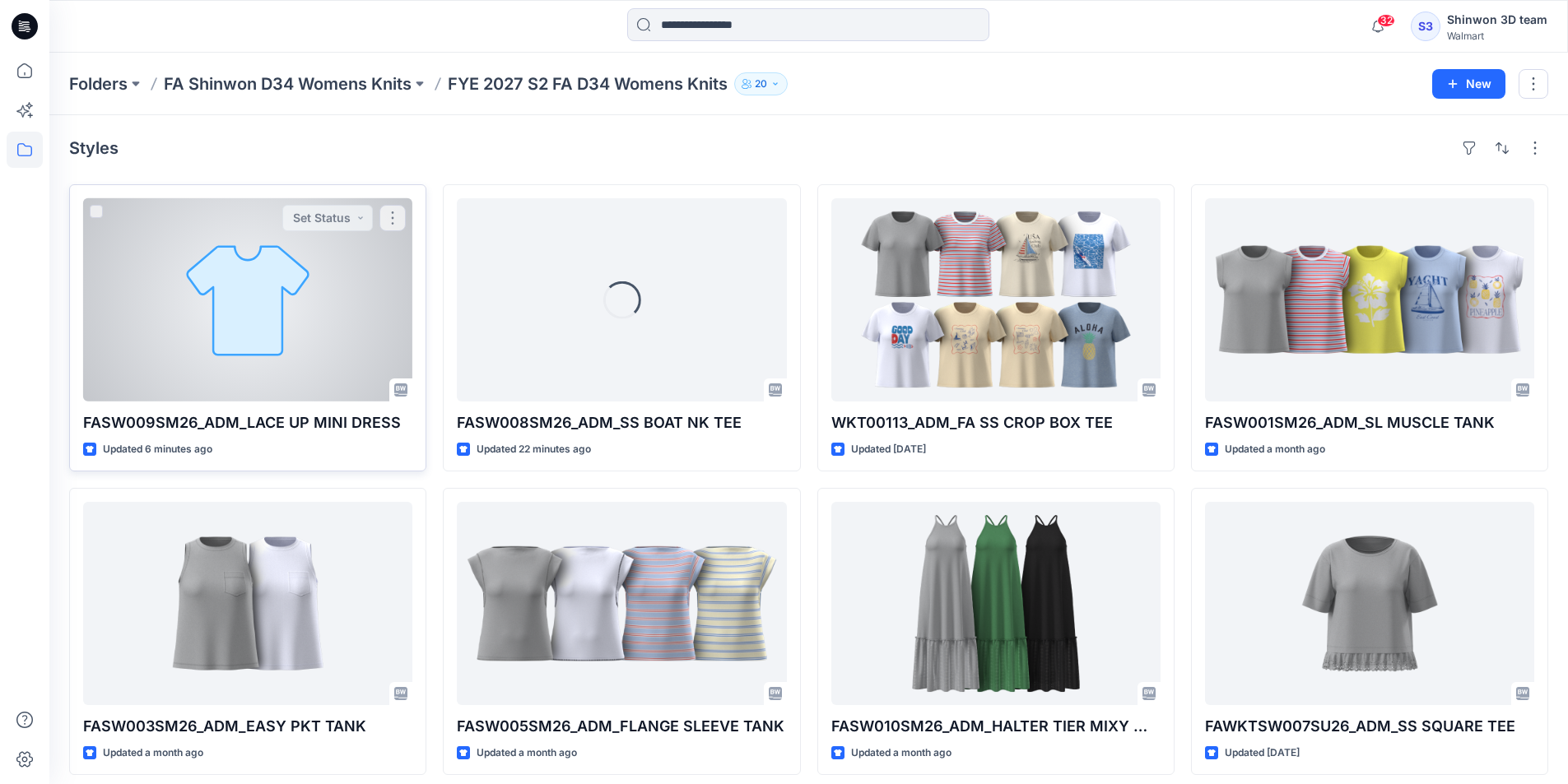
click at [298, 298] on div at bounding box center [248, 300] width 329 height 203
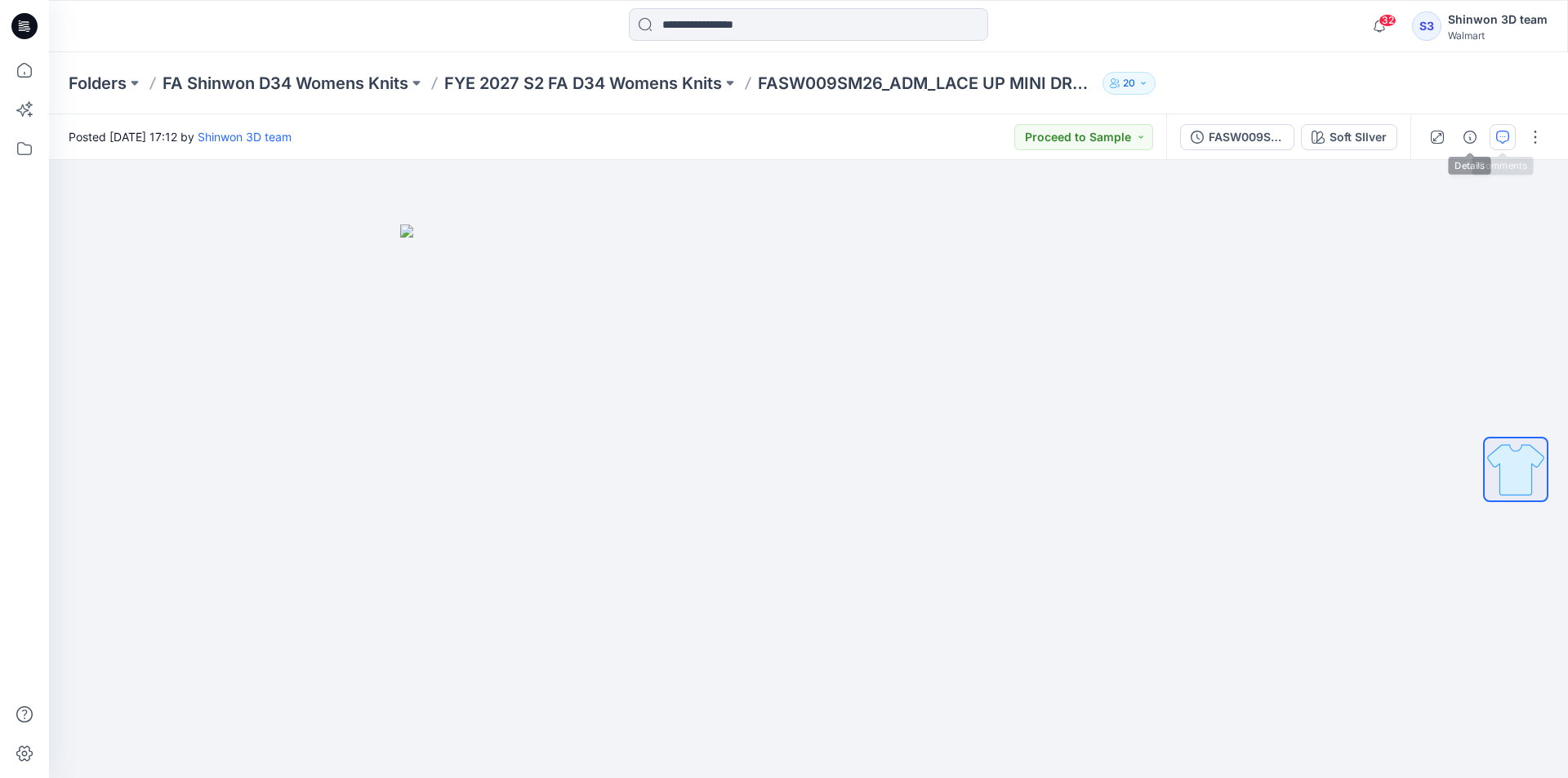
click at [1493, 139] on button "button" at bounding box center [1502, 137] width 26 height 26
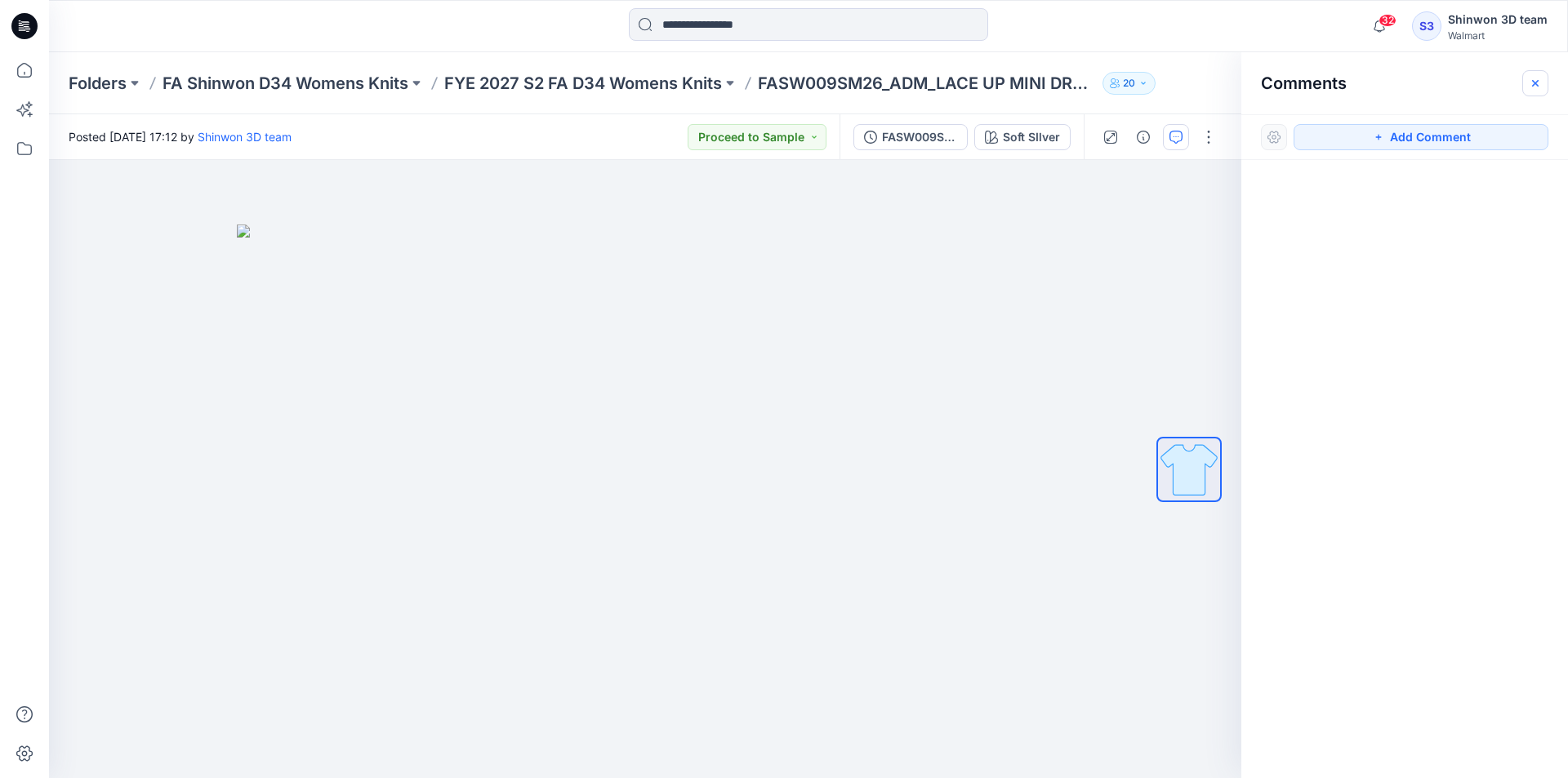
click at [1534, 94] on button "button" at bounding box center [1535, 83] width 26 height 26
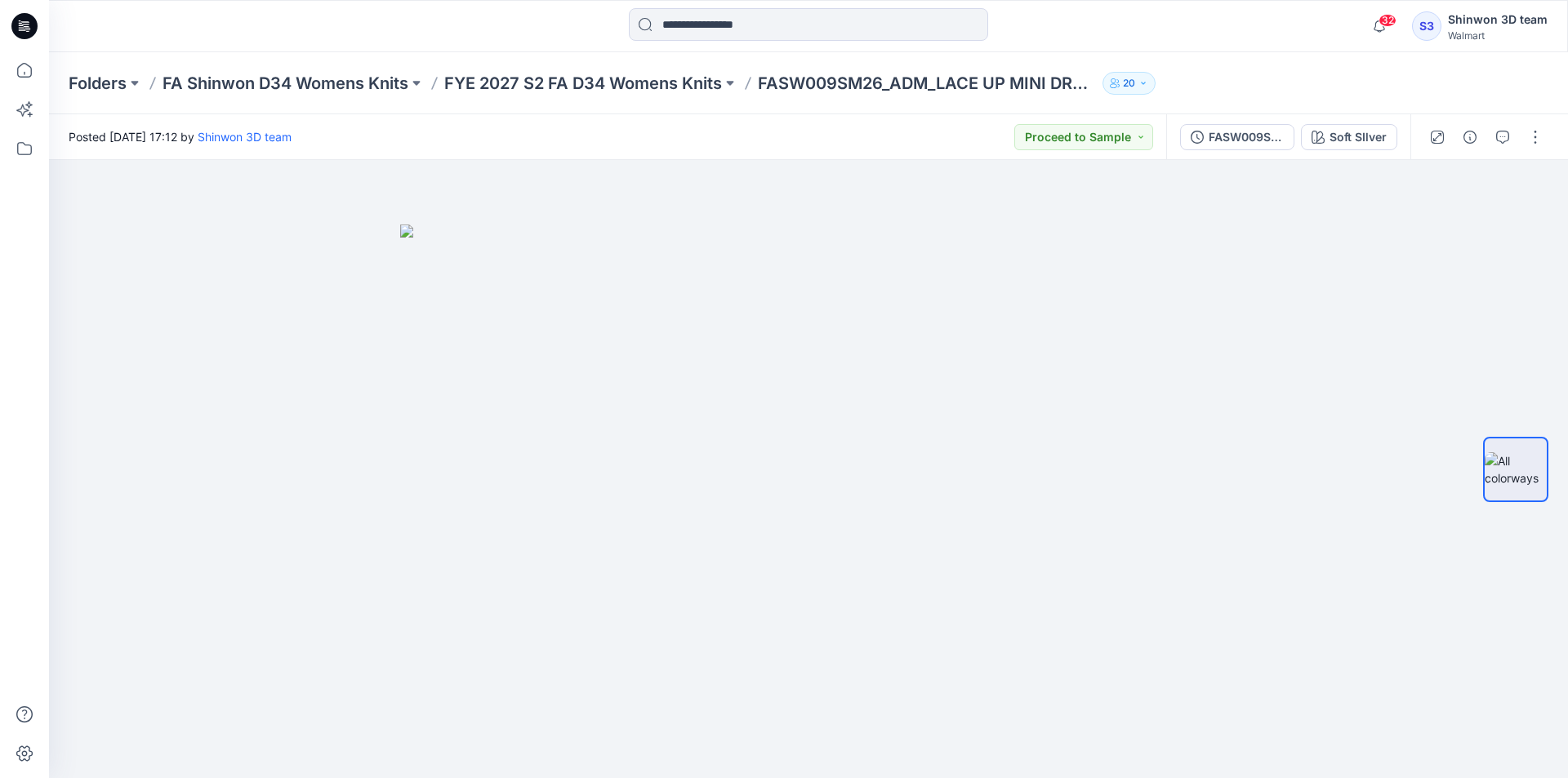
click at [1277, 62] on div "Folders FA Shinwon D34 Womens Knits FYE 2027 S2 FA D34 Womens Knits FASW009SM26…" at bounding box center [808, 83] width 1519 height 62
click at [1251, 72] on div "Folders FA Shinwon D34 Womens Knits FYE 2027 S2 FA D34 Womens Knits FASW009SM26…" at bounding box center [744, 83] width 1352 height 22
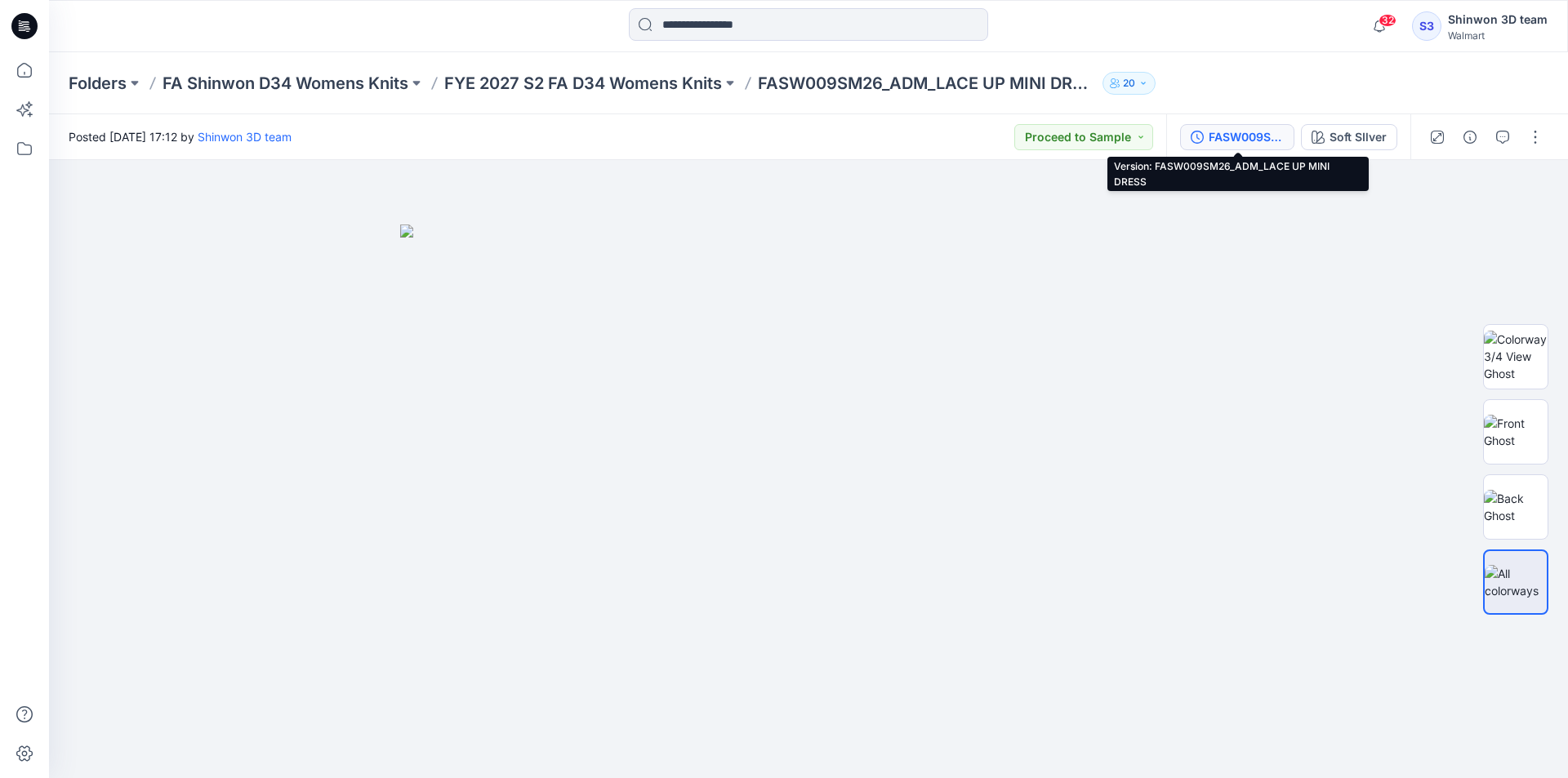
click at [1252, 131] on div "FASW009SM26_ADM_LACE UP MINI DRESS" at bounding box center [1246, 138] width 76 height 18
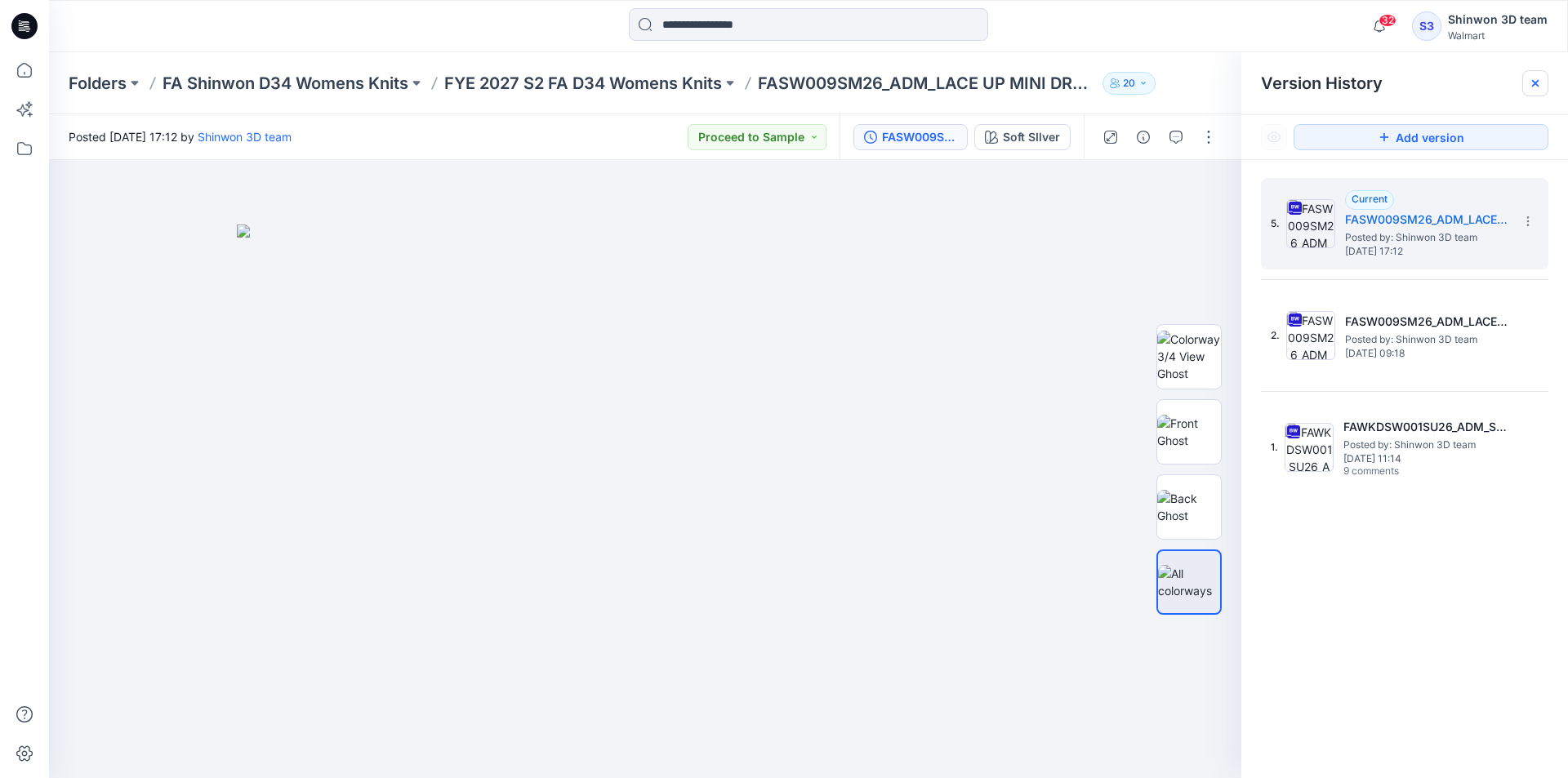
click at [1534, 76] on icon at bounding box center [1535, 83] width 13 height 13
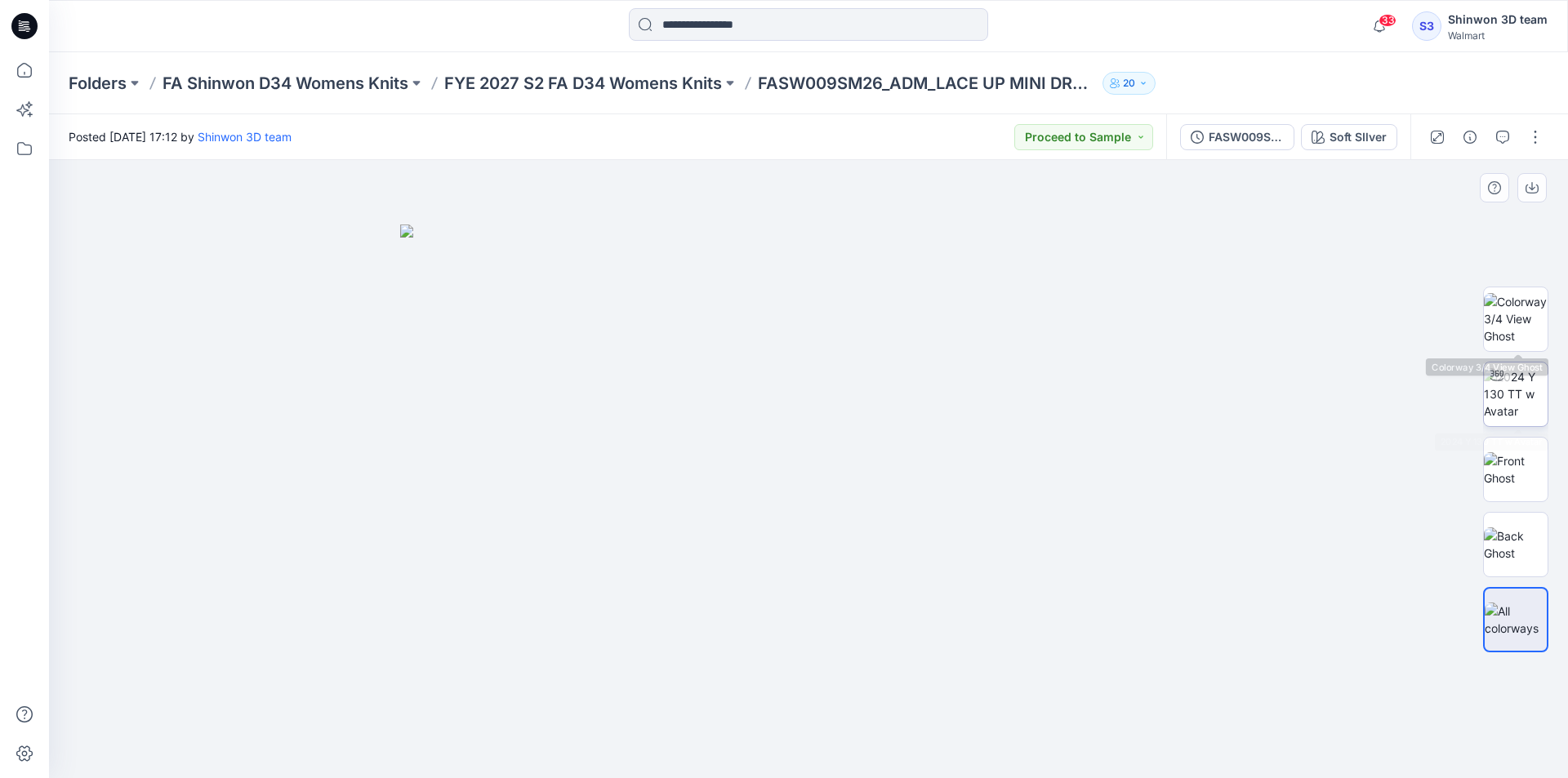
click at [1501, 375] on icon at bounding box center [1496, 375] width 13 height 13
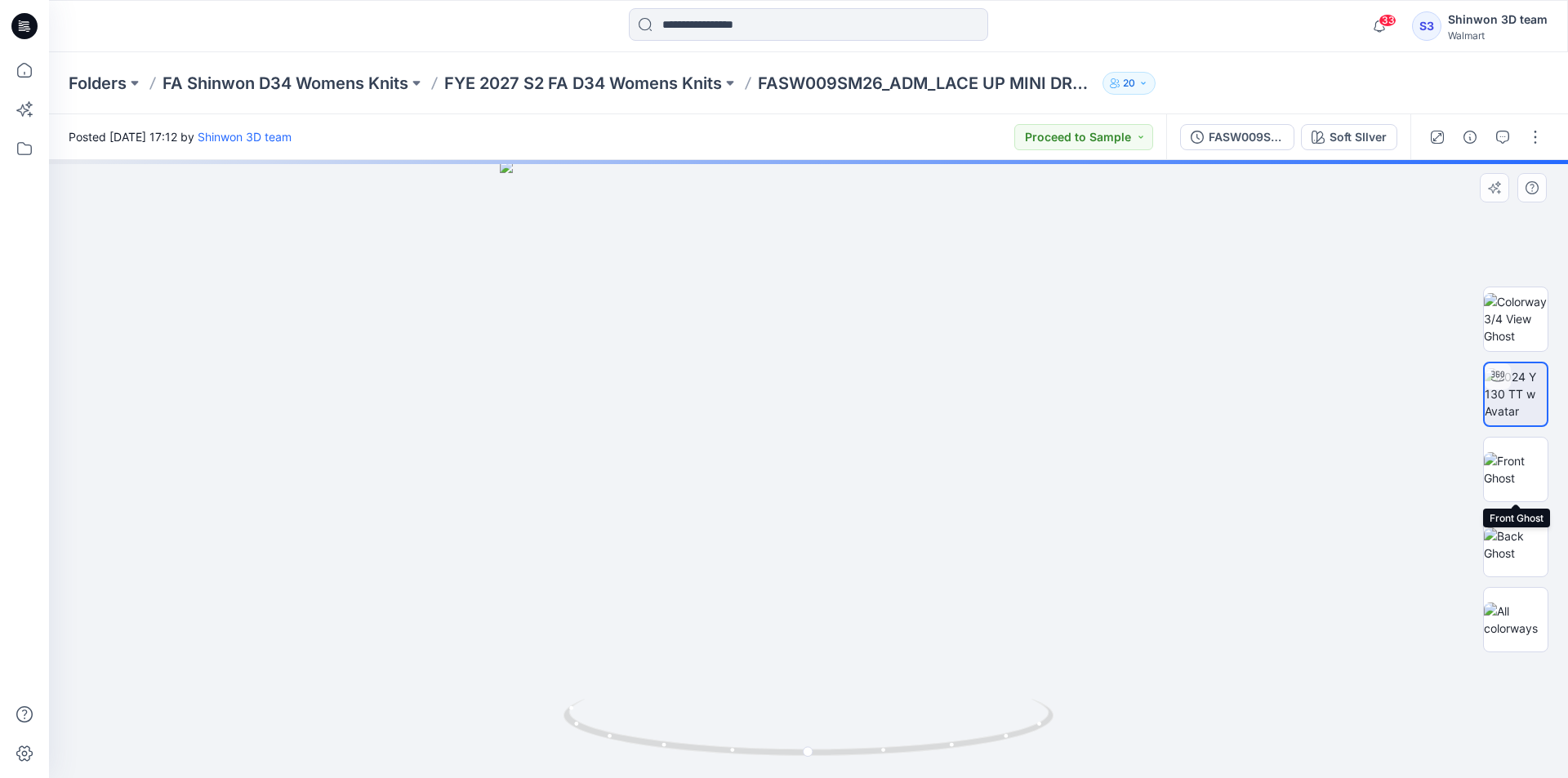
click at [1546, 498] on div at bounding box center [1515, 469] width 66 height 66
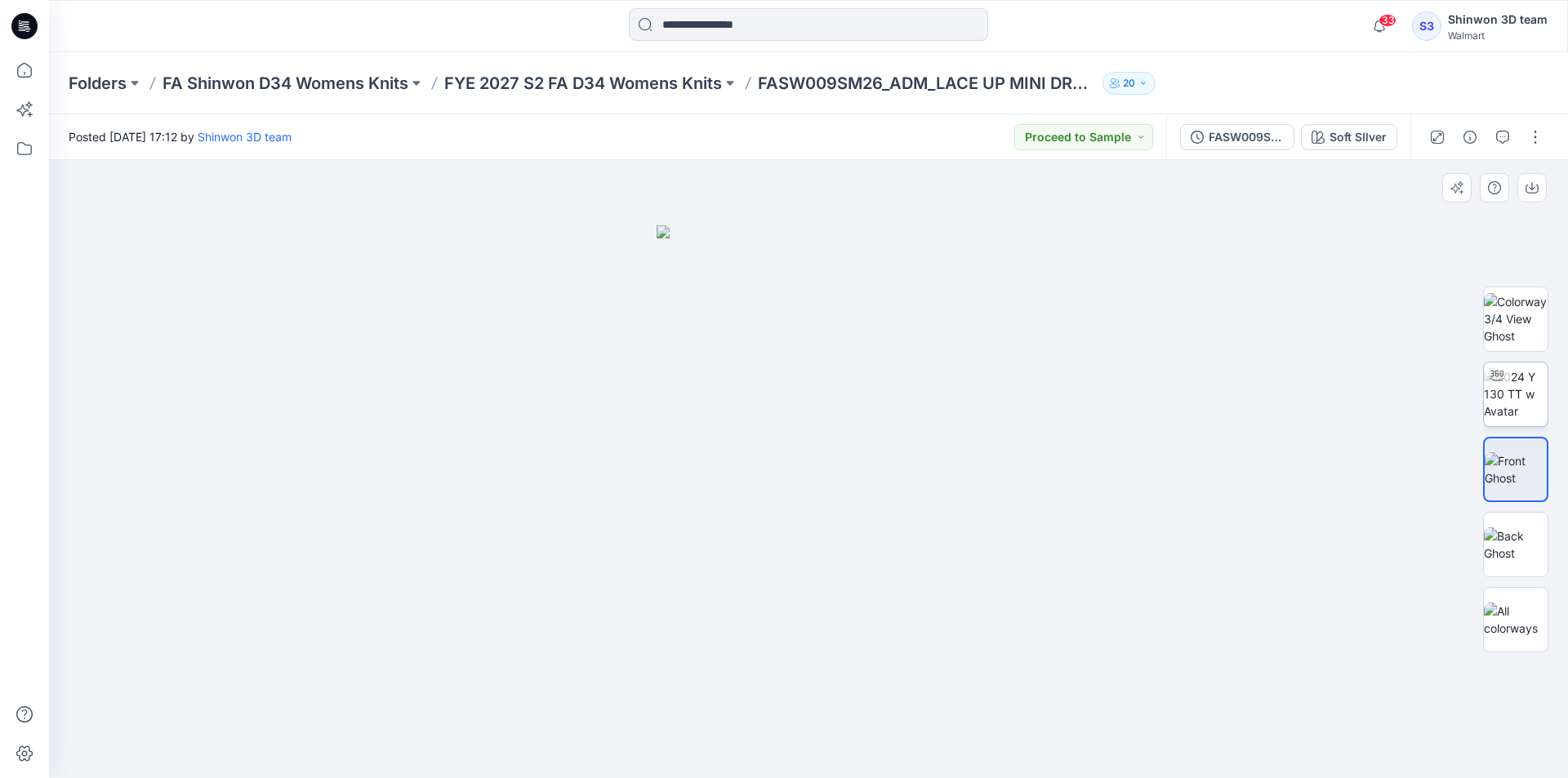
click at [1505, 406] on img at bounding box center [1515, 393] width 64 height 51
drag, startPoint x: 898, startPoint y: 750, endPoint x: 1198, endPoint y: 681, distance: 307.8
click at [1198, 681] on div at bounding box center [808, 469] width 1519 height 618
drag, startPoint x: 1021, startPoint y: 711, endPoint x: 1002, endPoint y: 715, distance: 19.4
click at [1002, 715] on icon at bounding box center [810, 729] width 494 height 61
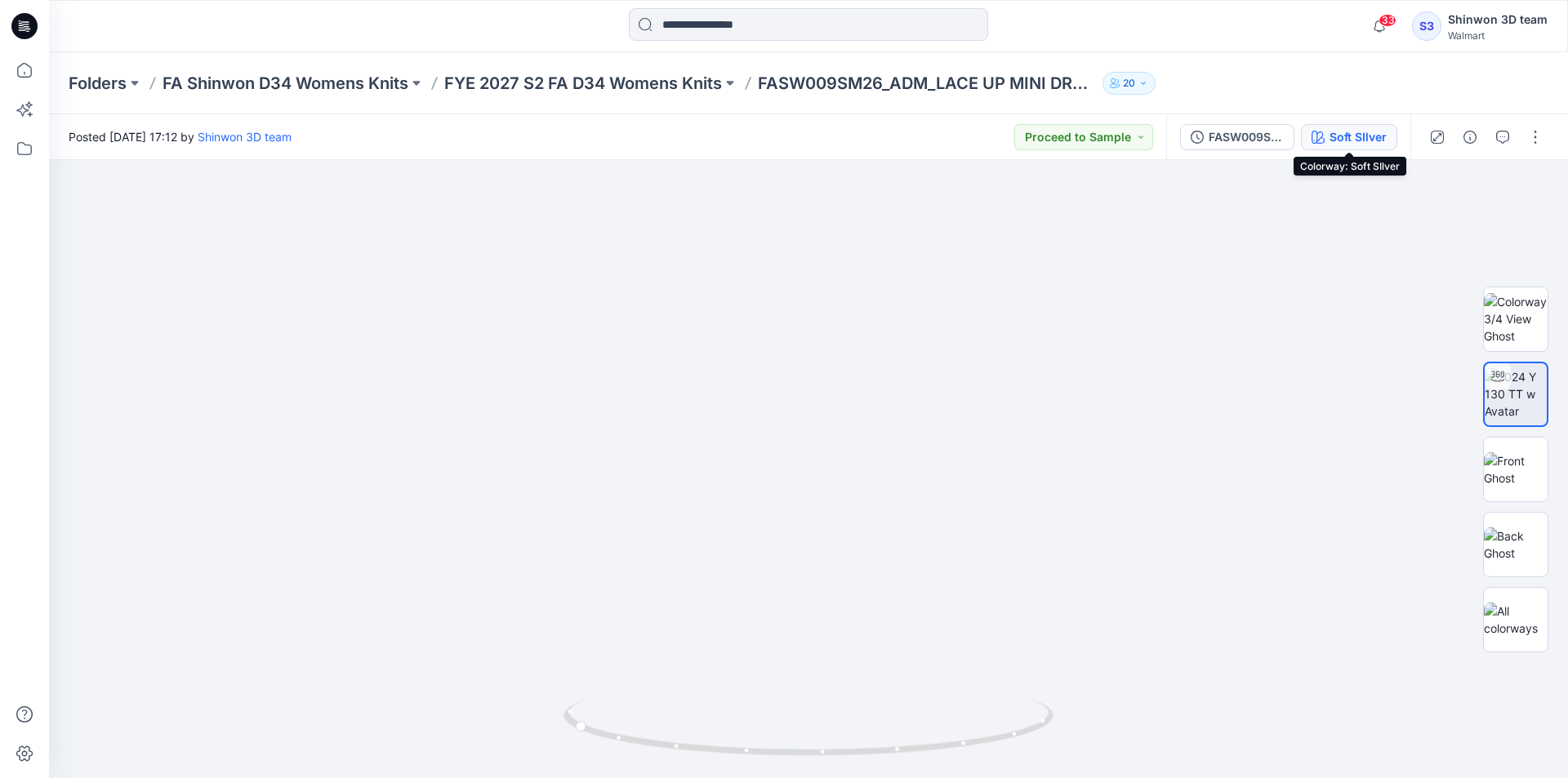
click at [1375, 124] on button "Soft SIlver" at bounding box center [1348, 137] width 96 height 26
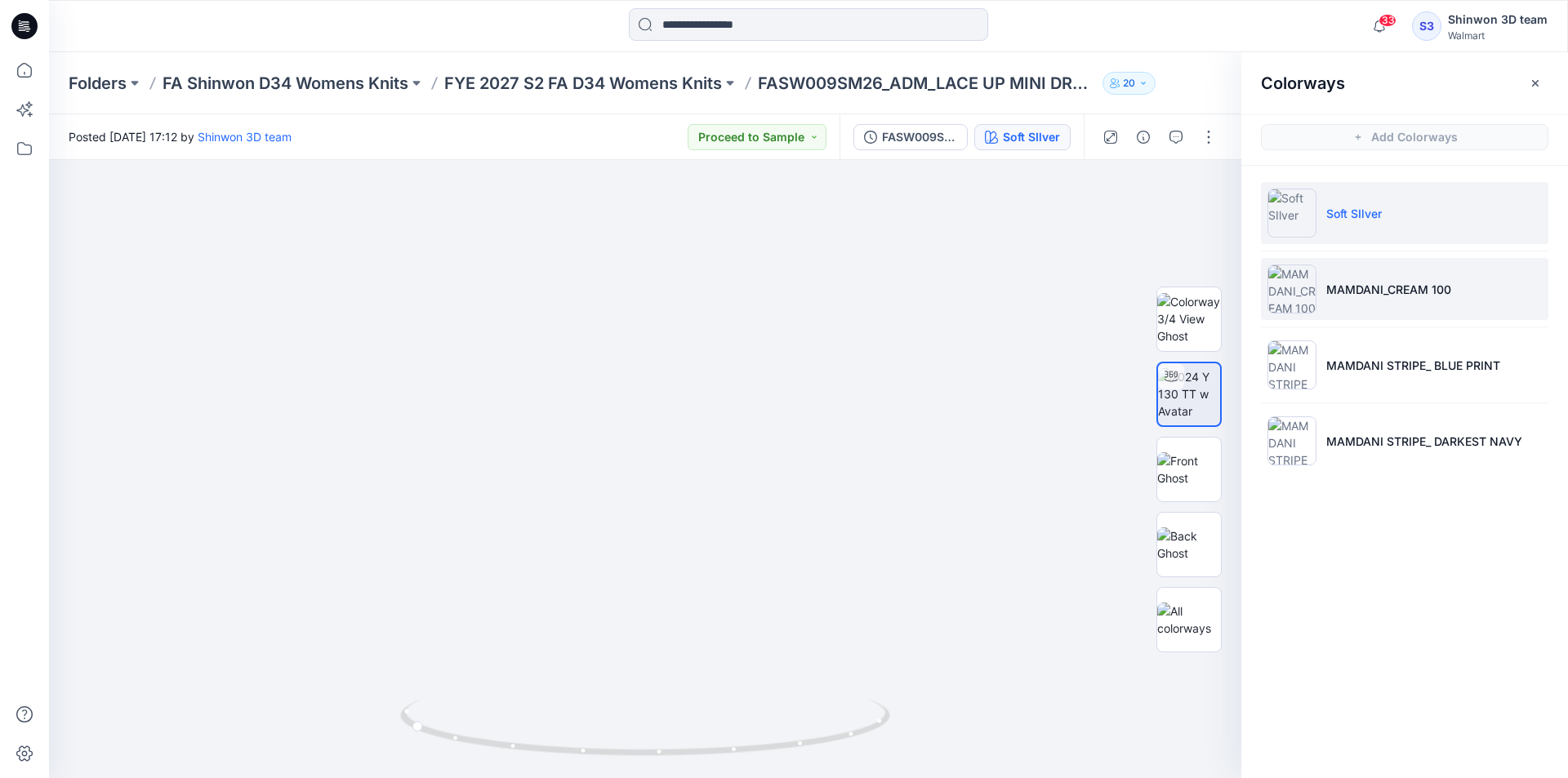
click at [1388, 302] on li "MAMDANI_CREAM 100" at bounding box center [1403, 289] width 287 height 62
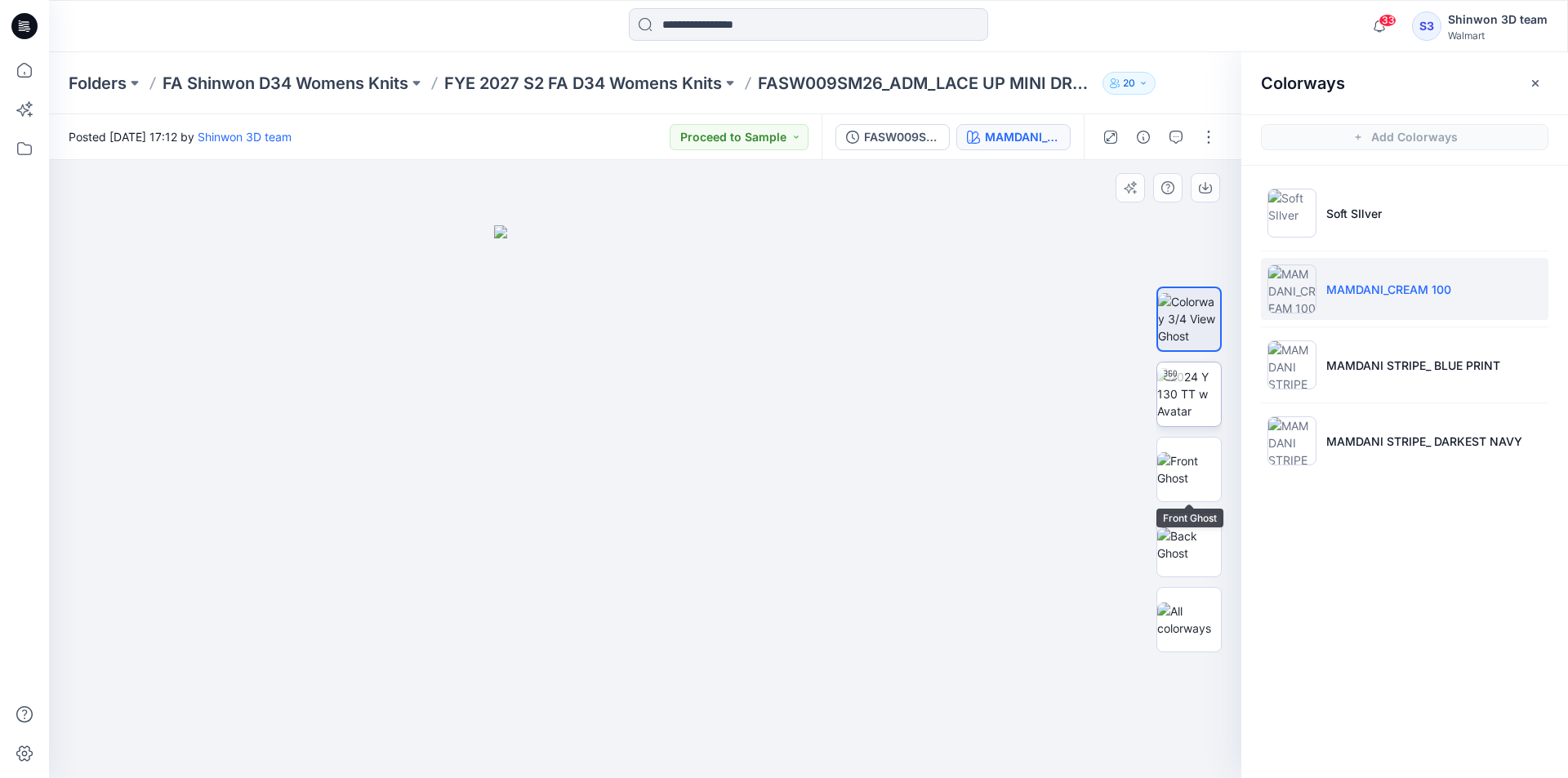
click at [1189, 375] on img at bounding box center [1188, 393] width 64 height 51
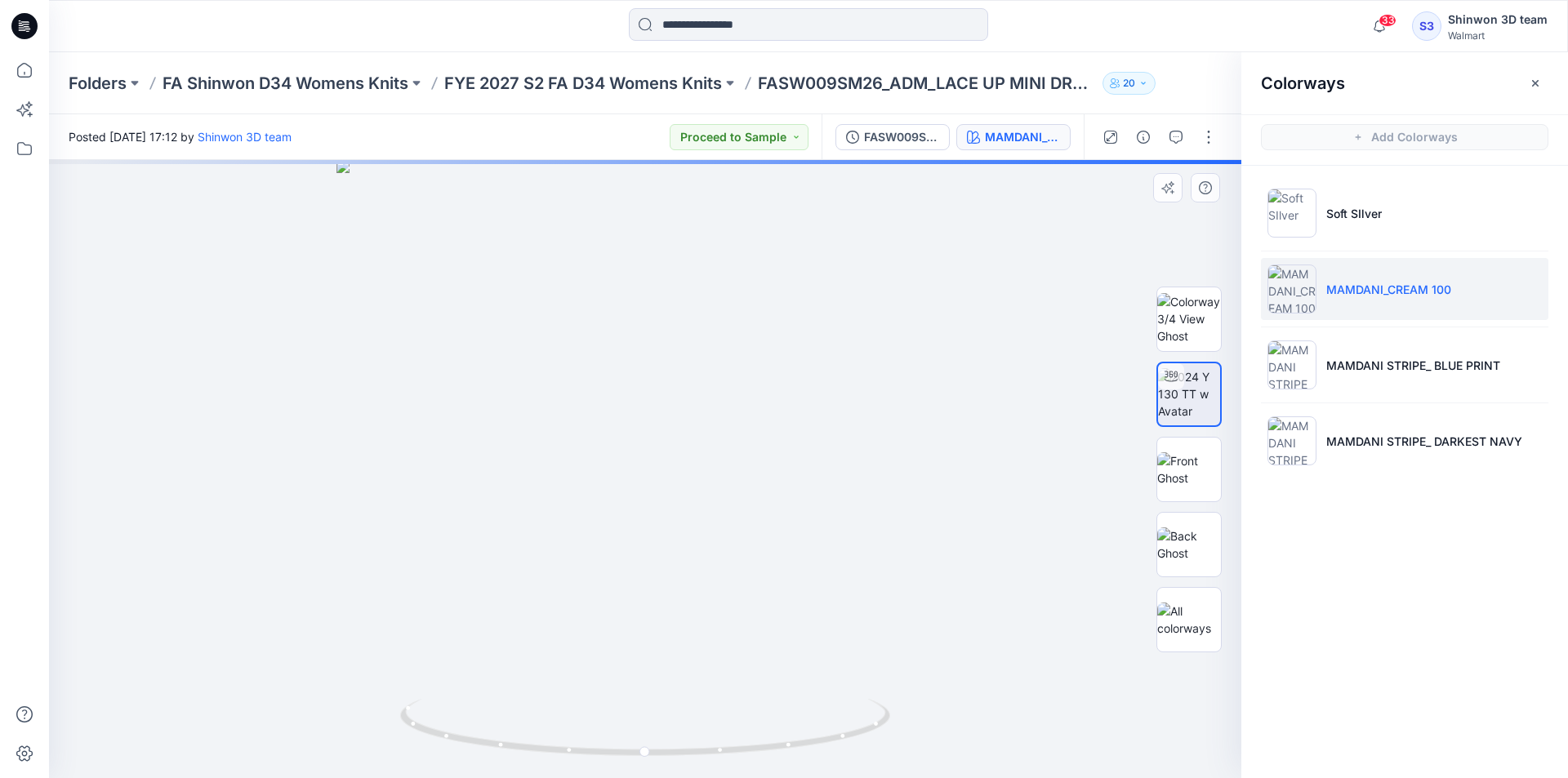
click at [1149, 555] on div at bounding box center [1188, 469] width 104 height 408
drag, startPoint x: 1172, startPoint y: 550, endPoint x: 1160, endPoint y: 547, distance: 12.4
click at [1160, 547] on img at bounding box center [1188, 544] width 64 height 34
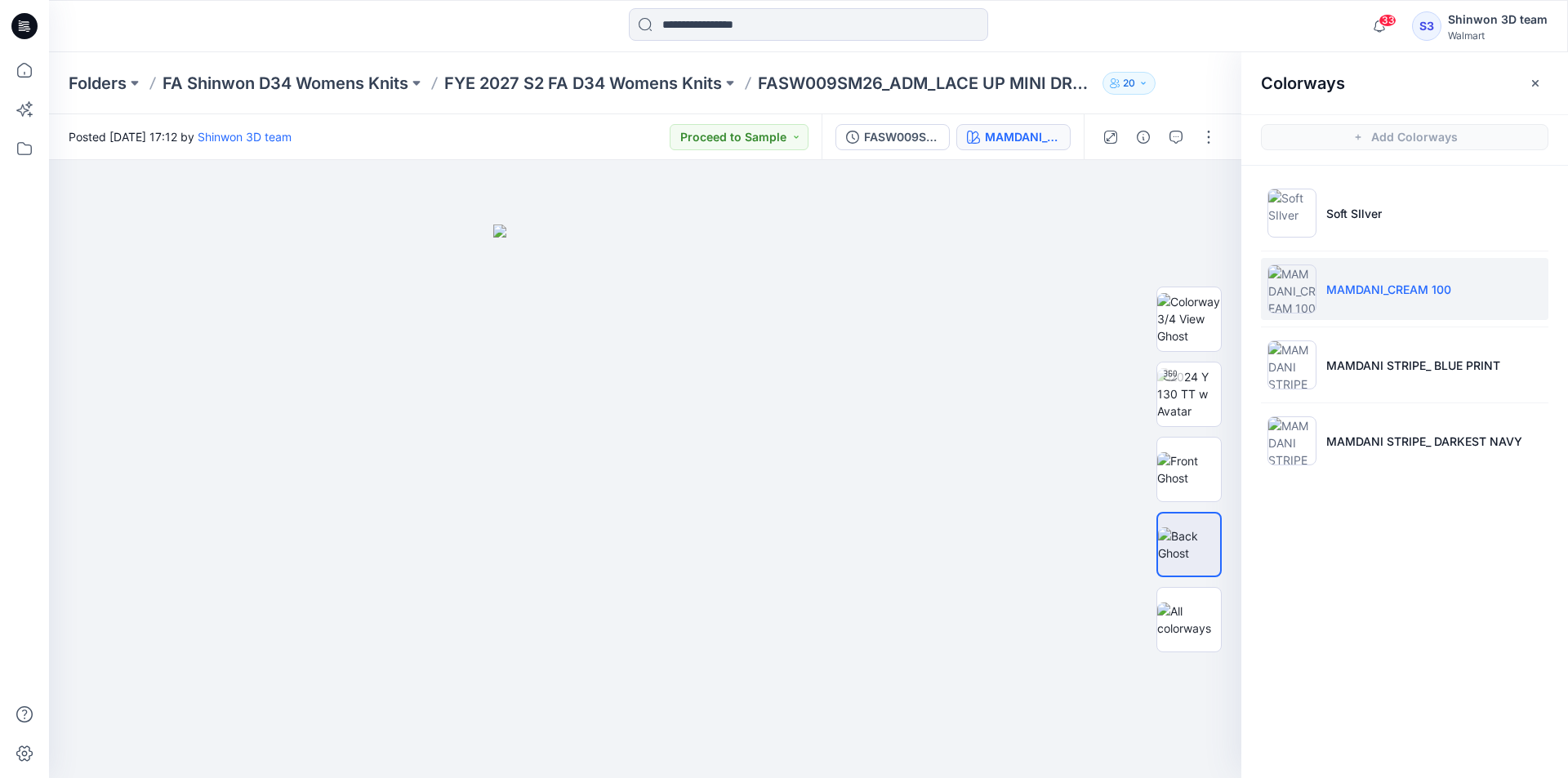
click at [621, 66] on div "Folders FA Shinwon D34 Womens Knits FYE 2027 S2 FA D34 Womens Knits FASW009SM26…" at bounding box center [808, 83] width 1519 height 62
click at [620, 92] on p "FYE 2027 S2 FA D34 Womens Knits" at bounding box center [583, 83] width 278 height 22
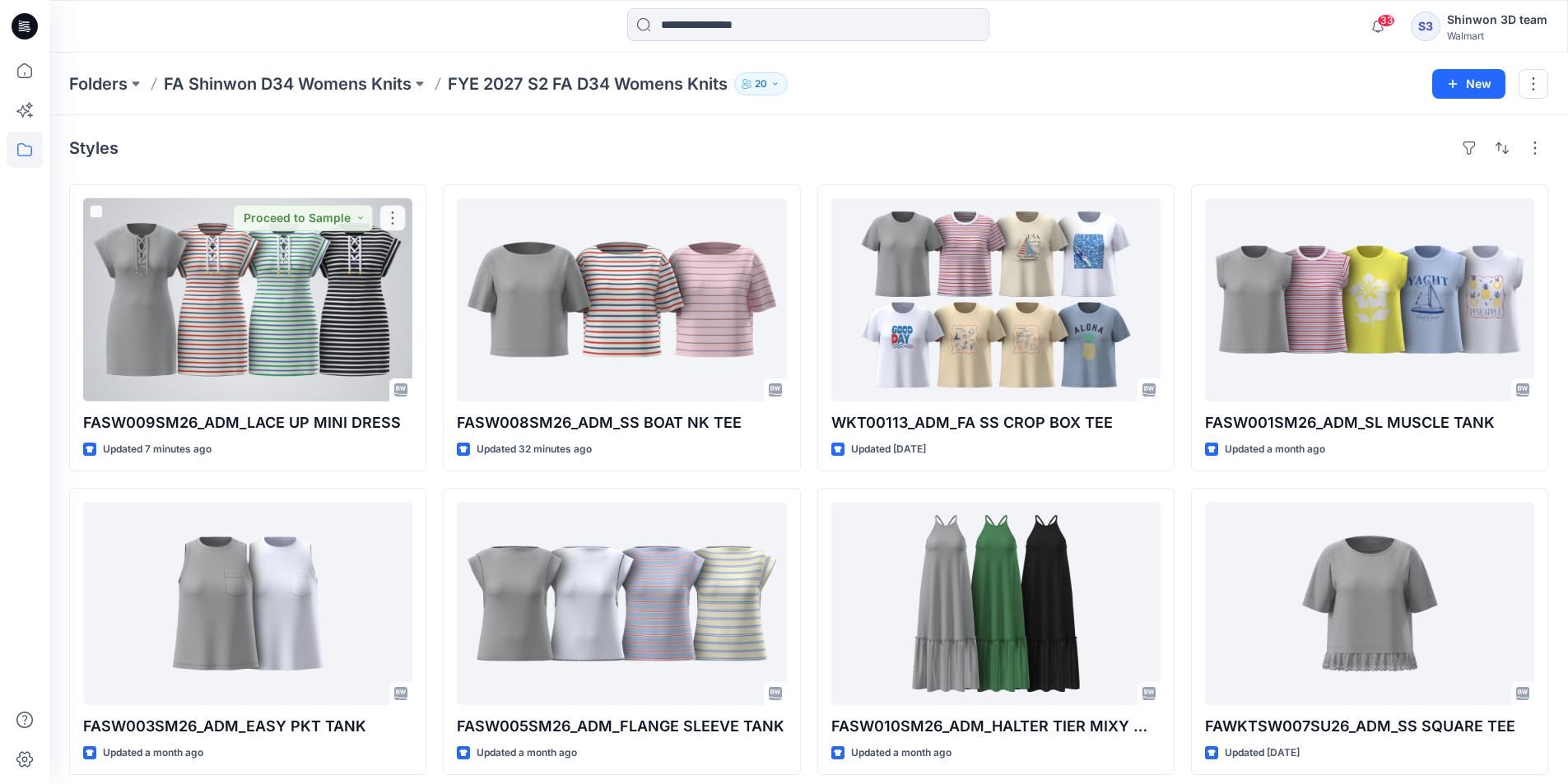
click at [335, 320] on div at bounding box center [248, 300] width 329 height 203
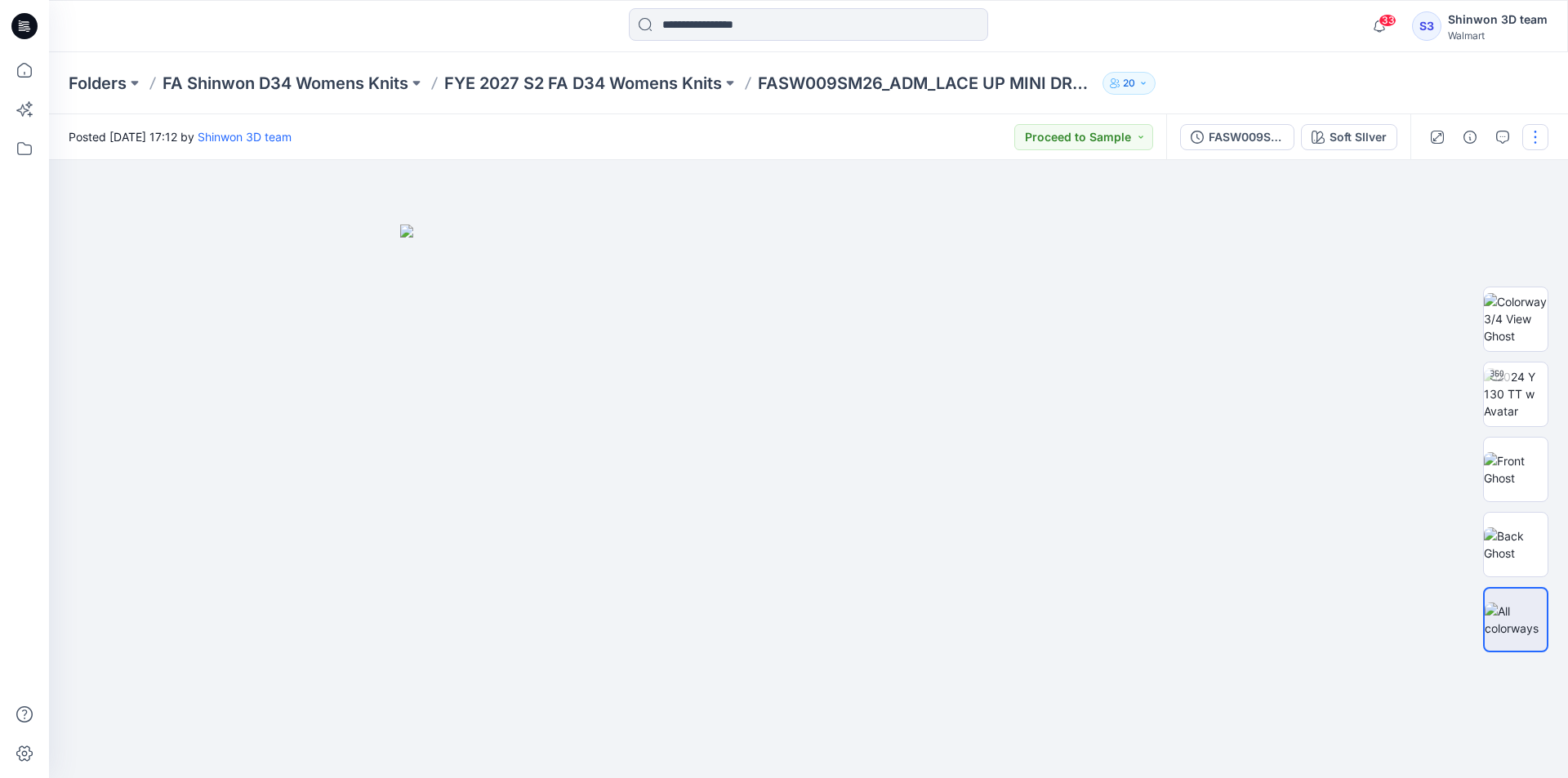
click at [1534, 144] on button "button" at bounding box center [1535, 137] width 26 height 26
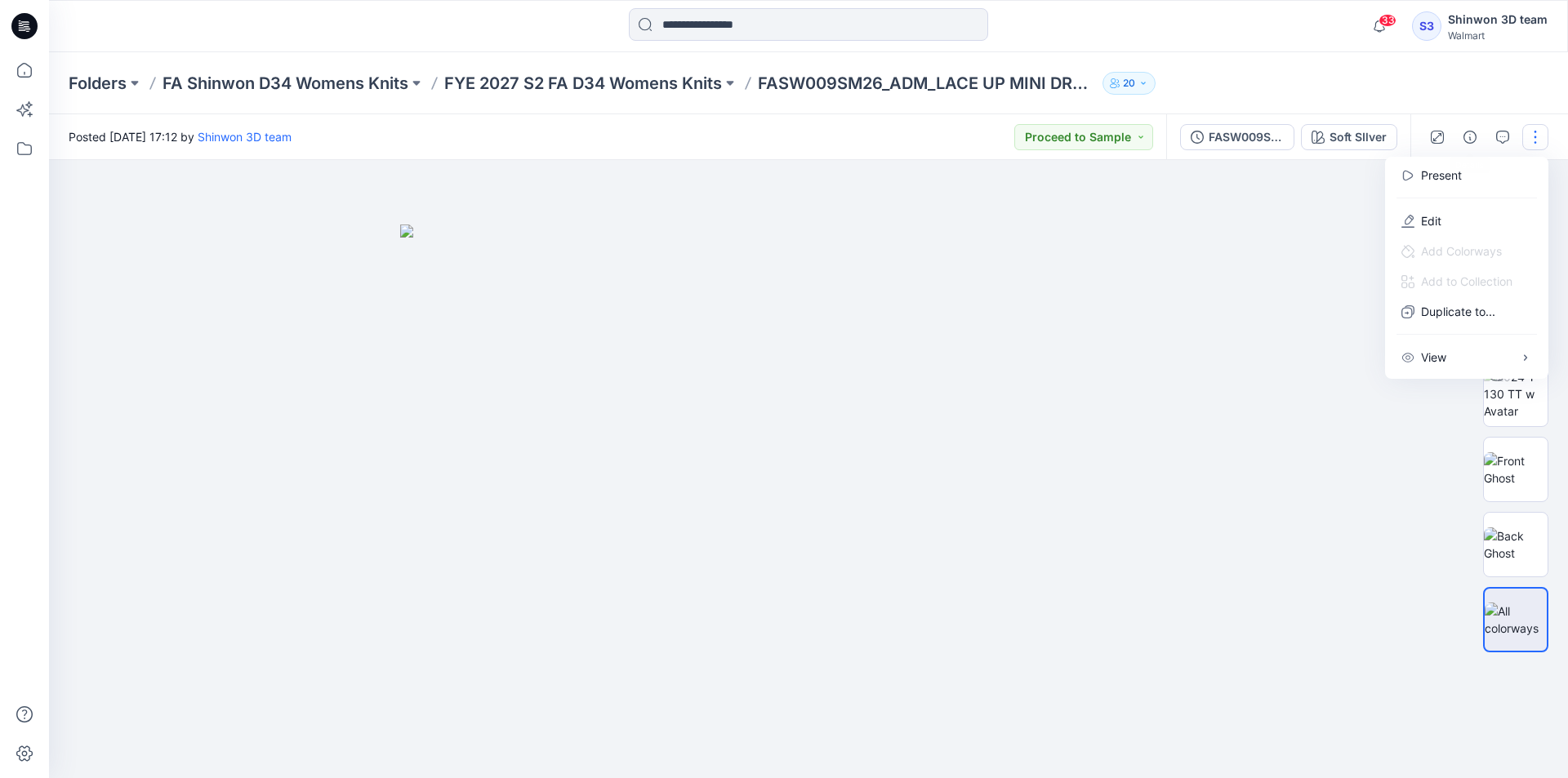
click at [1483, 139] on div at bounding box center [1486, 137] width 151 height 46
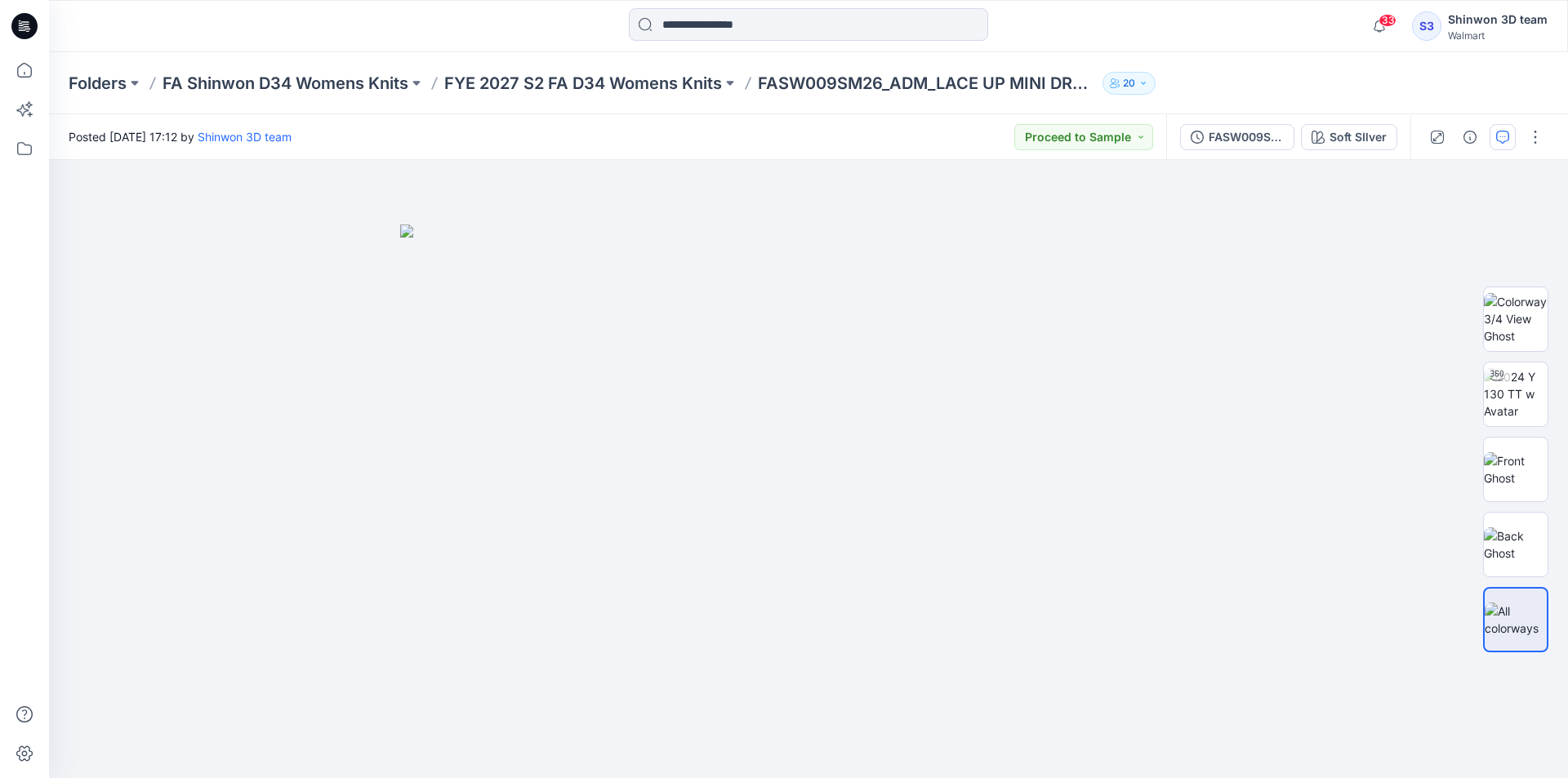
click at [1493, 136] on button "button" at bounding box center [1502, 137] width 26 height 26
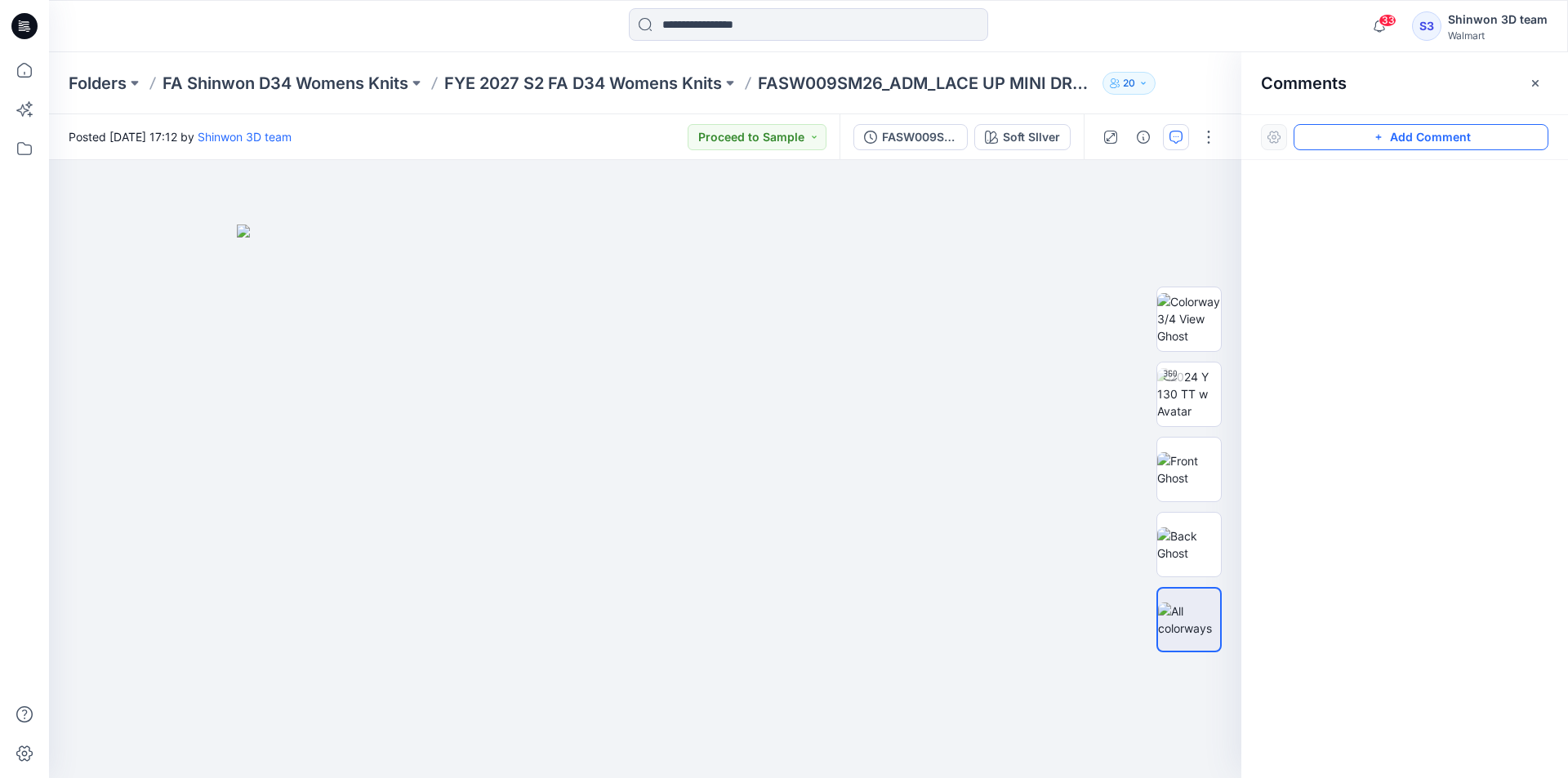
click at [1438, 146] on button "Add Comment" at bounding box center [1420, 137] width 255 height 26
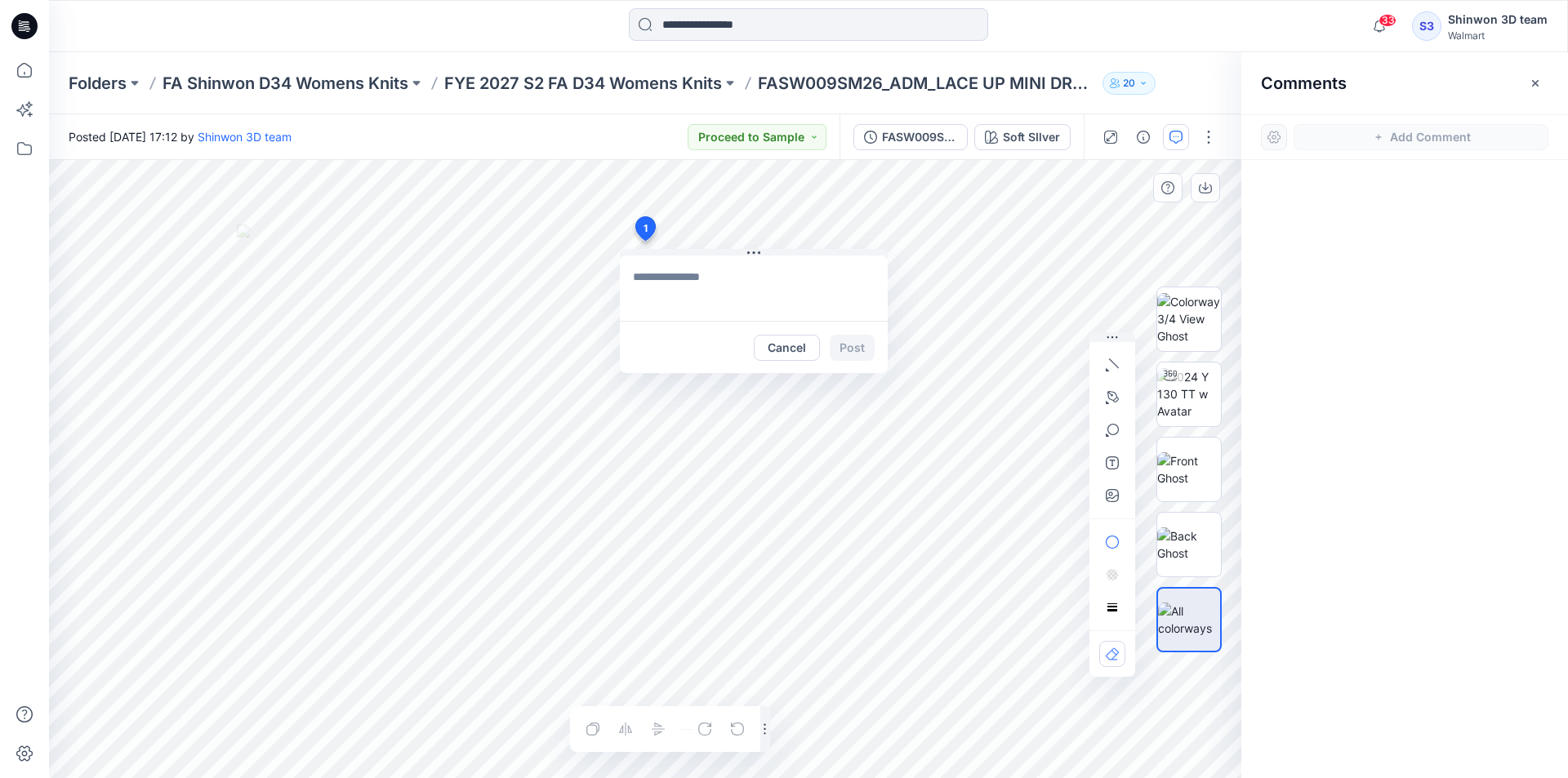
click at [644, 241] on div "1 Cancel Post Layer 1" at bounding box center [644, 469] width 1192 height 618
click at [1040, 333] on div "**********" at bounding box center [644, 469] width 1192 height 618
type textarea "**********"
click at [860, 346] on button "Post" at bounding box center [852, 347] width 45 height 26
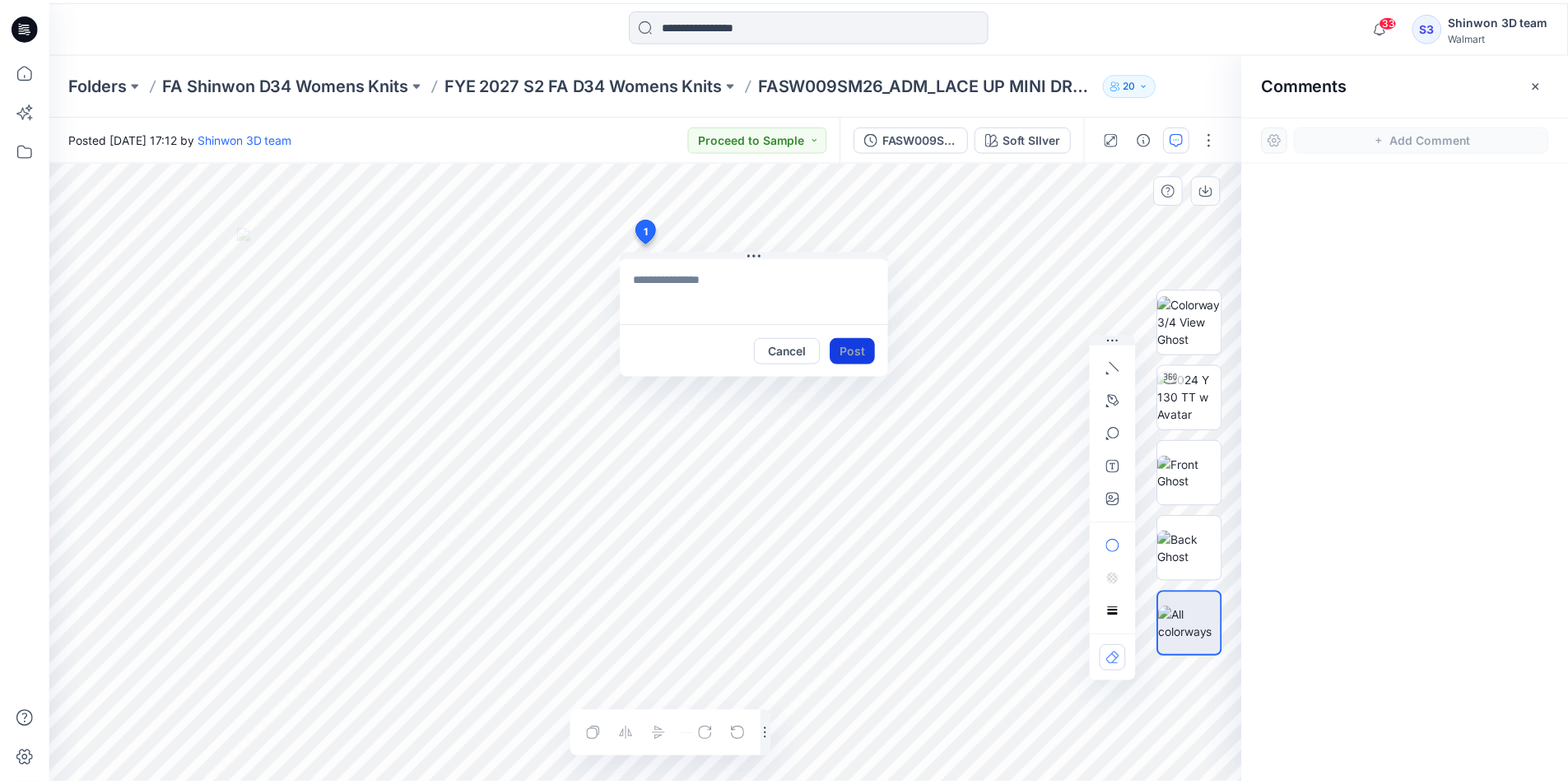
scroll to position [0, 0]
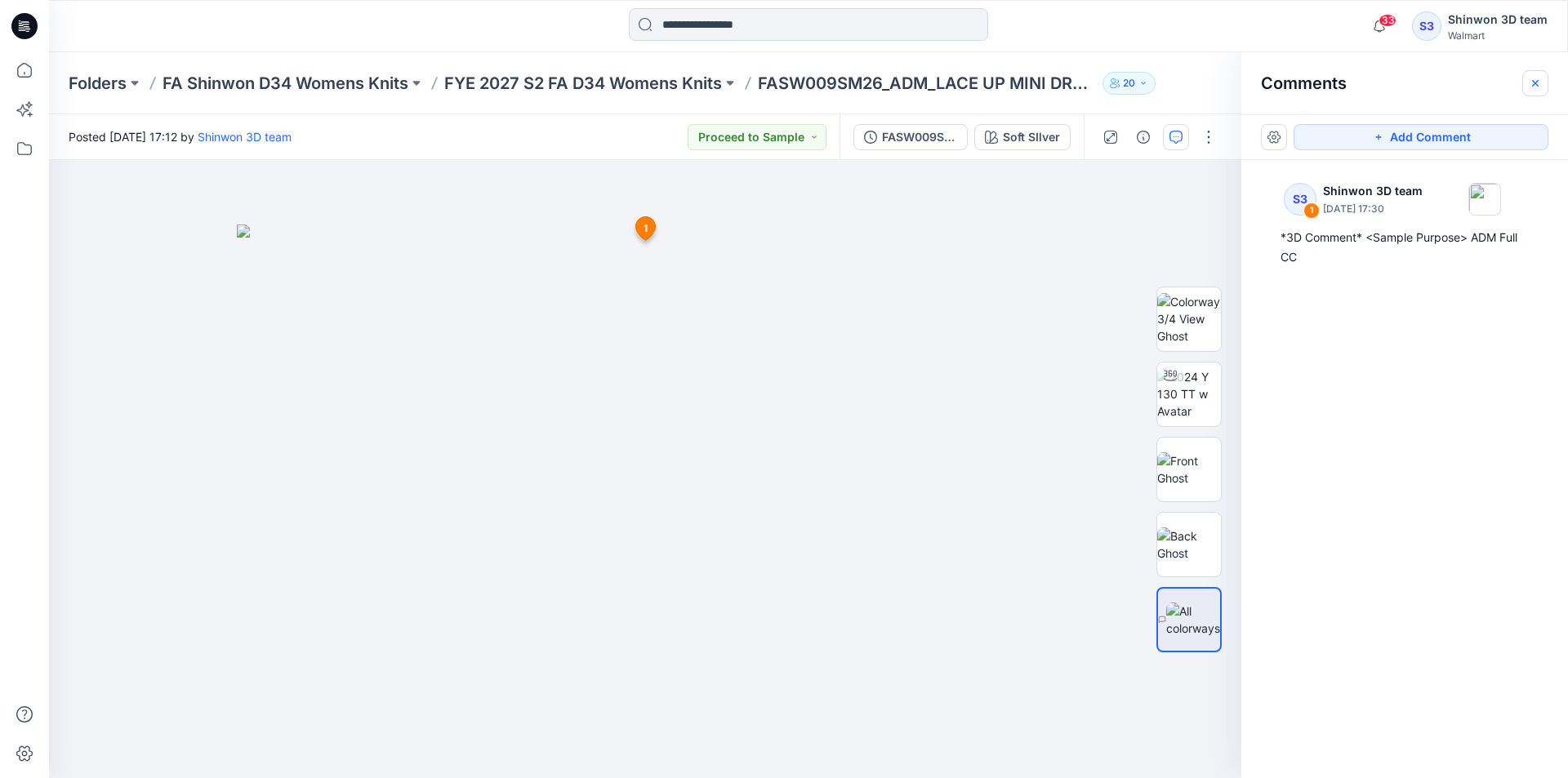
click at [1546, 84] on button "button" at bounding box center [1535, 83] width 26 height 26
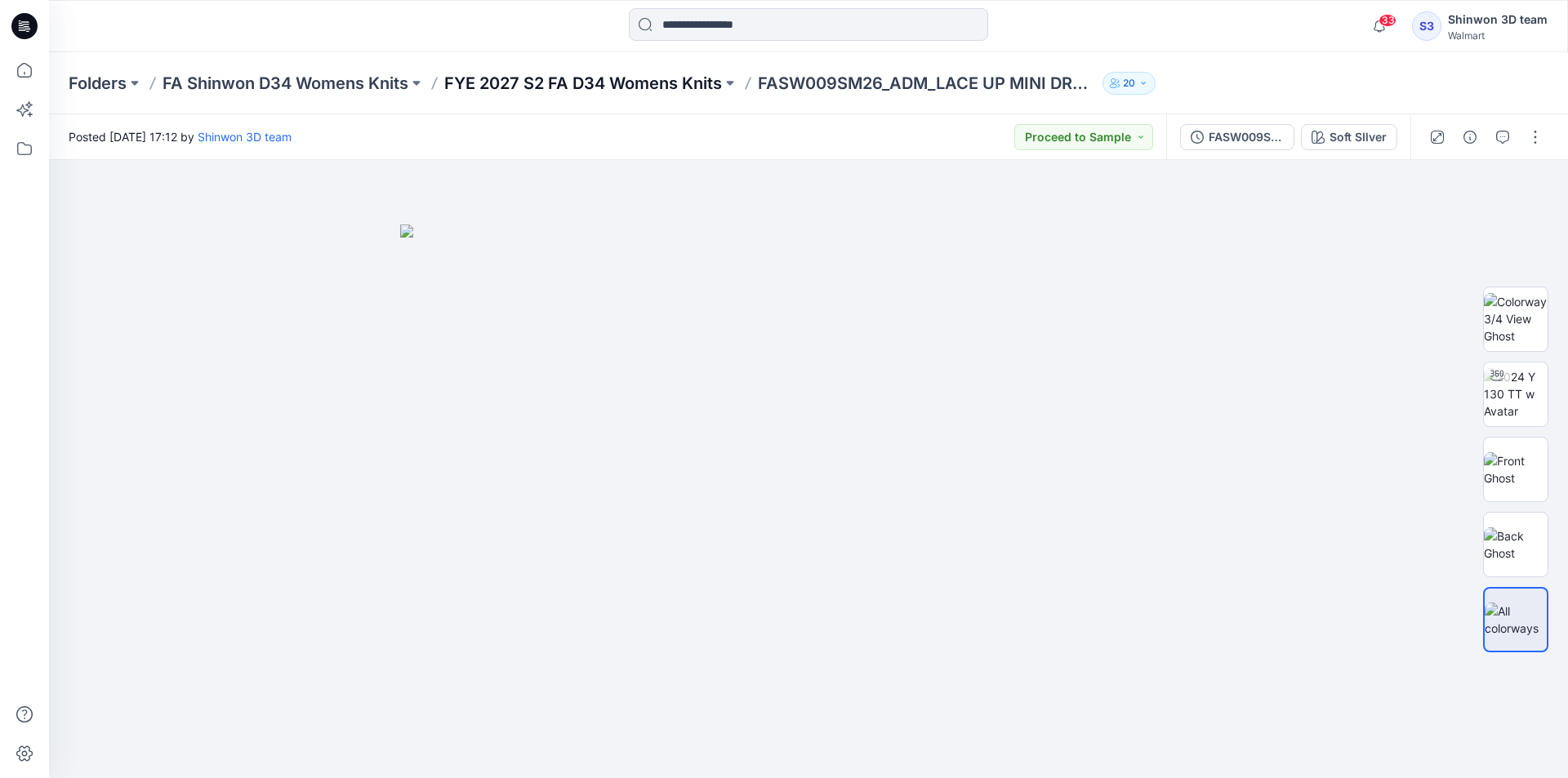
click at [713, 91] on p "FYE 2027 S2 FA D34 Womens Knits" at bounding box center [583, 83] width 278 height 22
